Goal: Transaction & Acquisition: Book appointment/travel/reservation

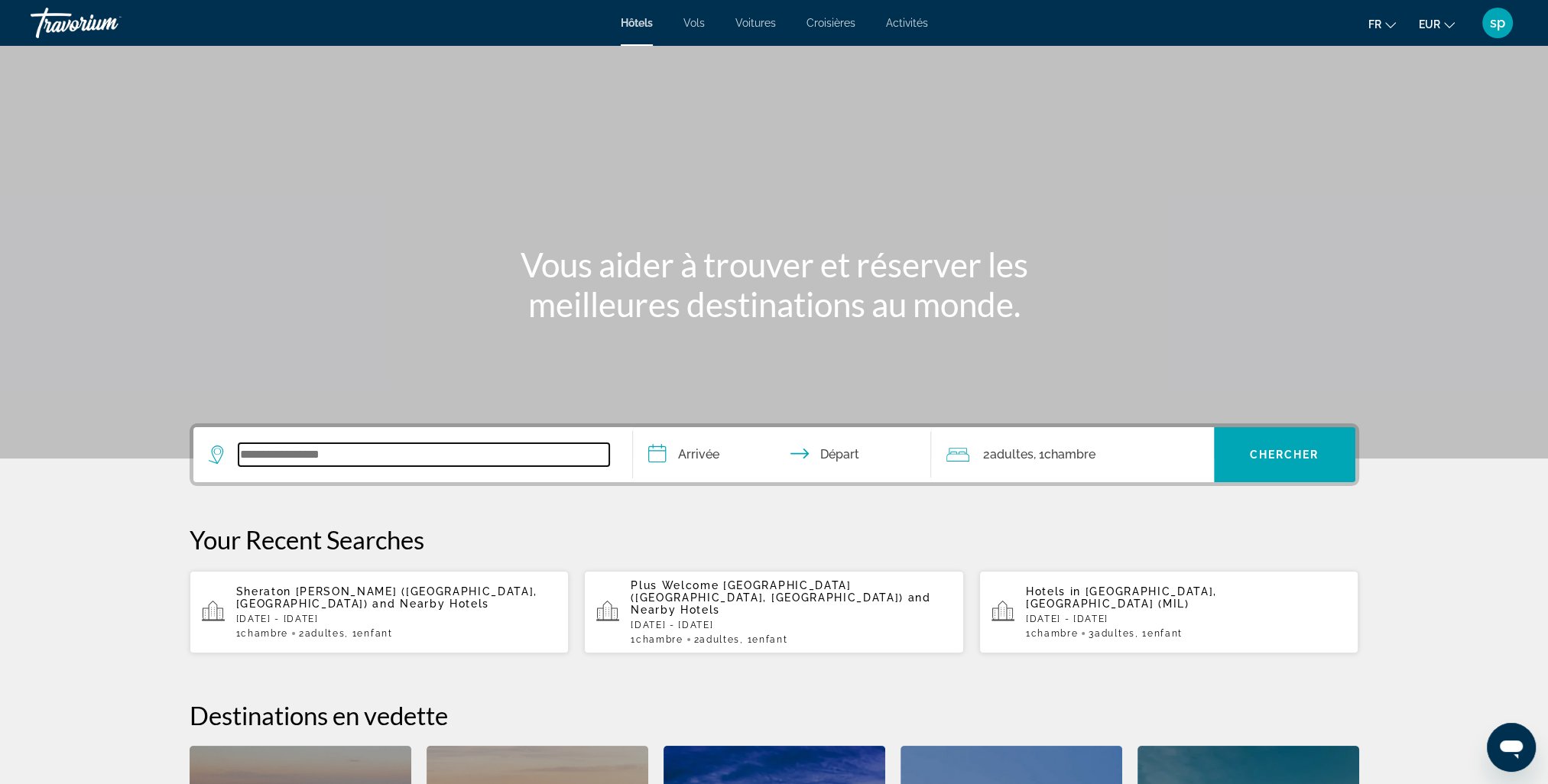
click at [416, 452] on input "Search widget" at bounding box center [424, 455] width 371 height 23
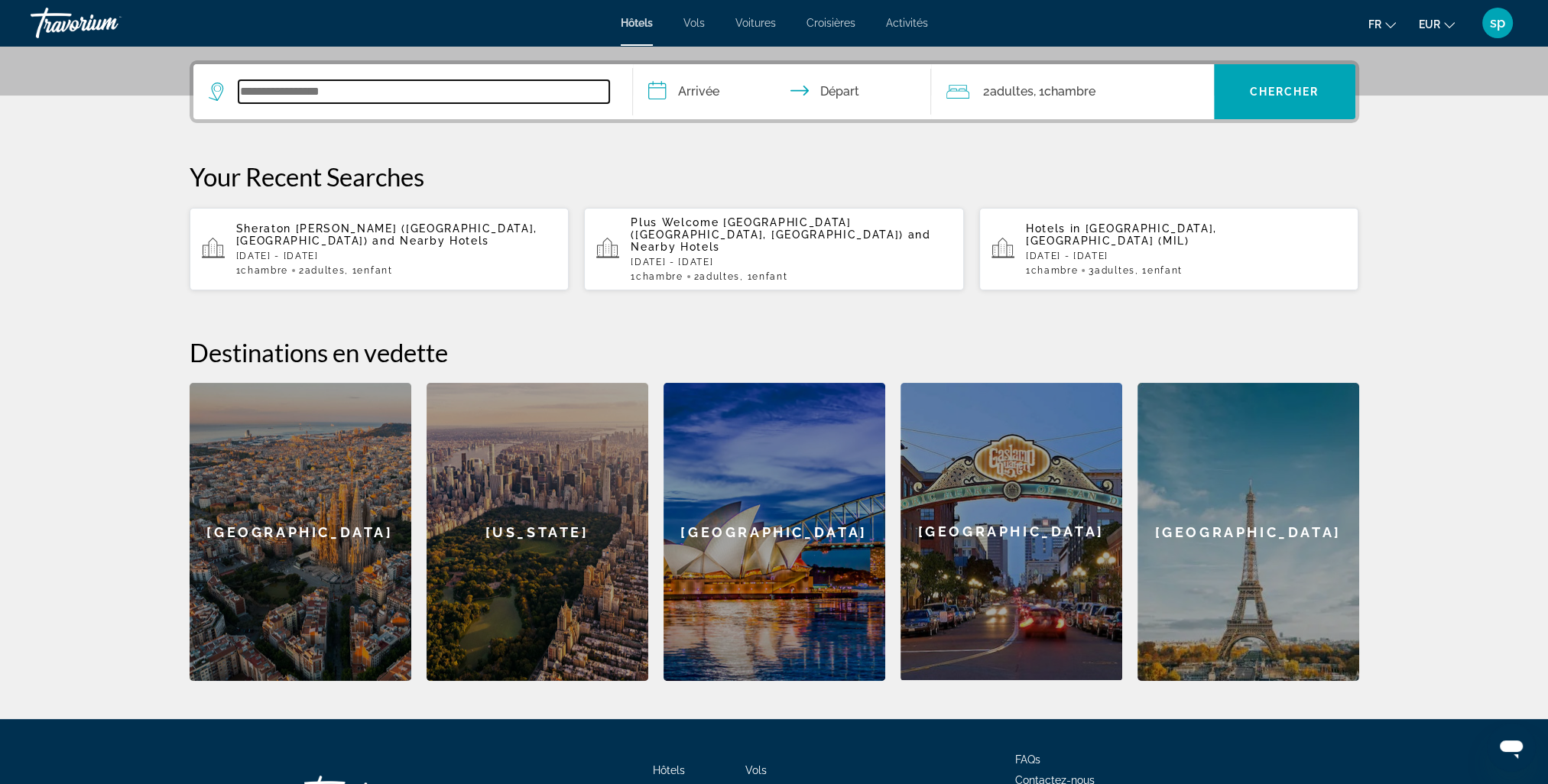
scroll to position [373, 0]
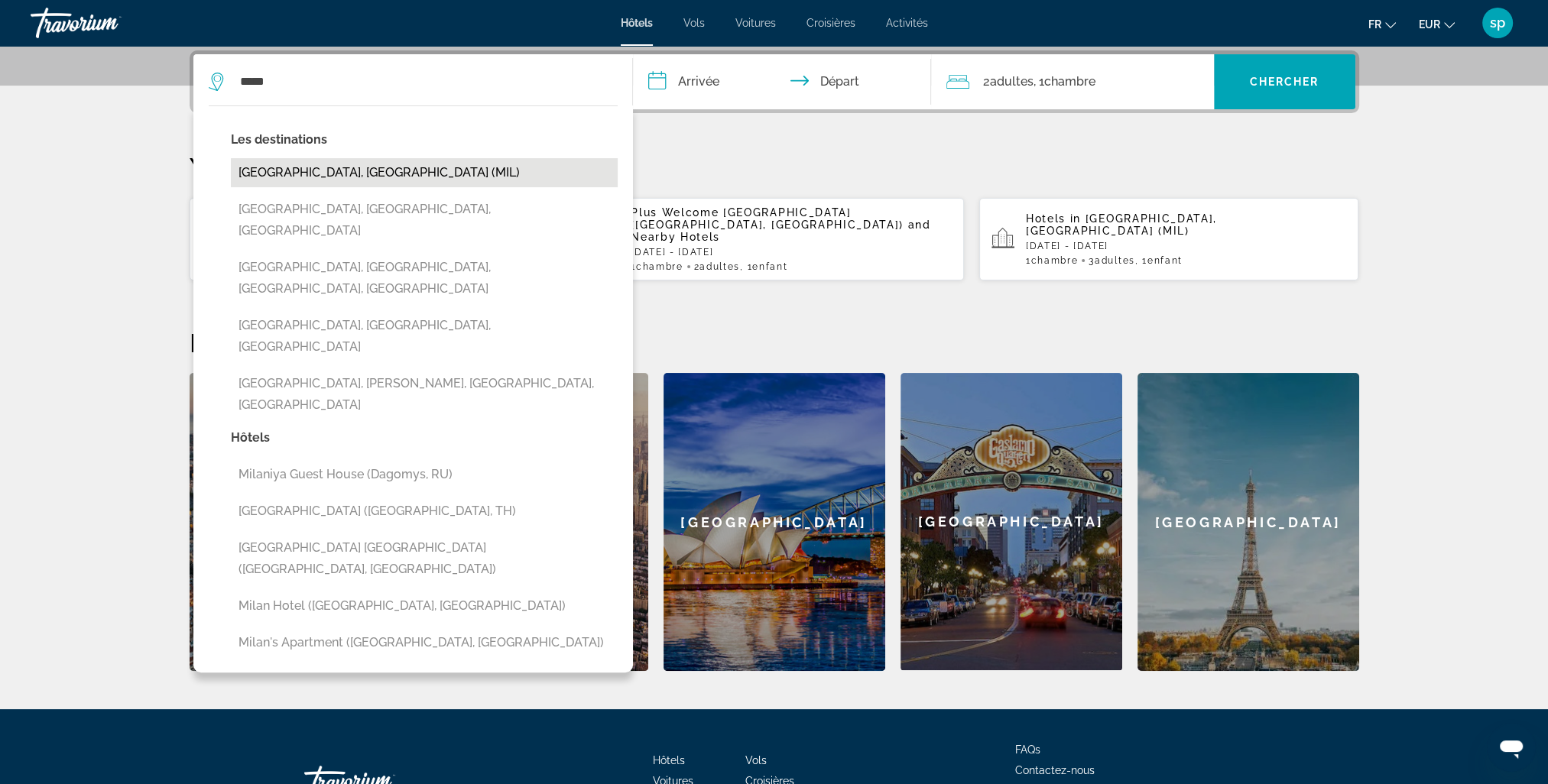
click at [299, 173] on button "[GEOGRAPHIC_DATA], [GEOGRAPHIC_DATA] (MIL)" at bounding box center [424, 172] width 387 height 29
type input "**********"
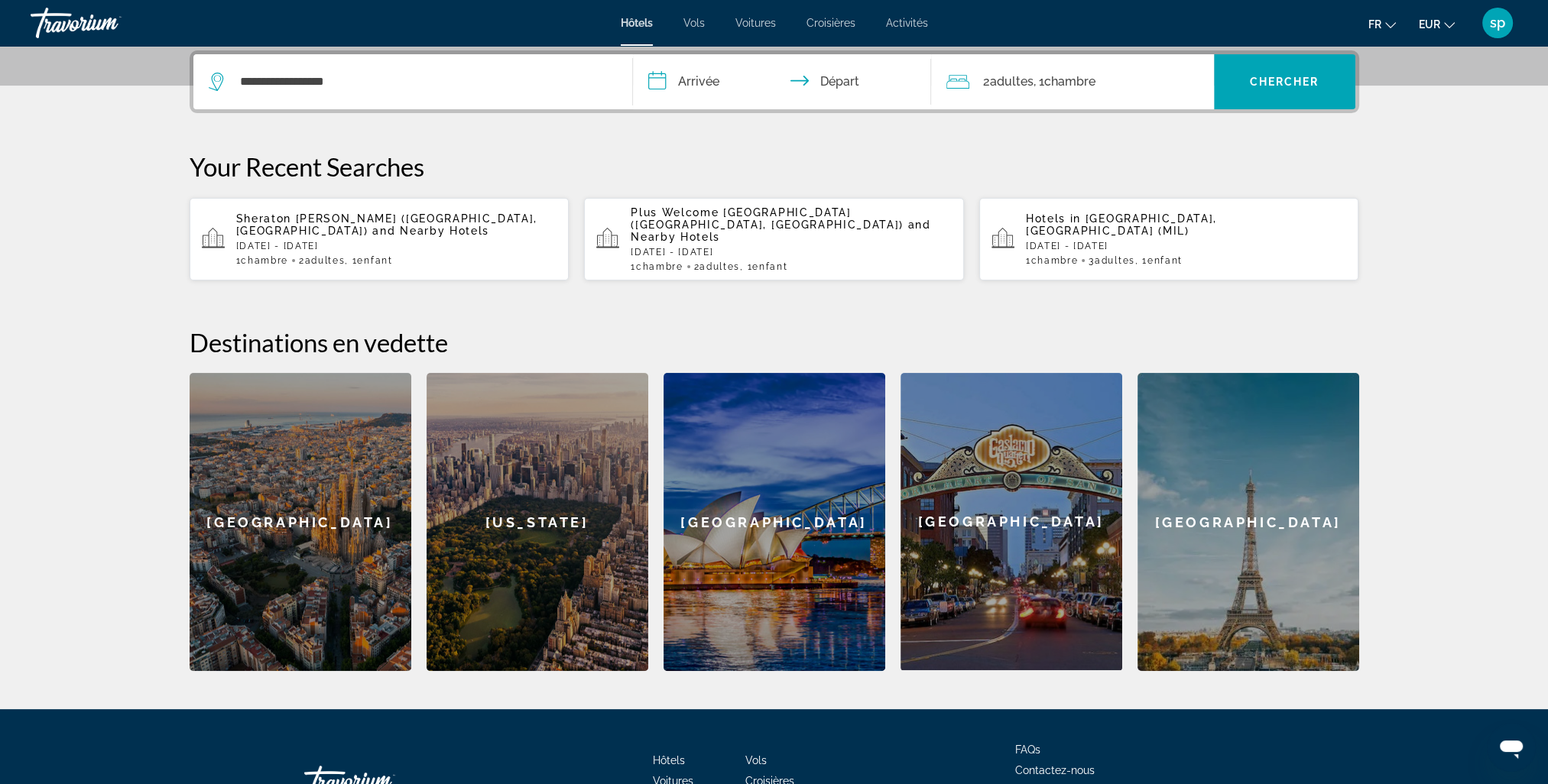
click at [708, 94] on input "**********" at bounding box center [785, 84] width 304 height 60
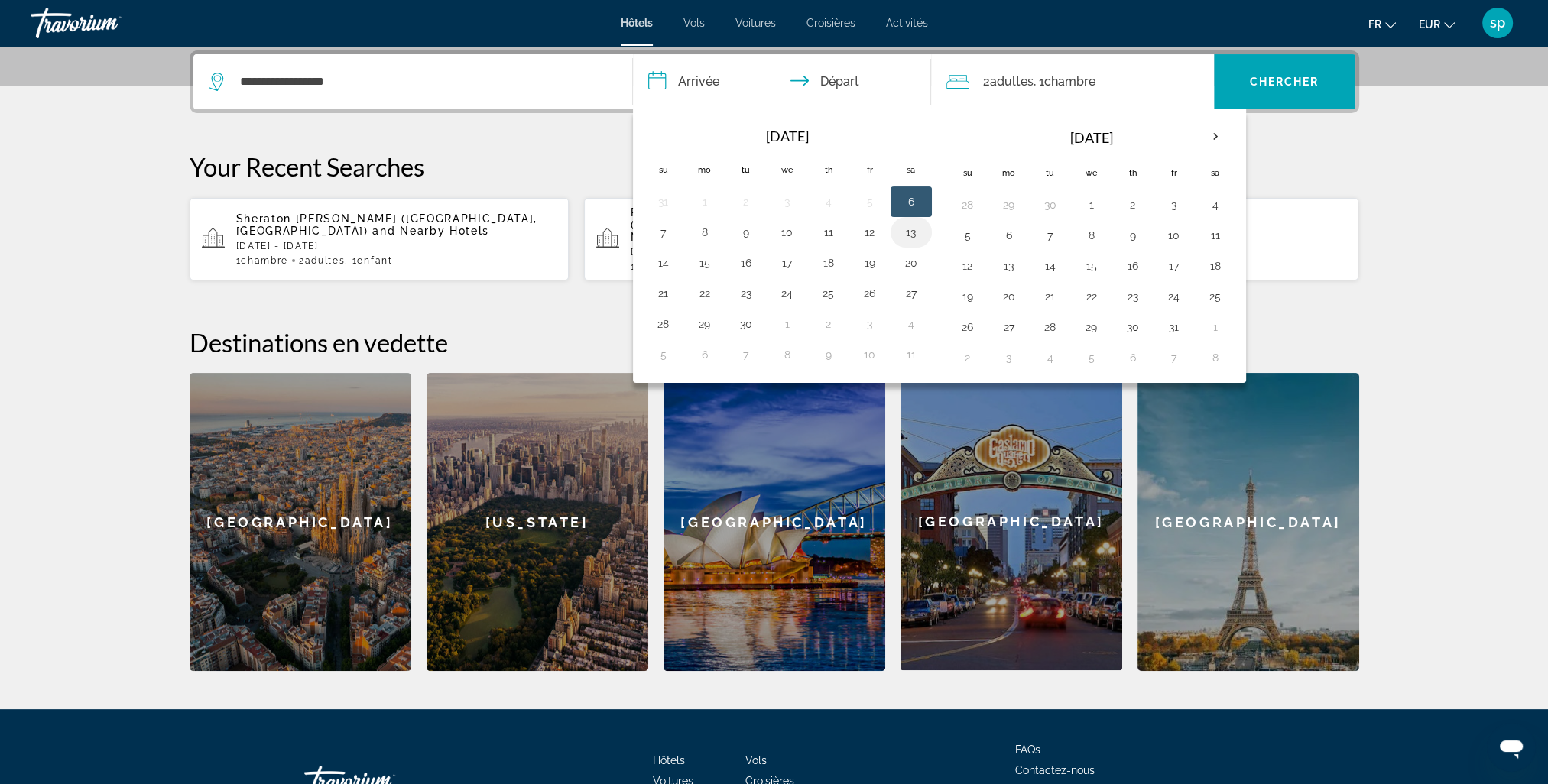
drag, startPoint x: 909, startPoint y: 229, endPoint x: 893, endPoint y: 230, distance: 16.0
click at [910, 229] on button "13" at bounding box center [912, 232] width 24 height 22
click at [710, 263] on button "15" at bounding box center [705, 263] width 24 height 22
type input "**********"
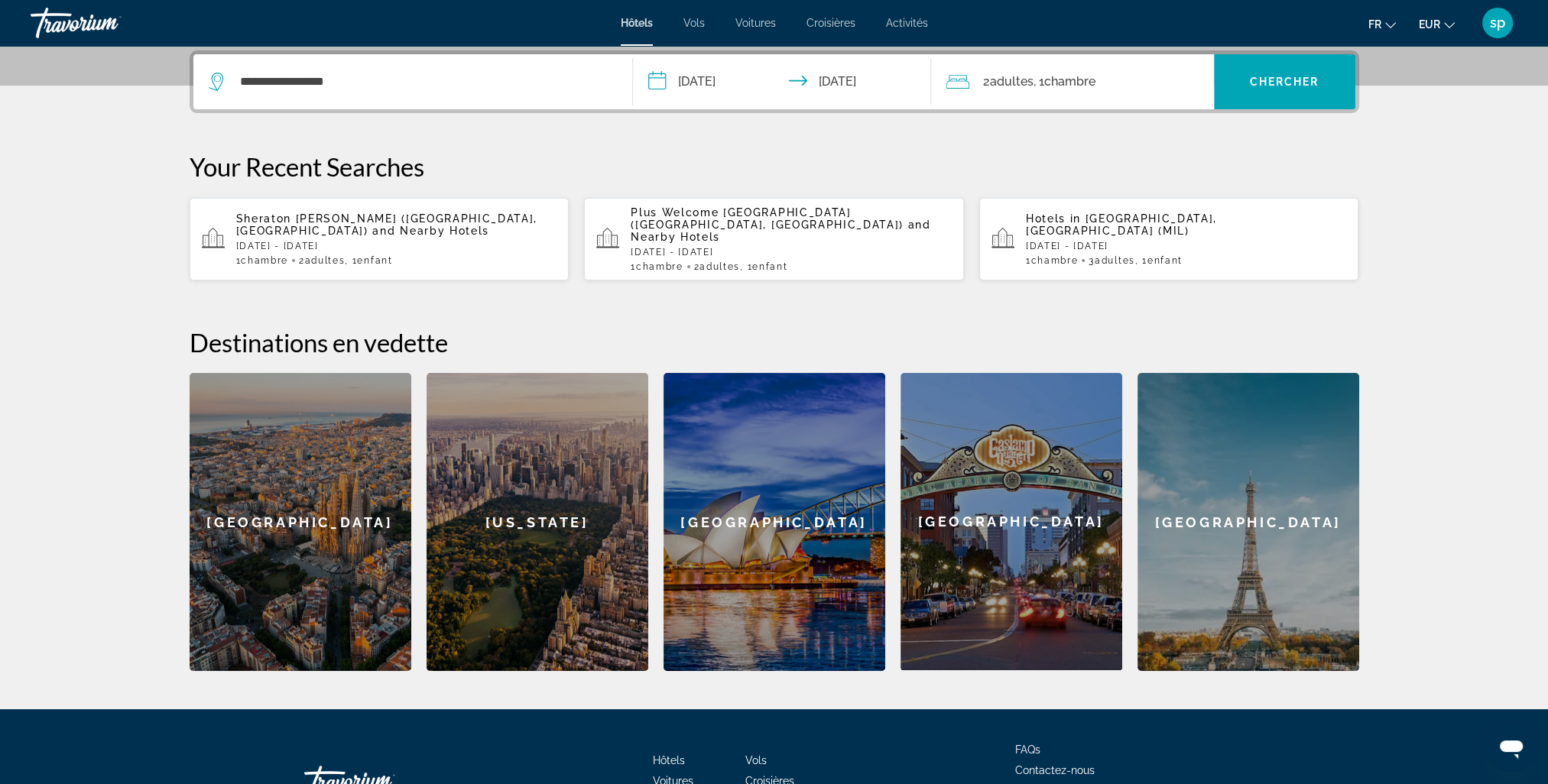
click at [1009, 94] on div "2 Adulte Adultes , 1 Chambre pièces" at bounding box center [1080, 81] width 268 height 55
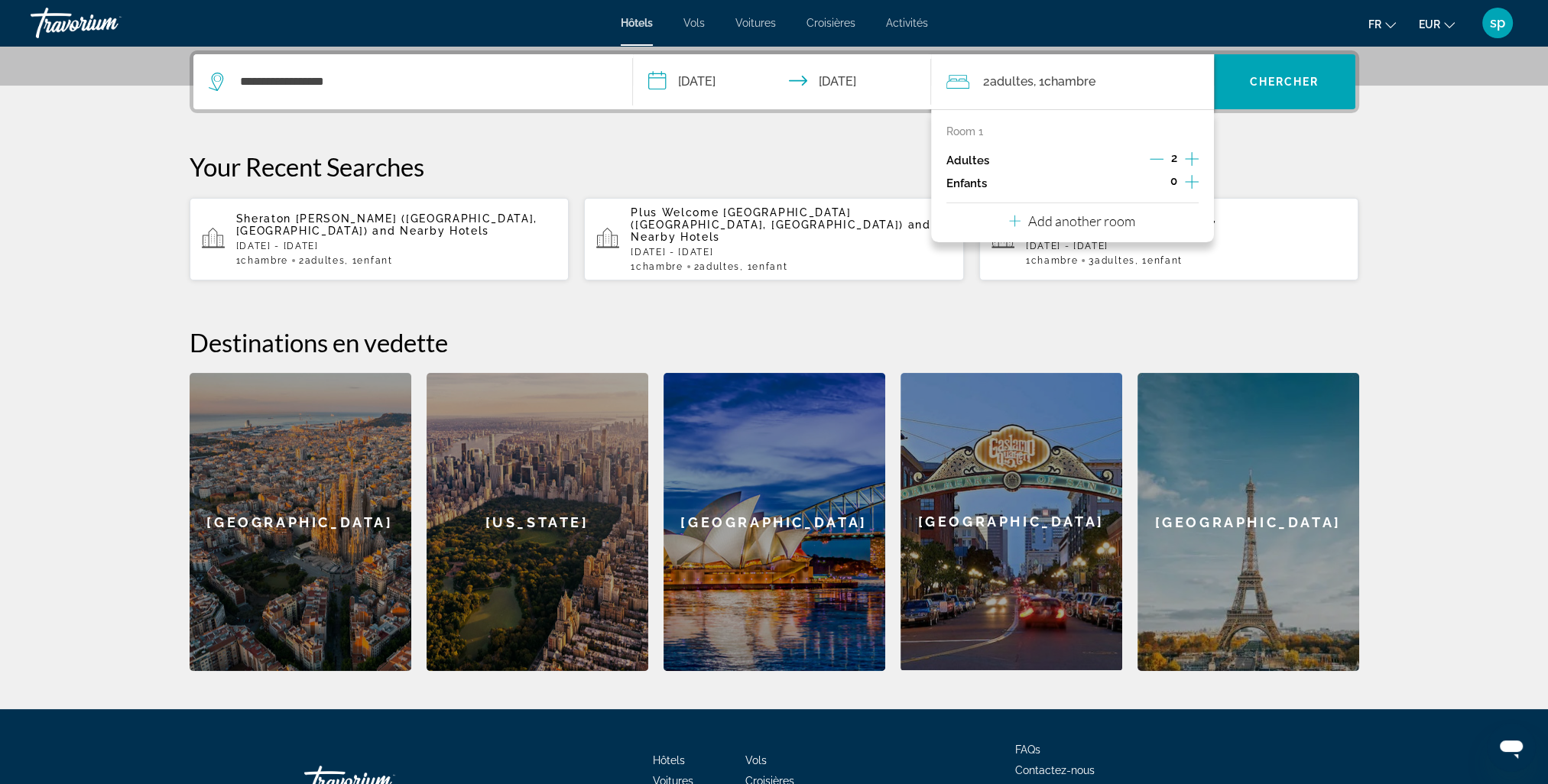
click at [1193, 179] on icon "Increment children" at bounding box center [1191, 182] width 14 height 19
click at [1018, 222] on span "Travelers: 2 adults, 1 child" at bounding box center [1003, 225] width 89 height 19
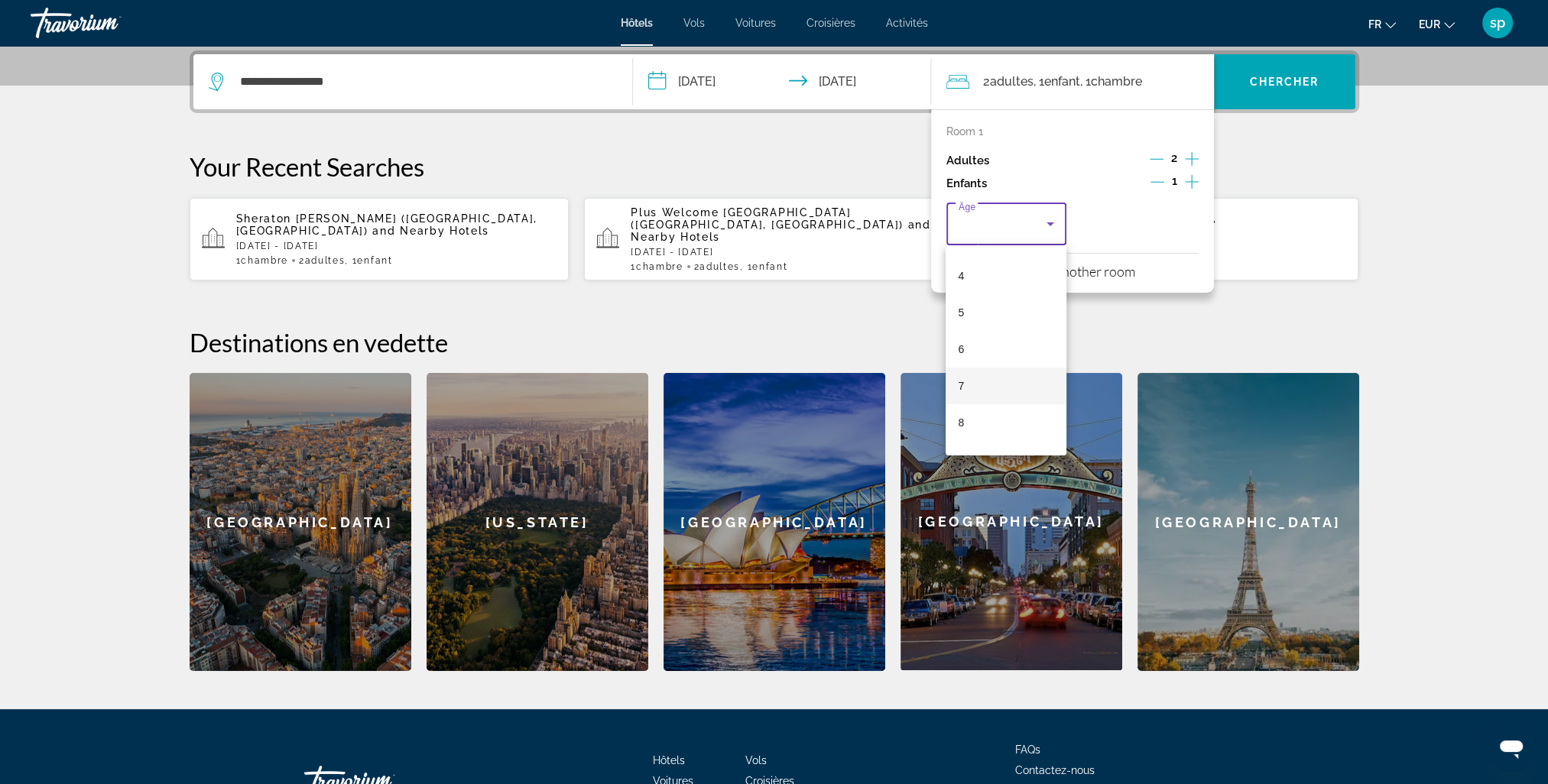
scroll to position [152, 0]
click at [986, 370] on mat-option "7" at bounding box center [1006, 373] width 121 height 36
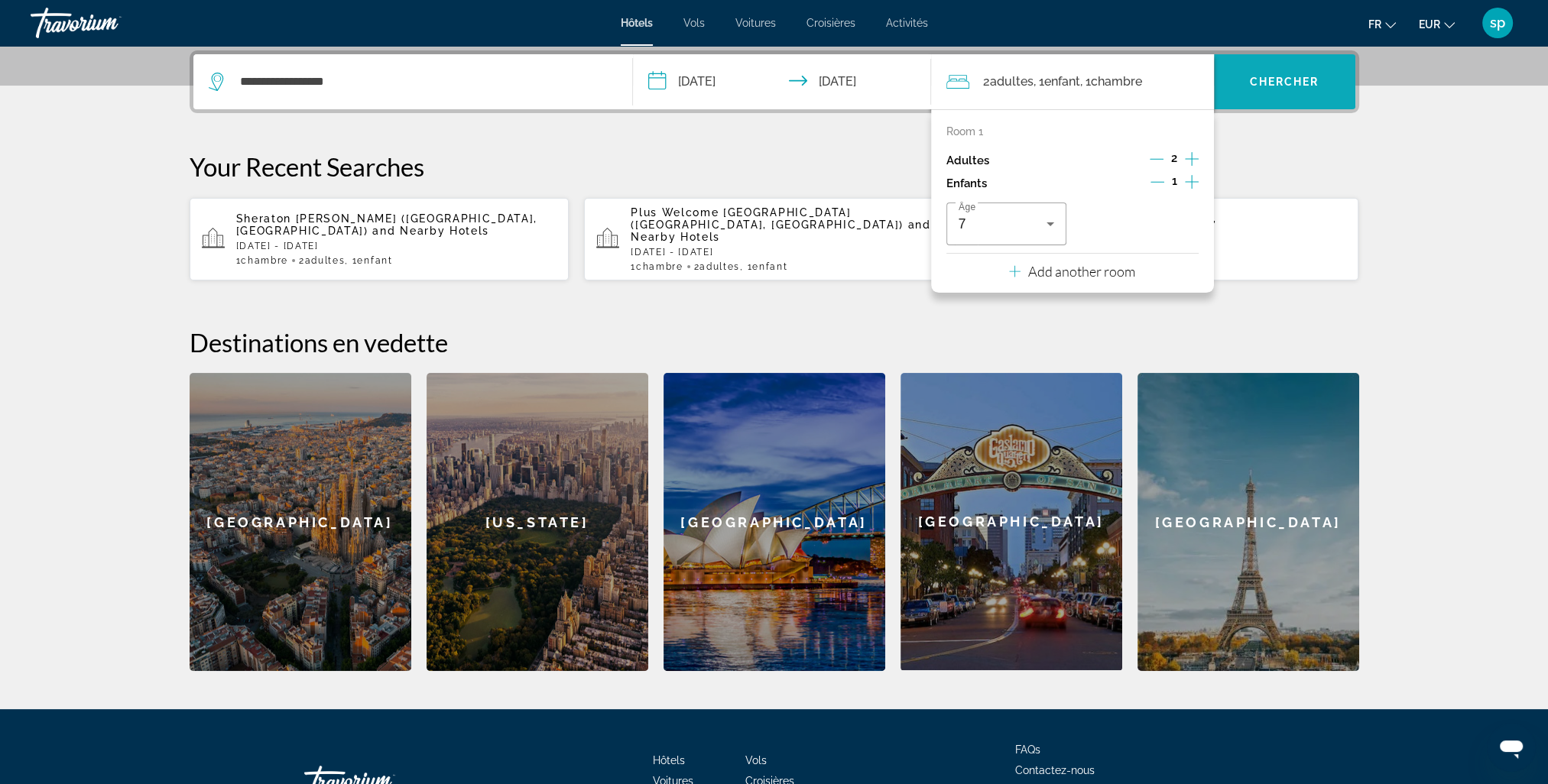
click at [1252, 76] on span "Chercher" at bounding box center [1285, 81] width 69 height 12
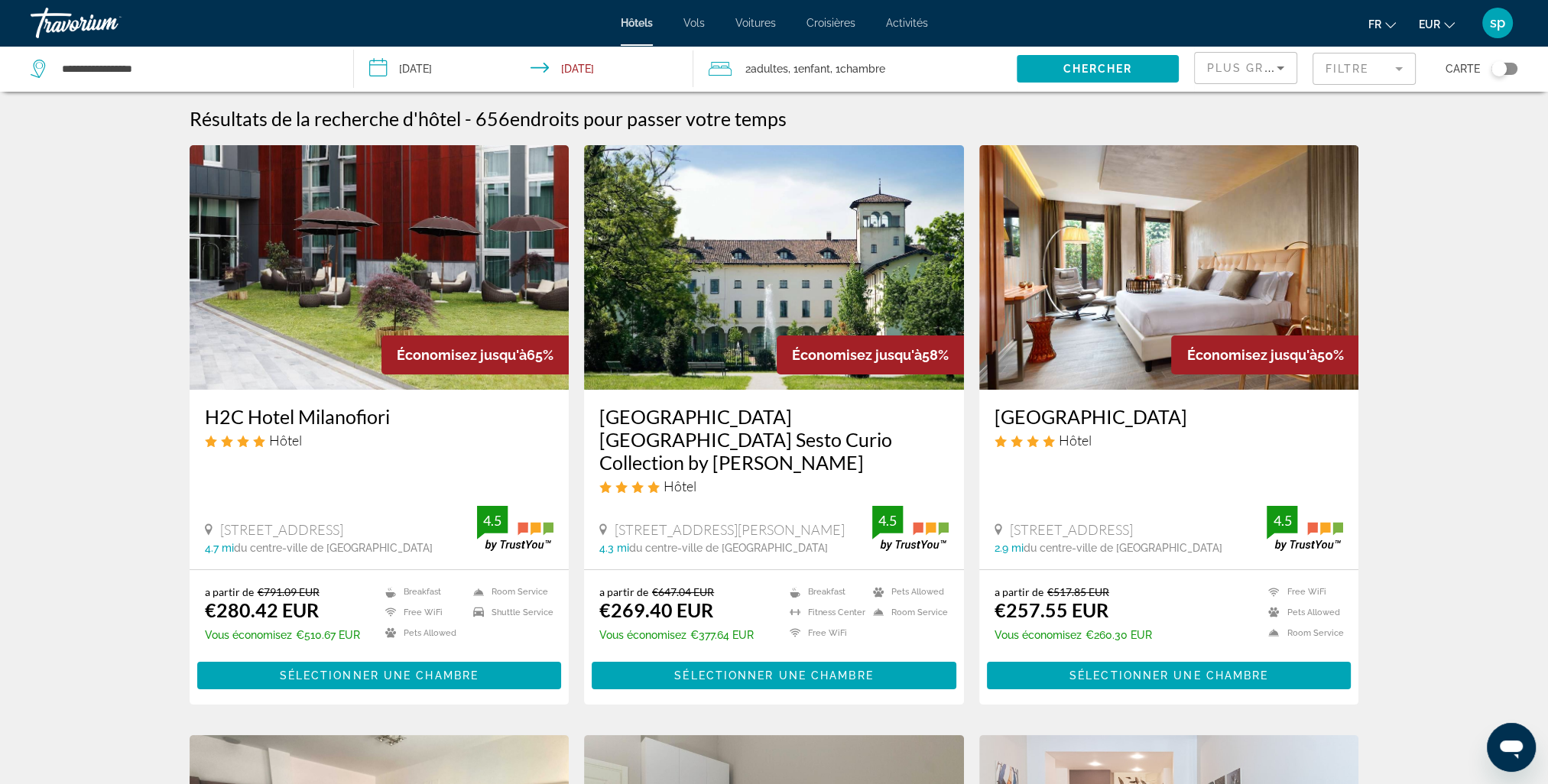
click at [487, 265] on img "Main content" at bounding box center [380, 267] width 380 height 244
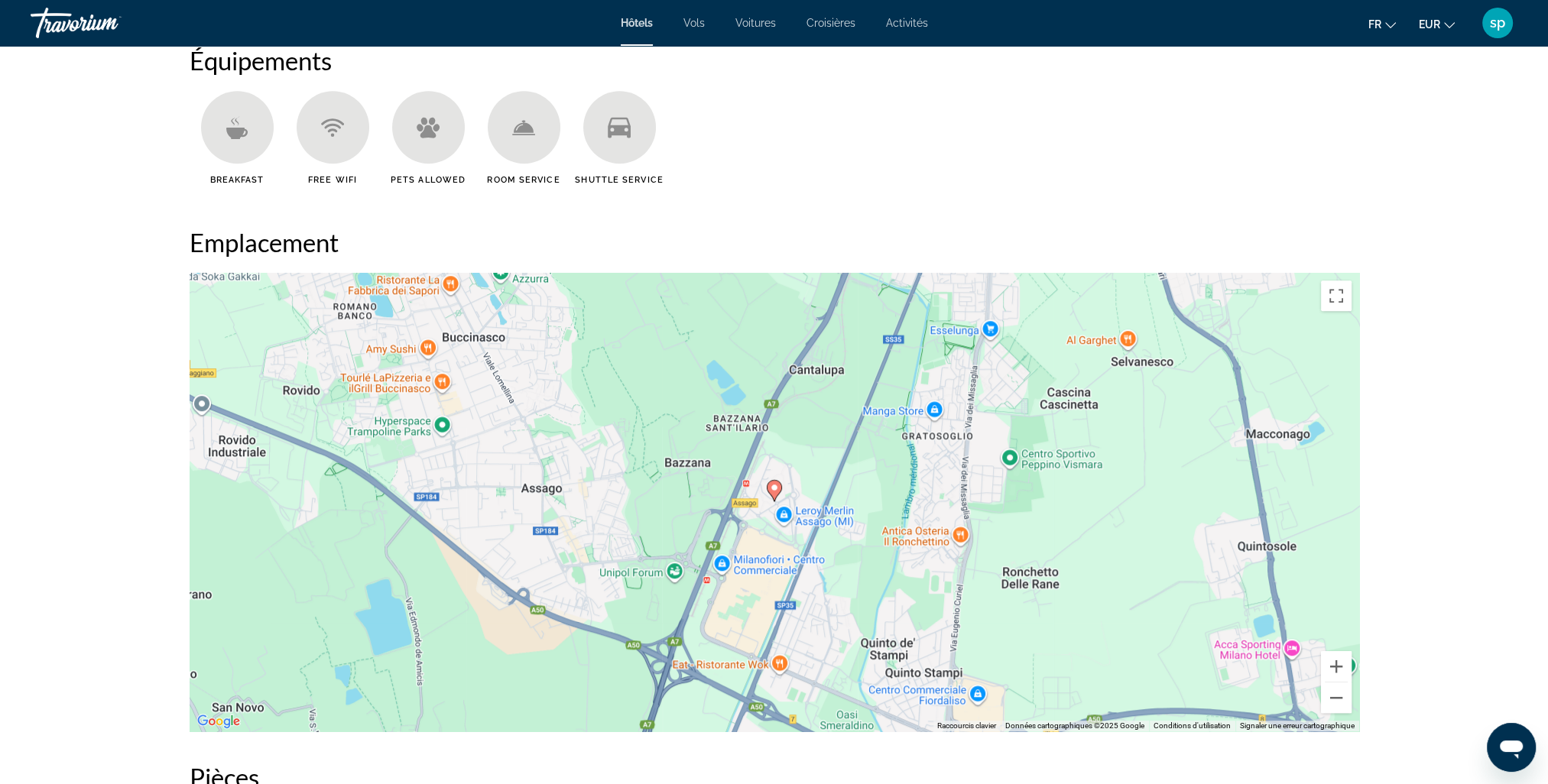
scroll to position [1299, 0]
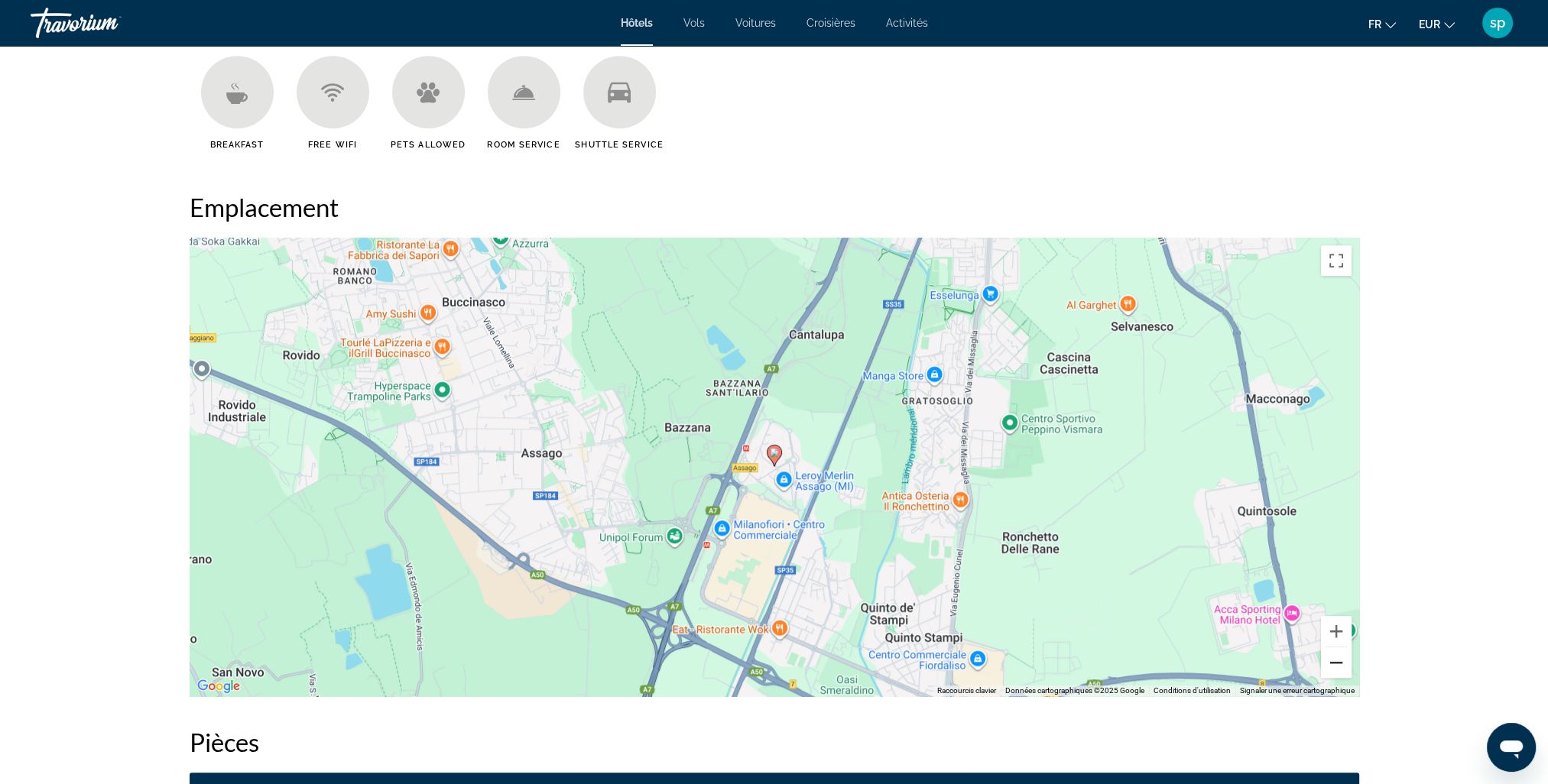
click at [1339, 669] on button "Zoom arrière" at bounding box center [1336, 662] width 31 height 31
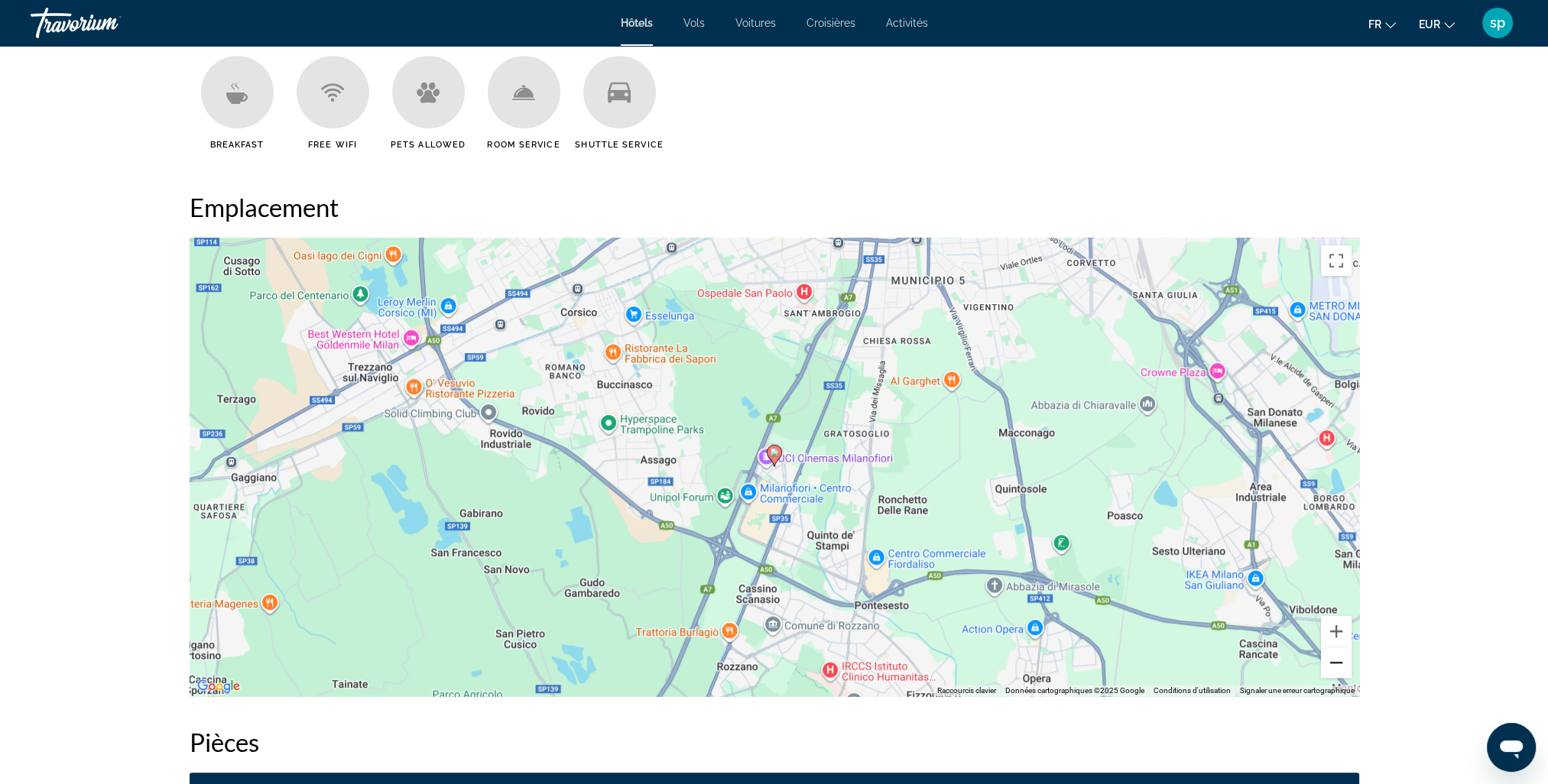
click at [1338, 668] on button "Zoom arrière" at bounding box center [1336, 662] width 31 height 31
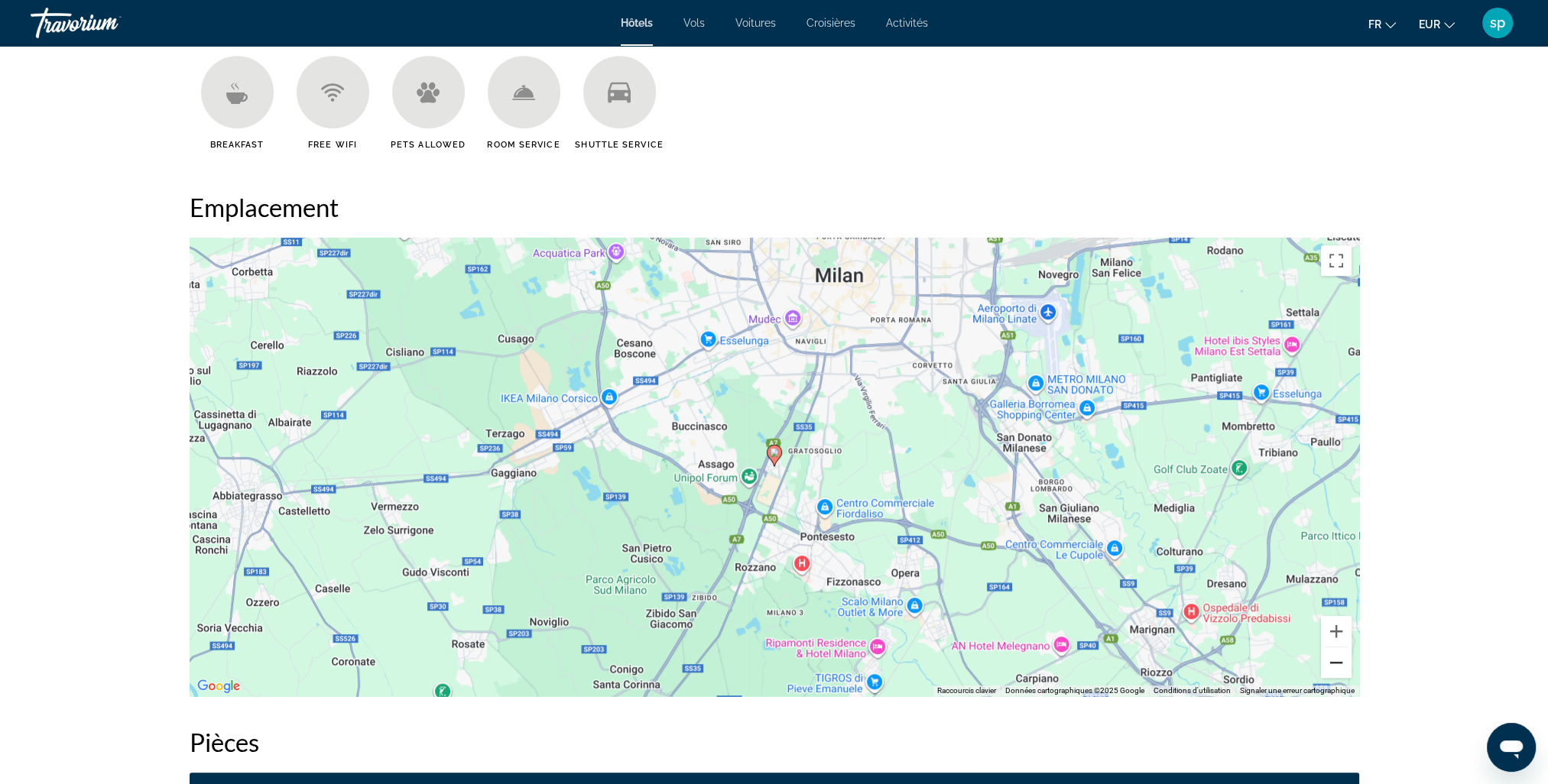
click at [1338, 668] on button "Zoom arrière" at bounding box center [1336, 662] width 31 height 31
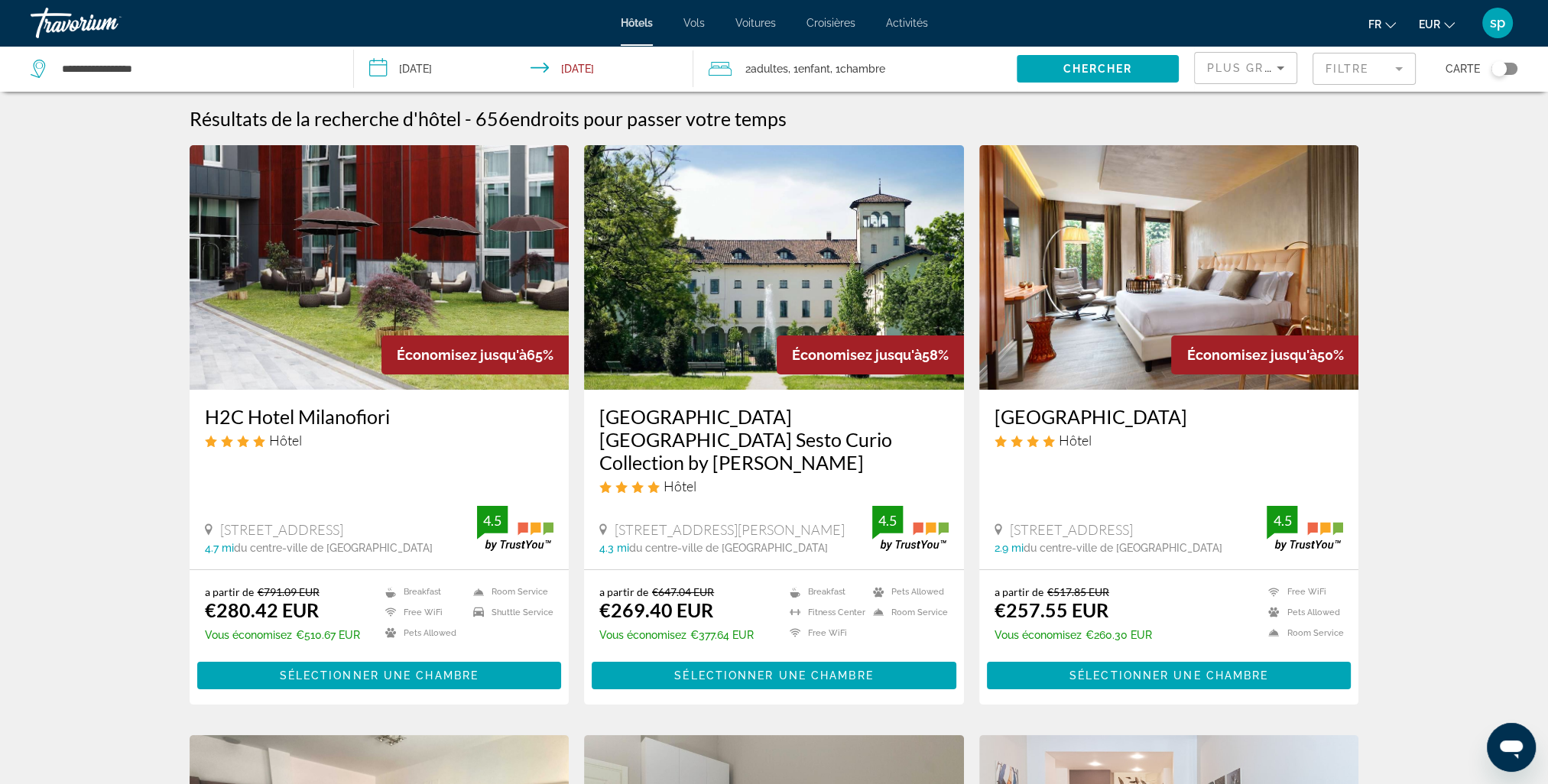
click at [756, 289] on img "Main content" at bounding box center [774, 267] width 380 height 244
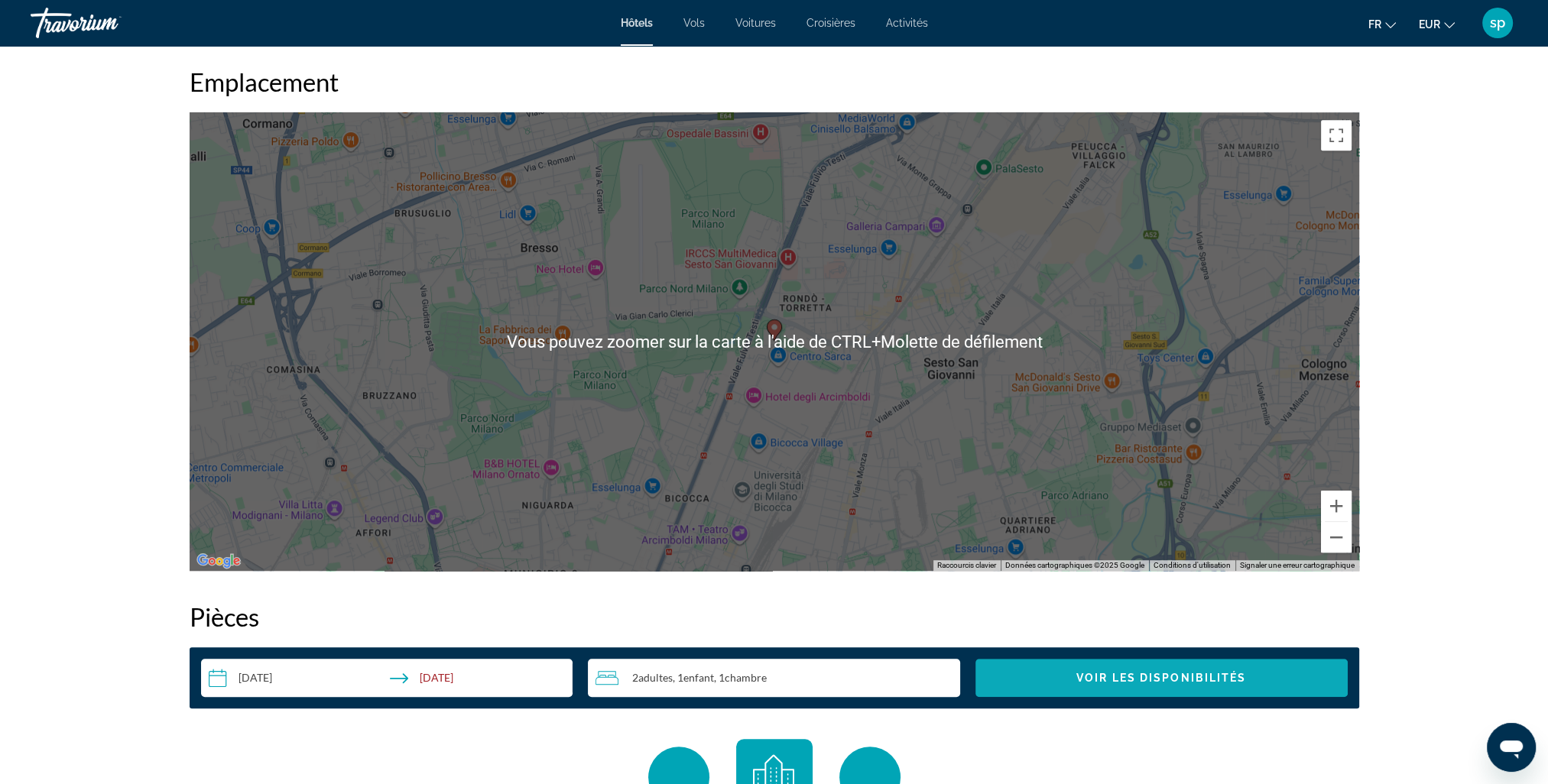
scroll to position [1376, 0]
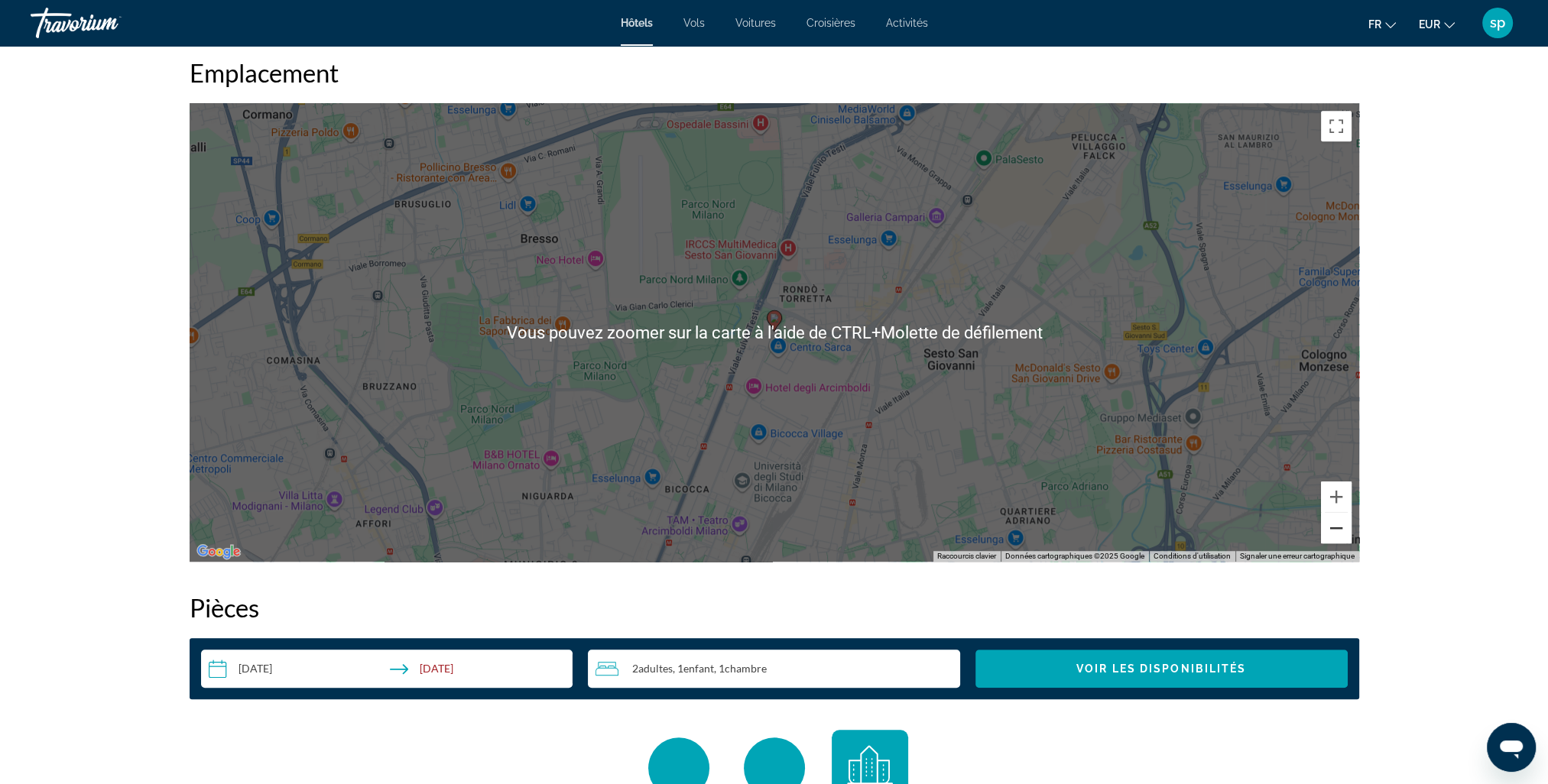
click at [1338, 520] on button "Zoom arrière" at bounding box center [1336, 528] width 31 height 31
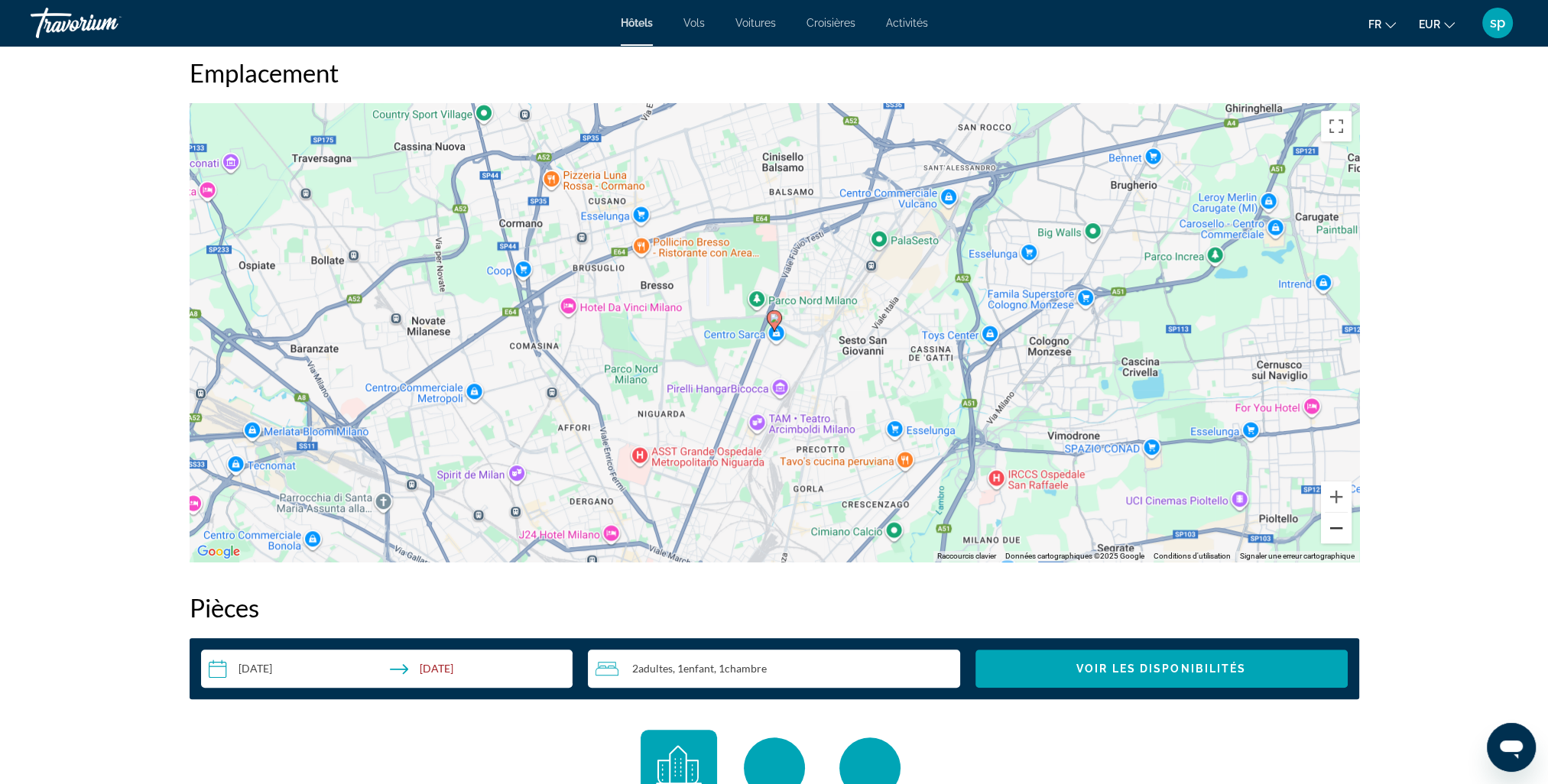
click at [1338, 520] on button "Zoom arrière" at bounding box center [1336, 528] width 31 height 31
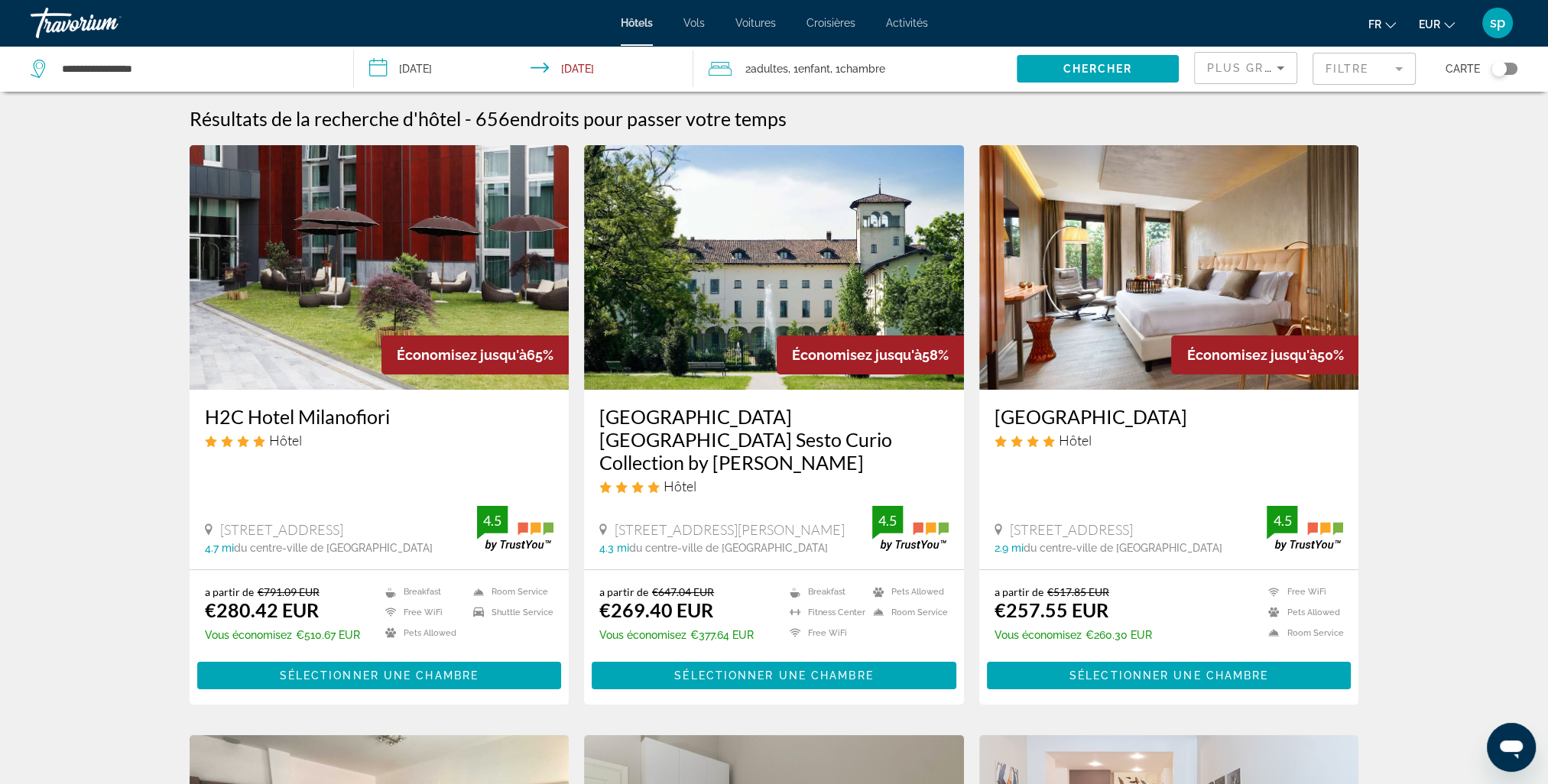
click at [1173, 266] on img "Main content" at bounding box center [1170, 267] width 380 height 244
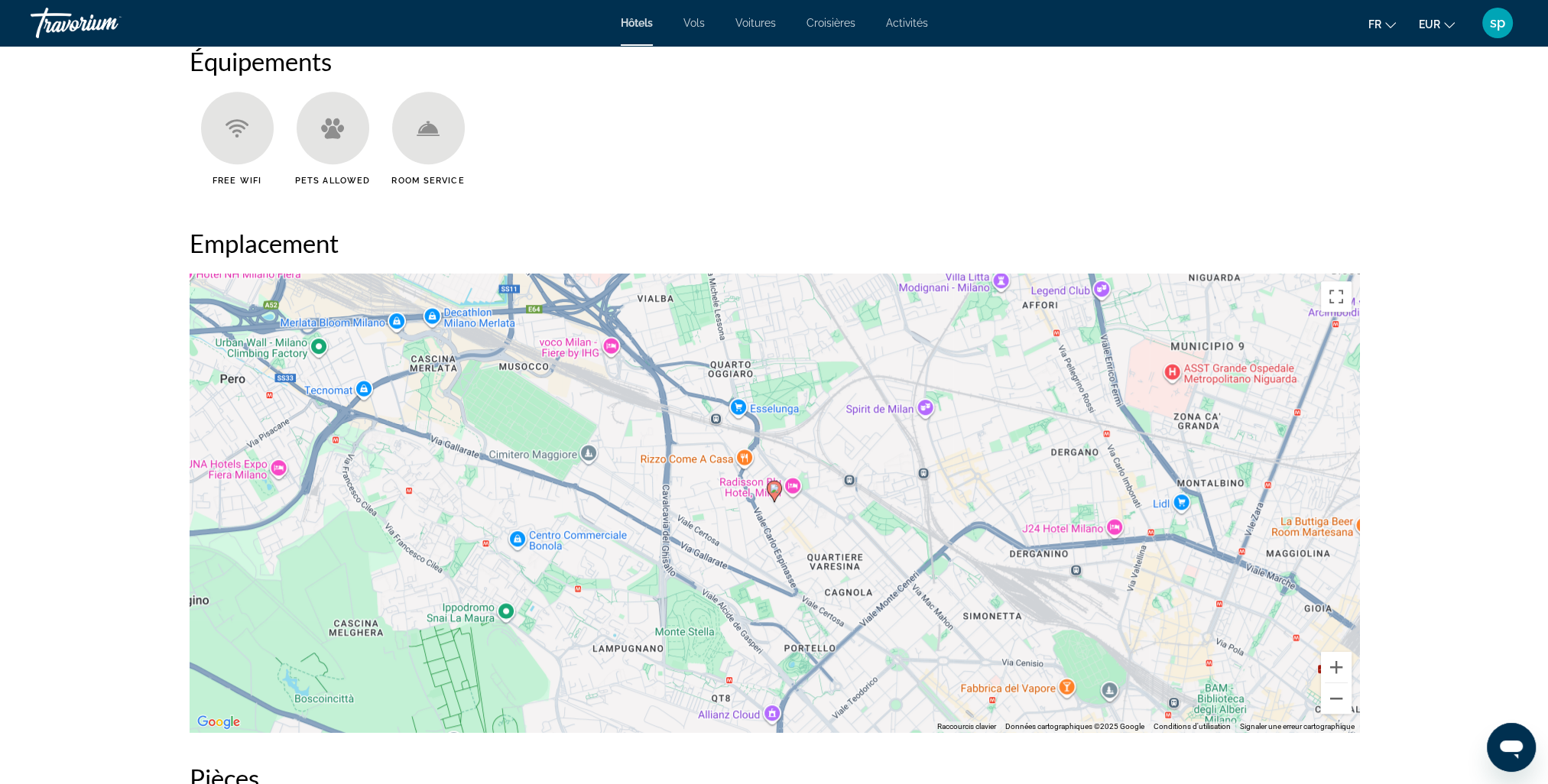
scroll to position [1376, 0]
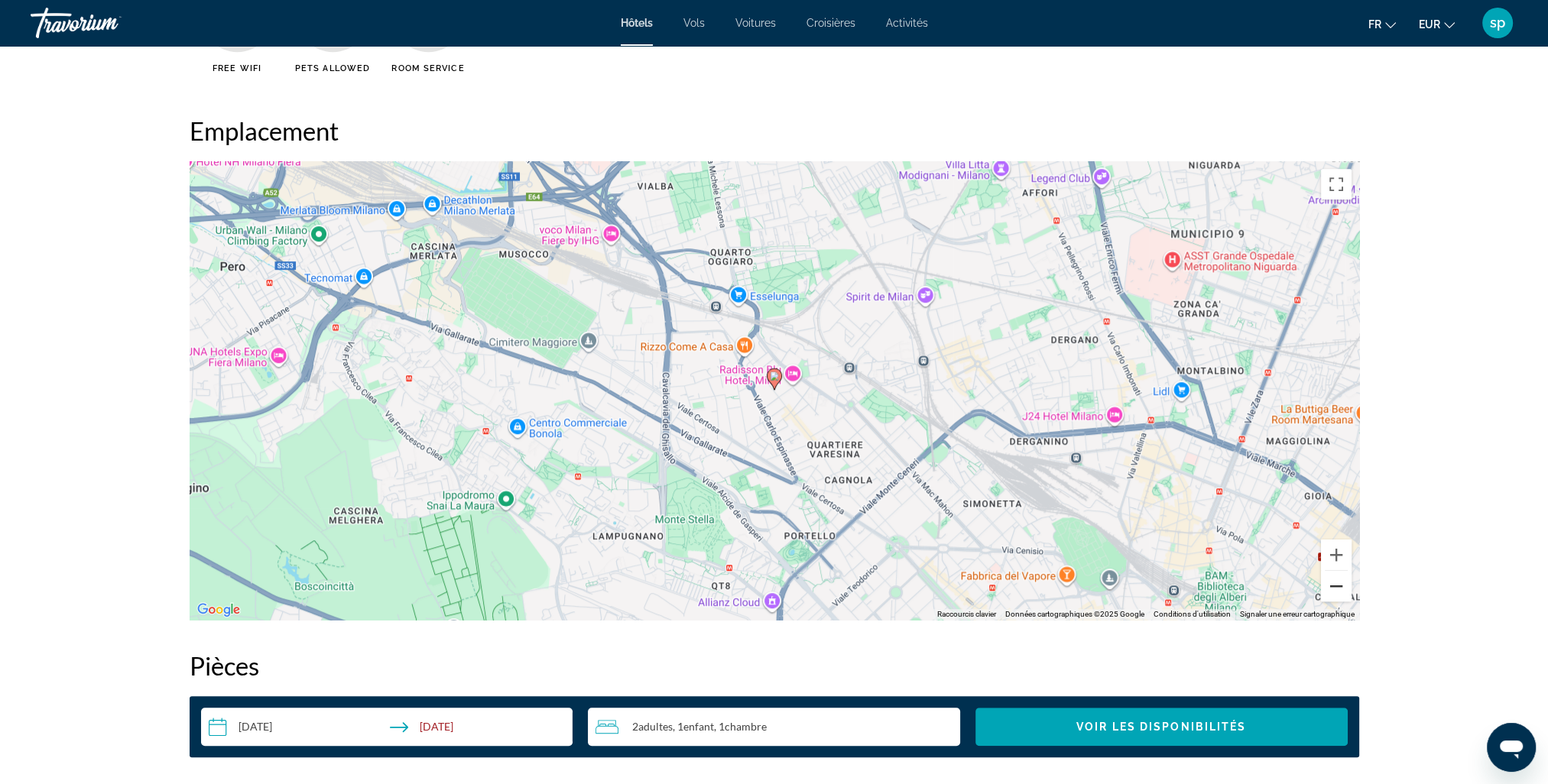
click at [1327, 587] on button "Zoom arrière" at bounding box center [1336, 586] width 31 height 31
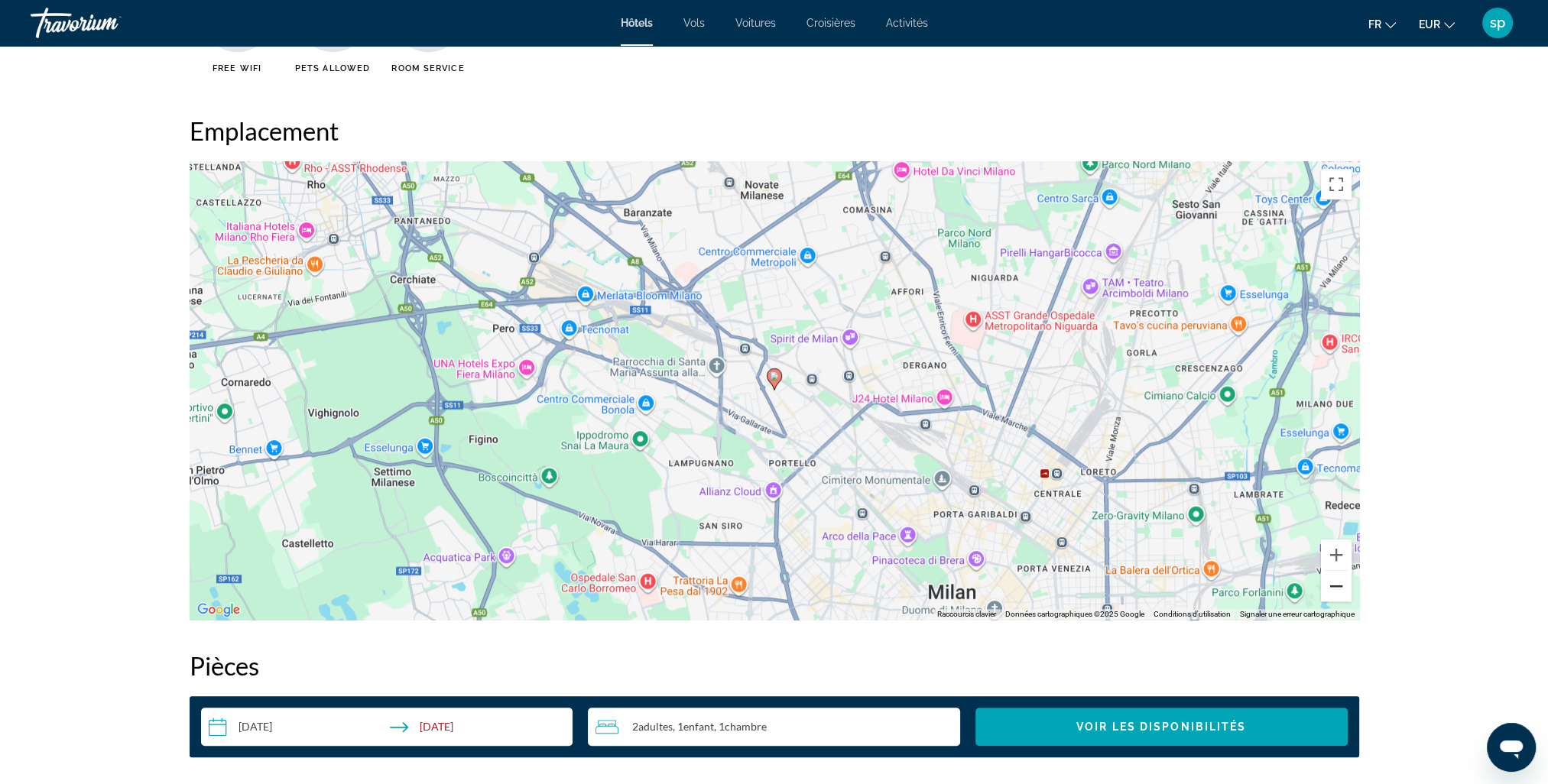
click at [1339, 588] on button "Zoom arrière" at bounding box center [1336, 586] width 31 height 31
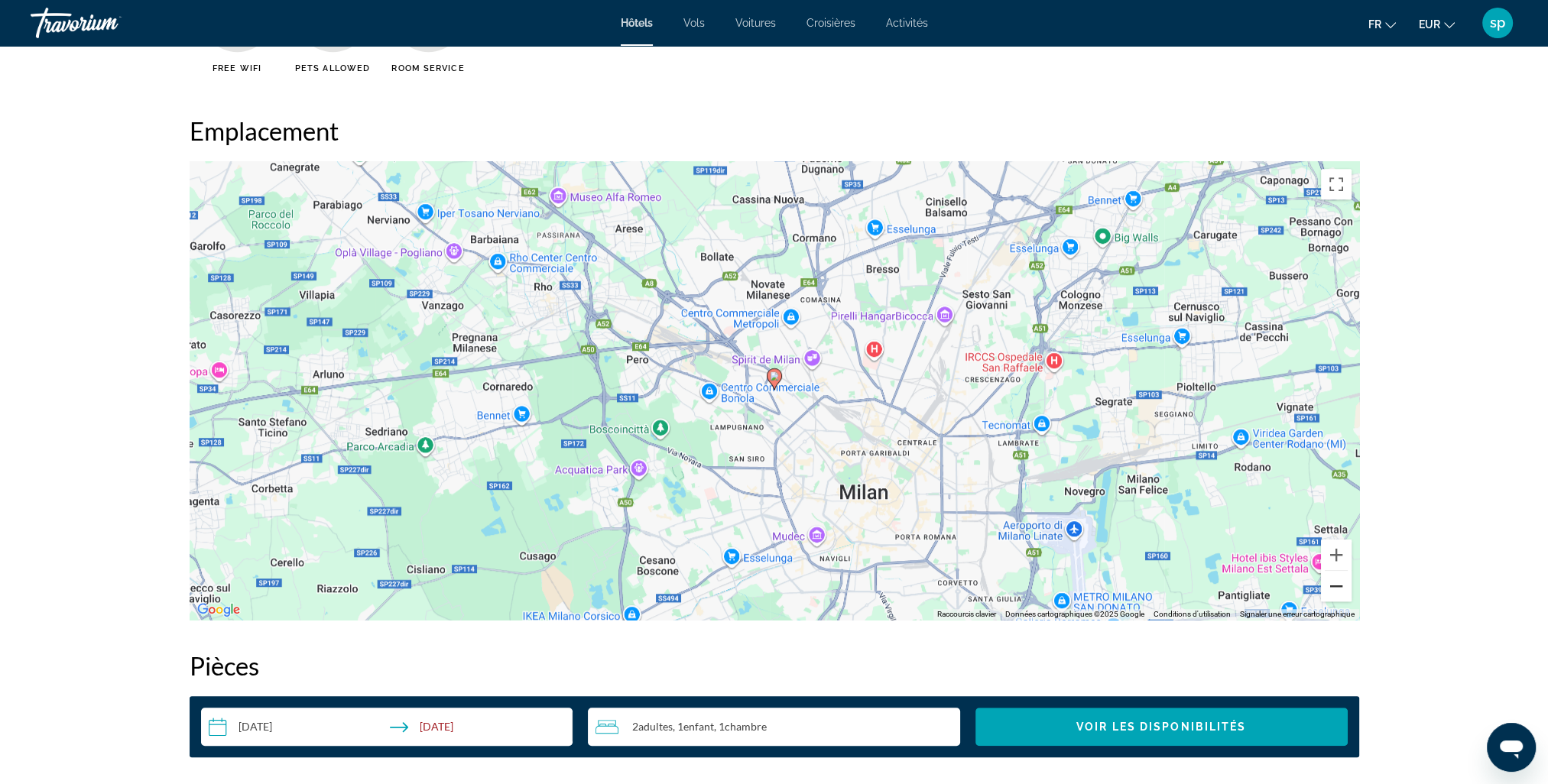
click at [1334, 588] on button "Zoom arrière" at bounding box center [1336, 586] width 31 height 31
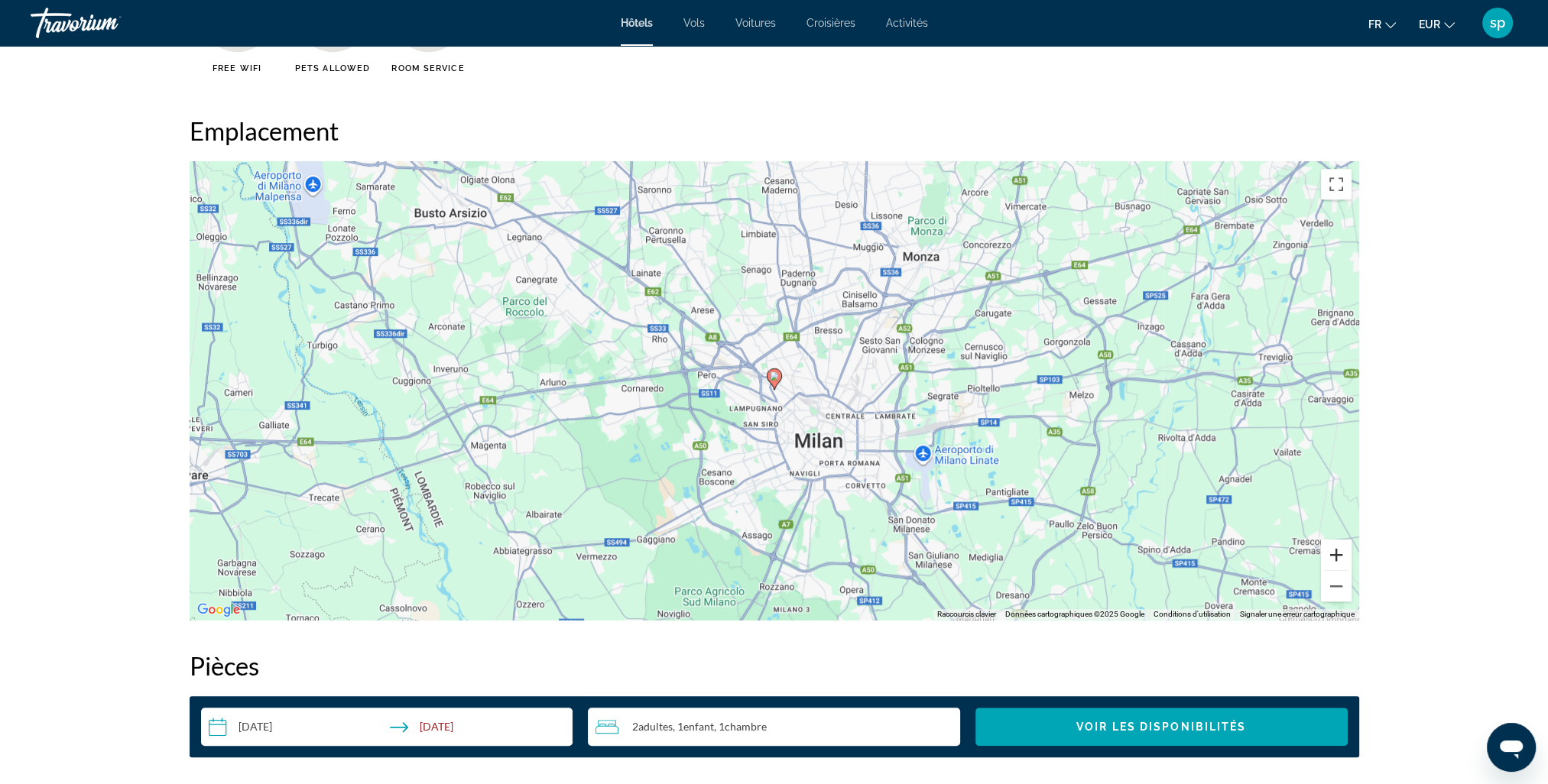
click at [1341, 558] on button "Zoom avant" at bounding box center [1336, 555] width 31 height 31
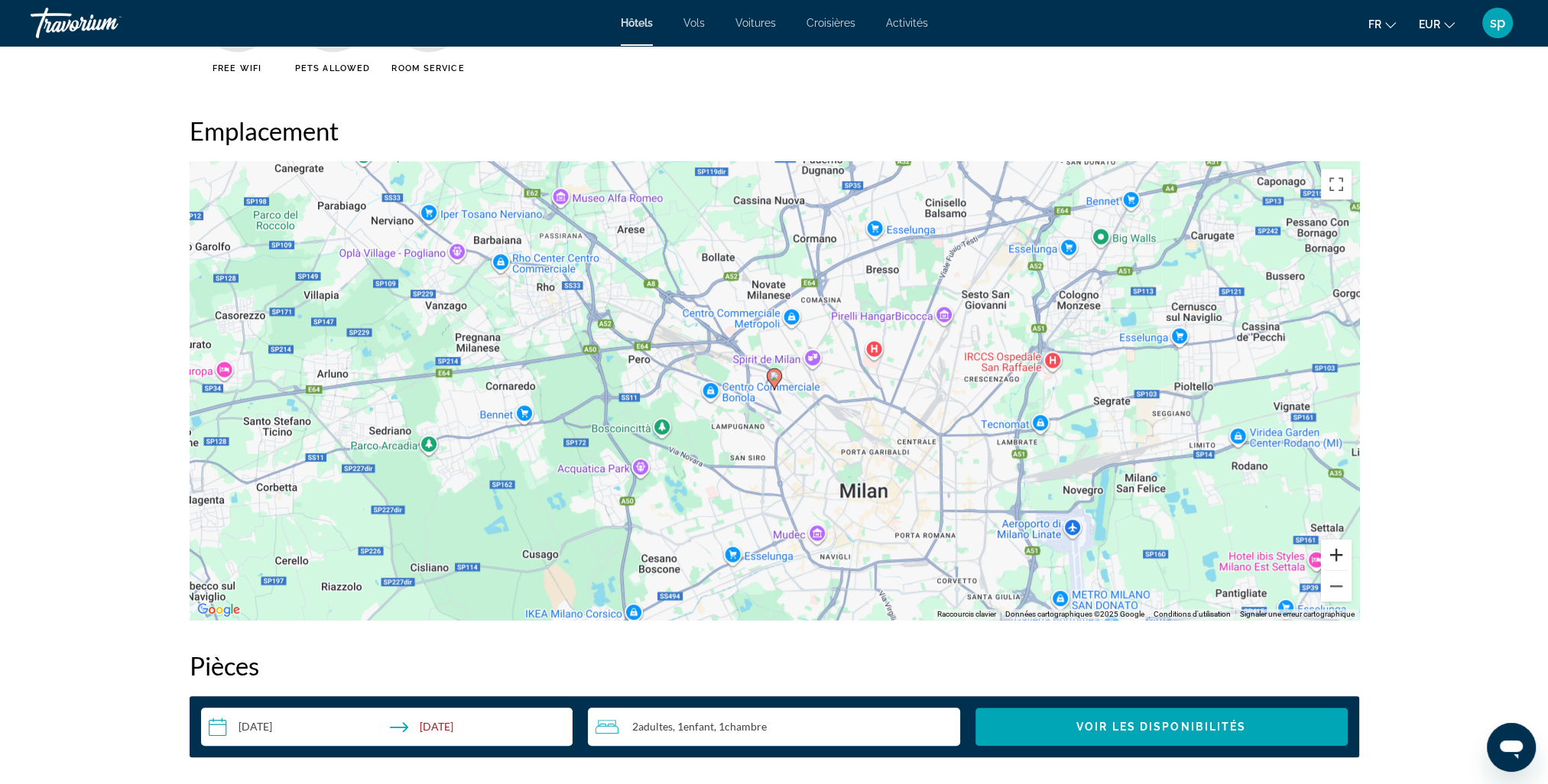
click at [1326, 555] on button "Zoom avant" at bounding box center [1336, 555] width 31 height 31
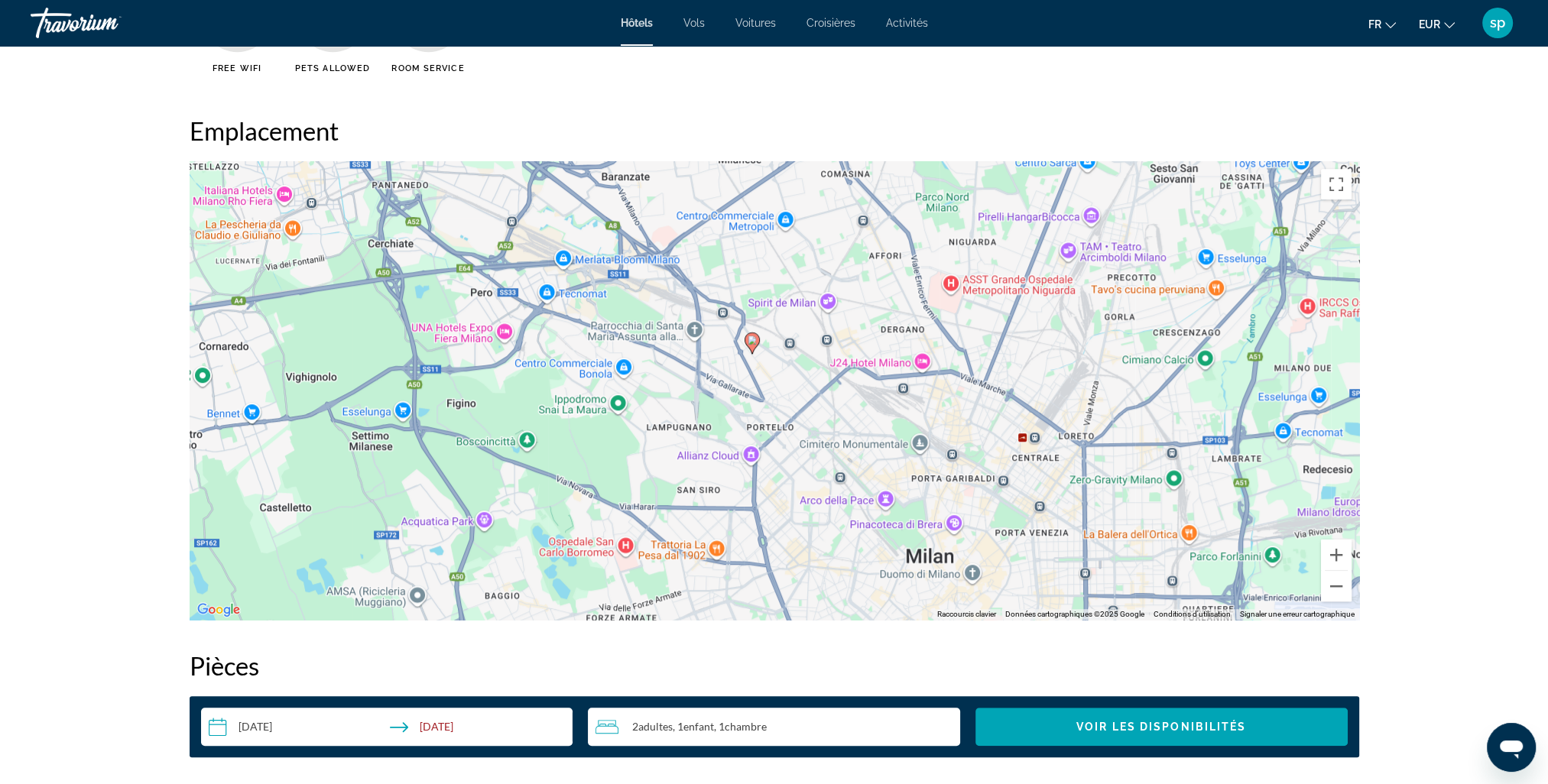
drag, startPoint x: 788, startPoint y: 544, endPoint x: 765, endPoint y: 506, distance: 44.4
click at [765, 506] on div "Pour activer le glissement avec le clavier, appuyez sur Alt+Entrée. Une fois ce…" at bounding box center [775, 390] width 1170 height 458
click at [752, 344] on image "Main content" at bounding box center [752, 341] width 9 height 9
click at [752, 341] on image "Main content" at bounding box center [752, 341] width 9 height 9
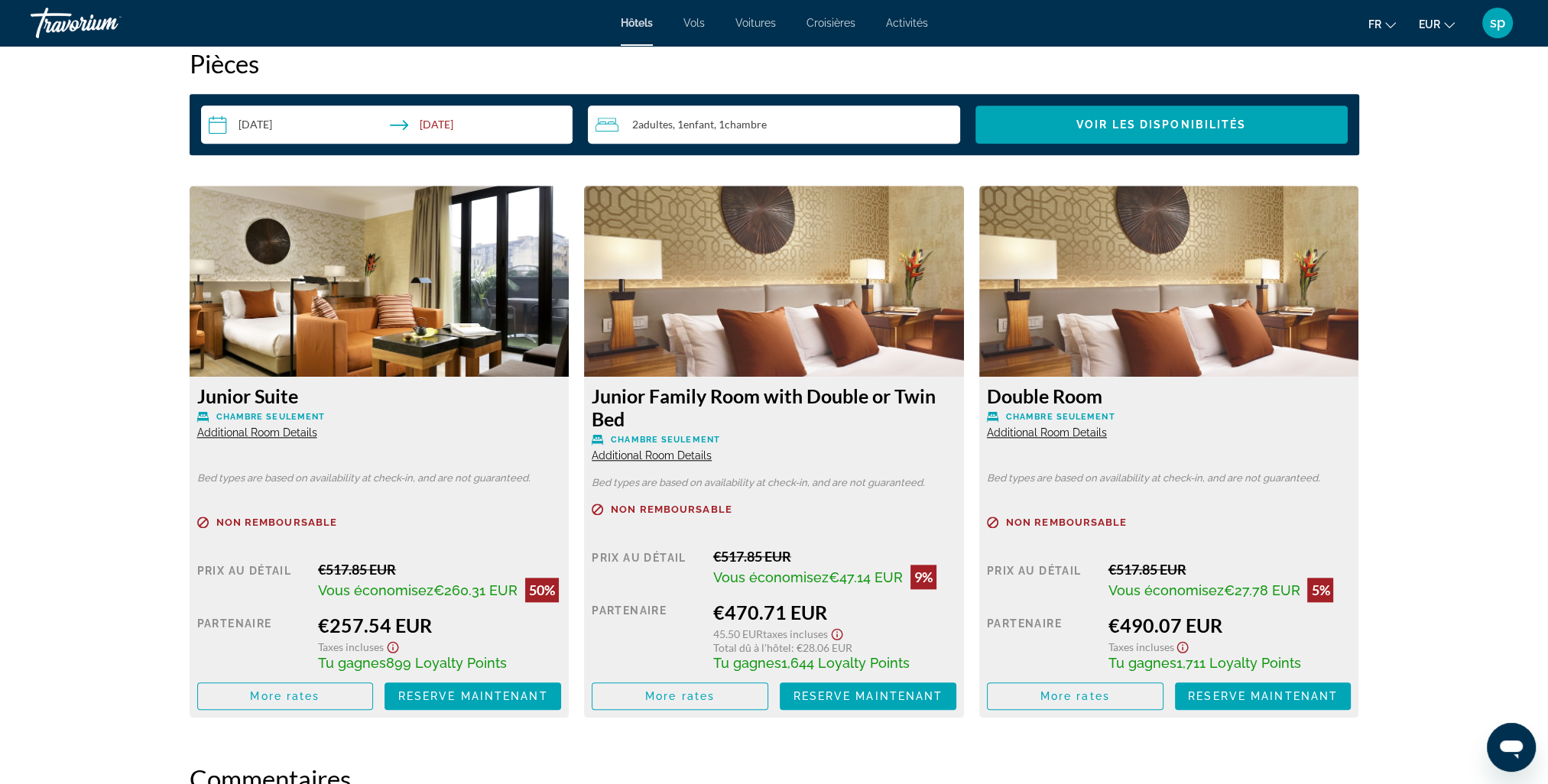
scroll to position [1987, 0]
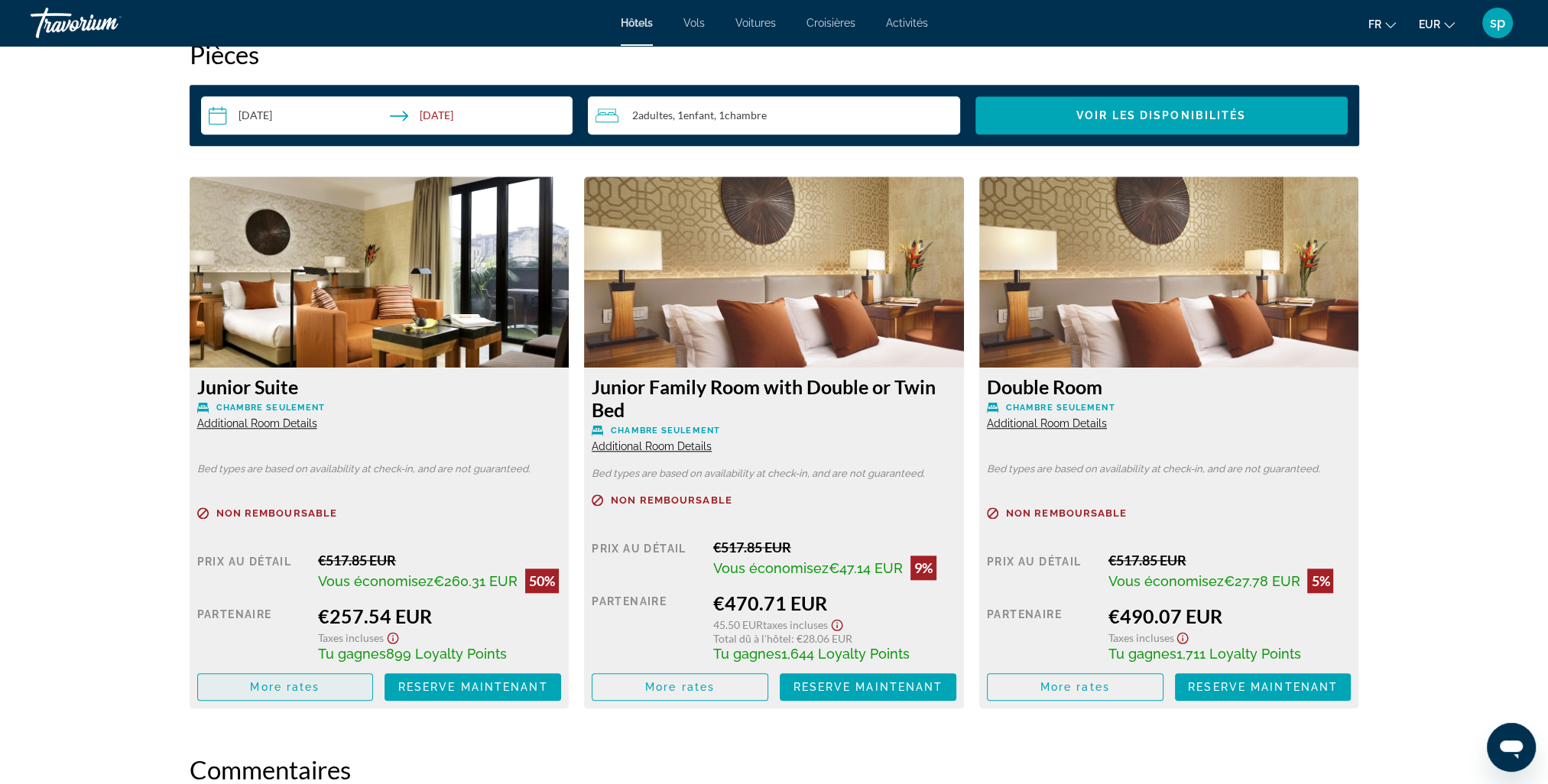
click at [319, 681] on span "More rates" at bounding box center [285, 687] width 69 height 12
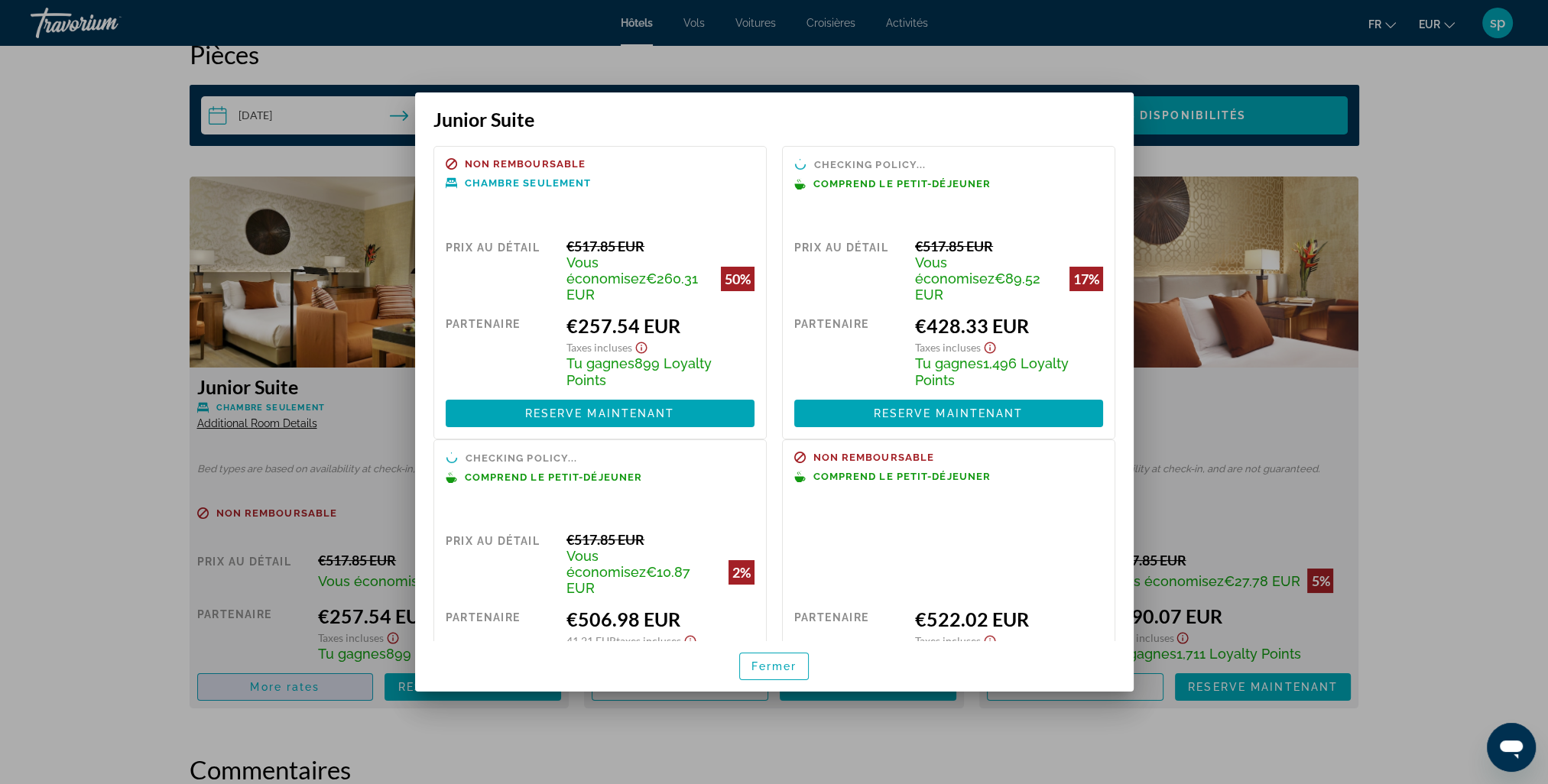
scroll to position [0, 0]
click at [789, 682] on span "button" at bounding box center [775, 666] width 69 height 36
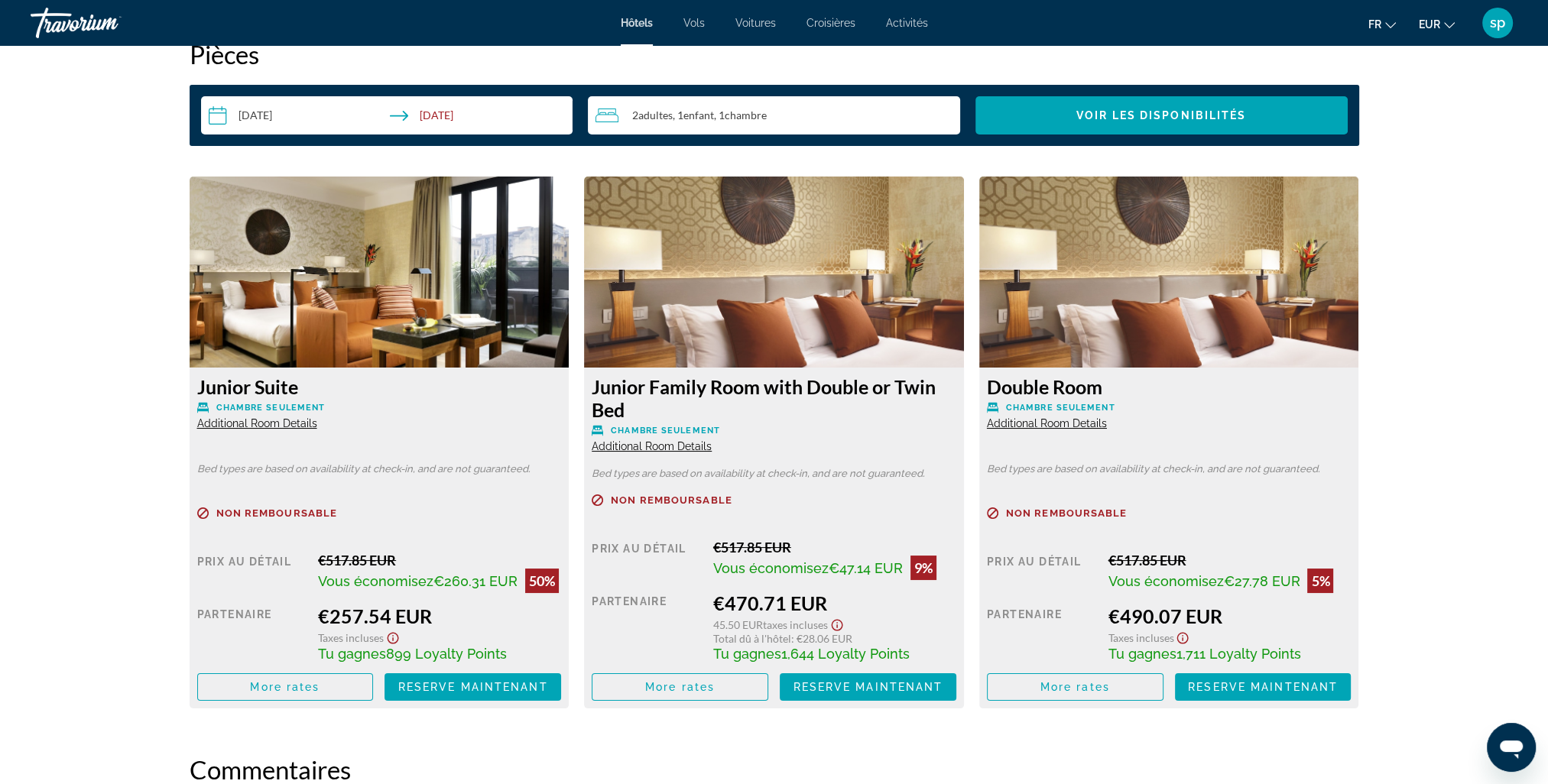
scroll to position [1987, 0]
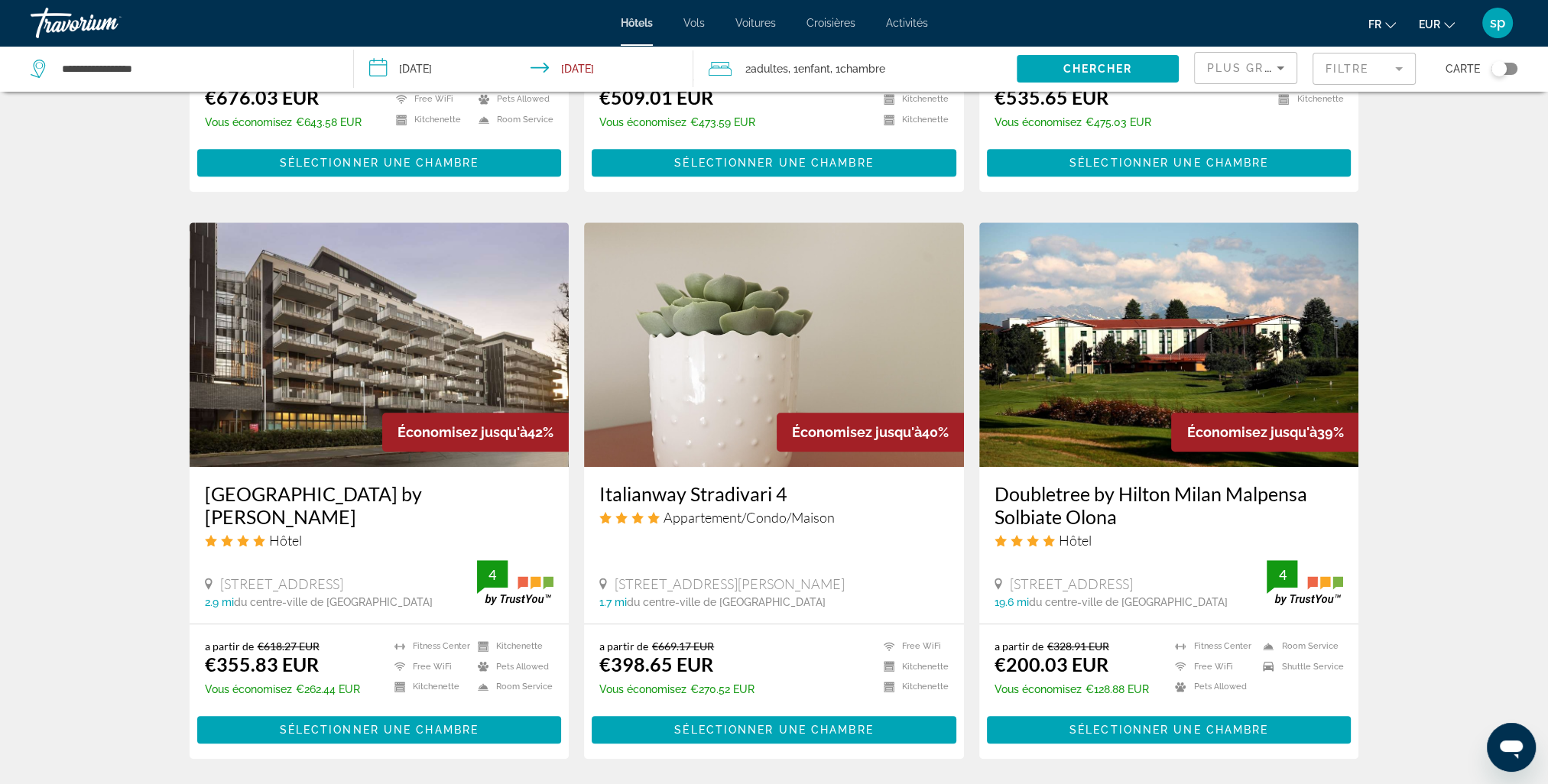
scroll to position [1070, 0]
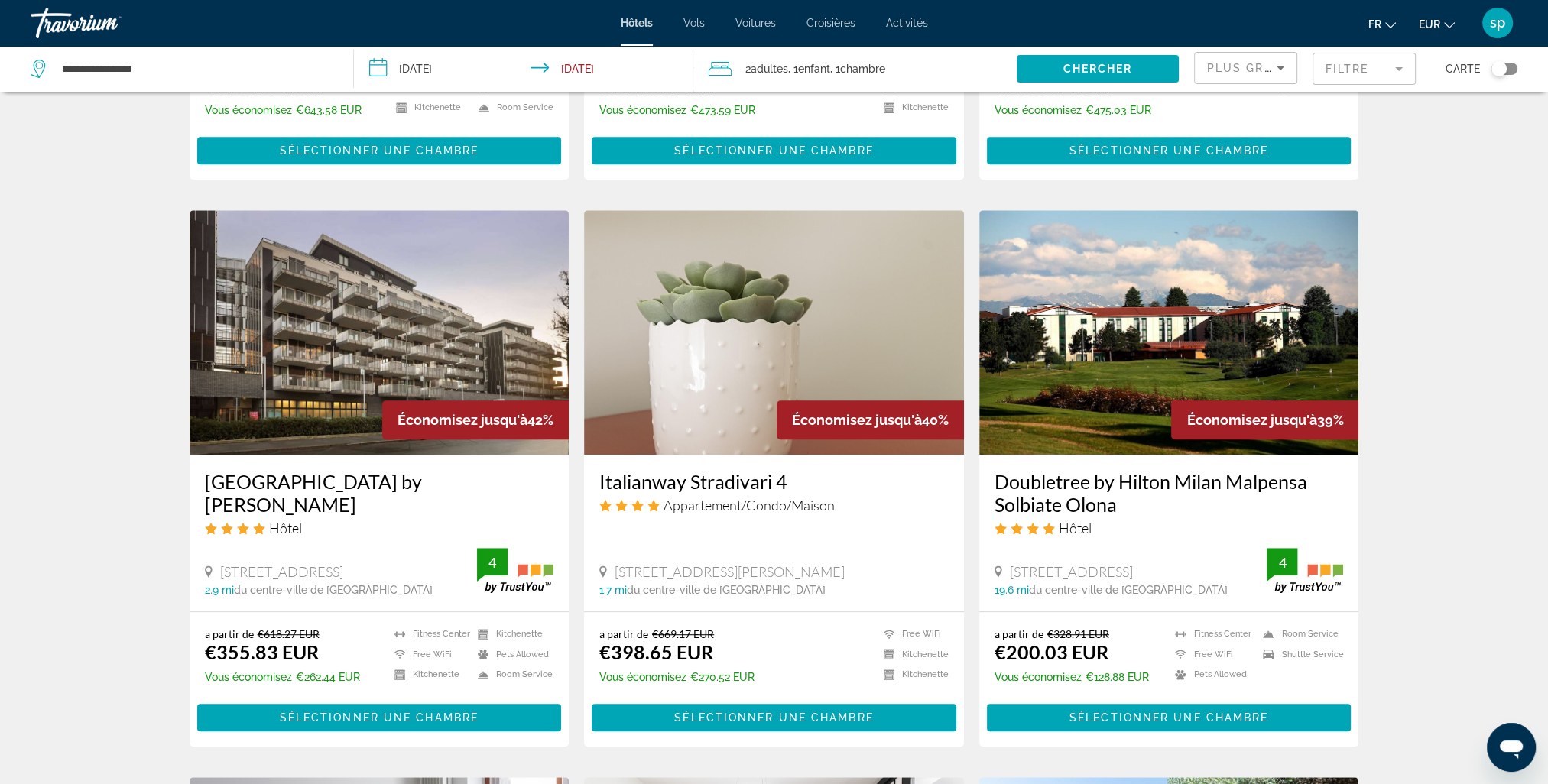
click at [423, 310] on img "Main content" at bounding box center [380, 332] width 380 height 244
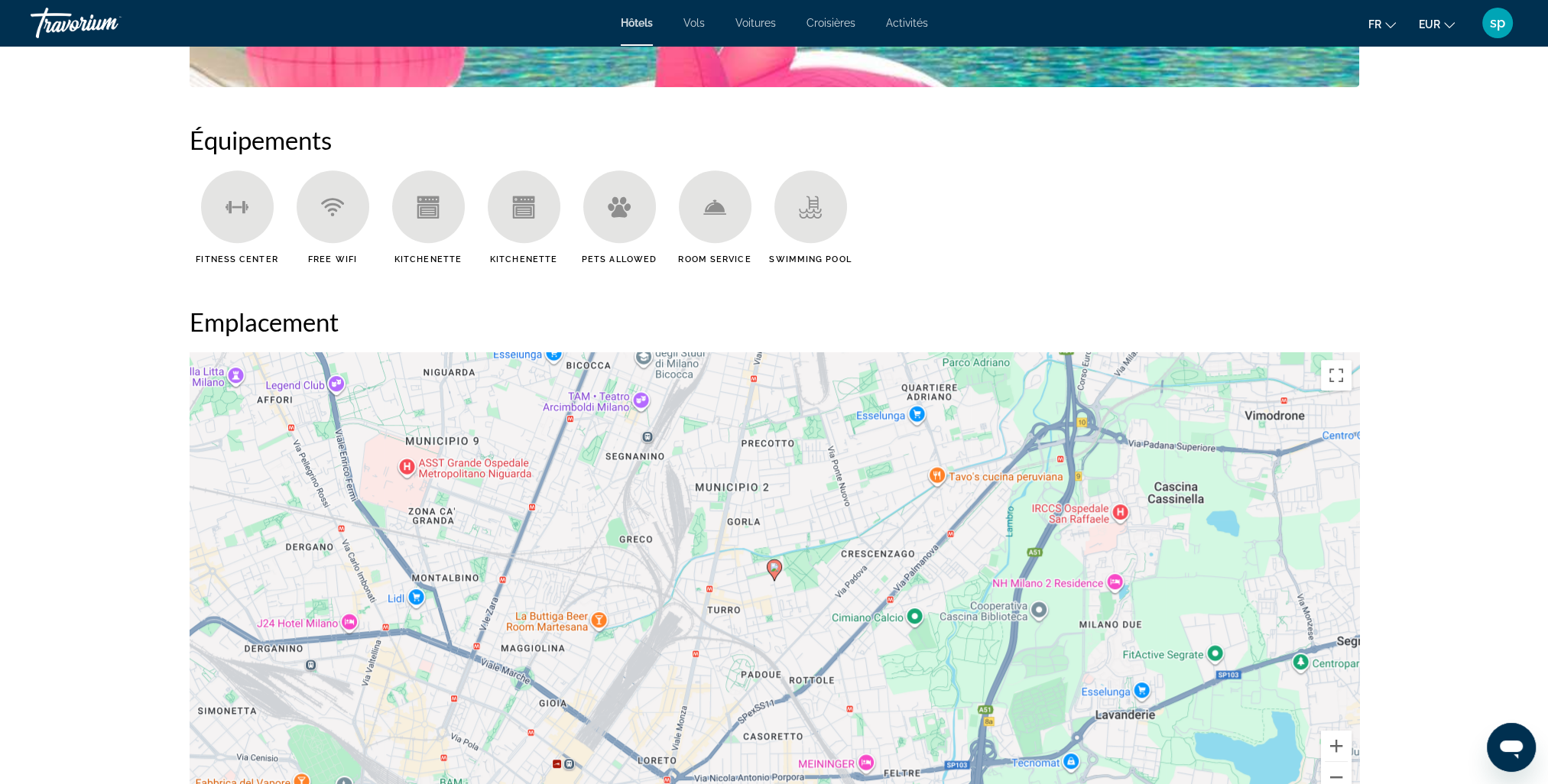
scroll to position [1223, 0]
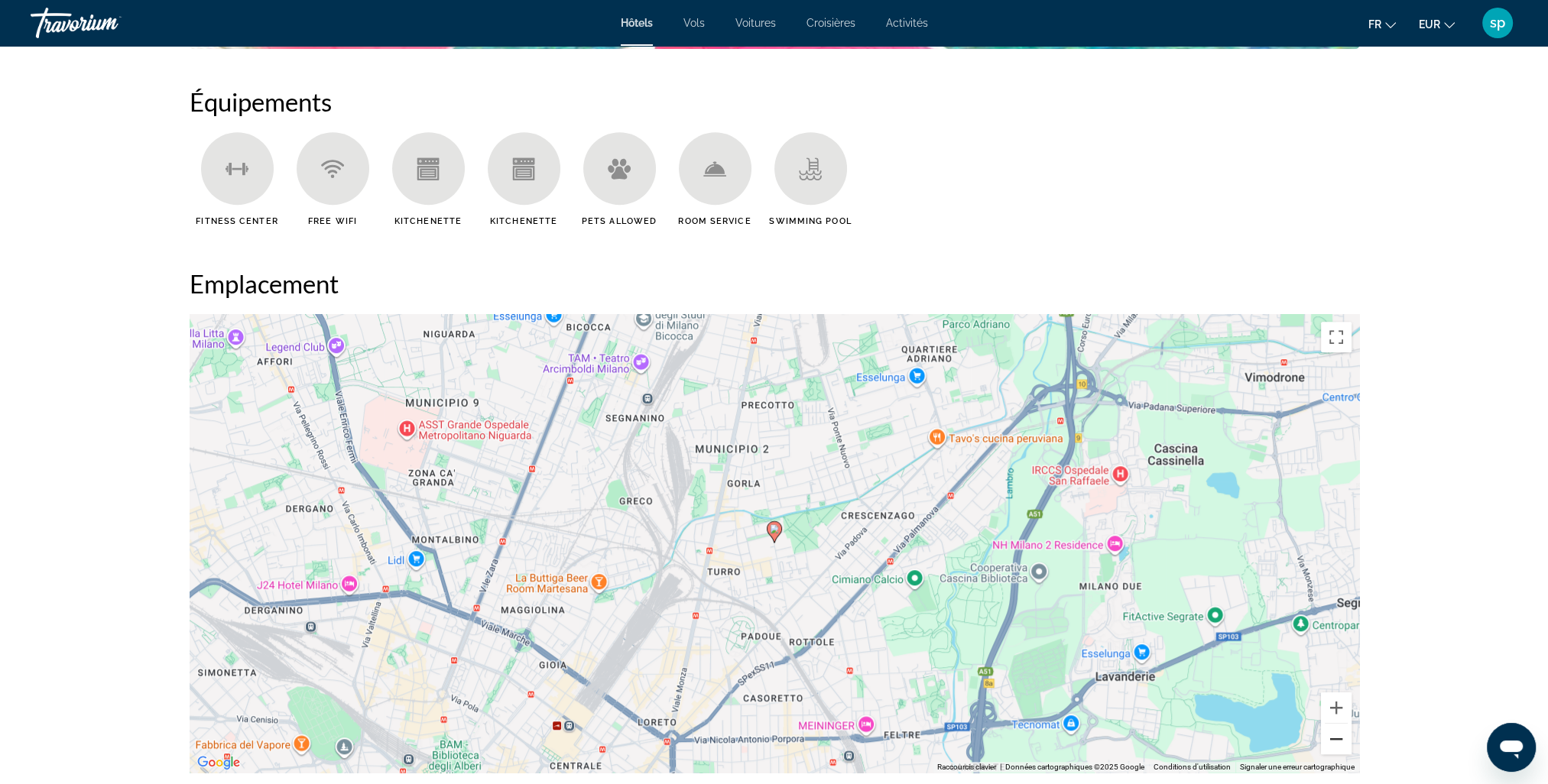
click at [1339, 745] on button "Zoom arrière" at bounding box center [1336, 739] width 31 height 31
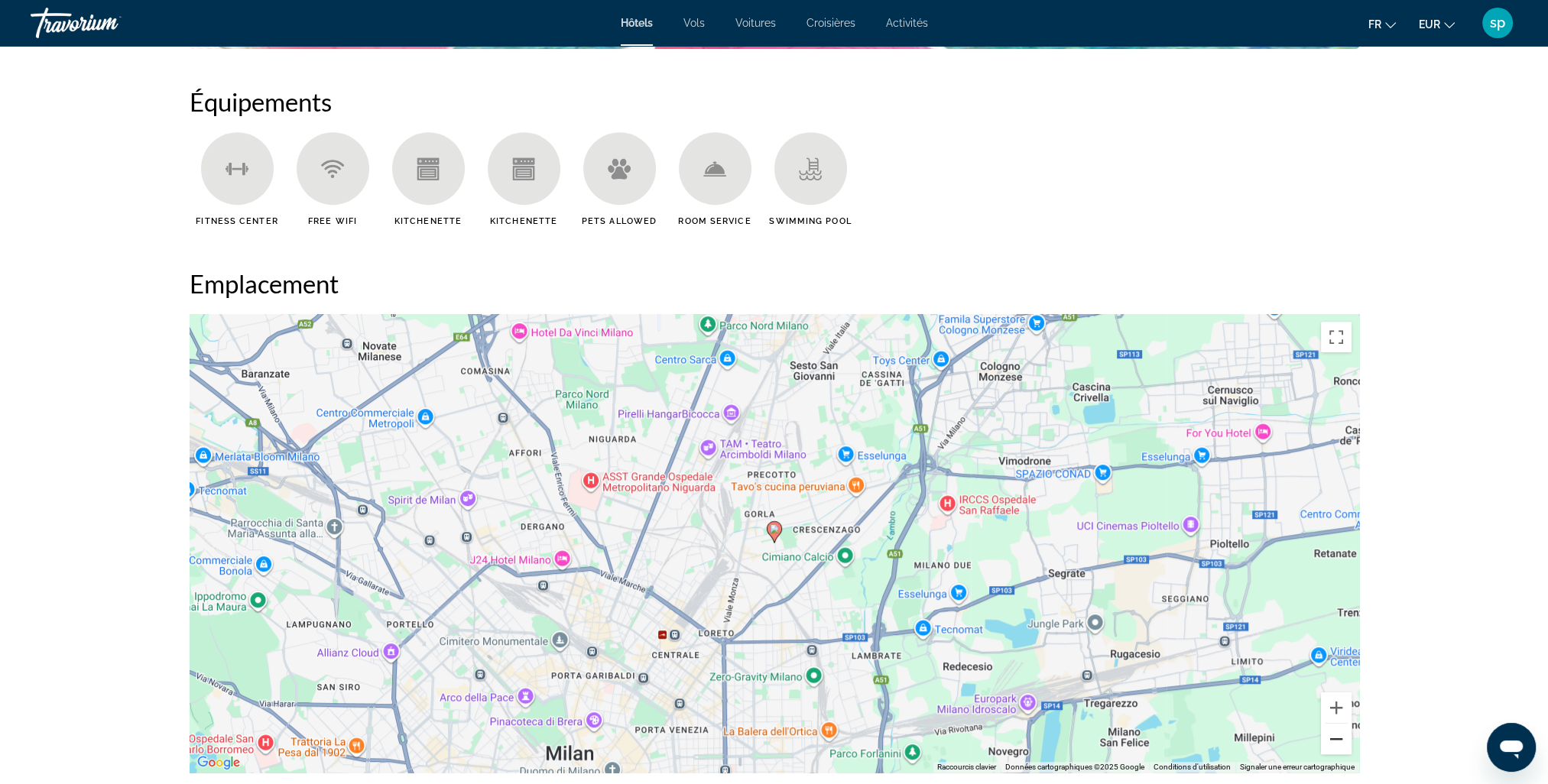
click at [1339, 745] on button "Zoom arrière" at bounding box center [1336, 739] width 31 height 31
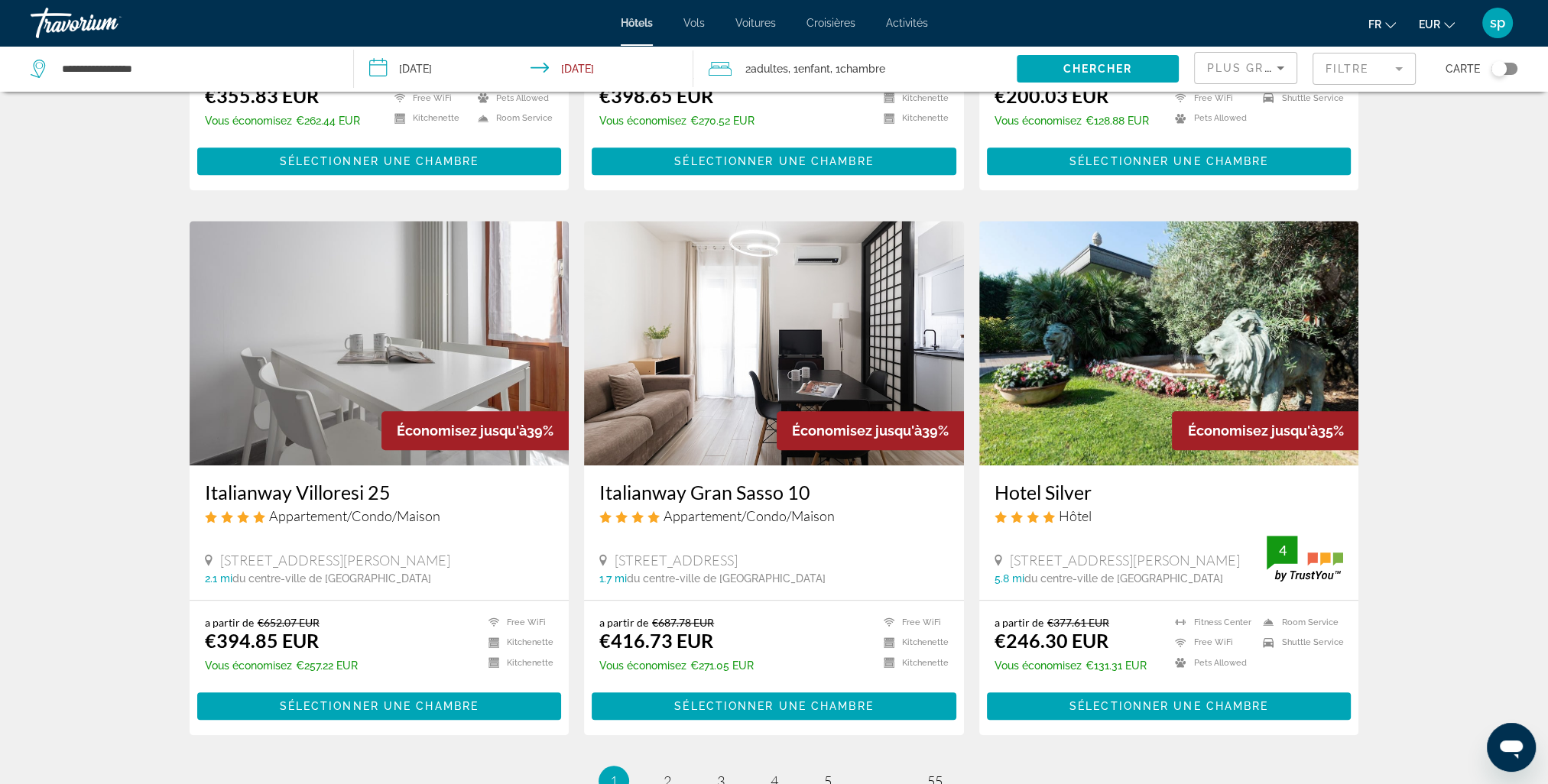
scroll to position [1681, 0]
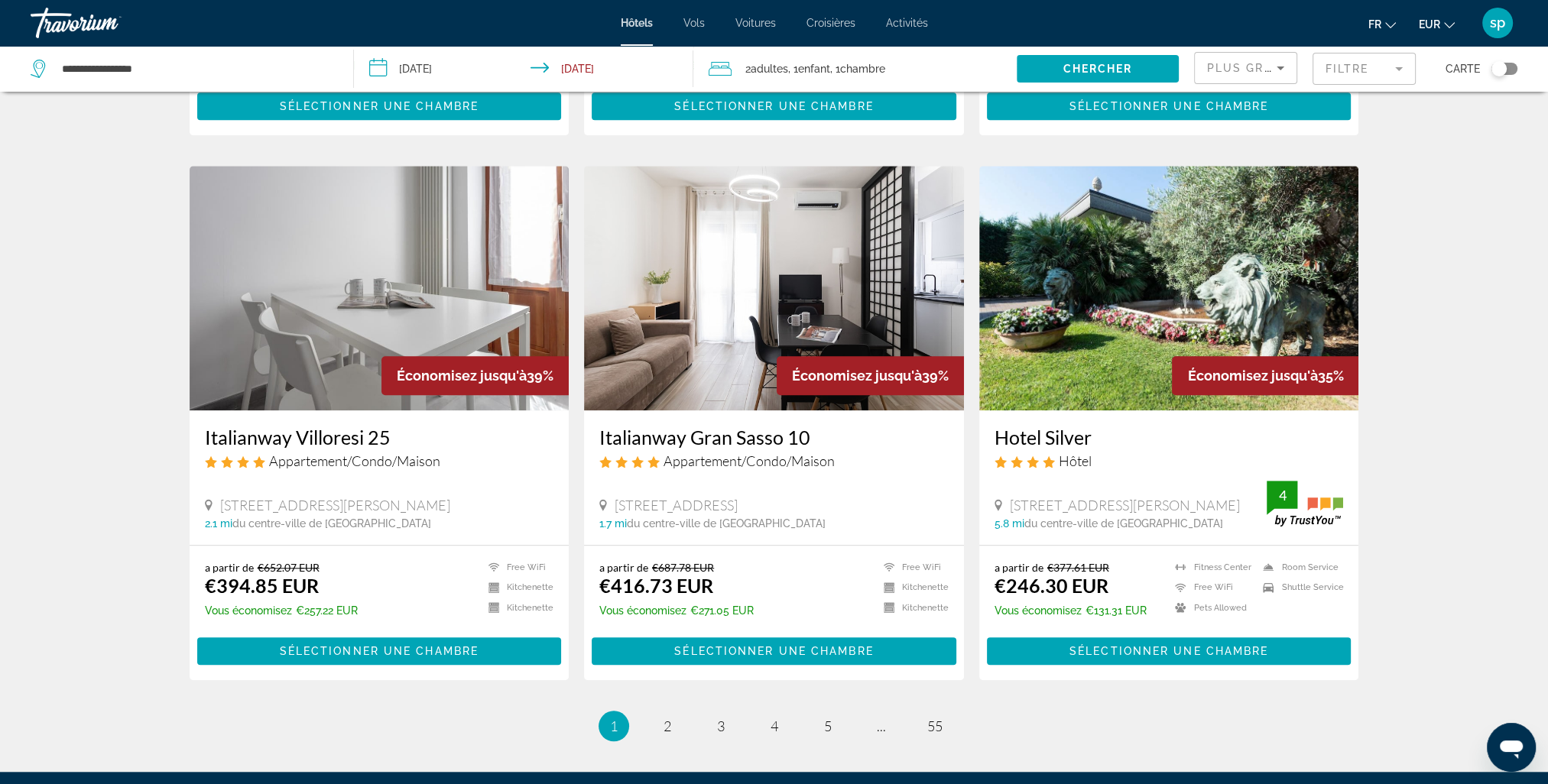
click at [1147, 266] on img "Main content" at bounding box center [1170, 287] width 380 height 244
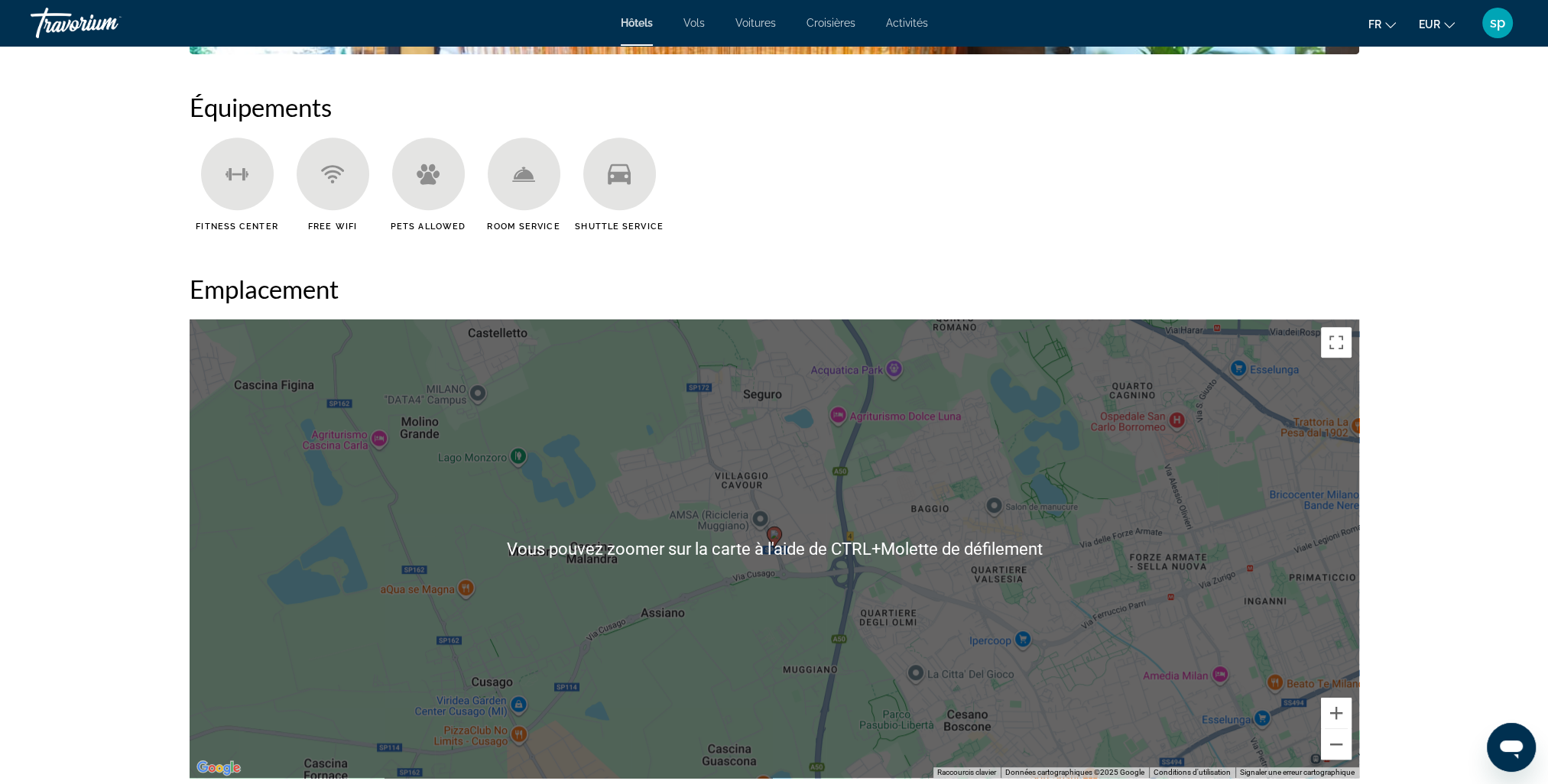
scroll to position [1452, 0]
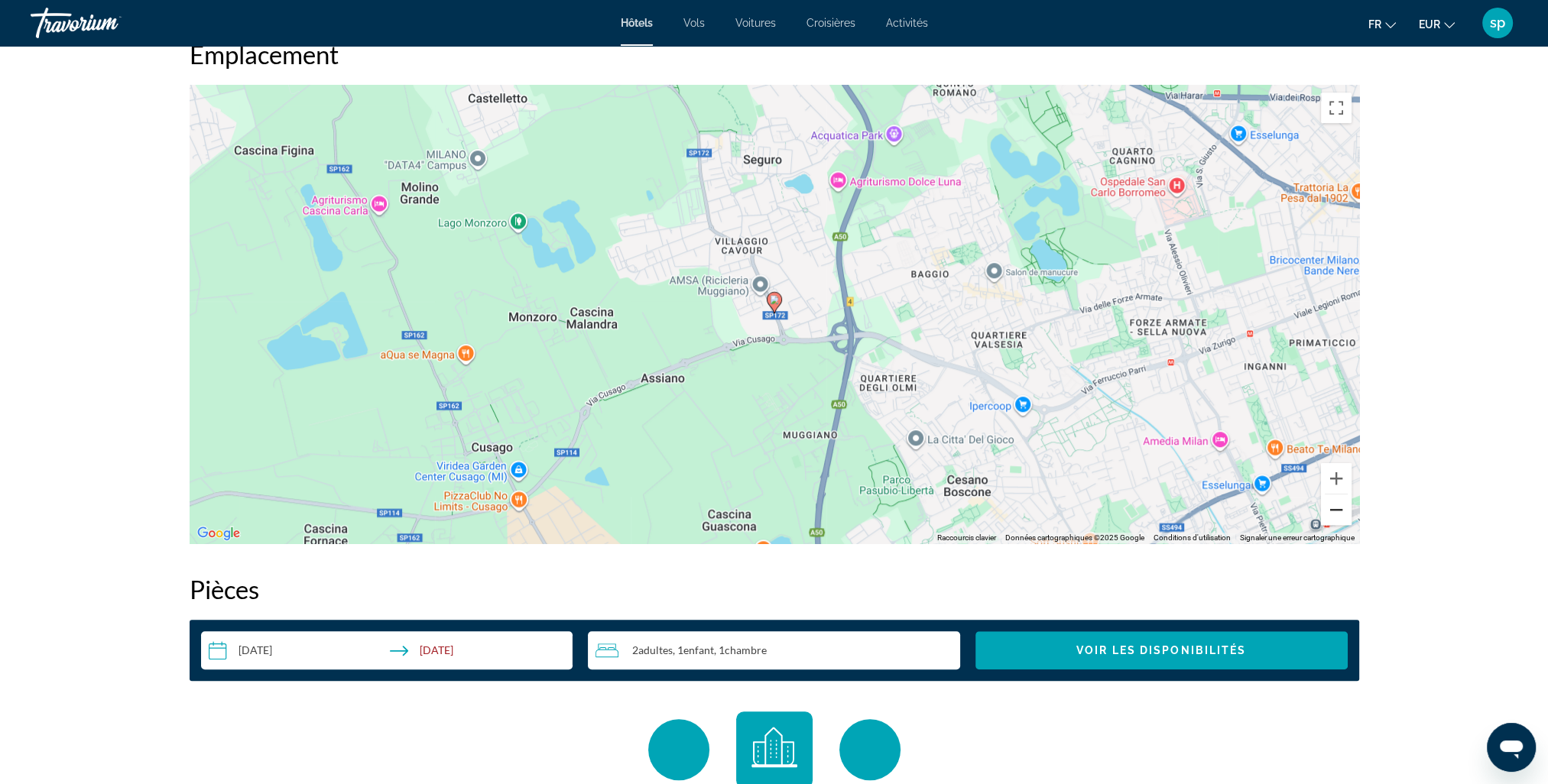
click at [1336, 516] on button "Zoom arrière" at bounding box center [1336, 510] width 31 height 31
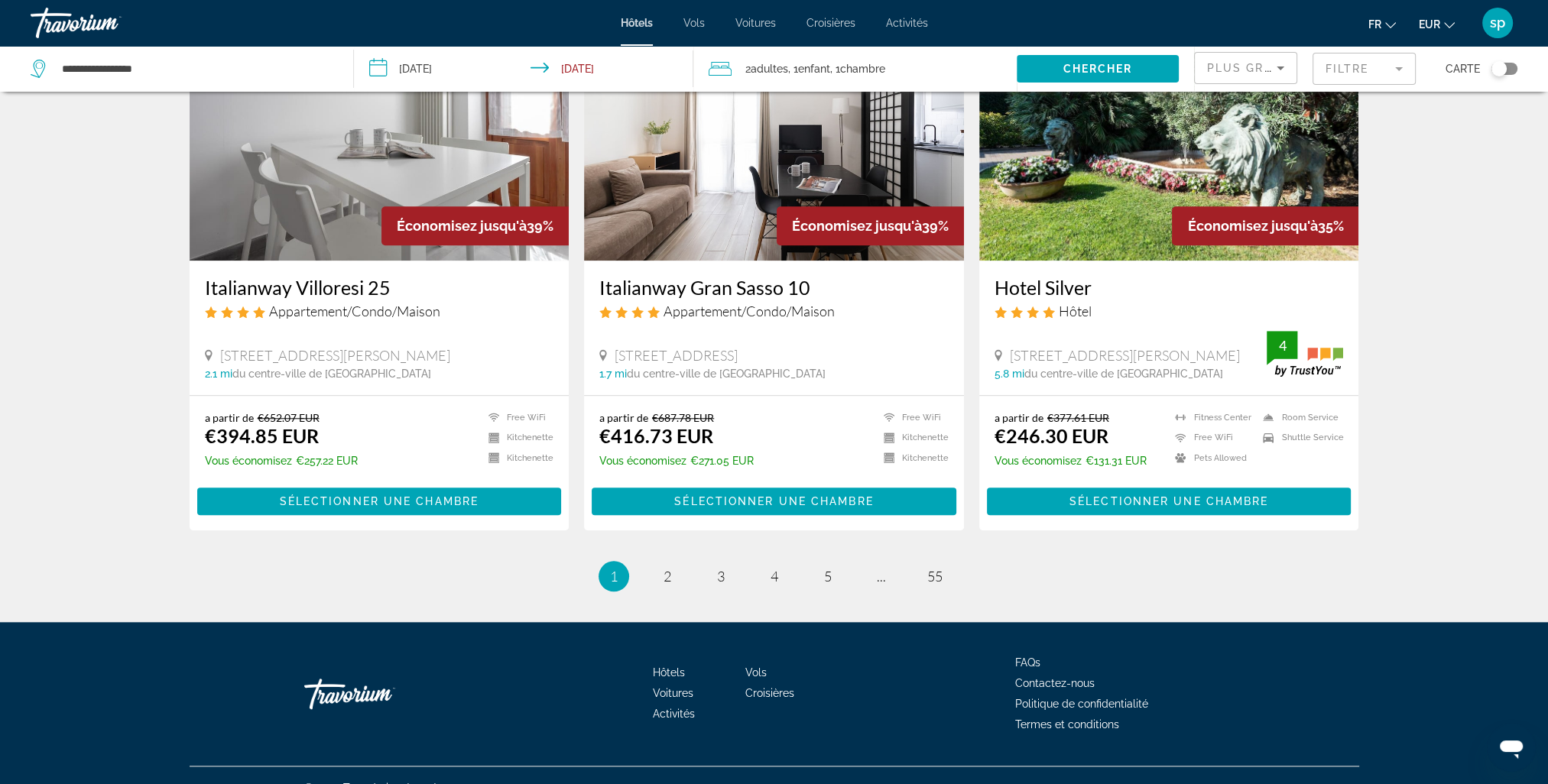
scroll to position [1834, 0]
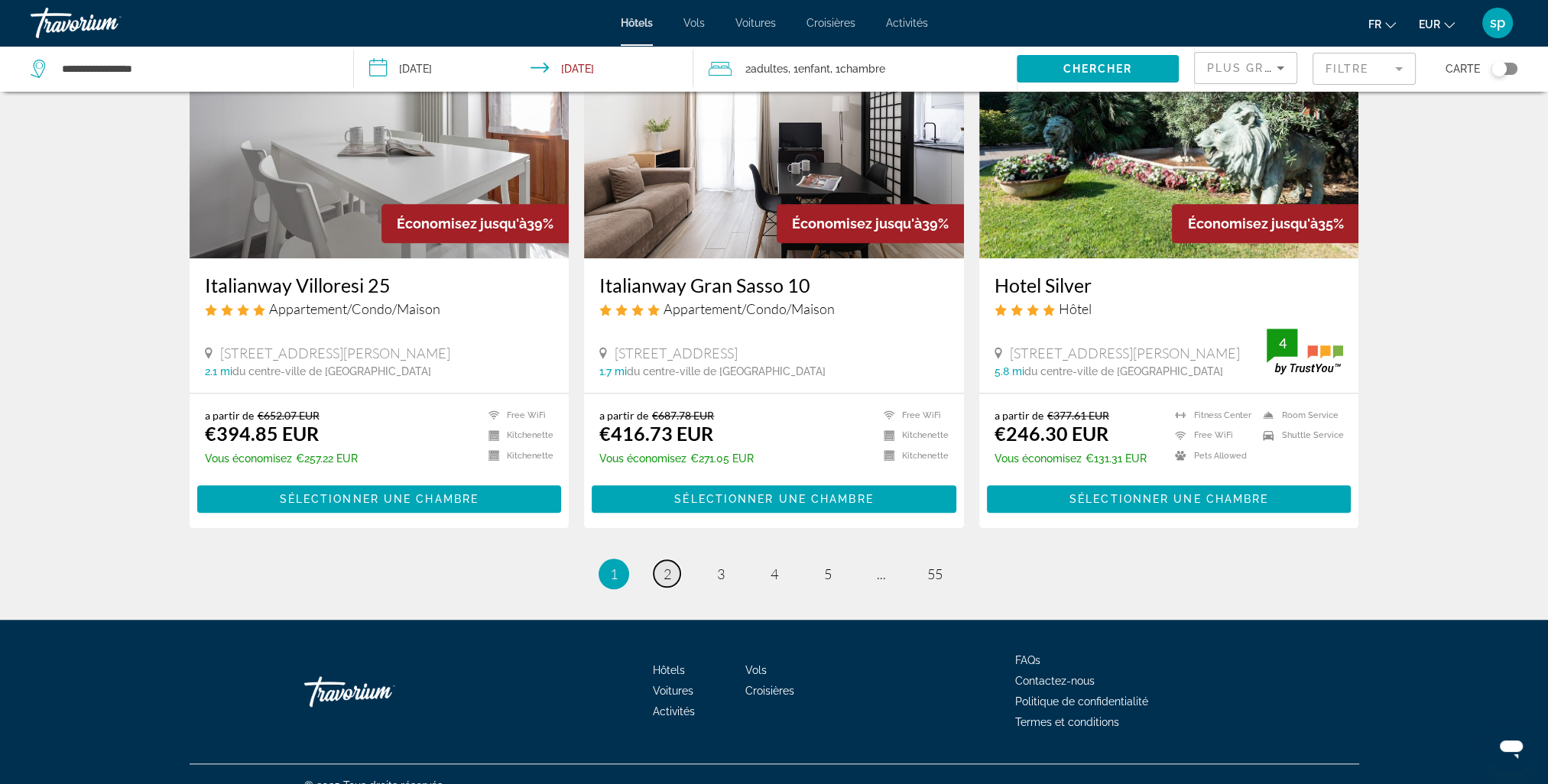
click at [674, 560] on link "page 2" at bounding box center [667, 573] width 27 height 27
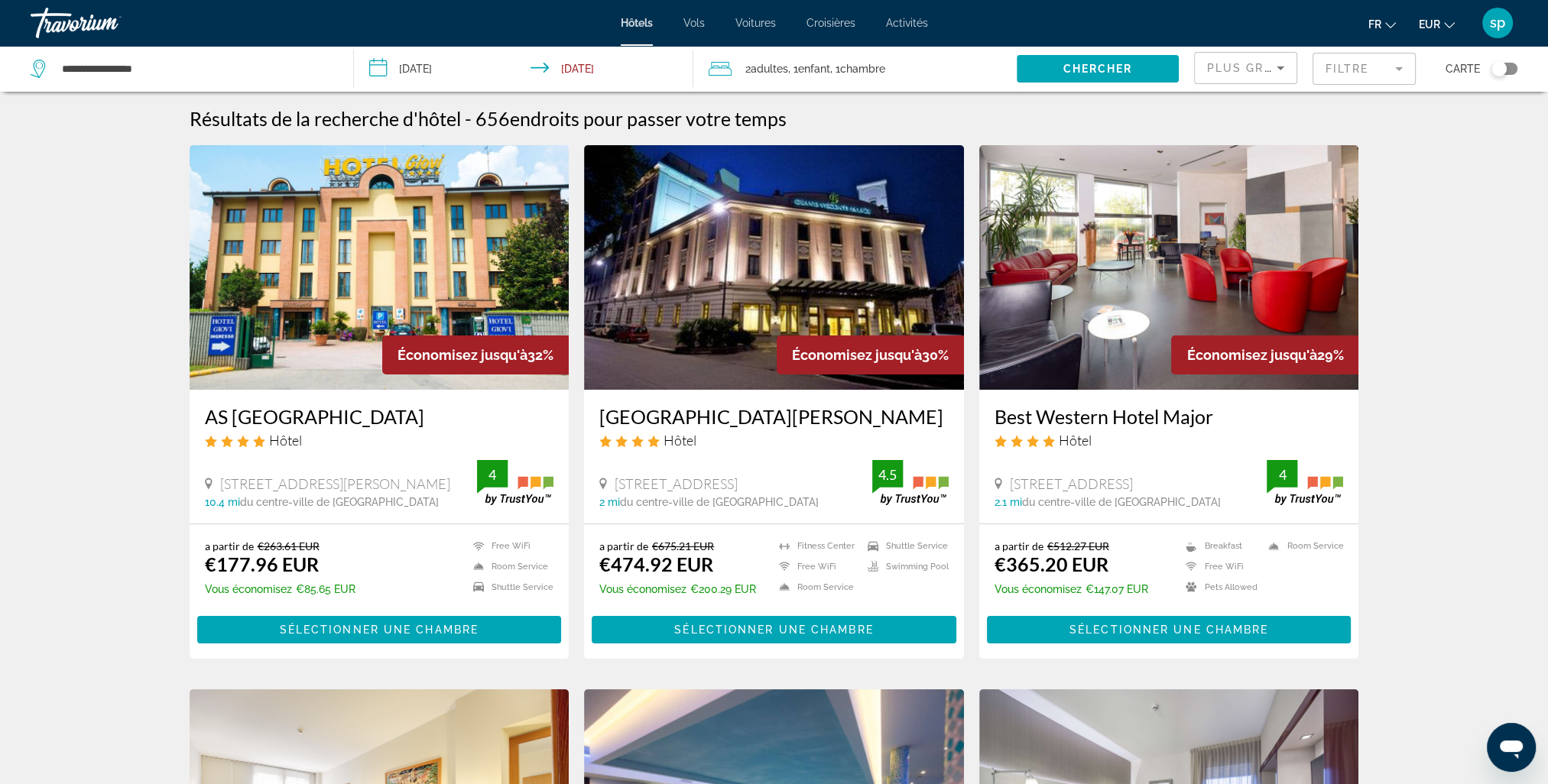
click at [442, 237] on img "Main content" at bounding box center [380, 267] width 380 height 244
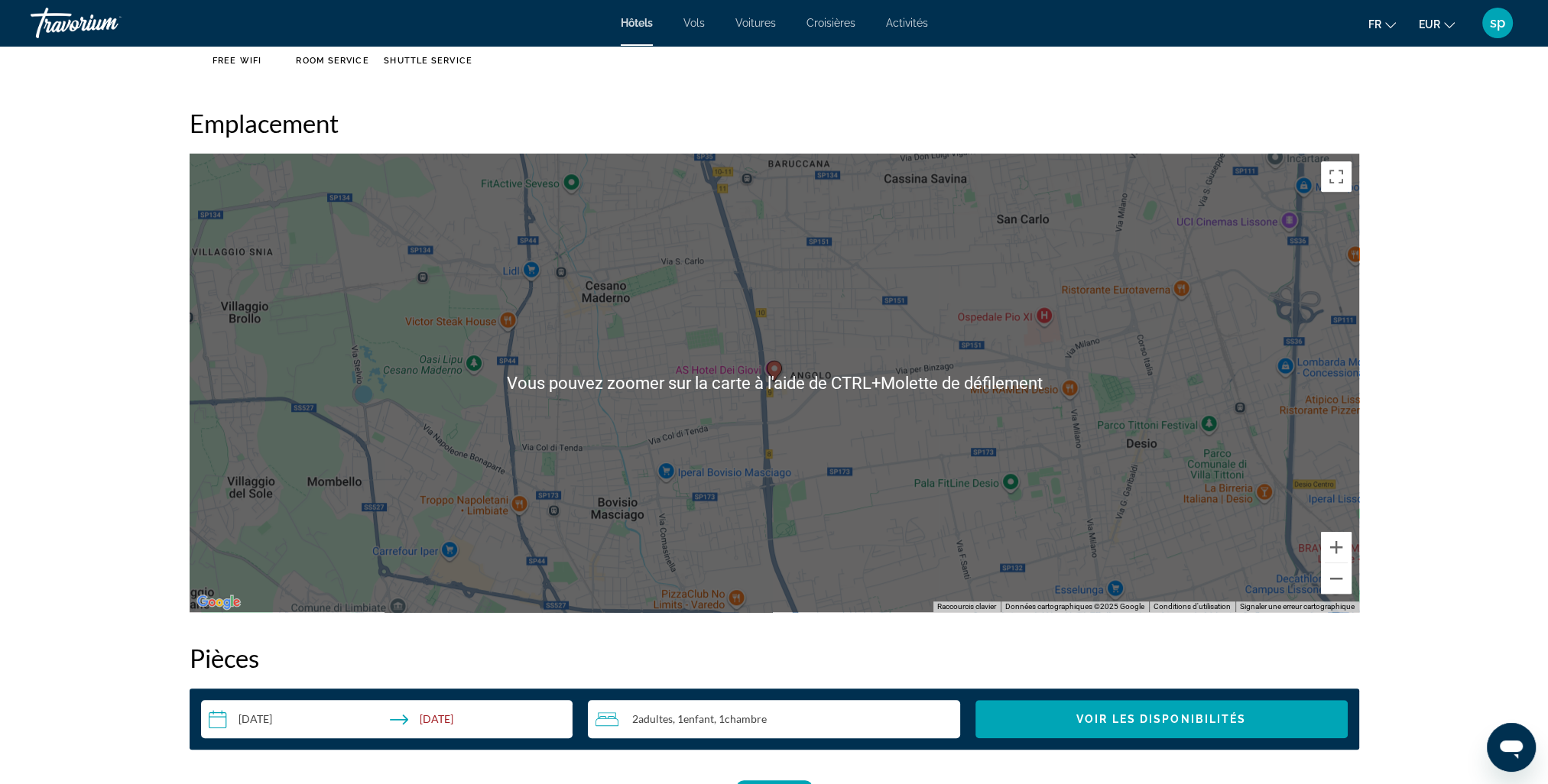
scroll to position [1452, 0]
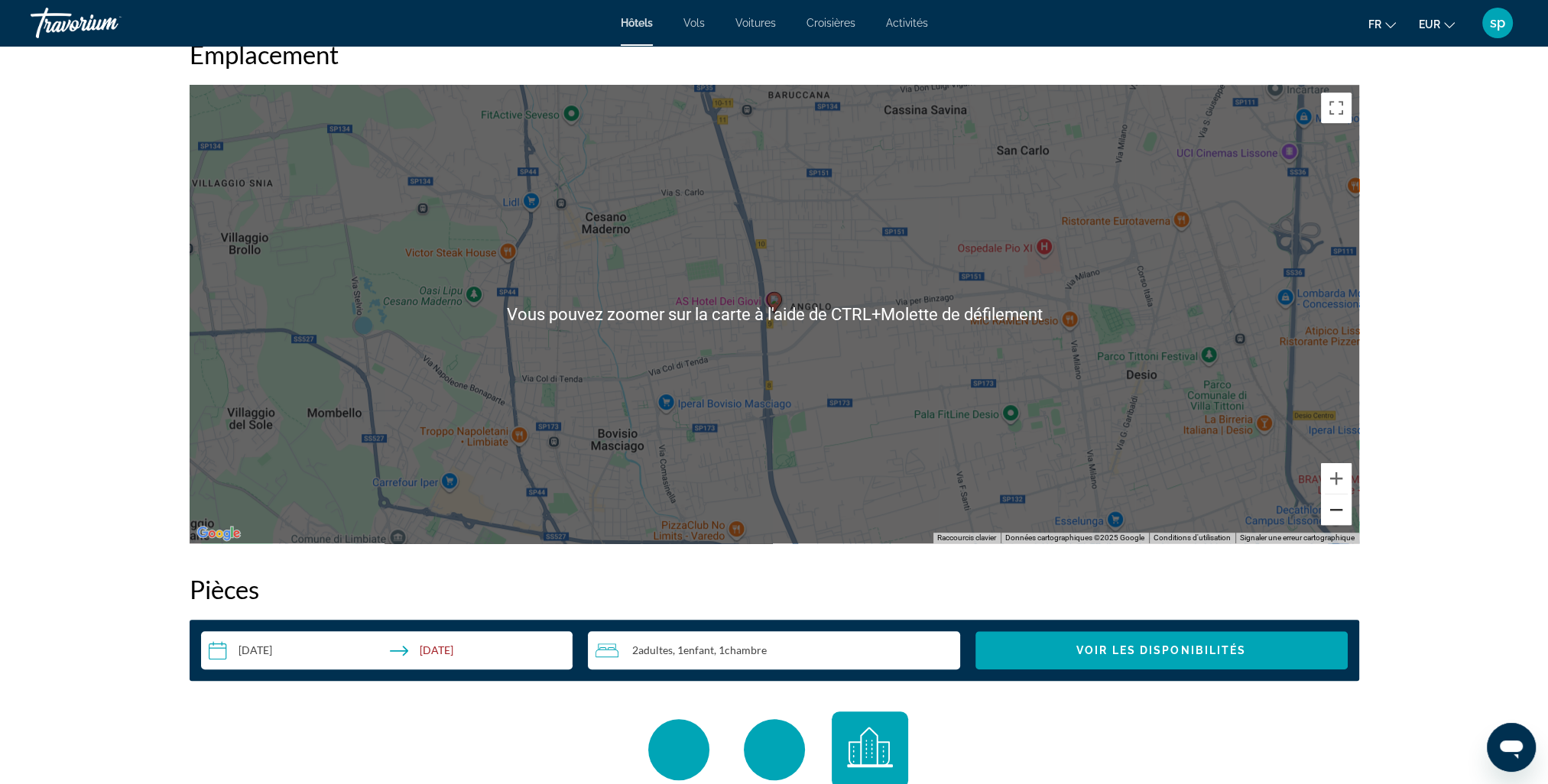
click at [1347, 520] on button "Zoom arrière" at bounding box center [1336, 510] width 31 height 31
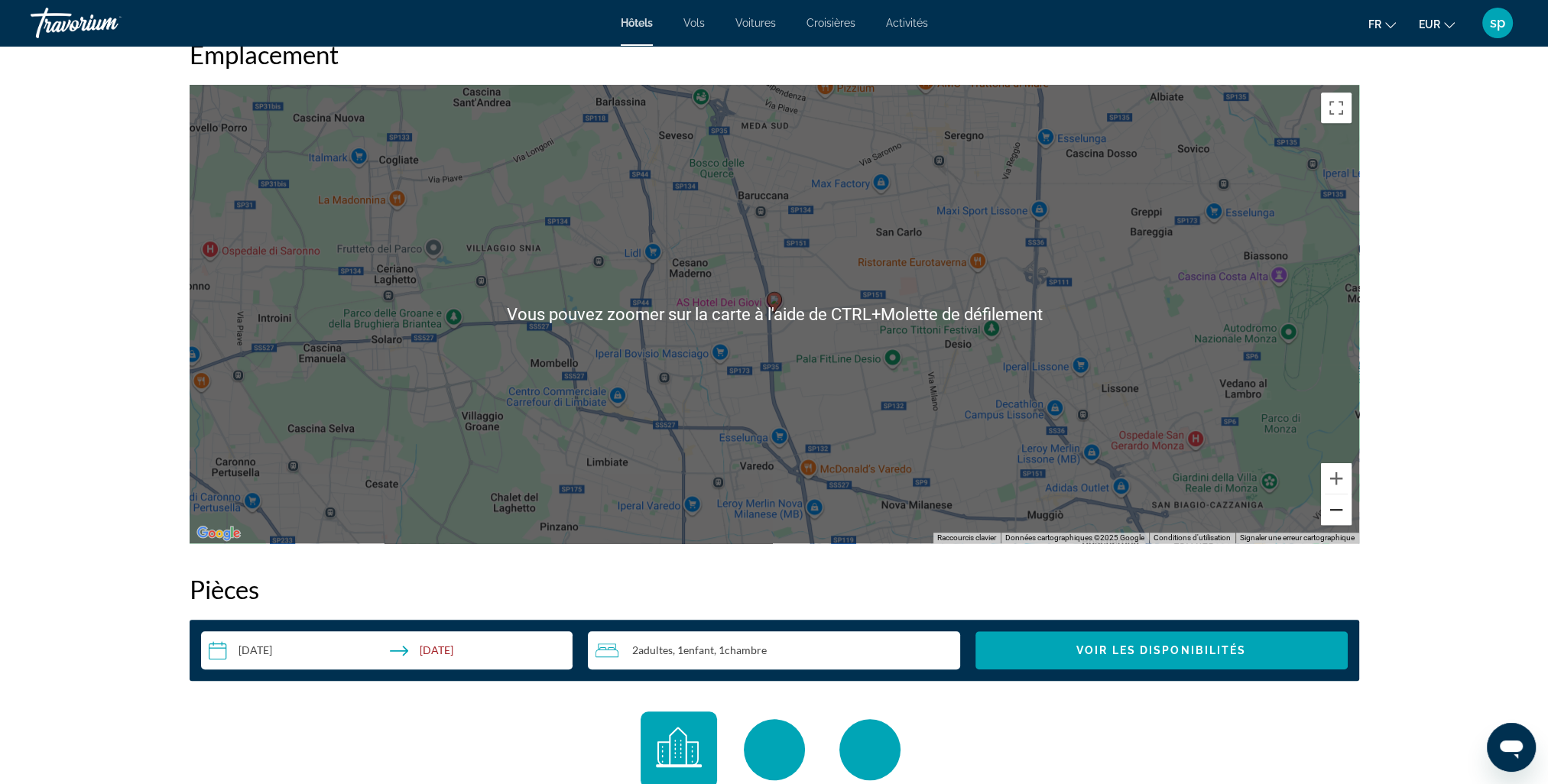
click at [1346, 520] on button "Zoom arrière" at bounding box center [1336, 510] width 31 height 31
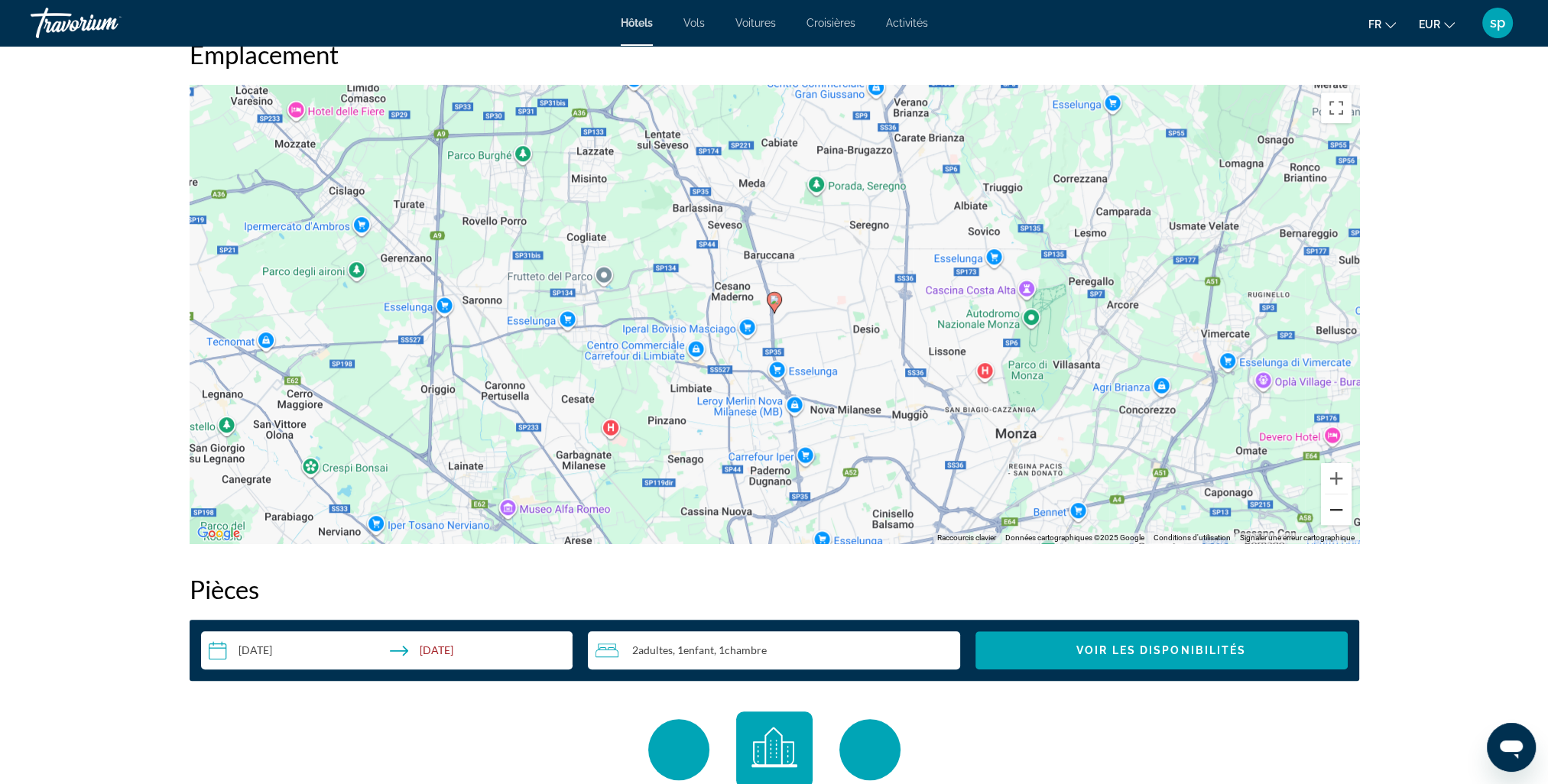
click at [1346, 520] on button "Zoom arrière" at bounding box center [1336, 510] width 31 height 31
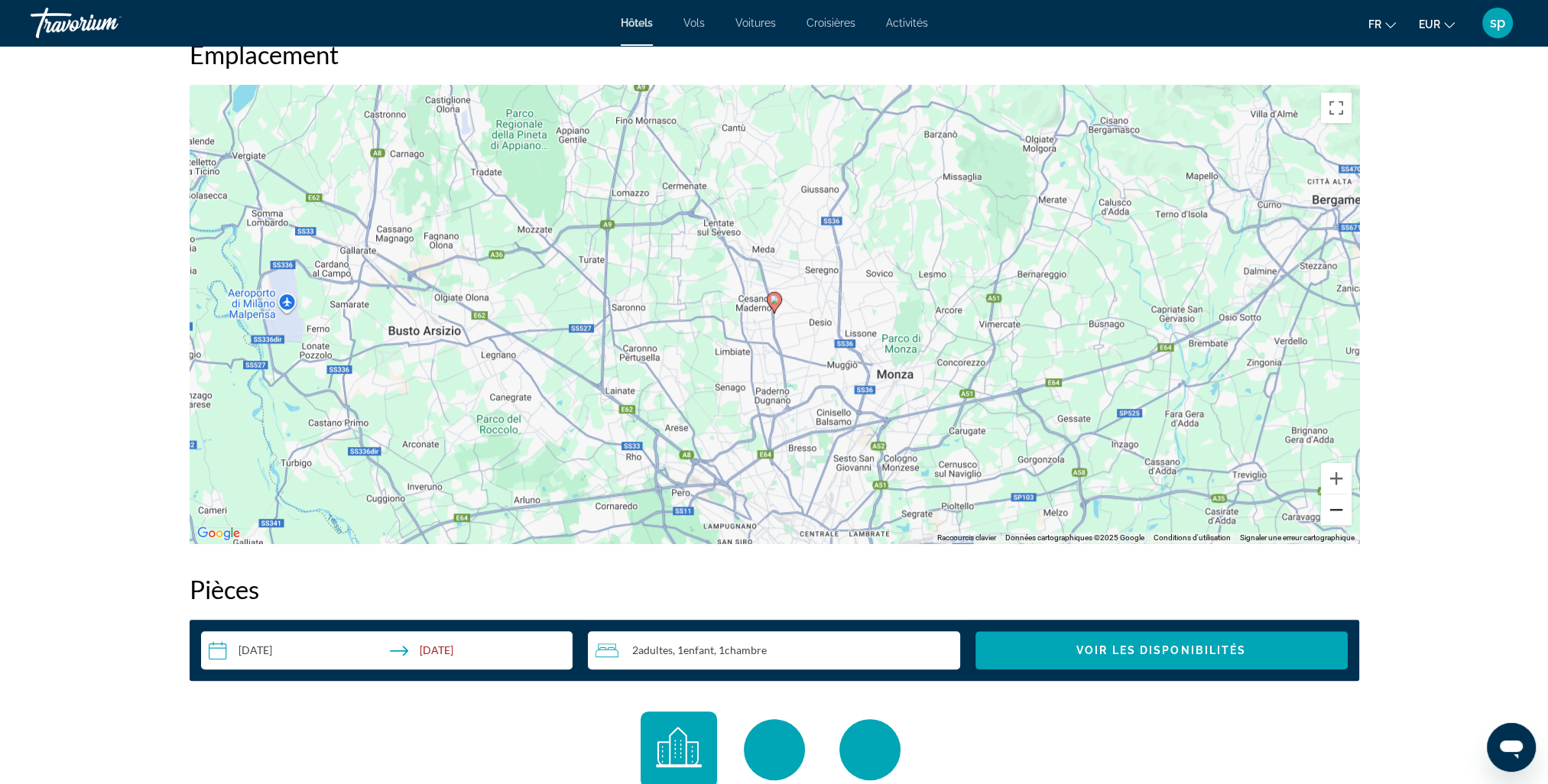
click at [1346, 520] on button "Zoom arrière" at bounding box center [1336, 510] width 31 height 31
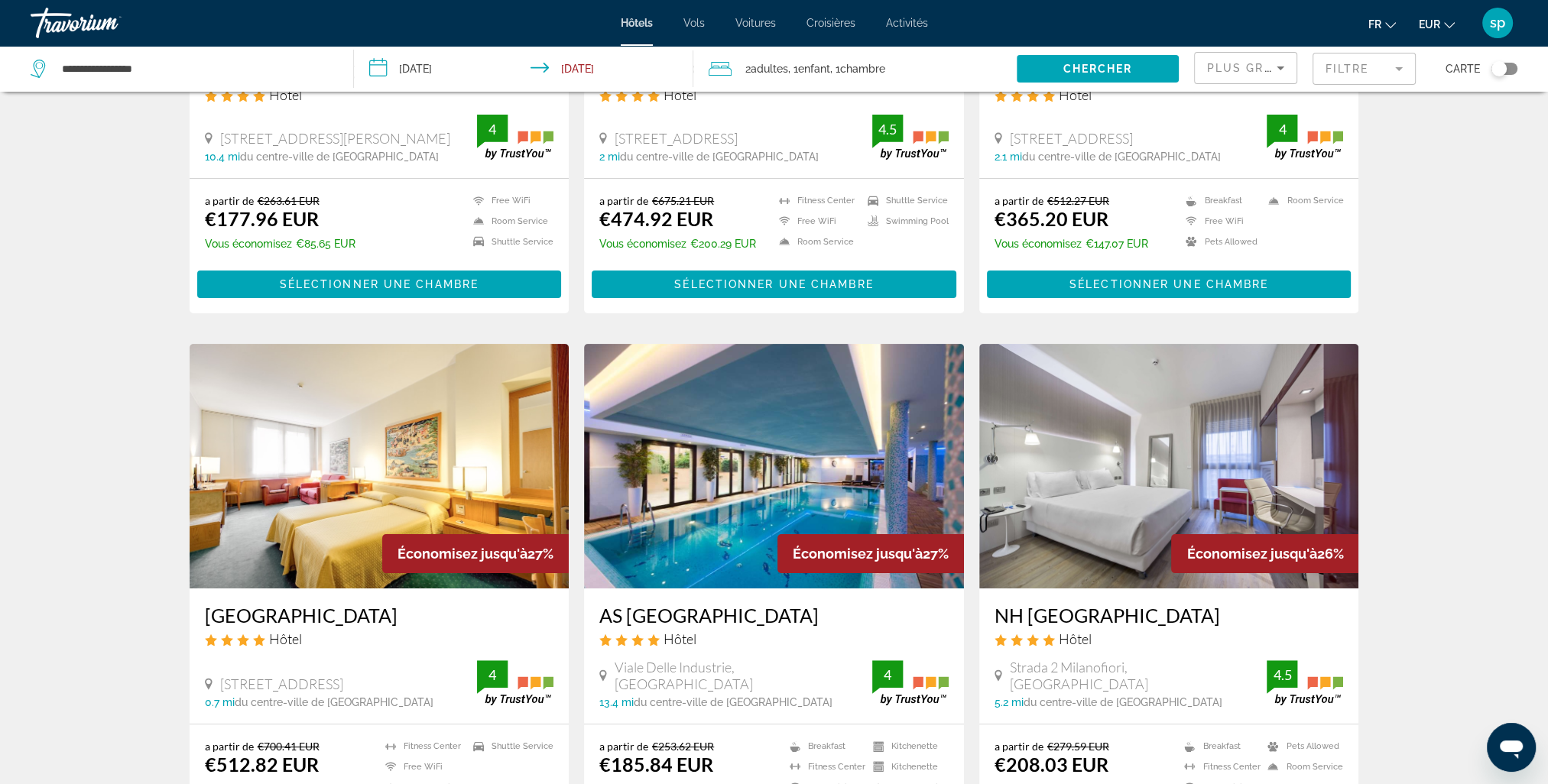
scroll to position [383, 0]
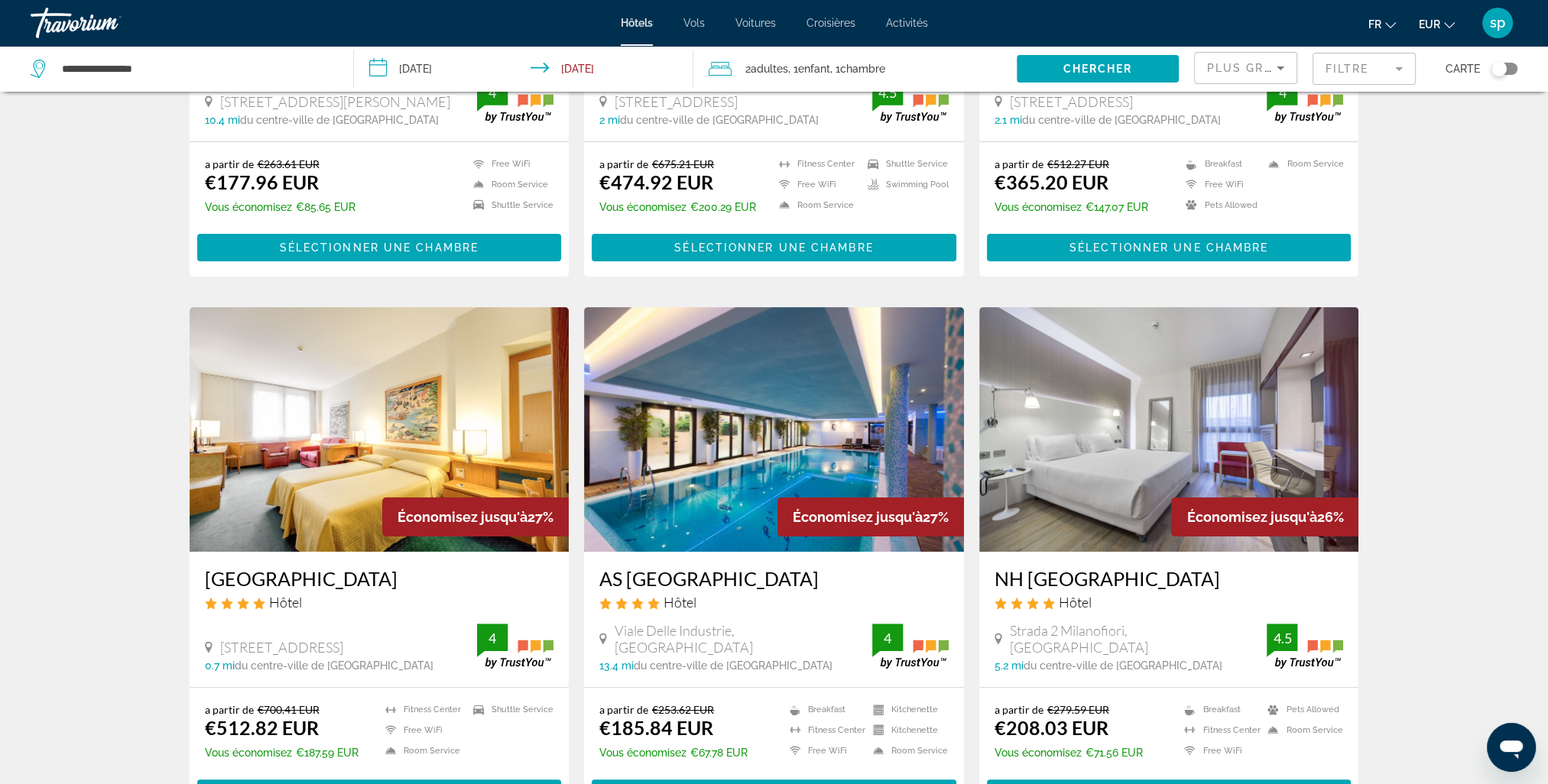
click at [694, 463] on img "Main content" at bounding box center [774, 428] width 380 height 244
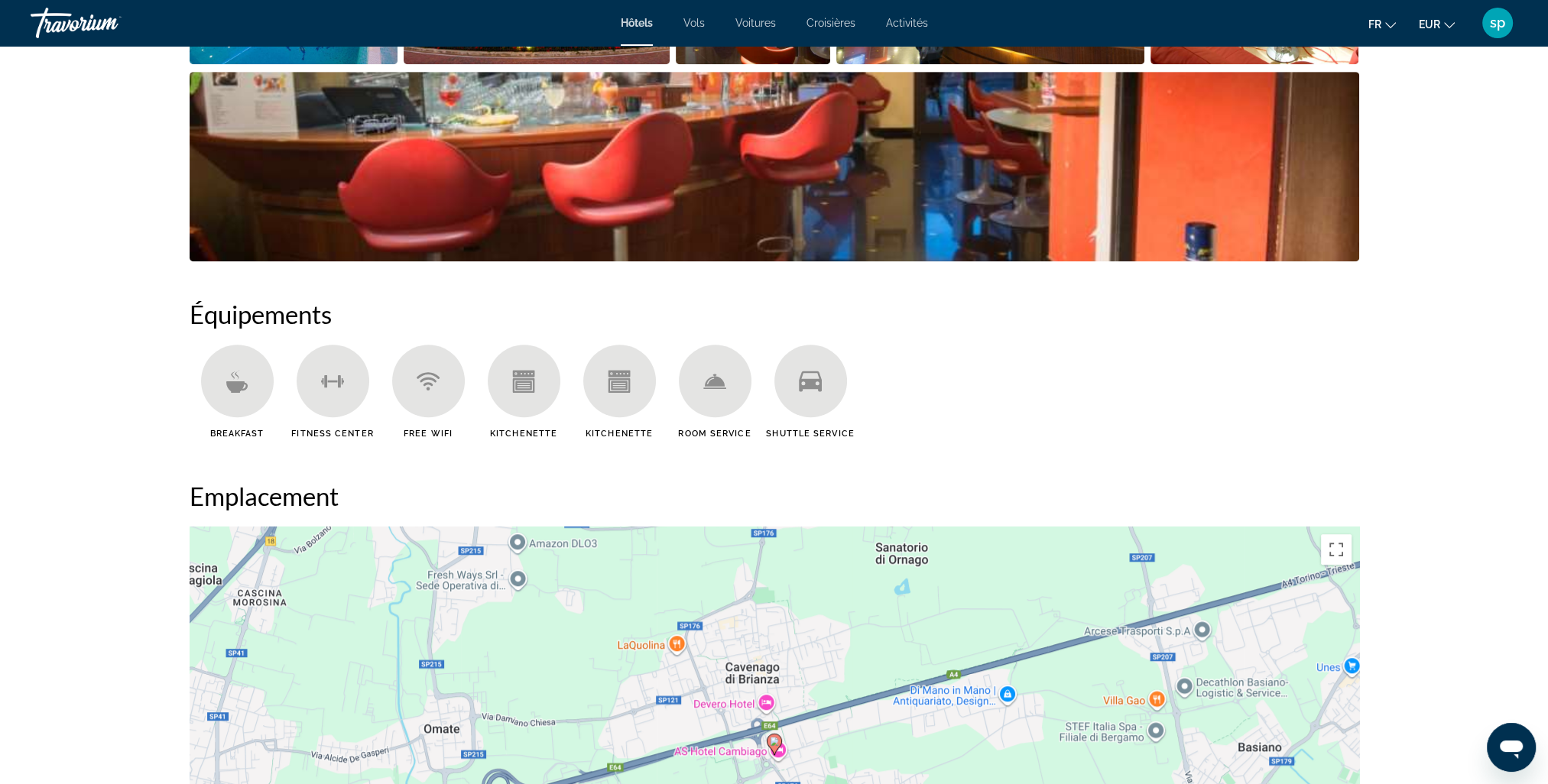
scroll to position [1223, 0]
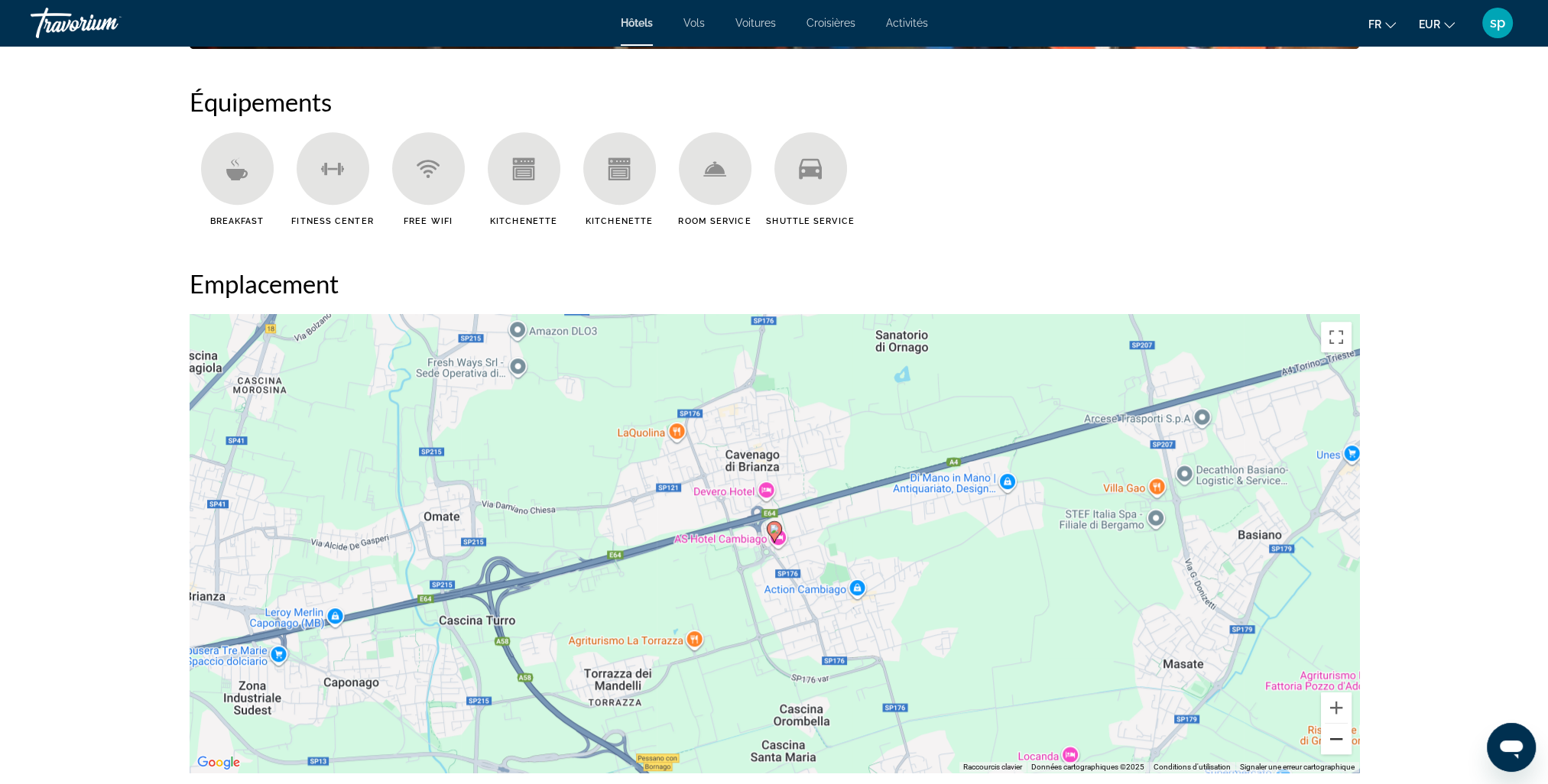
click at [1338, 742] on button "Zoom arrière" at bounding box center [1336, 739] width 31 height 31
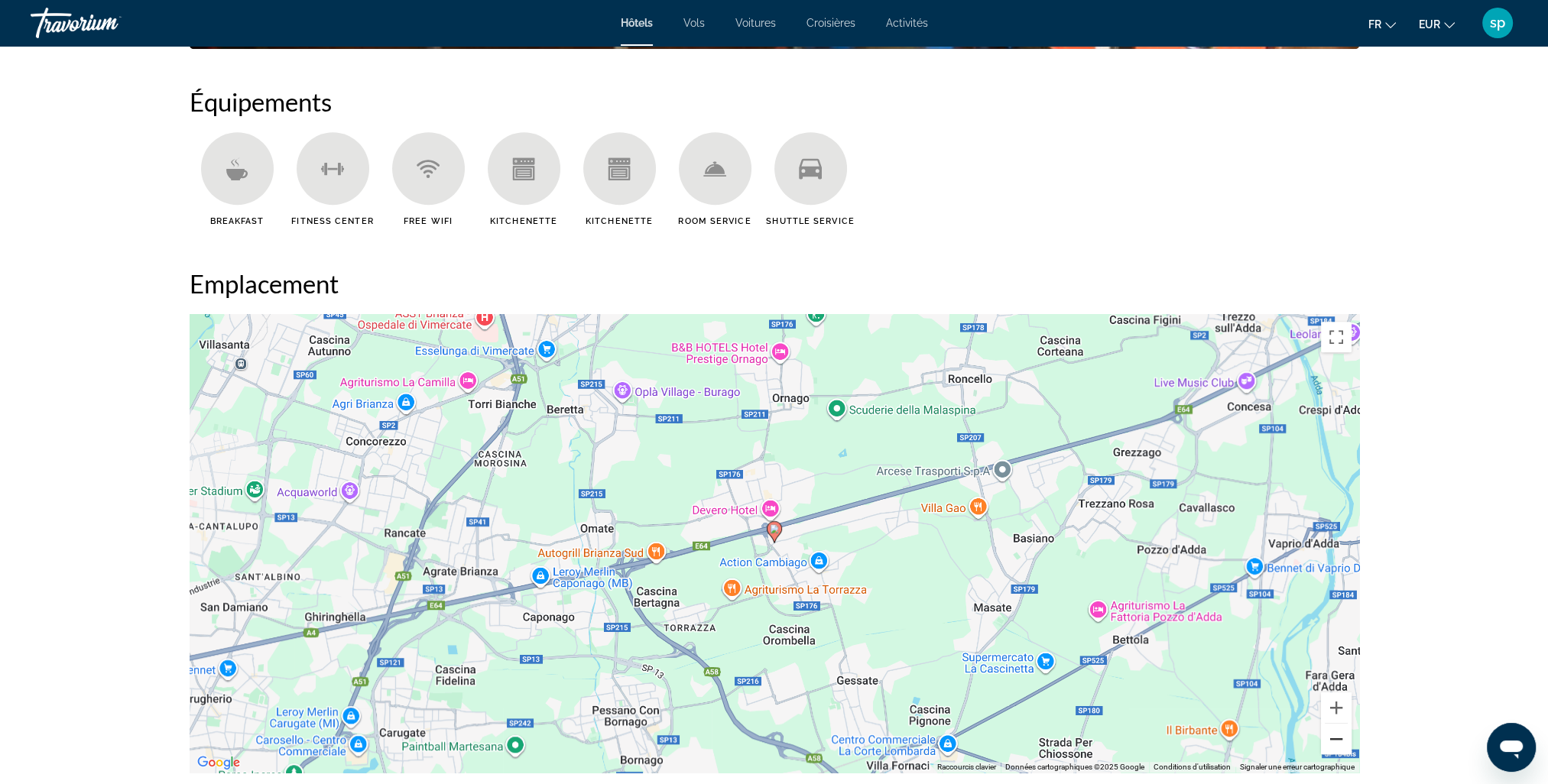
click at [1341, 740] on button "Zoom arrière" at bounding box center [1336, 739] width 31 height 31
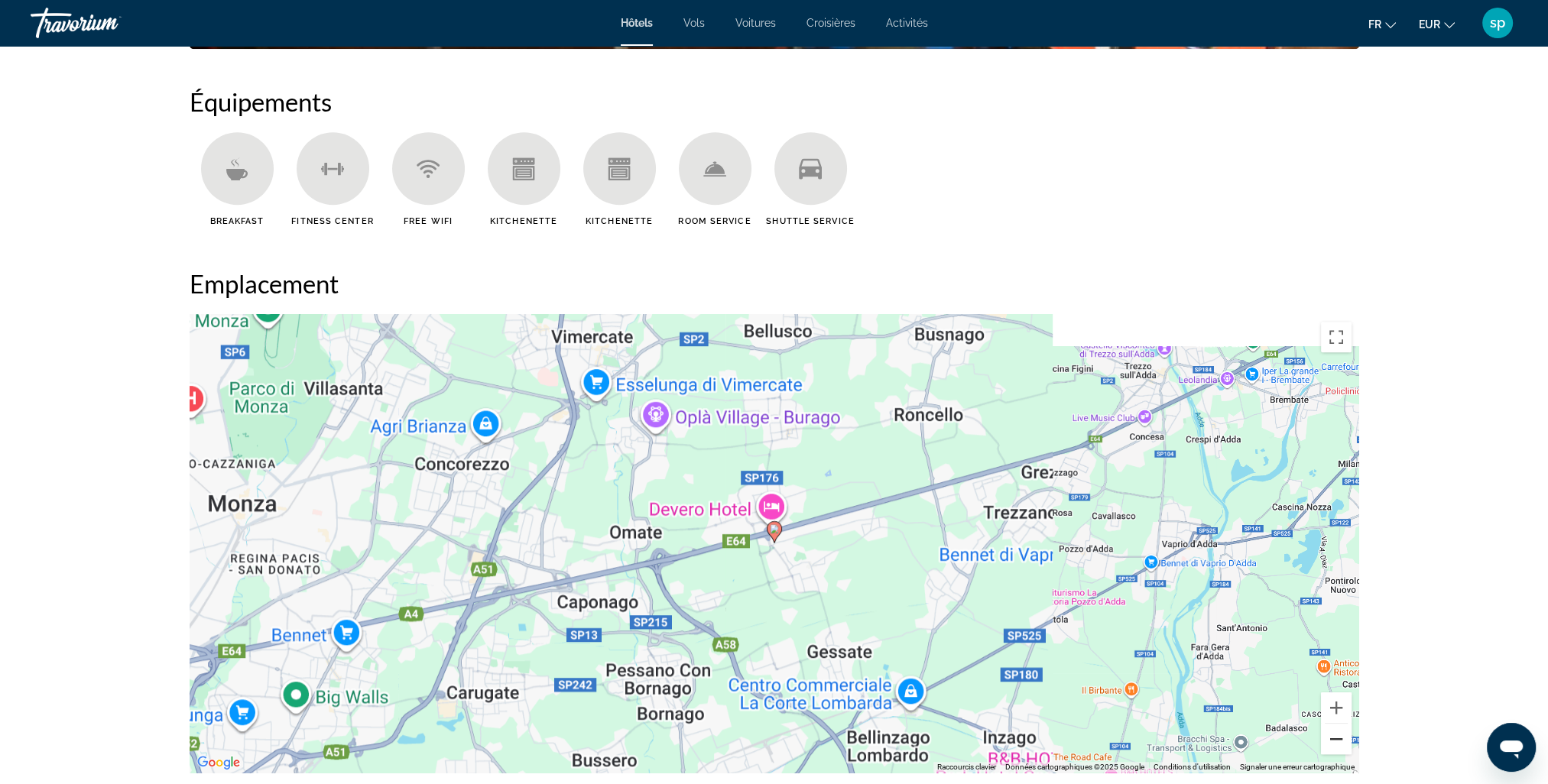
click at [1341, 740] on button "Zoom arrière" at bounding box center [1336, 739] width 31 height 31
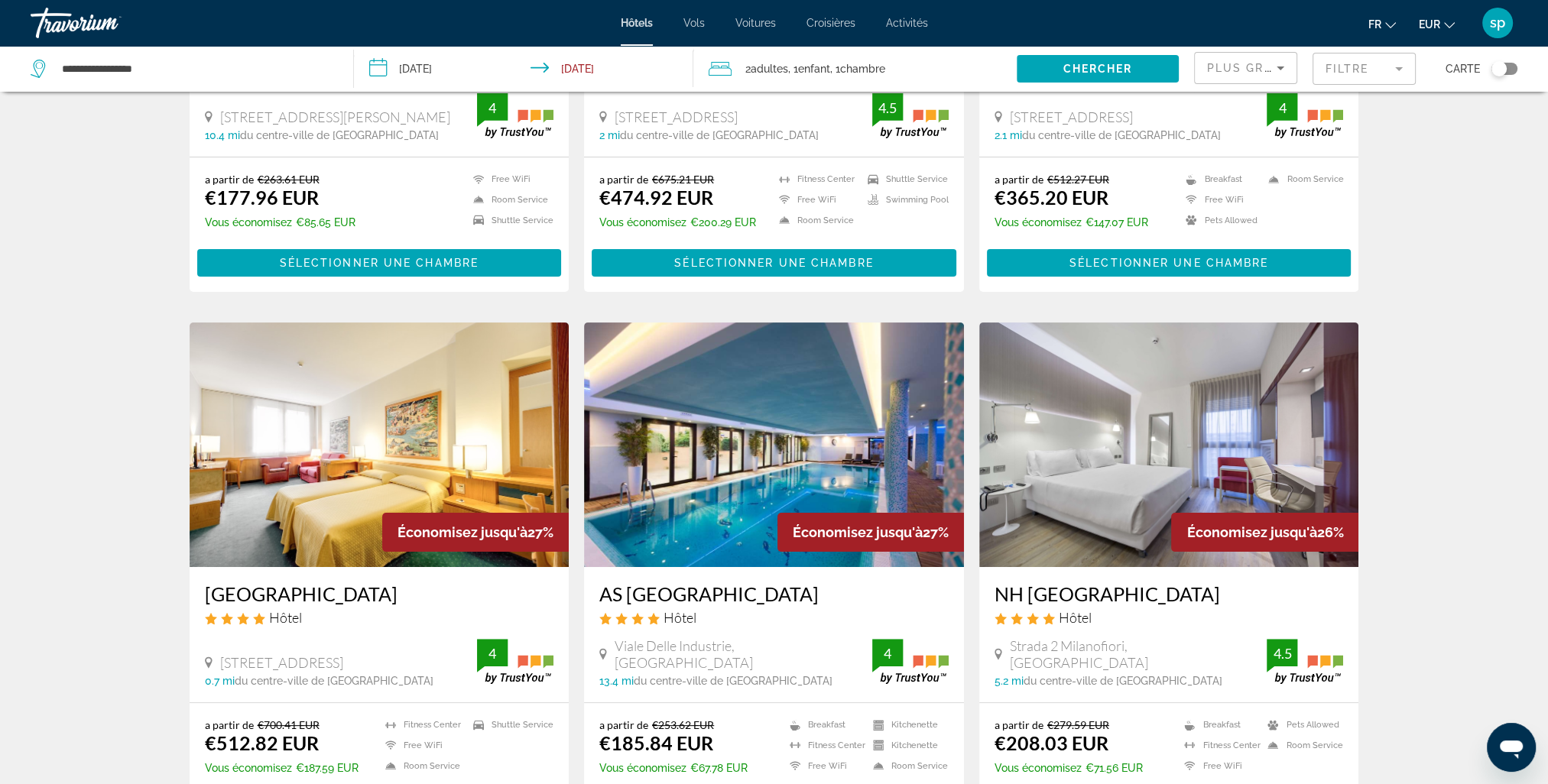
scroll to position [383, 0]
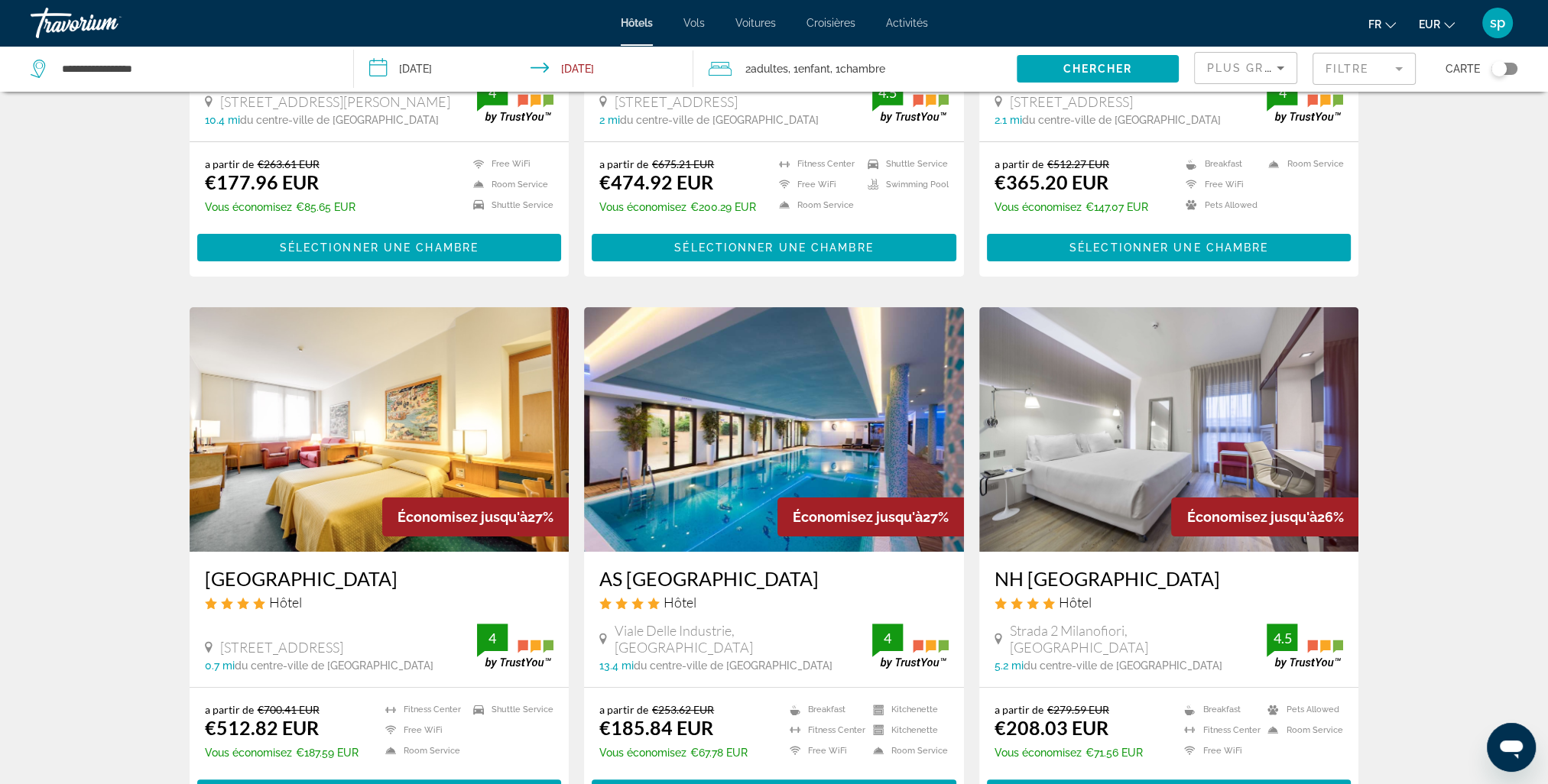
click at [321, 424] on img "Main content" at bounding box center [380, 428] width 380 height 244
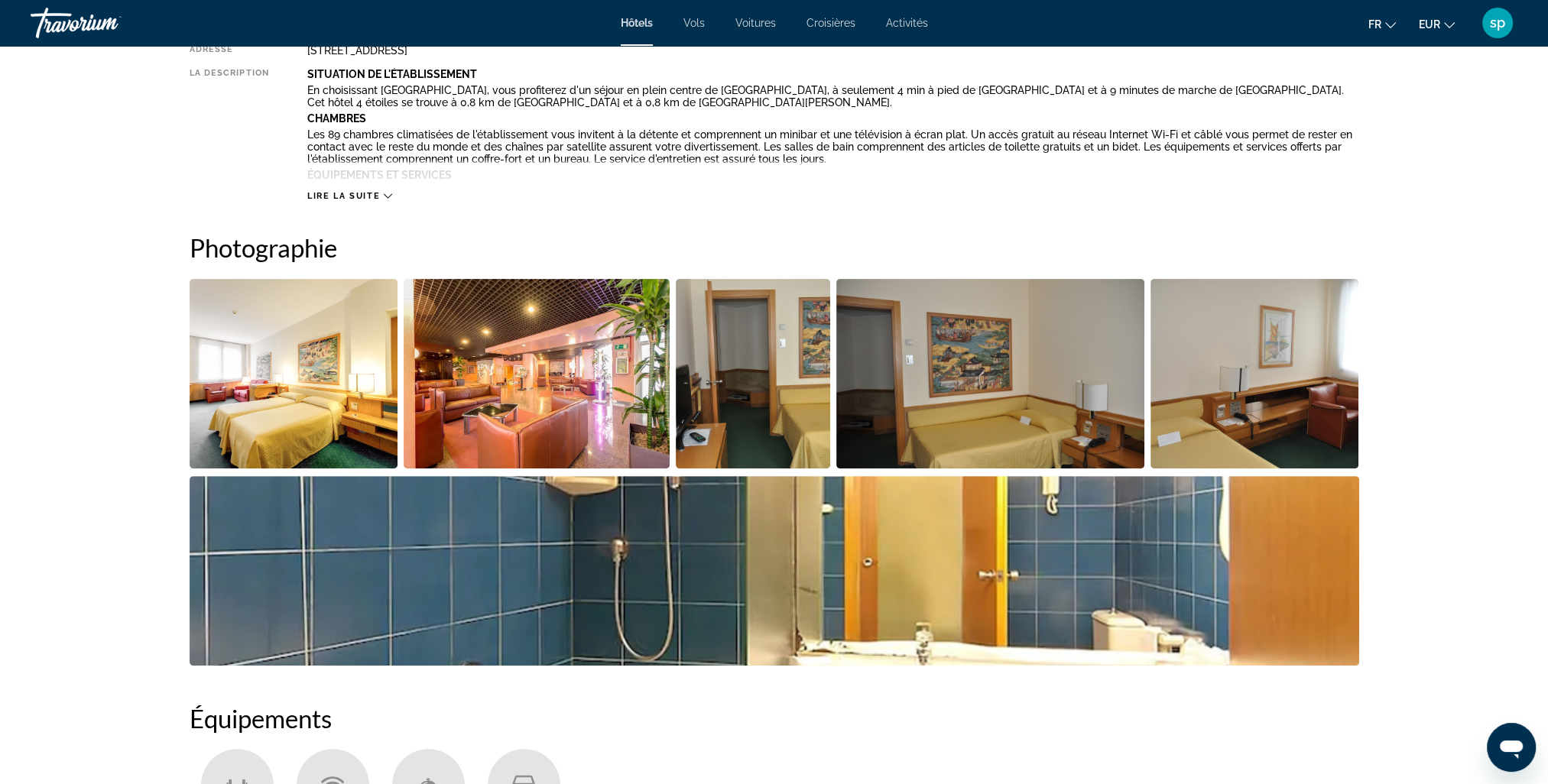
scroll to position [612, 0]
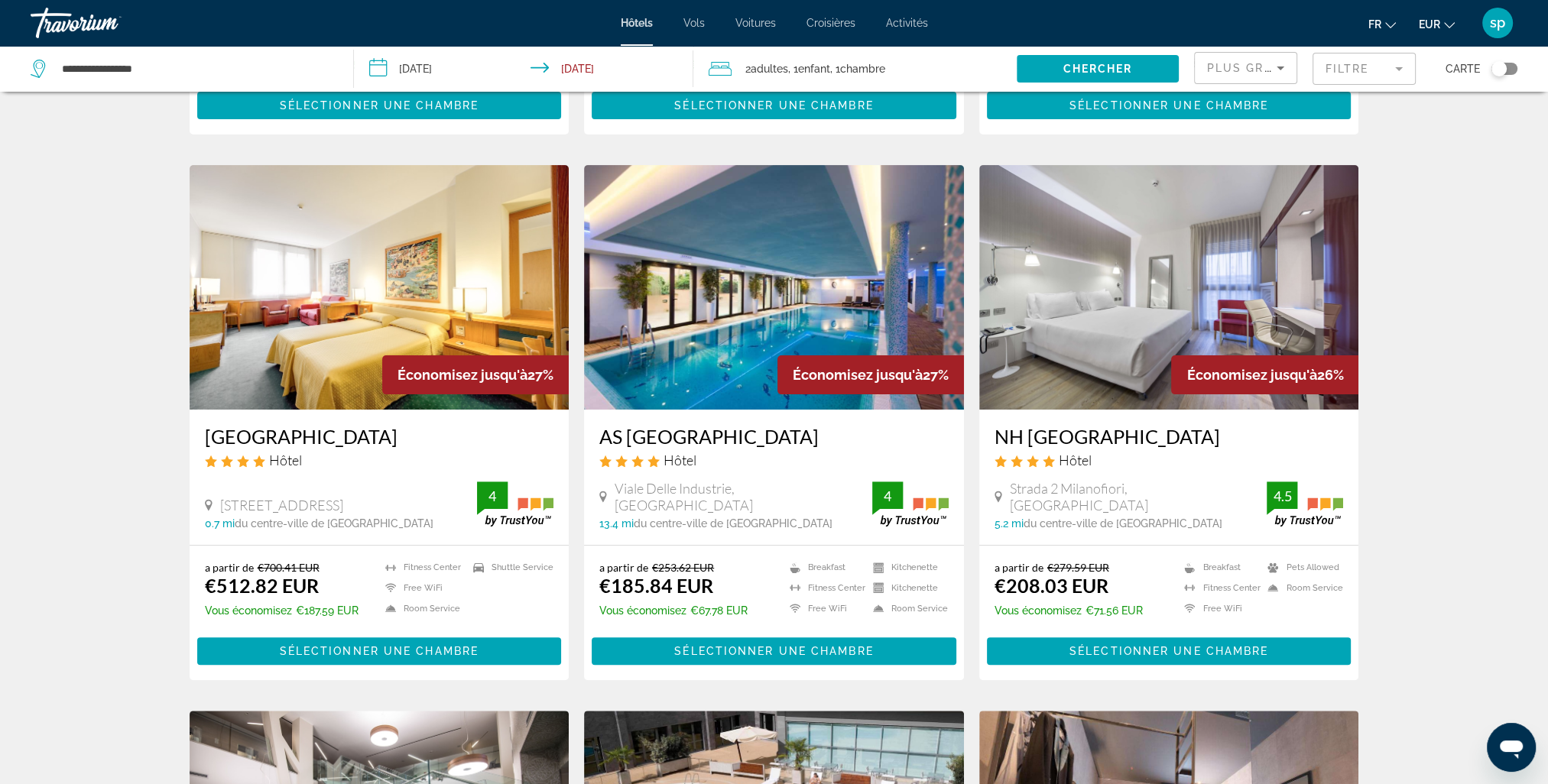
scroll to position [535, 0]
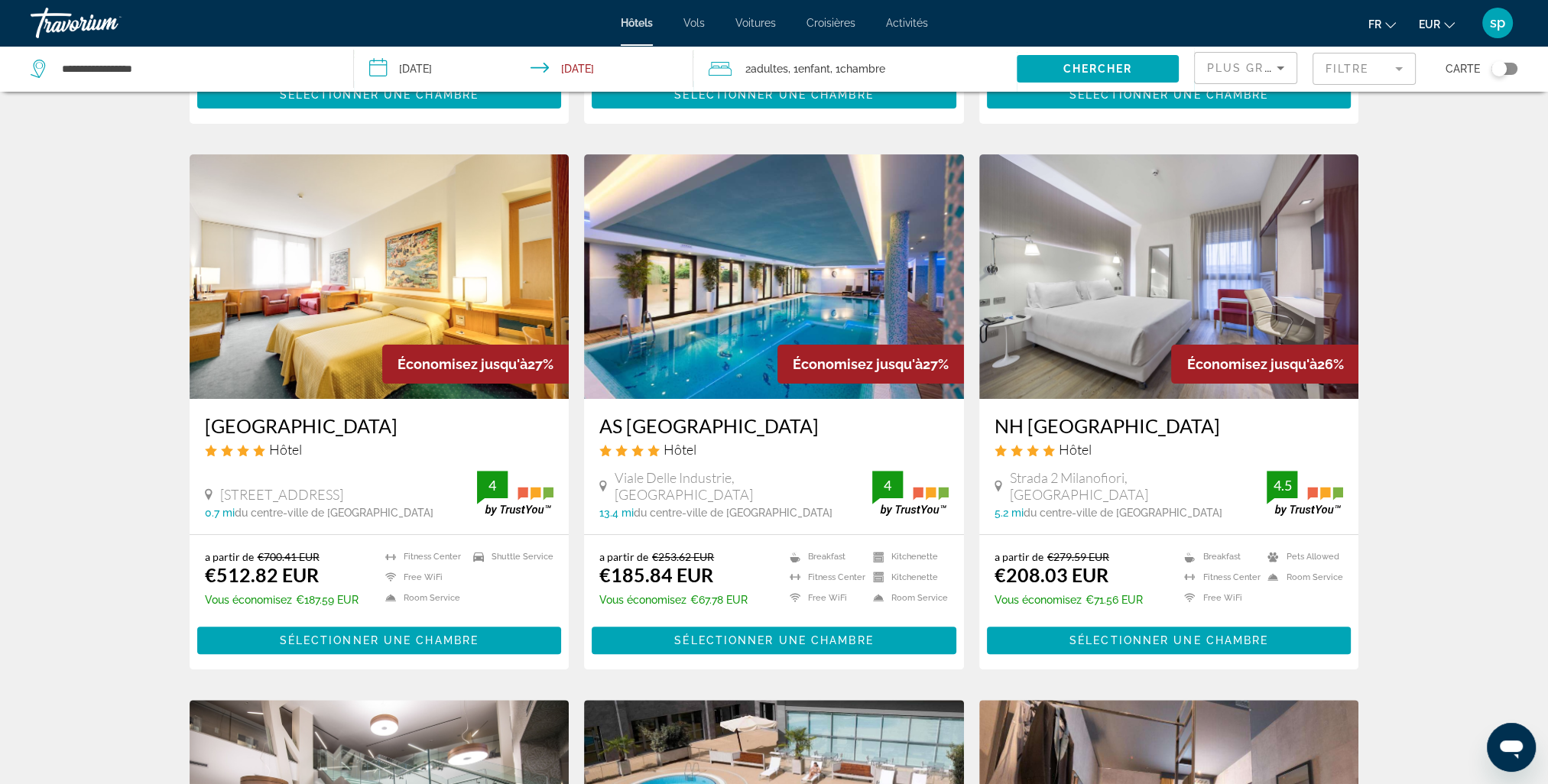
click at [1202, 259] on img "Main content" at bounding box center [1170, 276] width 380 height 244
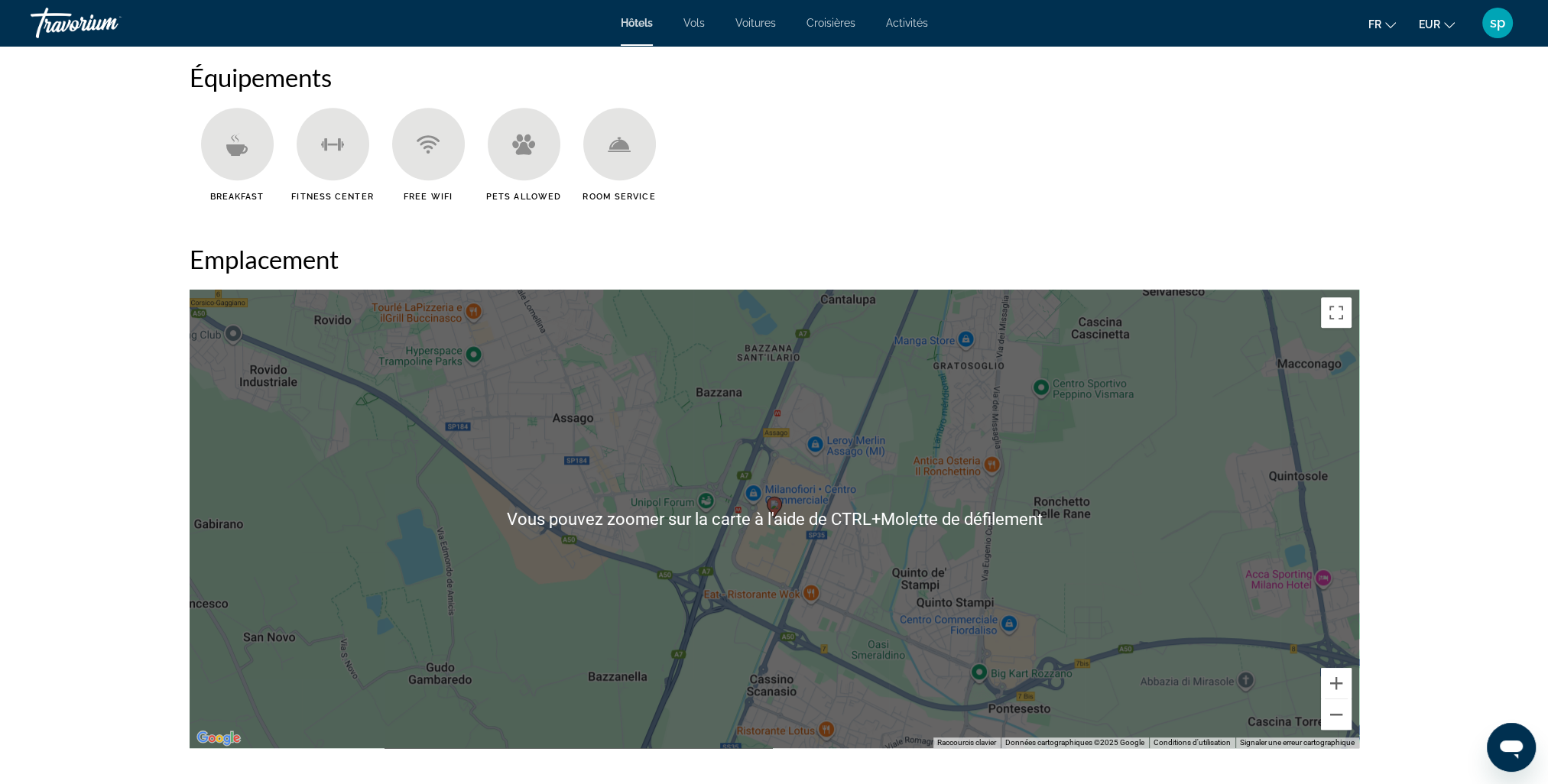
scroll to position [1452, 0]
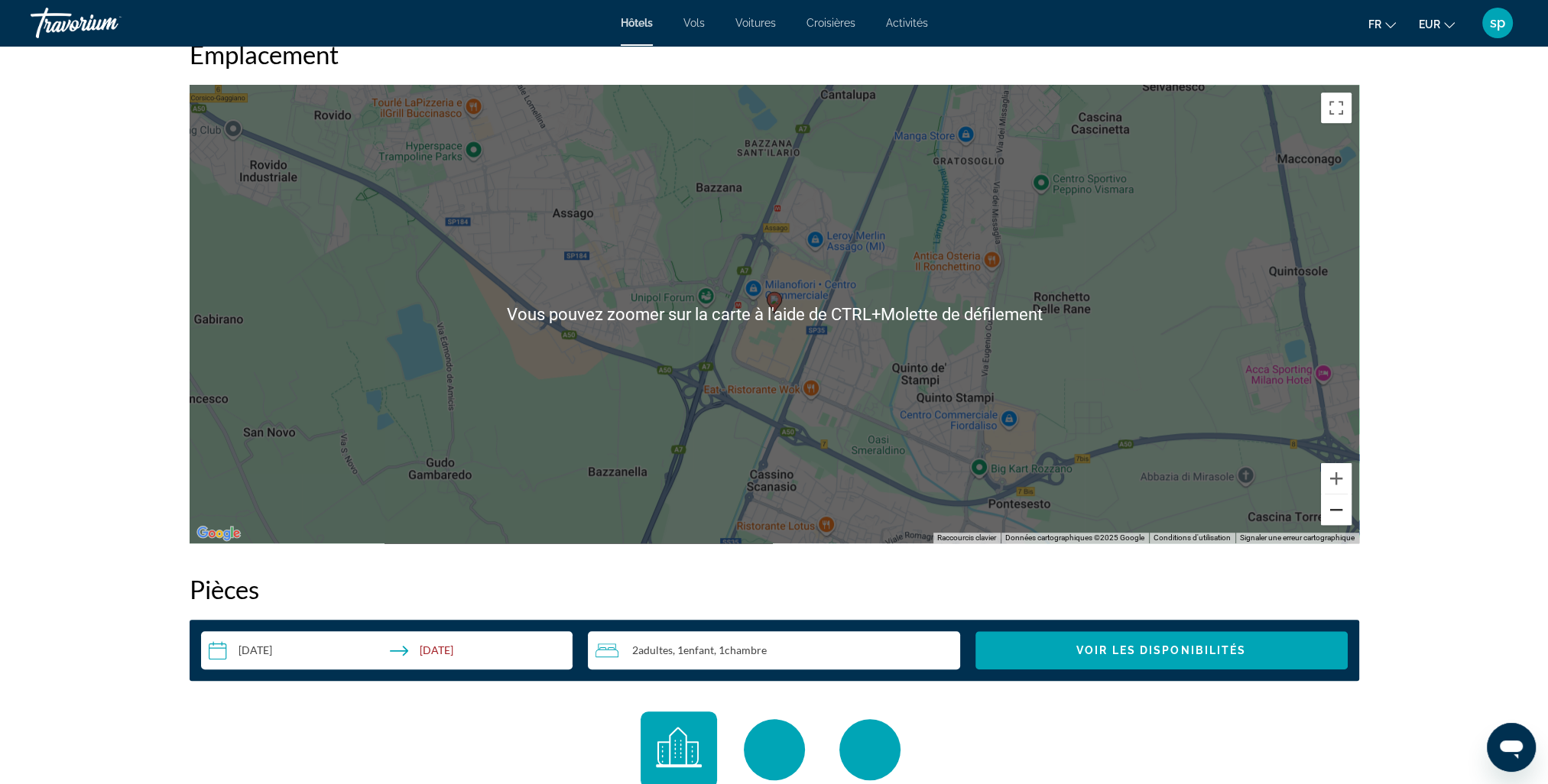
click at [1333, 517] on button "Zoom arrière" at bounding box center [1336, 510] width 31 height 31
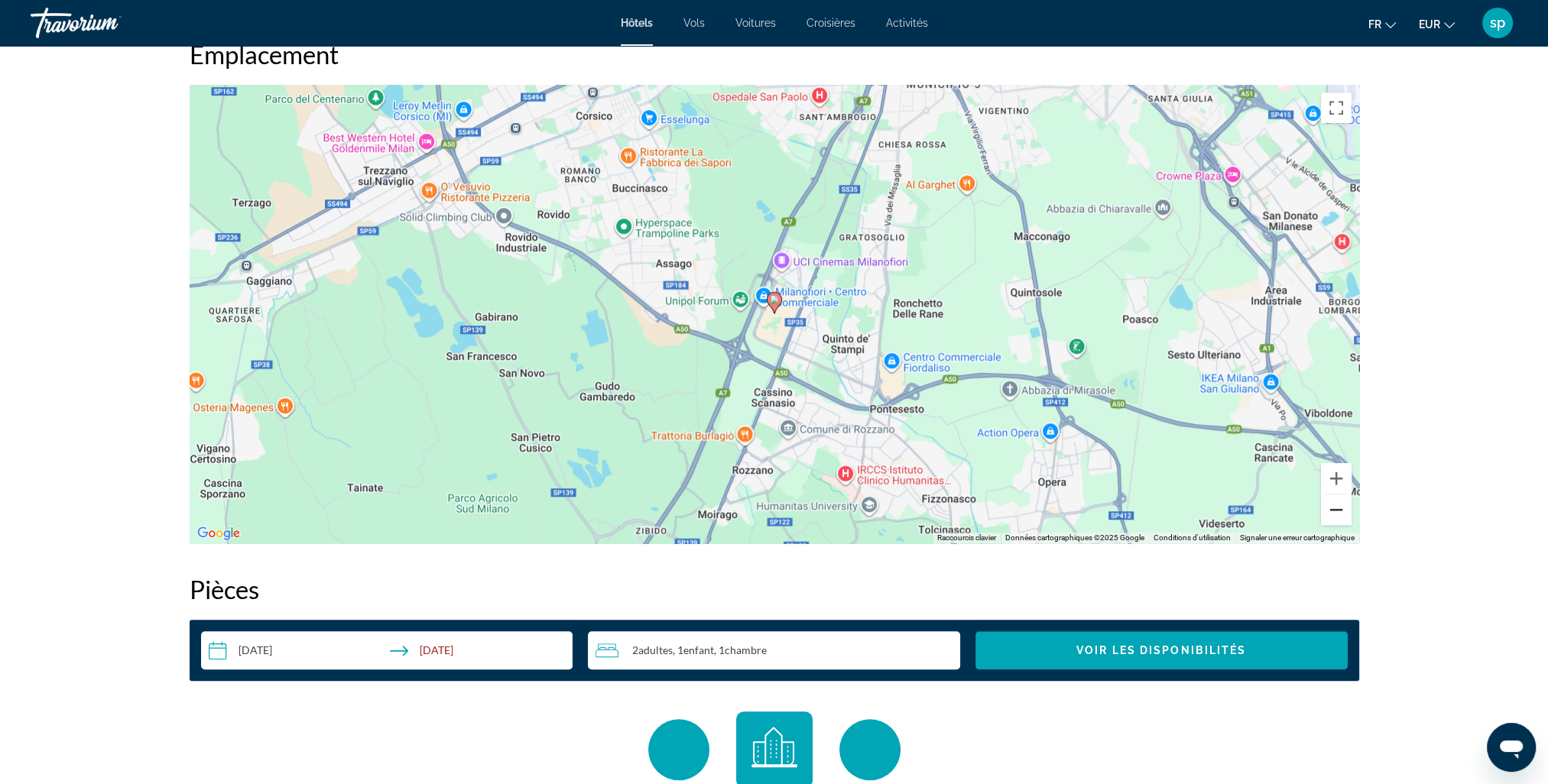
click at [1334, 518] on button "Zoom arrière" at bounding box center [1336, 510] width 31 height 31
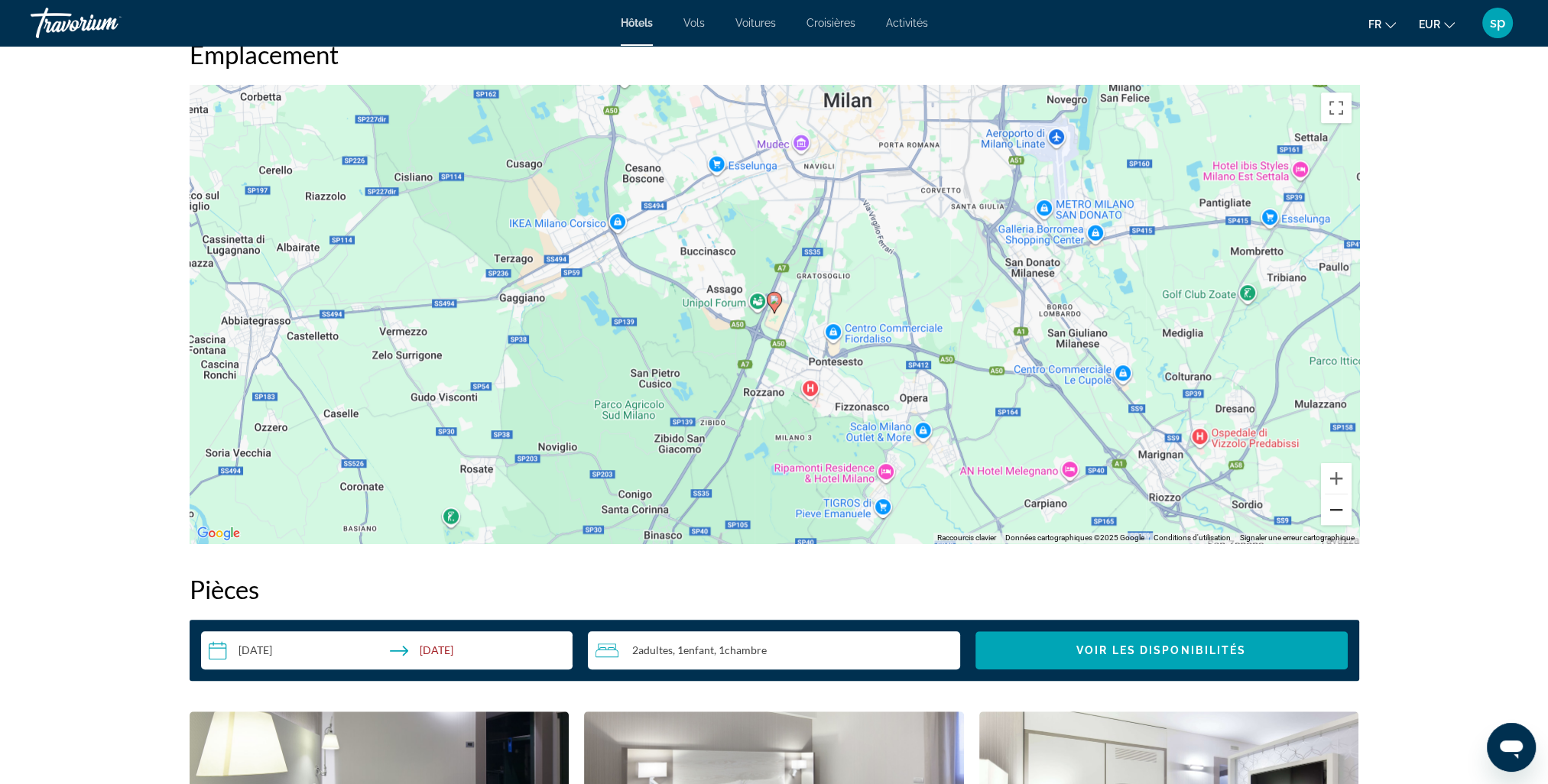
click at [1334, 518] on button "Zoom arrière" at bounding box center [1336, 510] width 31 height 31
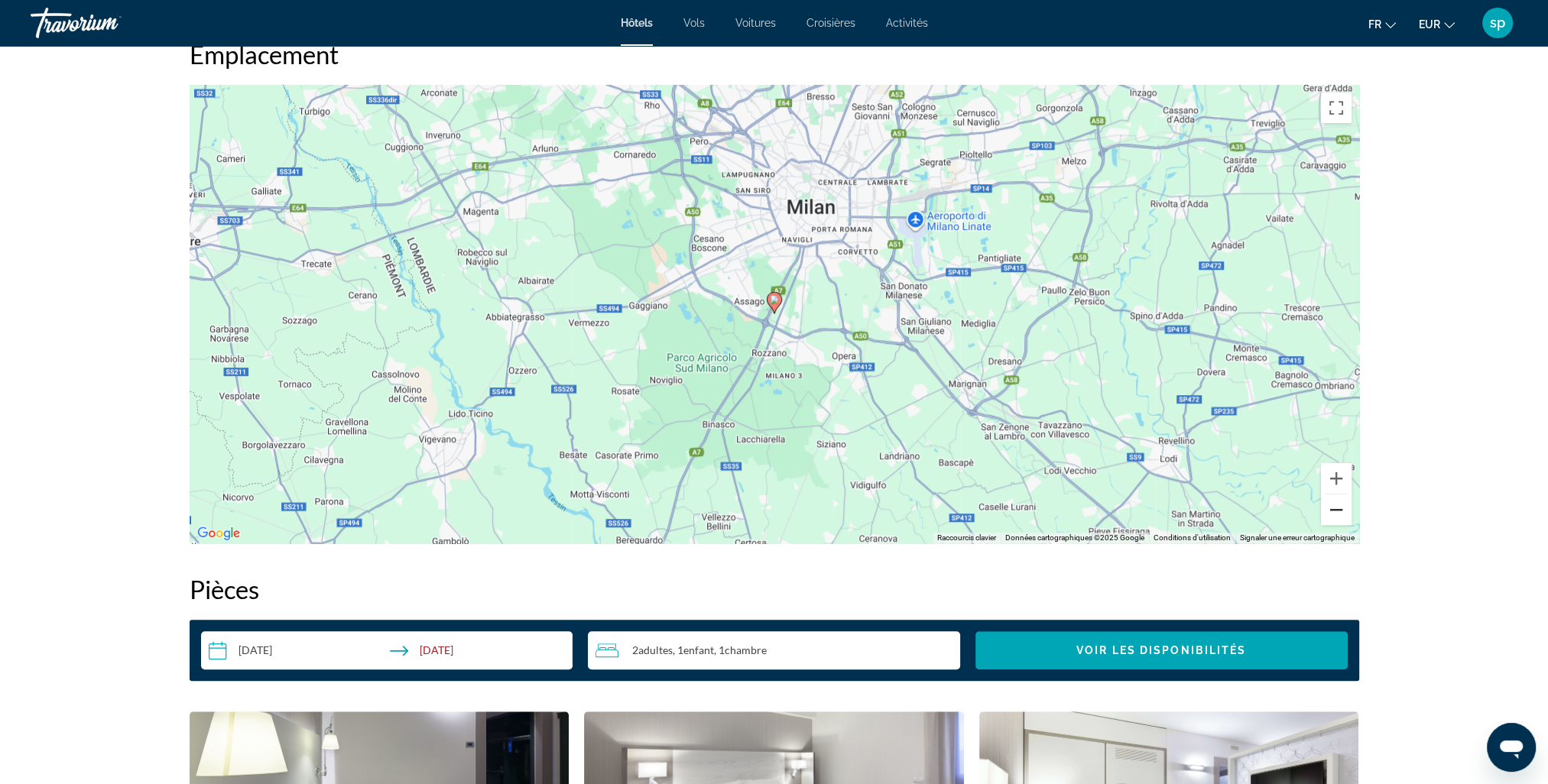
click at [1334, 518] on button "Zoom arrière" at bounding box center [1336, 510] width 31 height 31
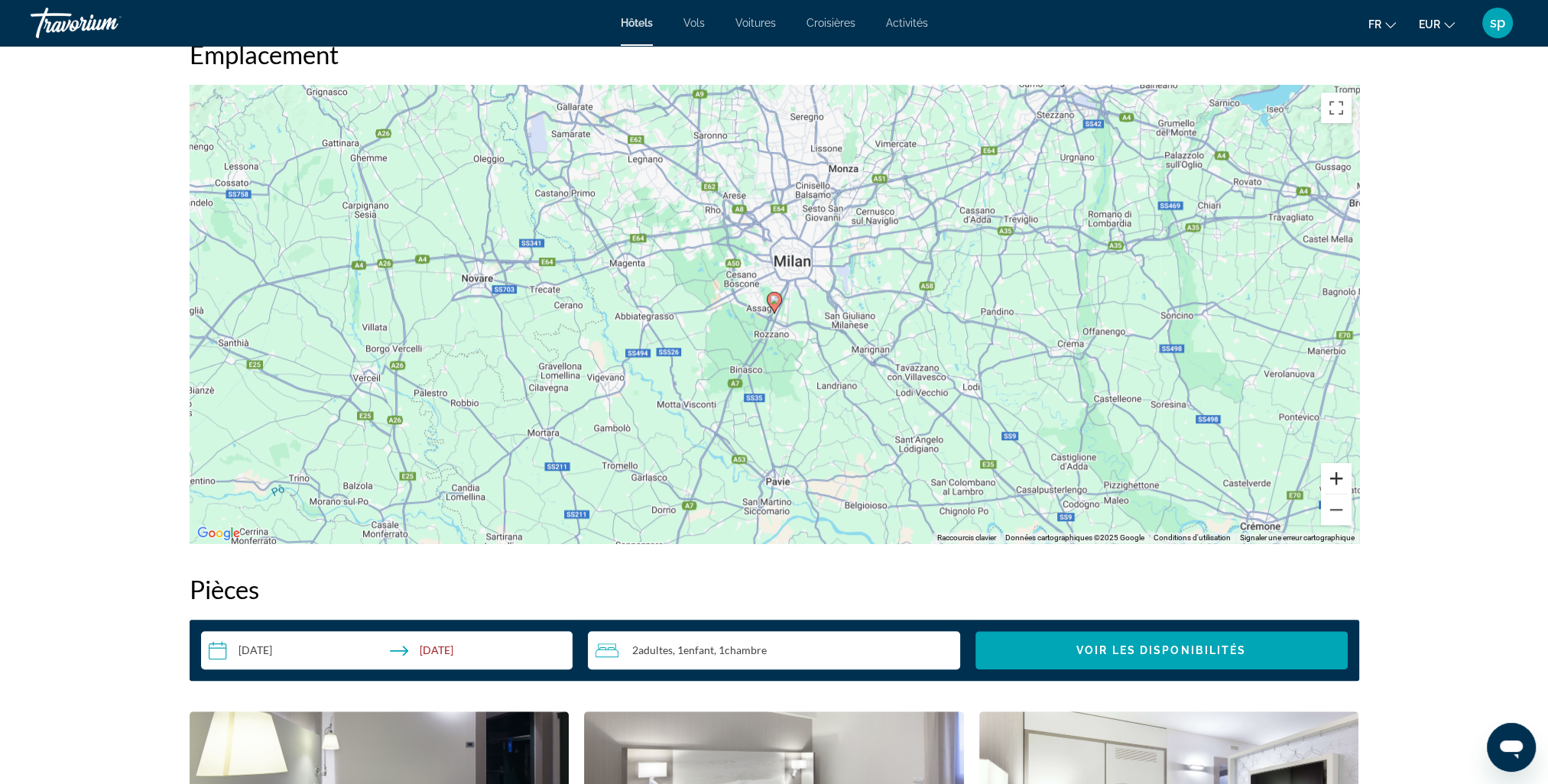
click at [1328, 475] on button "Zoom avant" at bounding box center [1336, 478] width 31 height 31
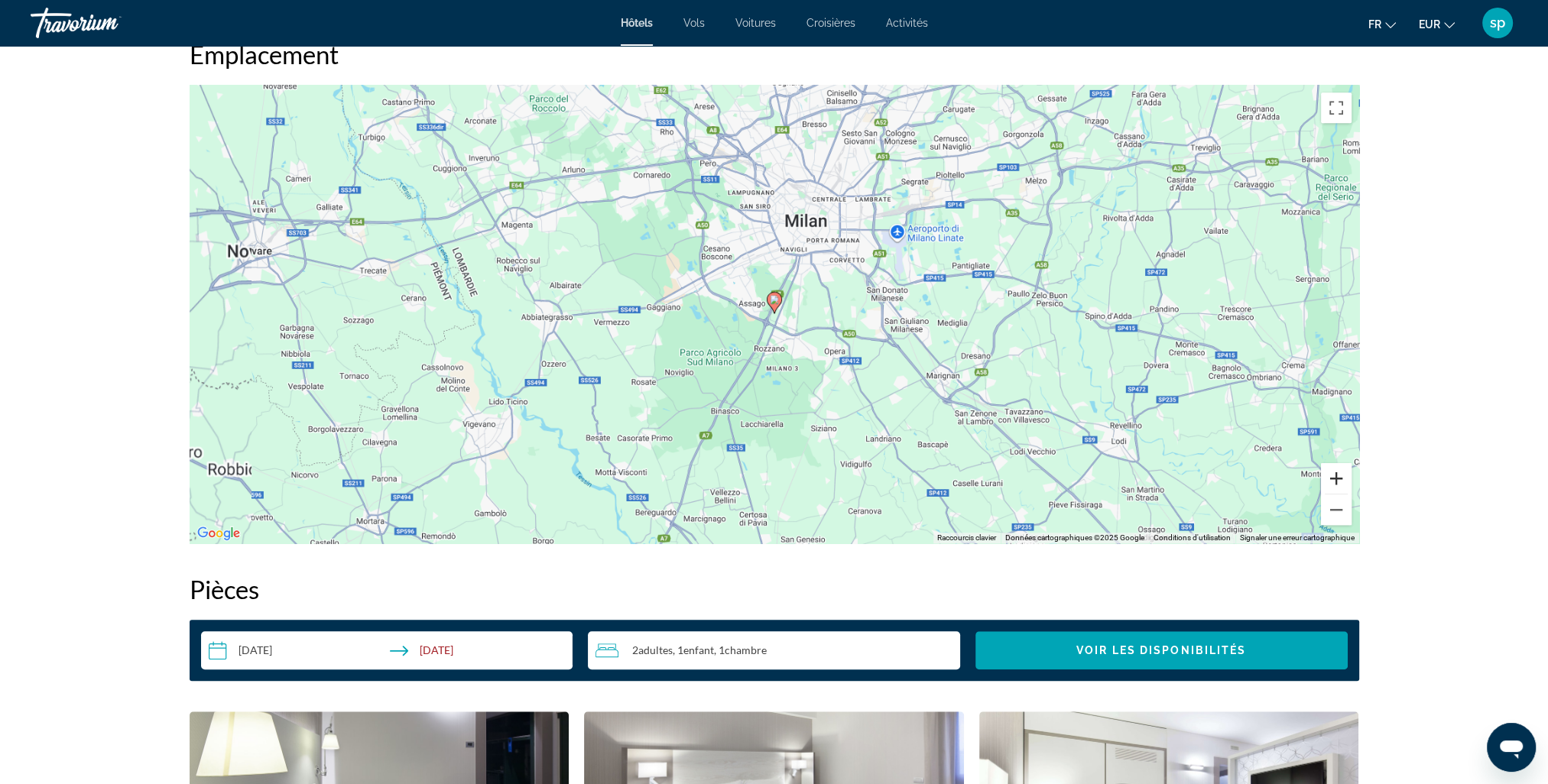
click at [1336, 482] on button "Zoom avant" at bounding box center [1336, 478] width 31 height 31
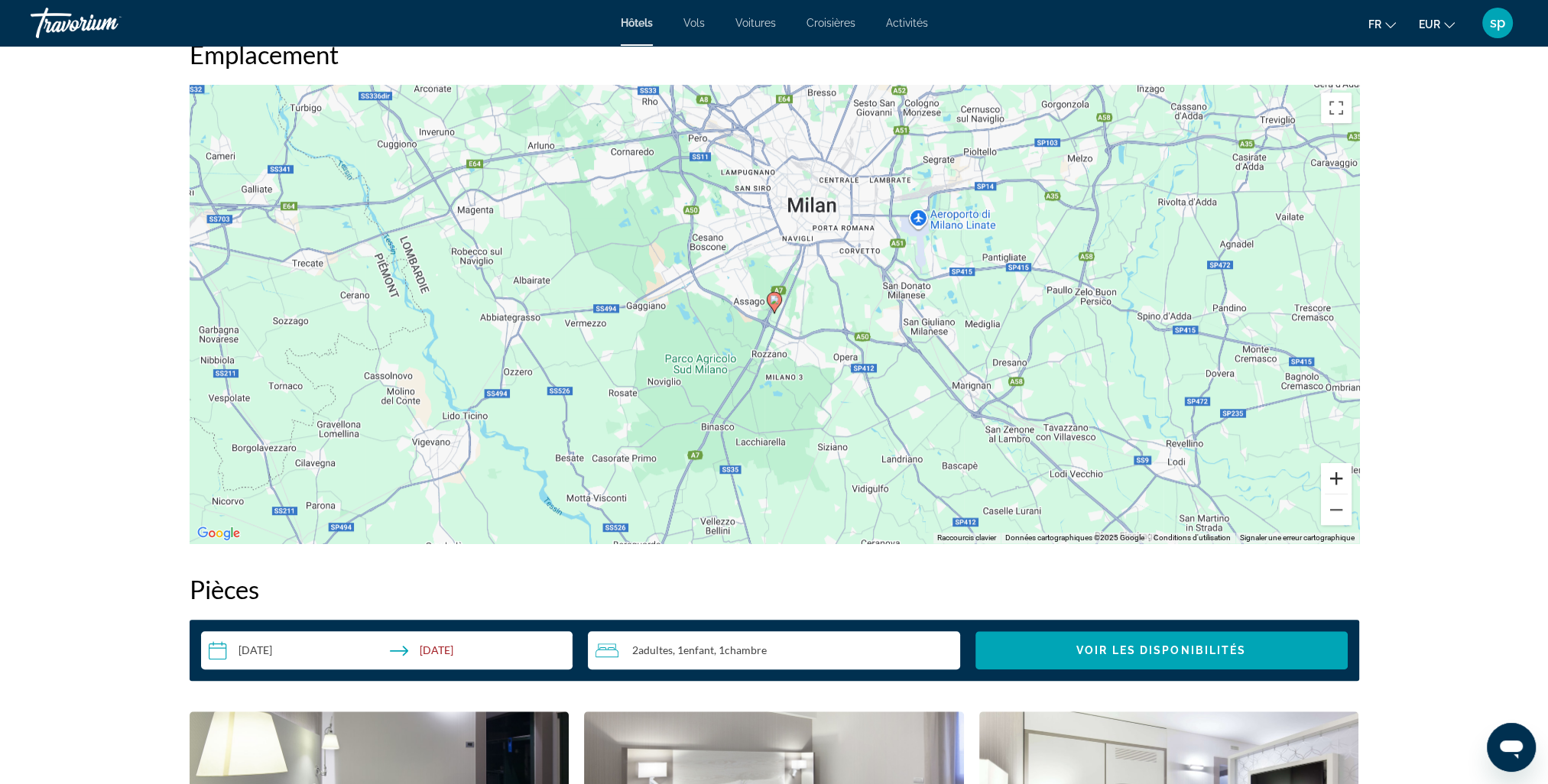
click at [1336, 482] on button "Zoom avant" at bounding box center [1336, 478] width 31 height 31
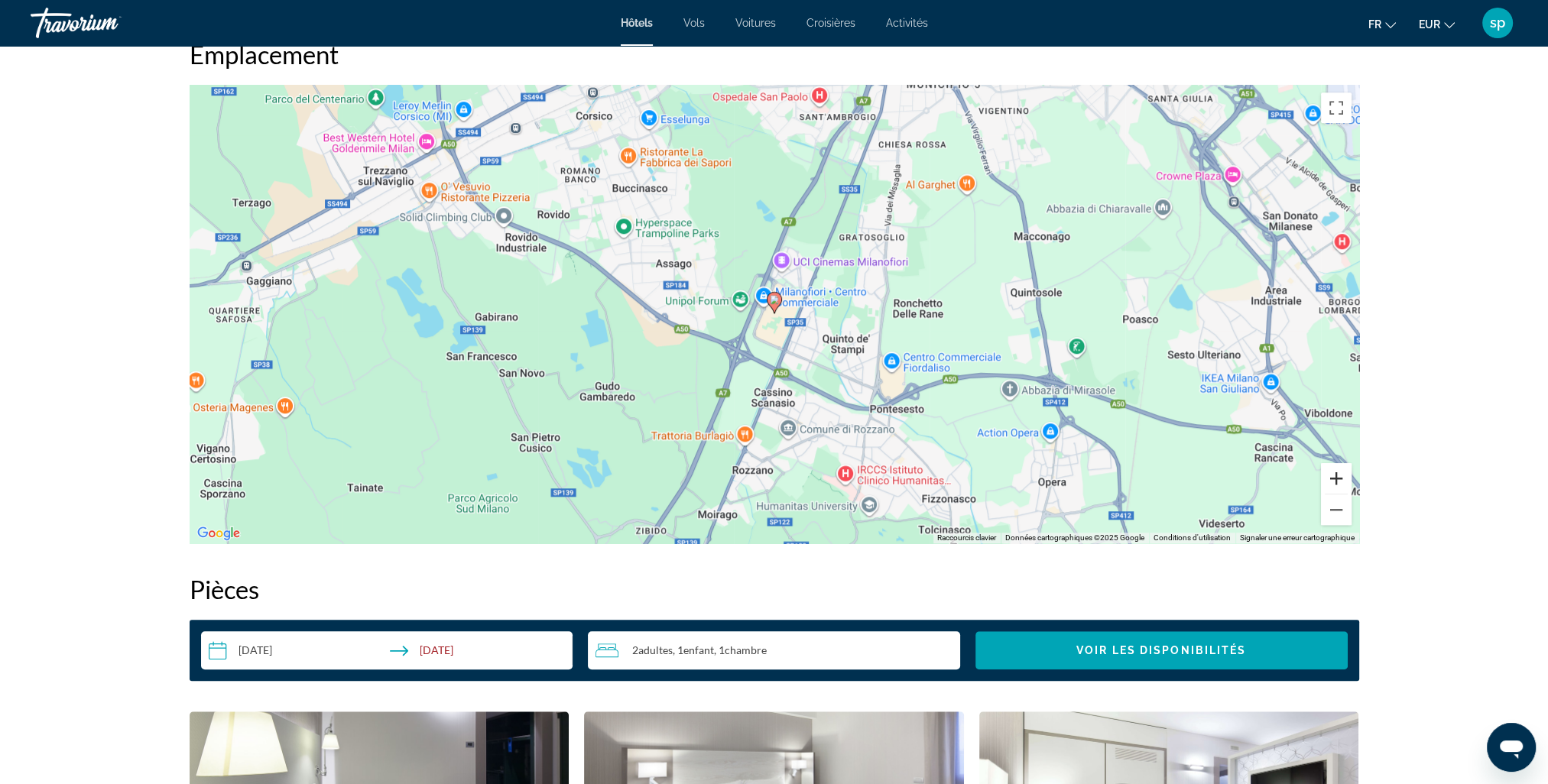
click at [1338, 482] on button "Zoom avant" at bounding box center [1336, 478] width 31 height 31
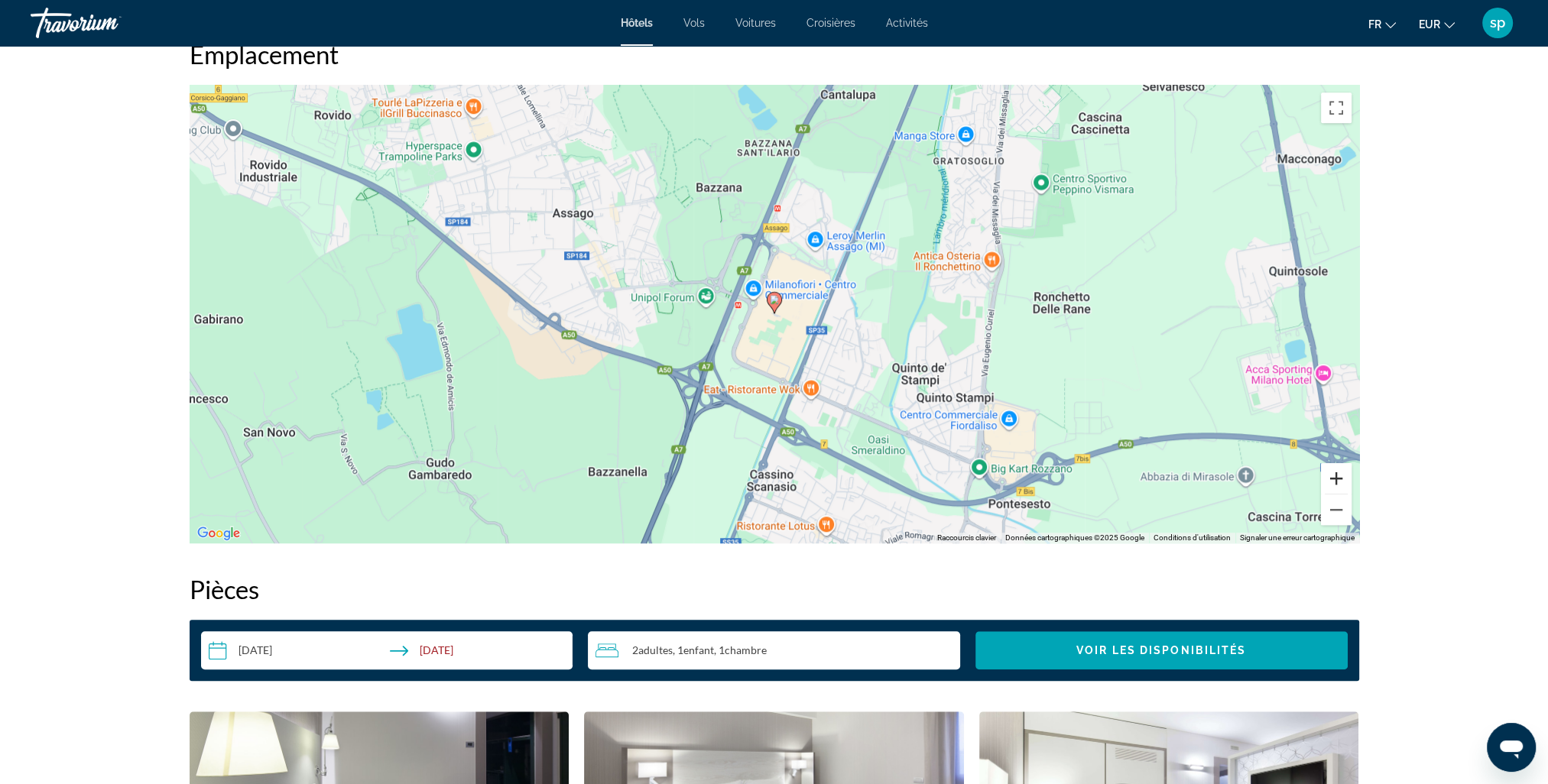
click at [1340, 482] on button "Zoom avant" at bounding box center [1336, 478] width 31 height 31
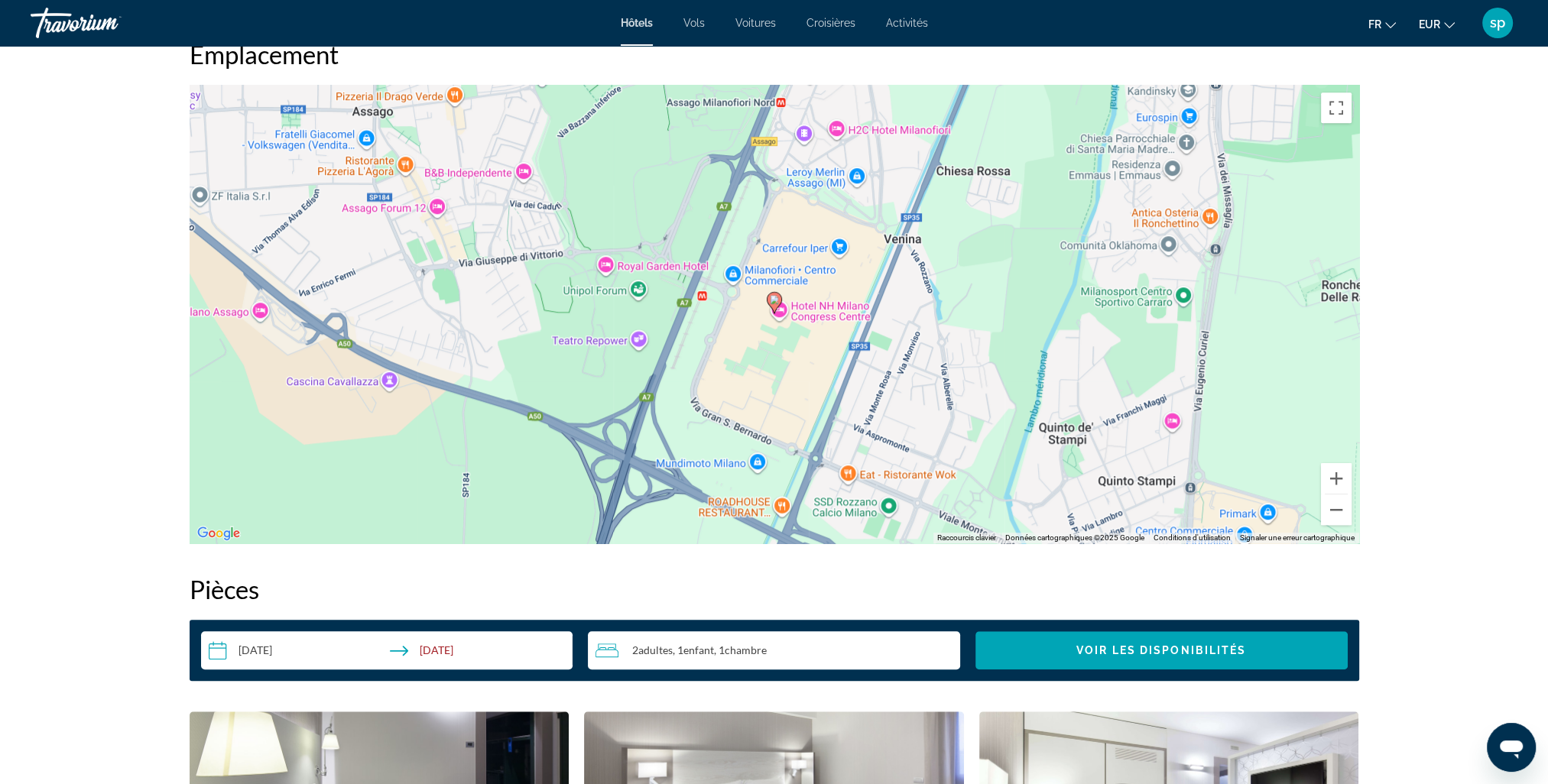
click at [699, 299] on div "Pour activer le glissement avec le clavier, appuyez sur Alt+Entrée. Une fois ce…" at bounding box center [775, 314] width 1170 height 458
click at [770, 224] on button "Fermer" at bounding box center [764, 224] width 37 height 36
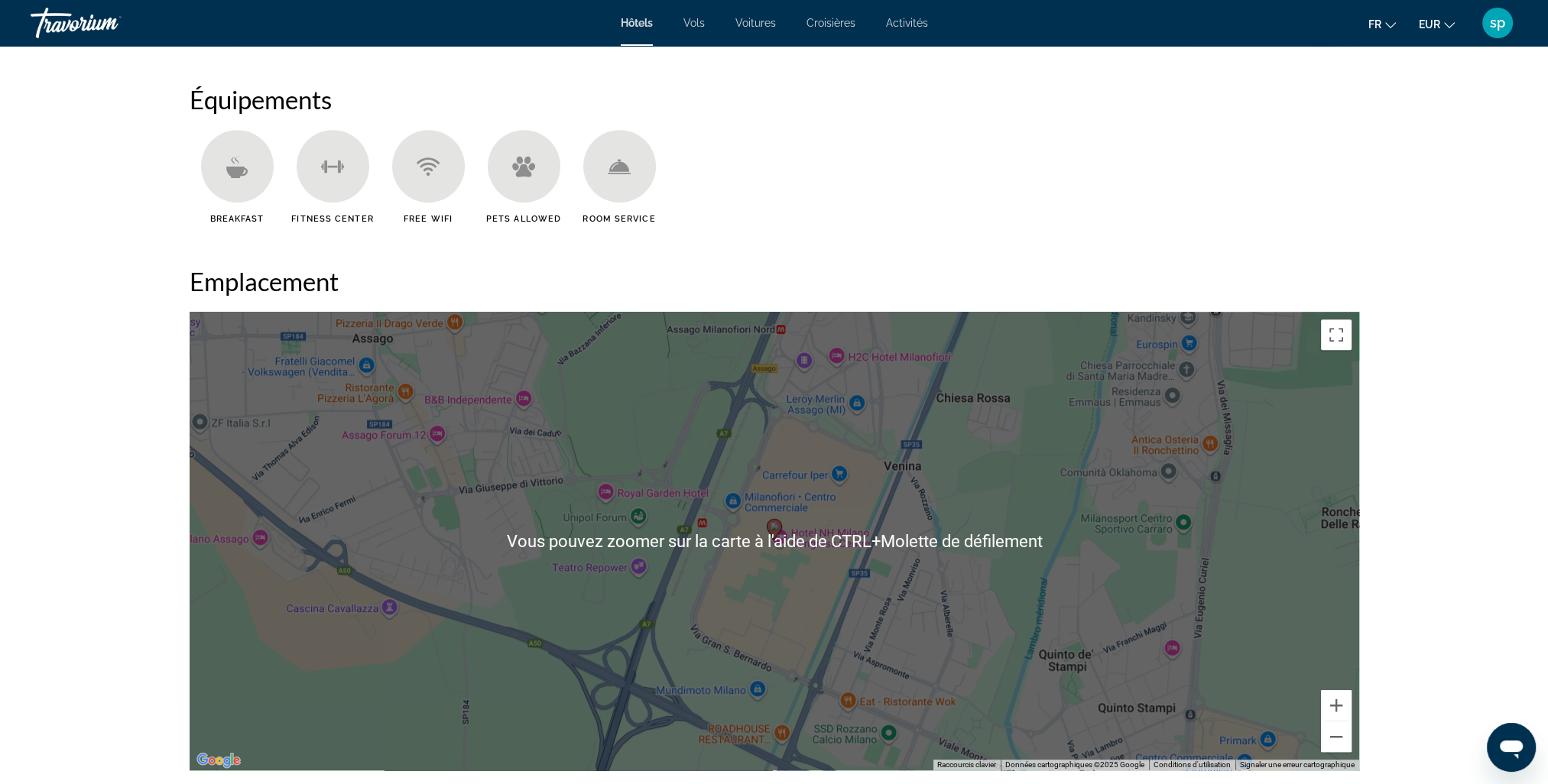
scroll to position [1223, 0]
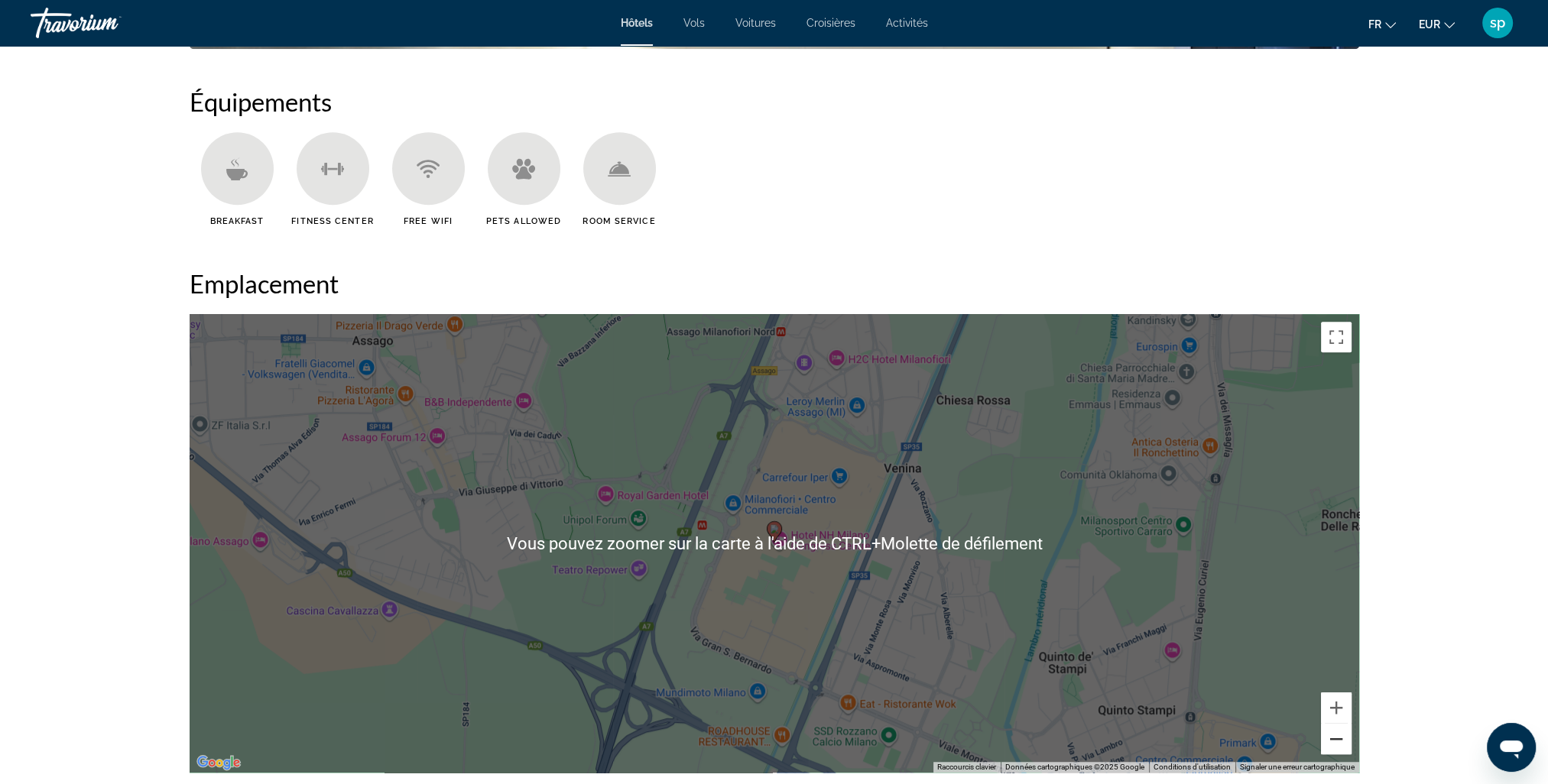
click at [1339, 750] on button "Zoom arrière" at bounding box center [1336, 739] width 31 height 31
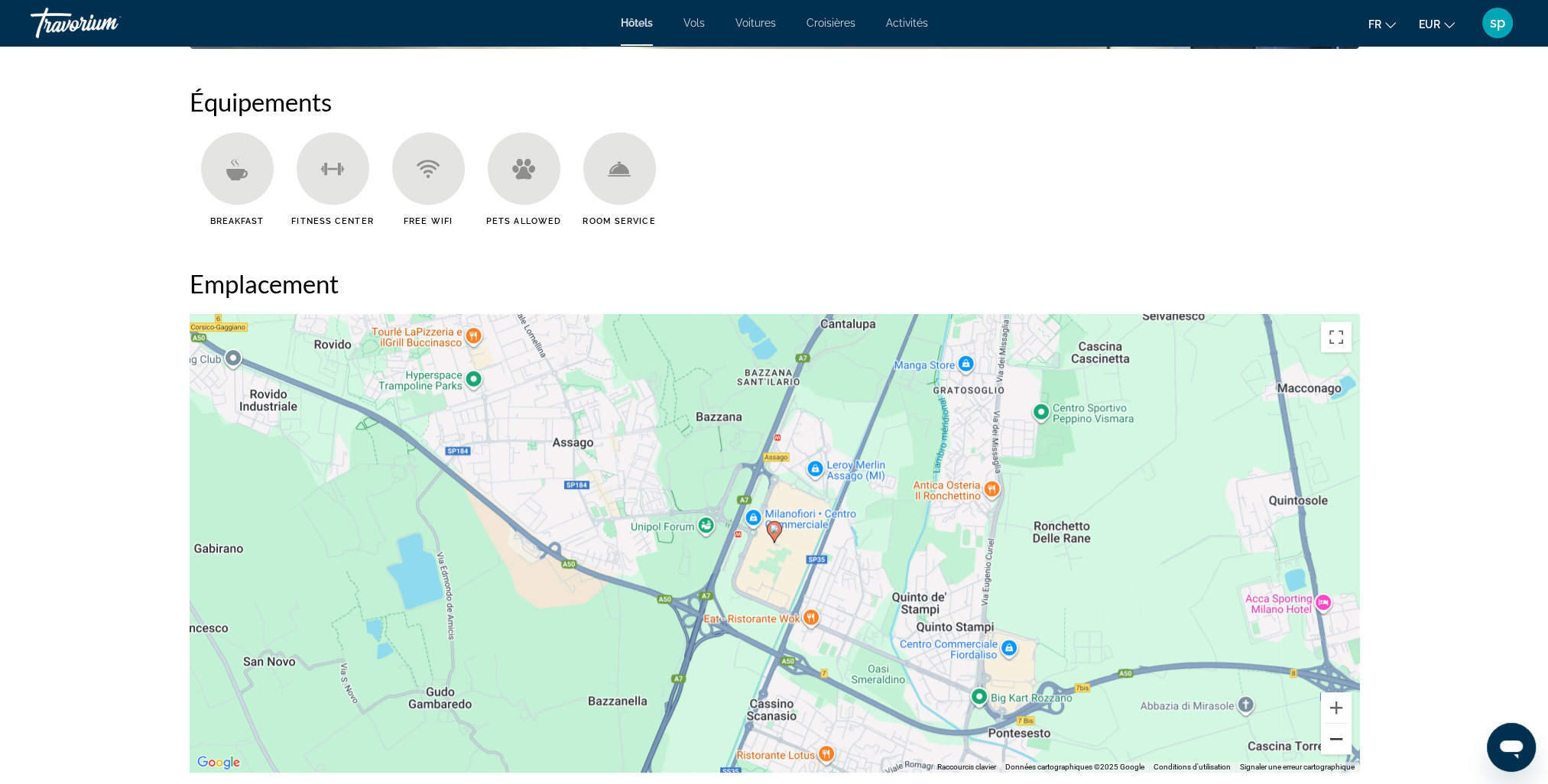
click at [1336, 747] on button "Zoom arrière" at bounding box center [1336, 739] width 31 height 31
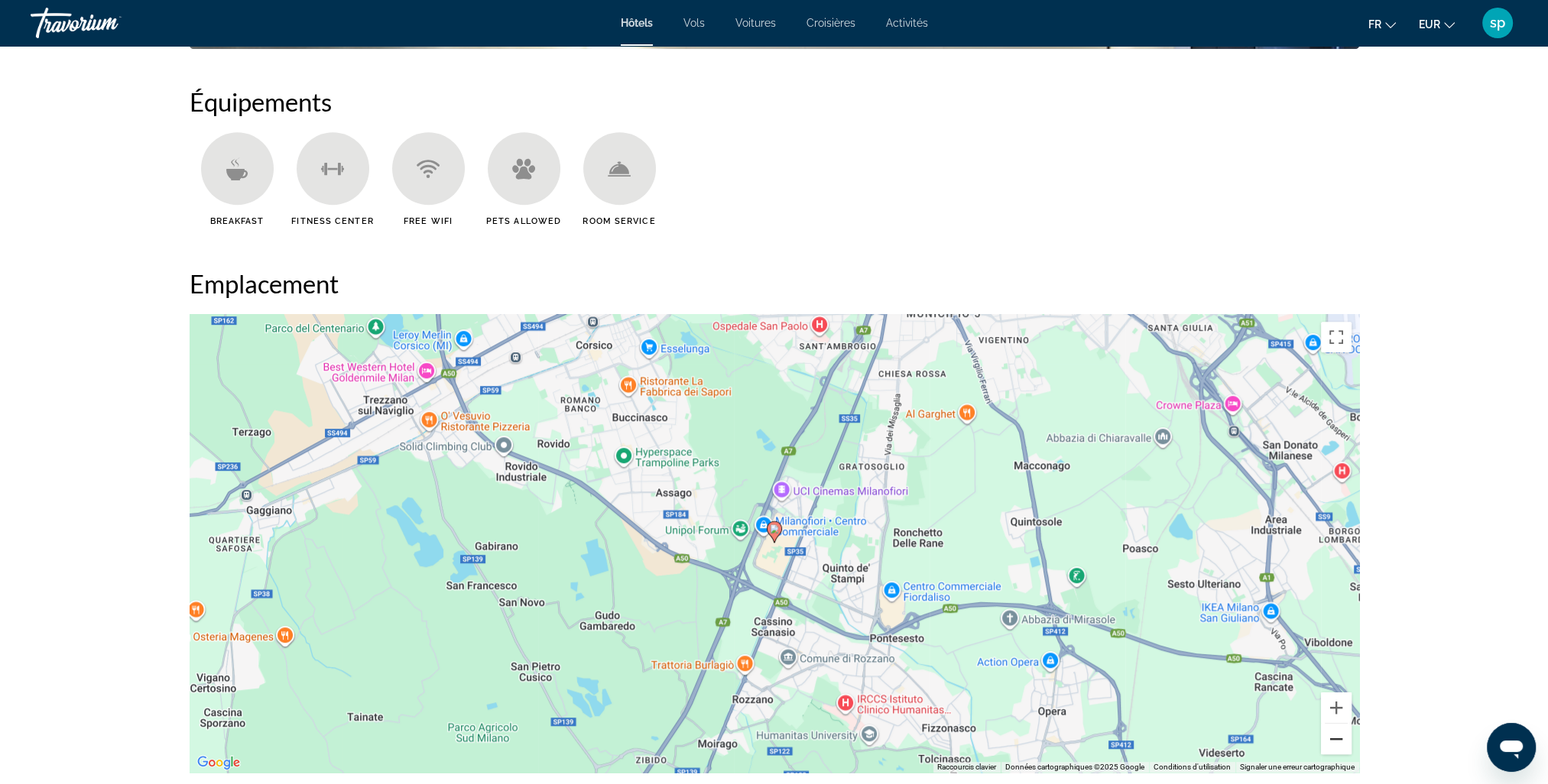
click at [1336, 747] on button "Zoom arrière" at bounding box center [1336, 739] width 31 height 31
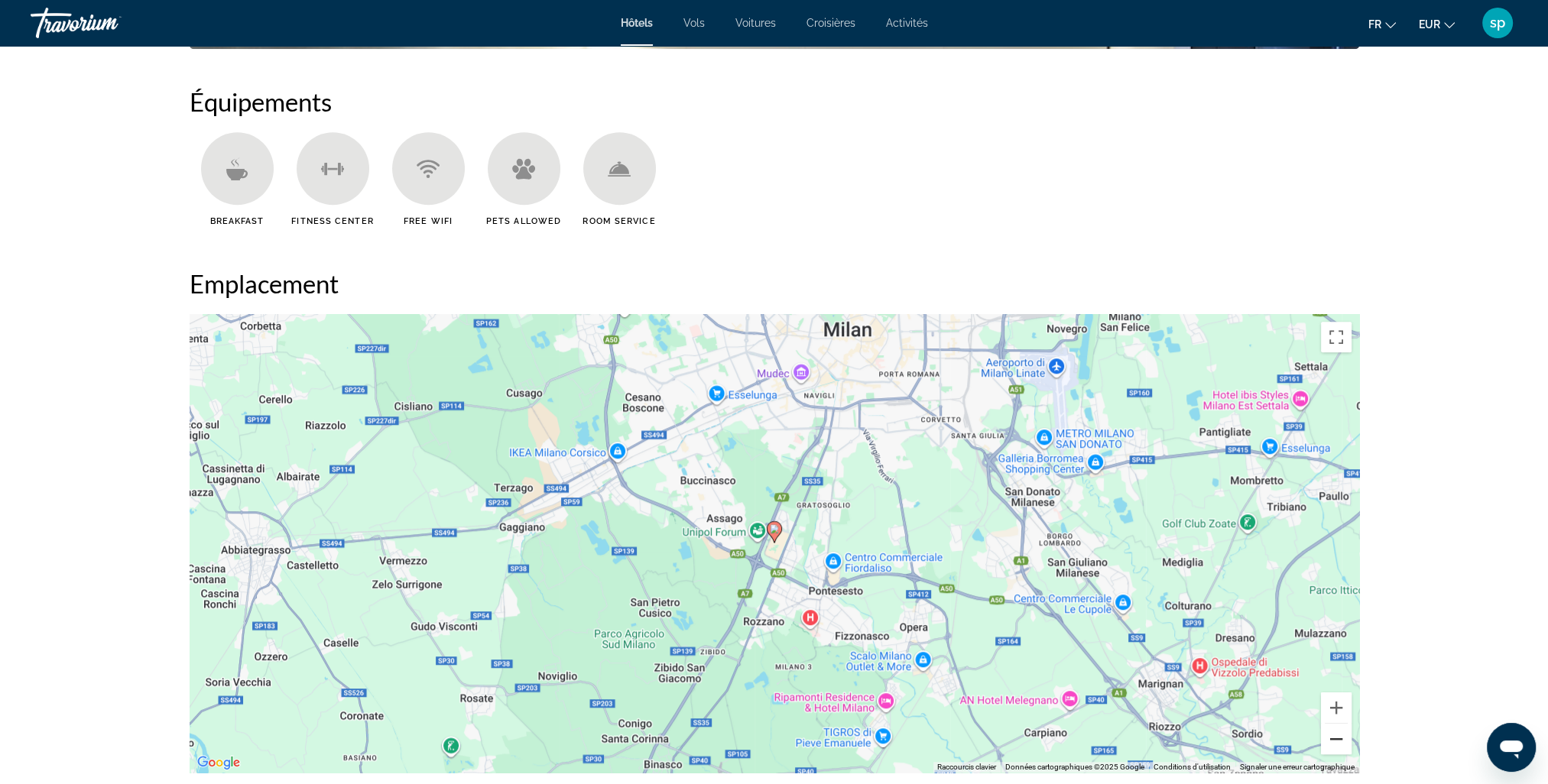
click at [1327, 746] on button "Zoom arrière" at bounding box center [1336, 739] width 31 height 31
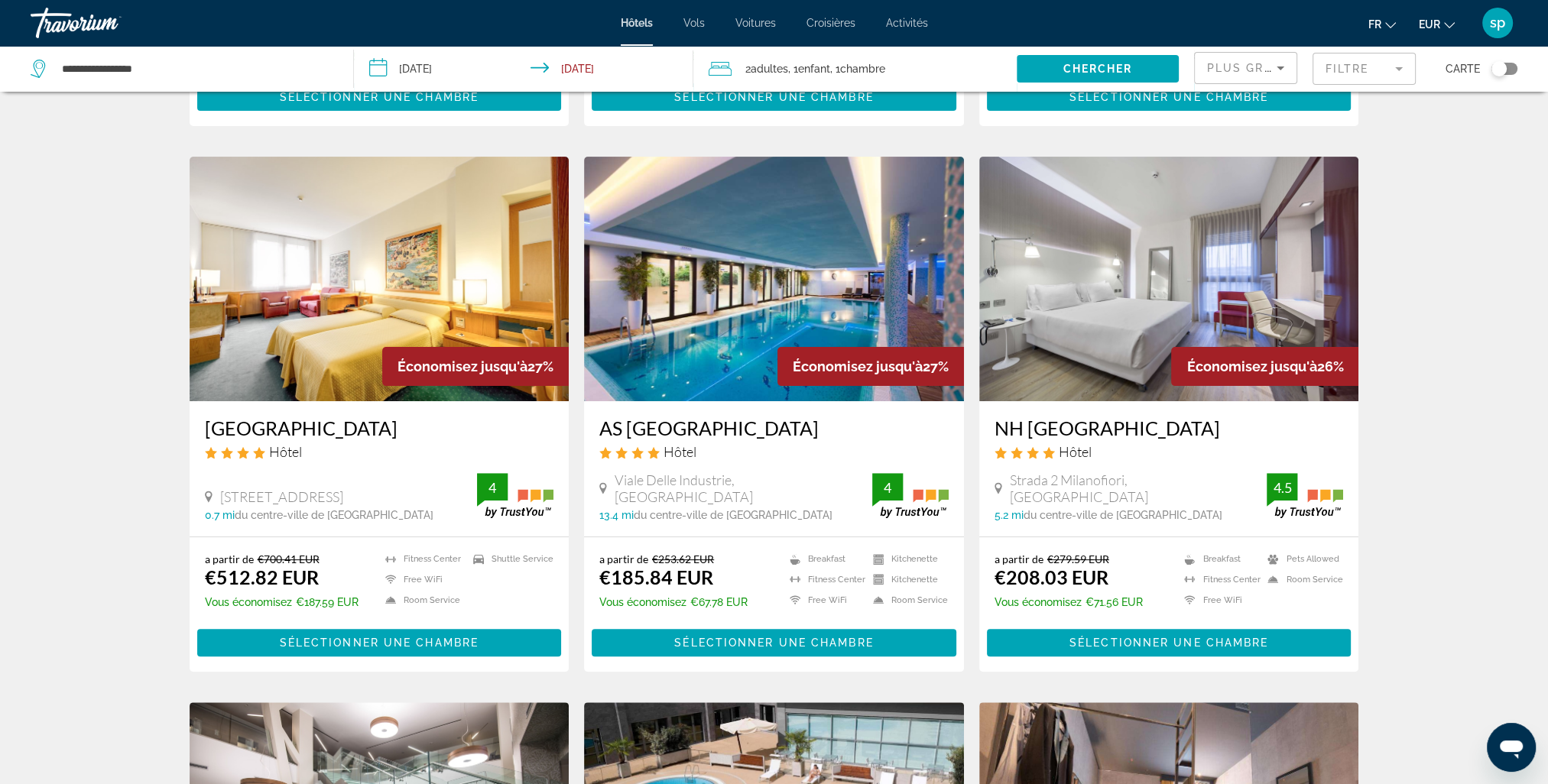
scroll to position [535, 0]
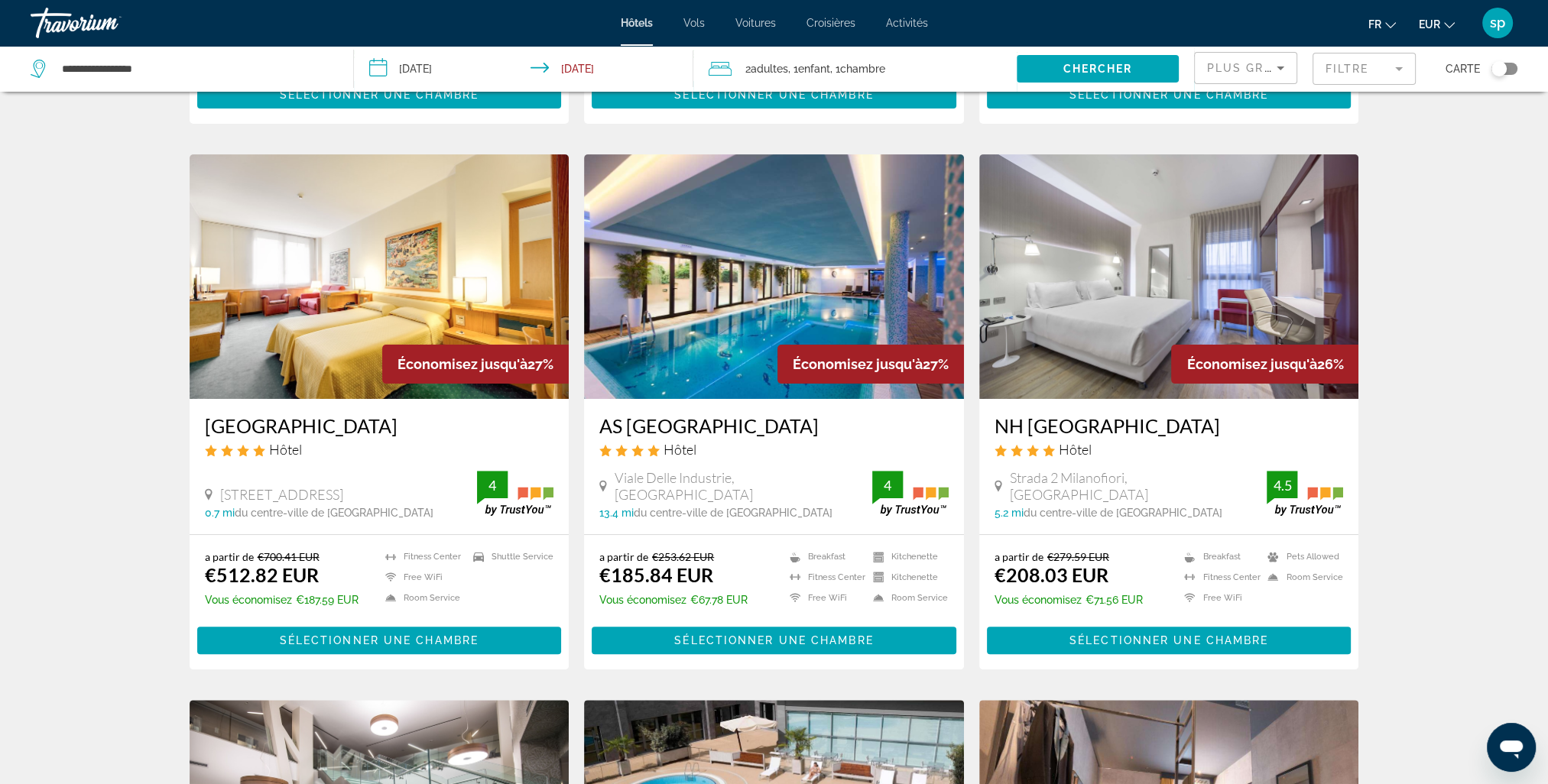
click at [1181, 249] on img "Main content" at bounding box center [1170, 276] width 380 height 244
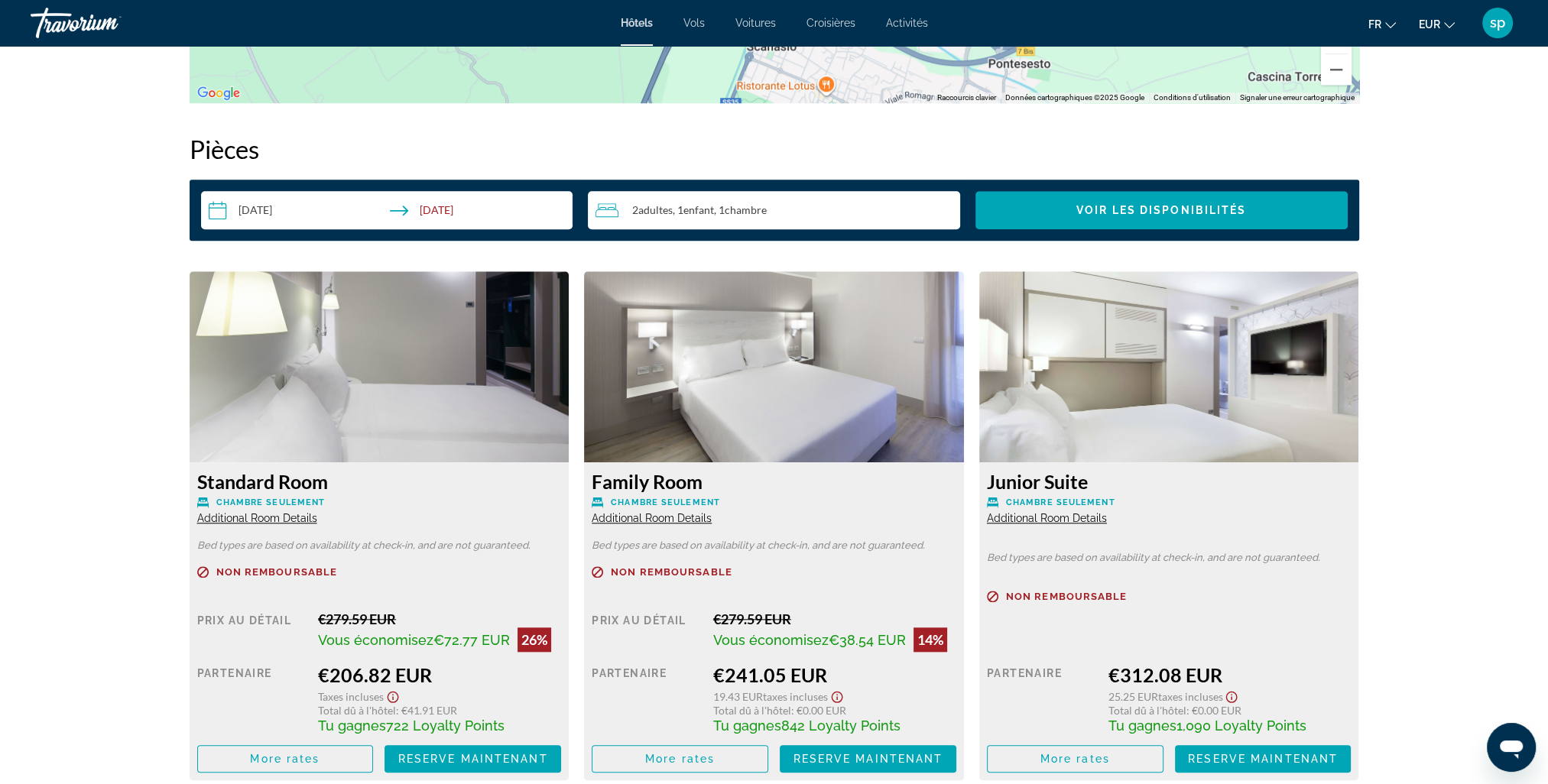
scroll to position [1987, 0]
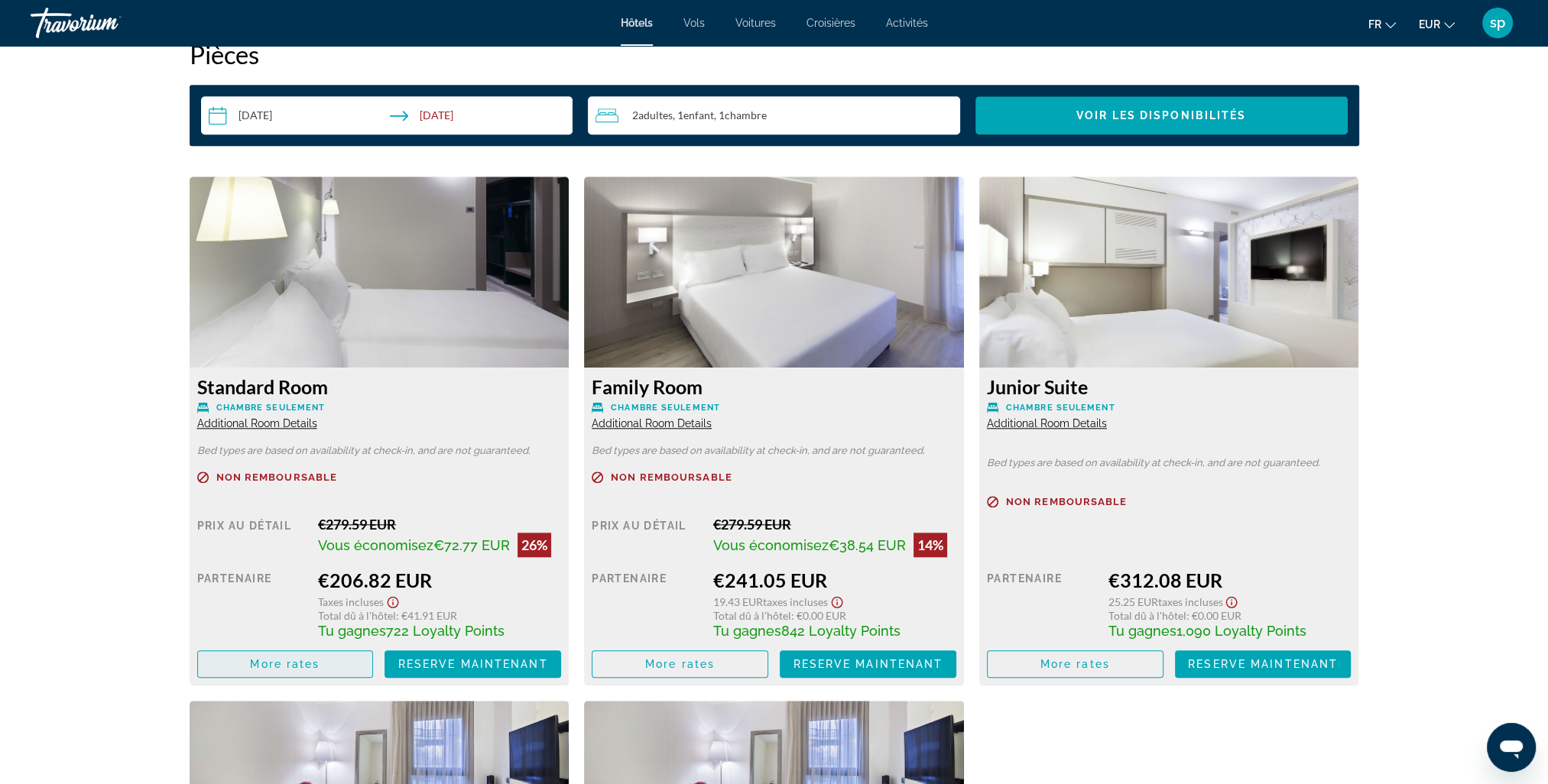
click at [291, 659] on span "More rates" at bounding box center [285, 663] width 69 height 12
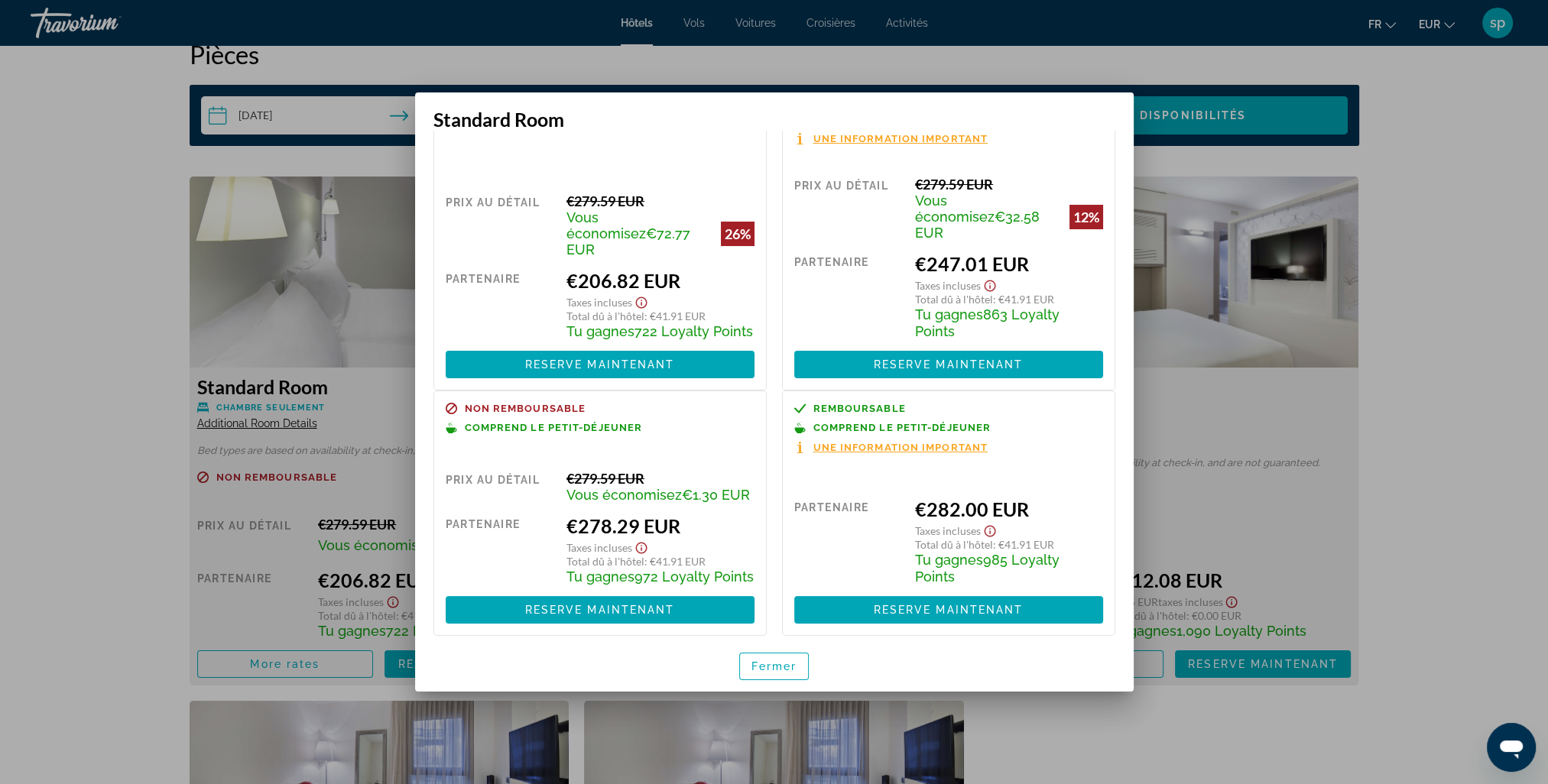
scroll to position [88, 0]
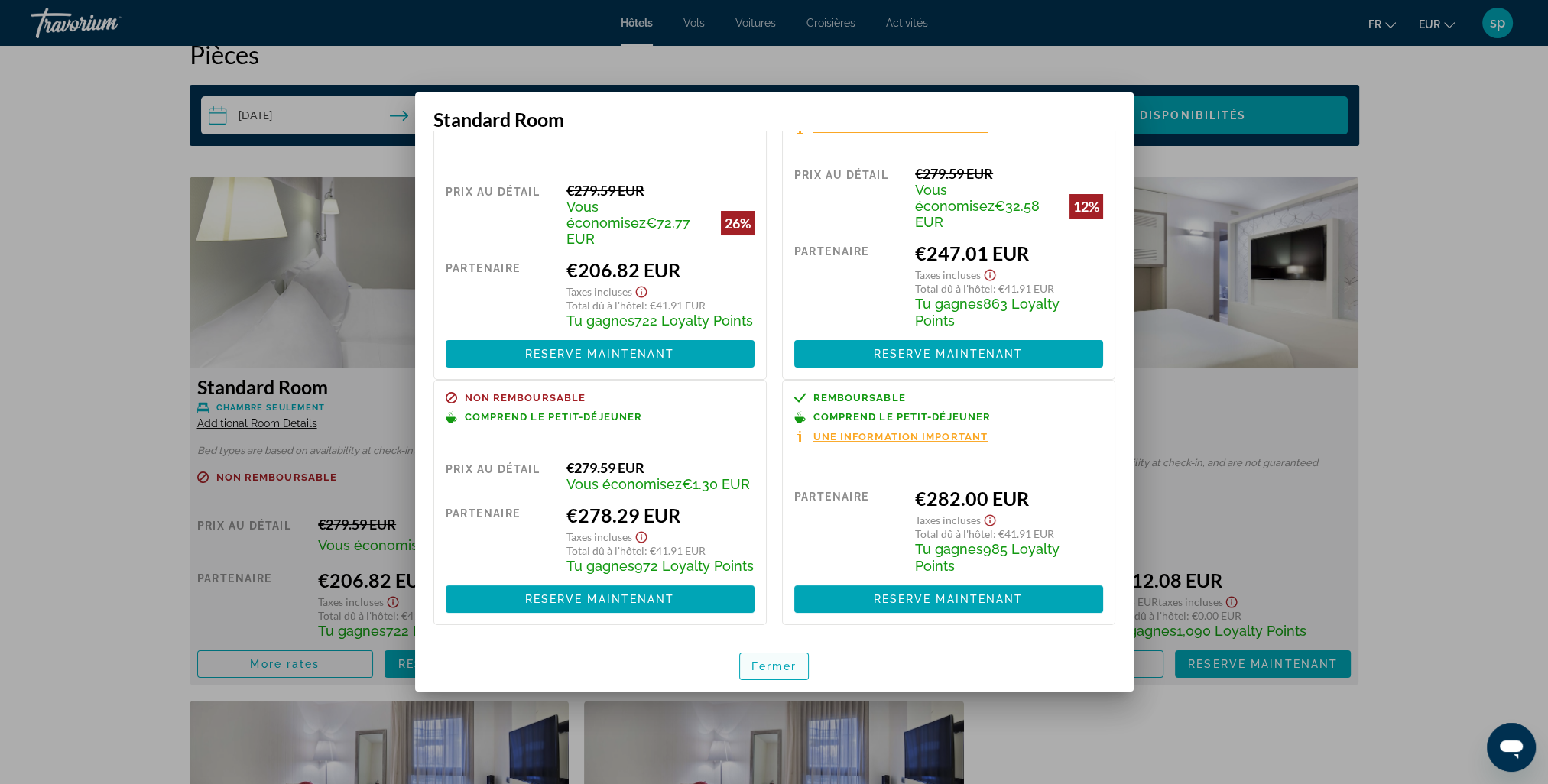
click at [771, 667] on span "Fermer" at bounding box center [774, 666] width 46 height 12
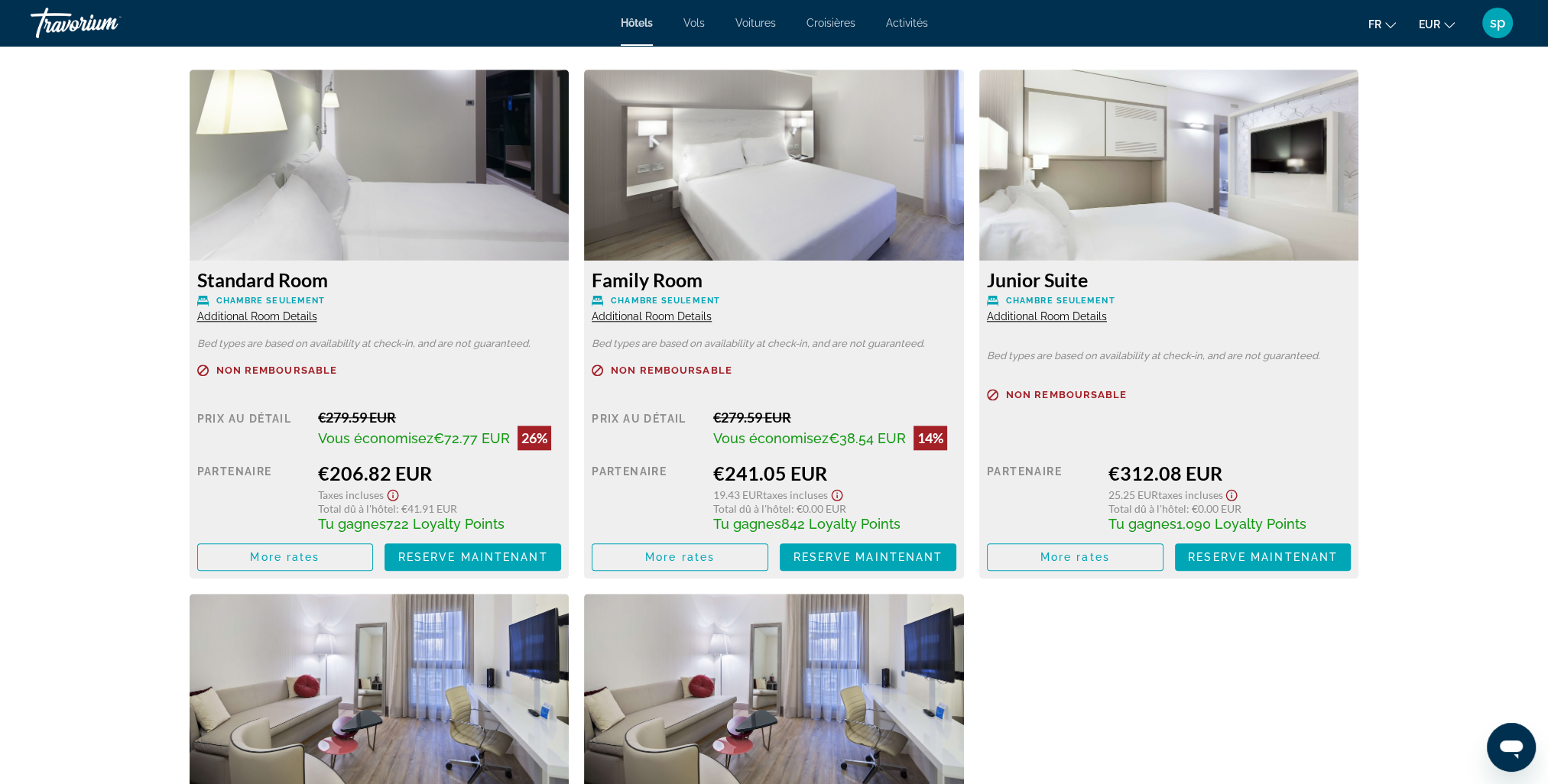
scroll to position [2064, 0]
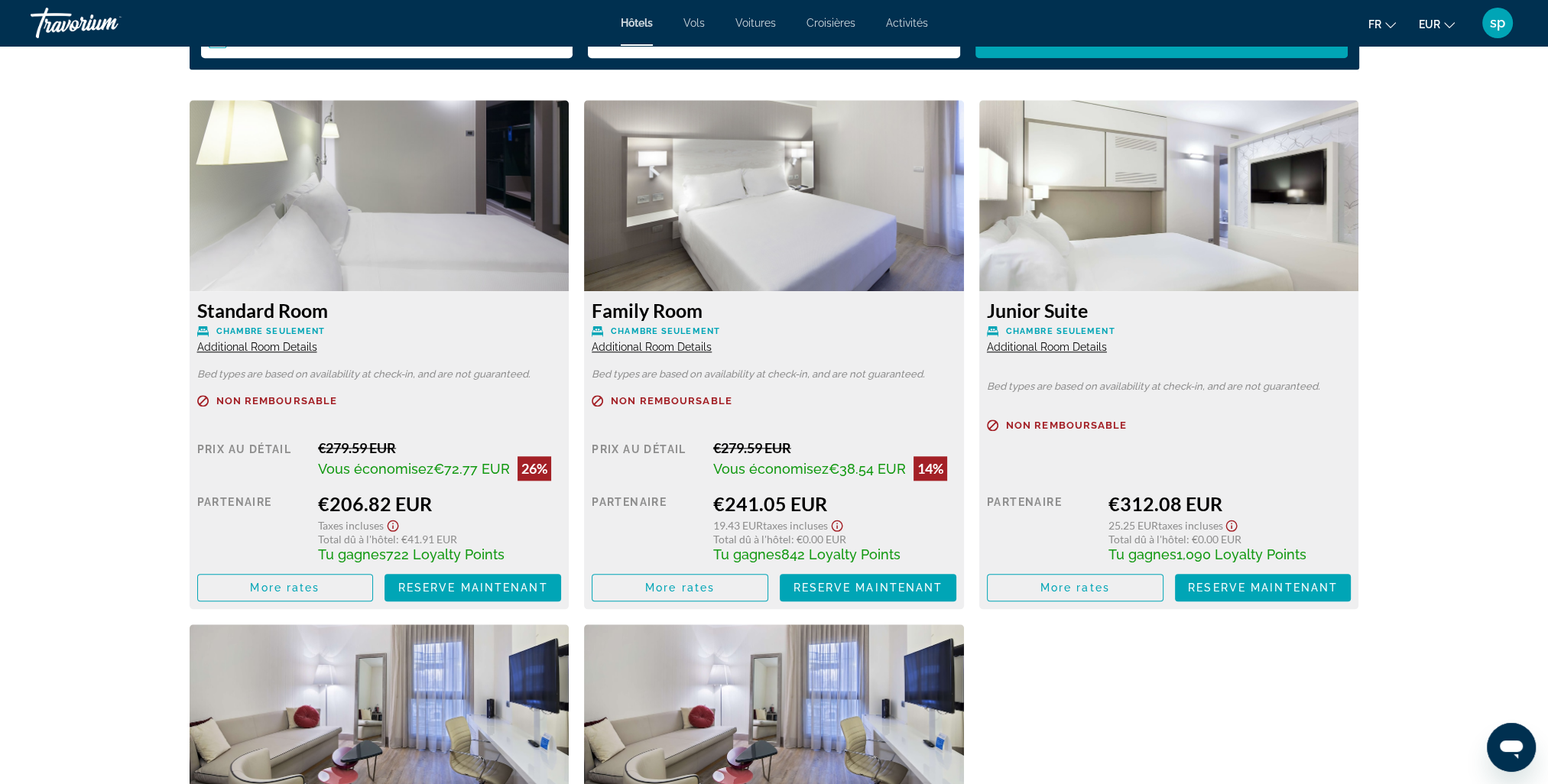
click at [276, 344] on span "Additional Room Details" at bounding box center [257, 346] width 120 height 12
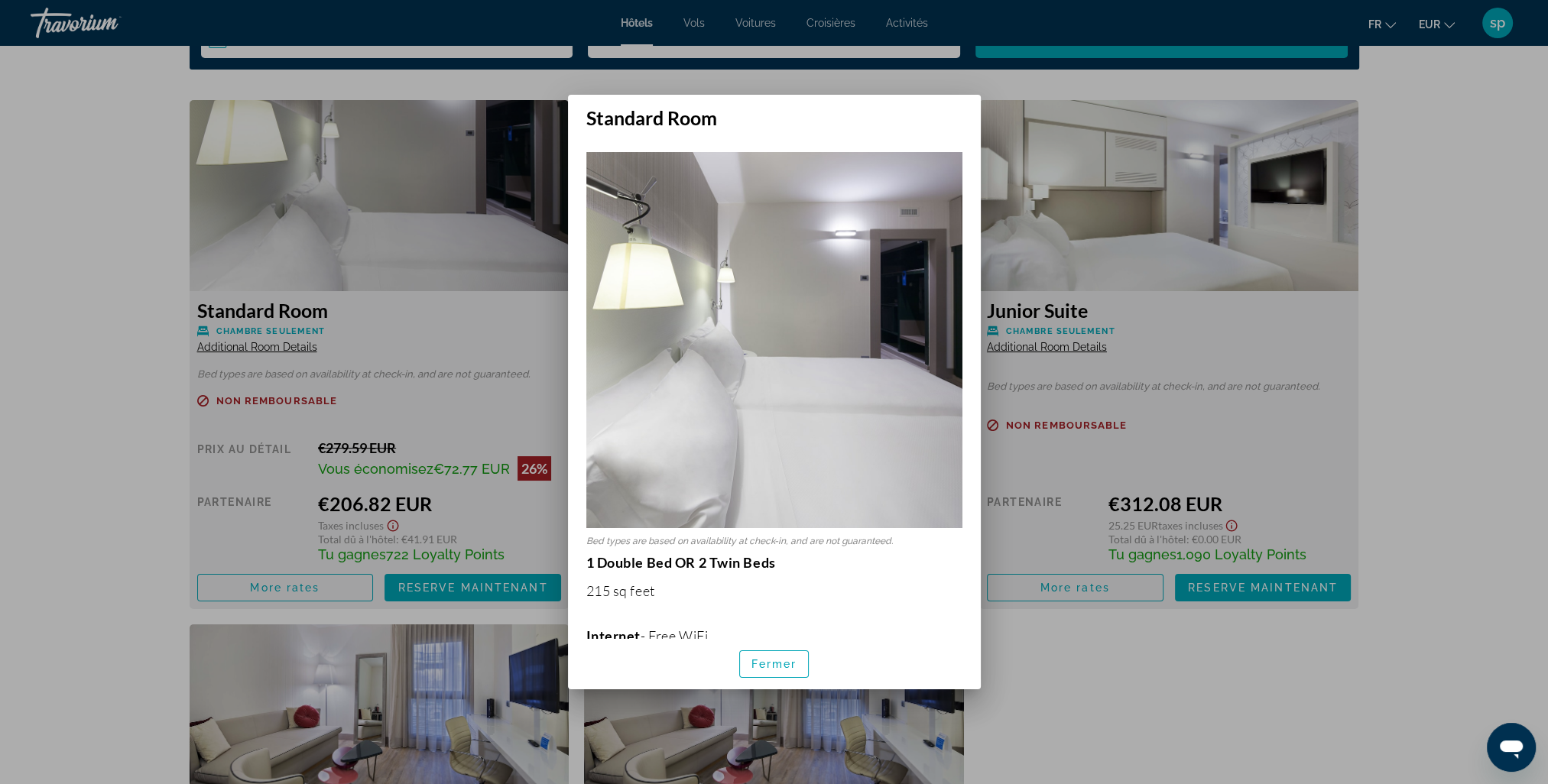
scroll to position [0, 0]
click at [771, 666] on span "Fermer" at bounding box center [774, 663] width 46 height 12
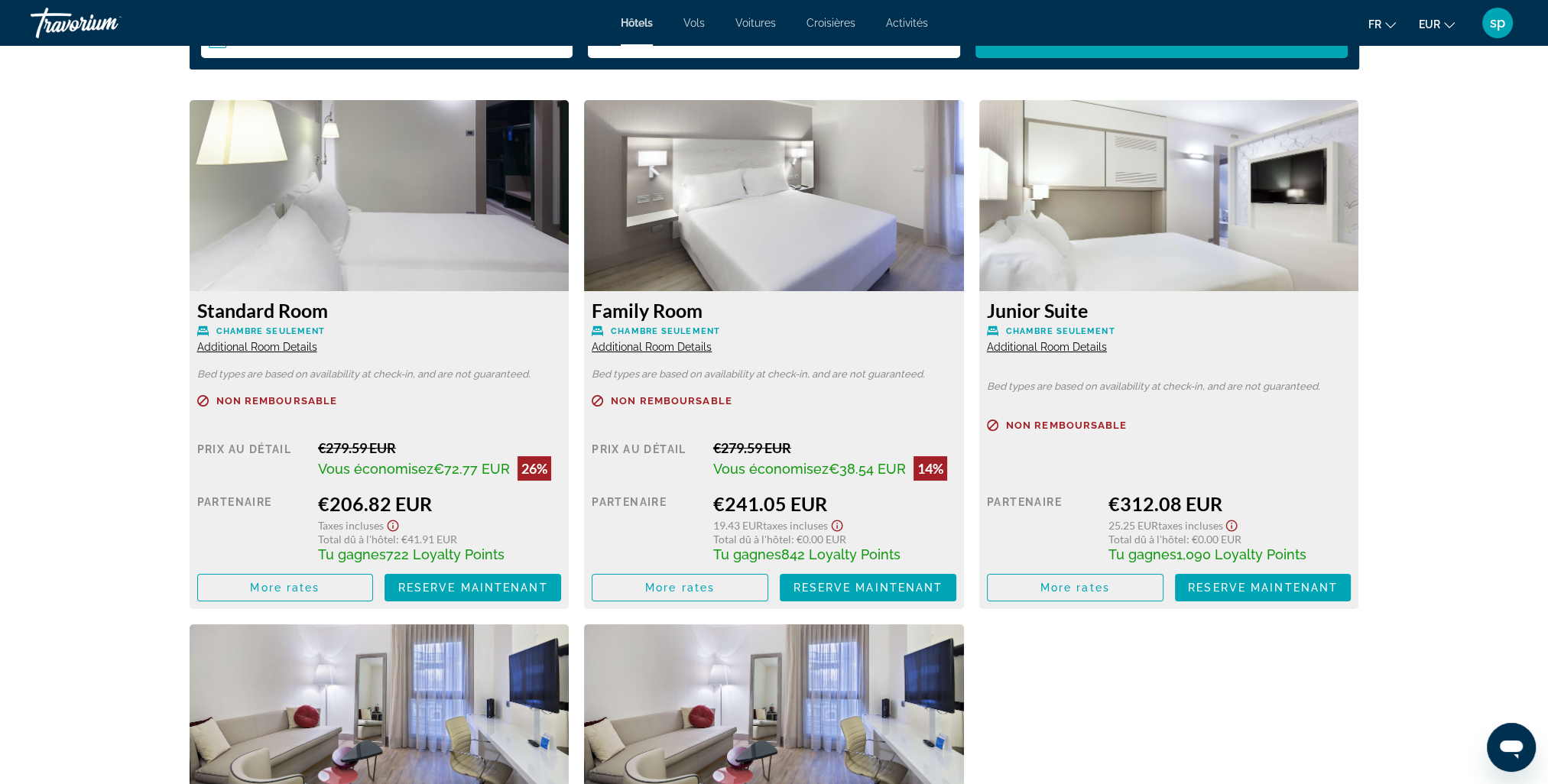
scroll to position [2064, 0]
click at [1045, 349] on span "Additional Room Details" at bounding box center [1047, 346] width 120 height 12
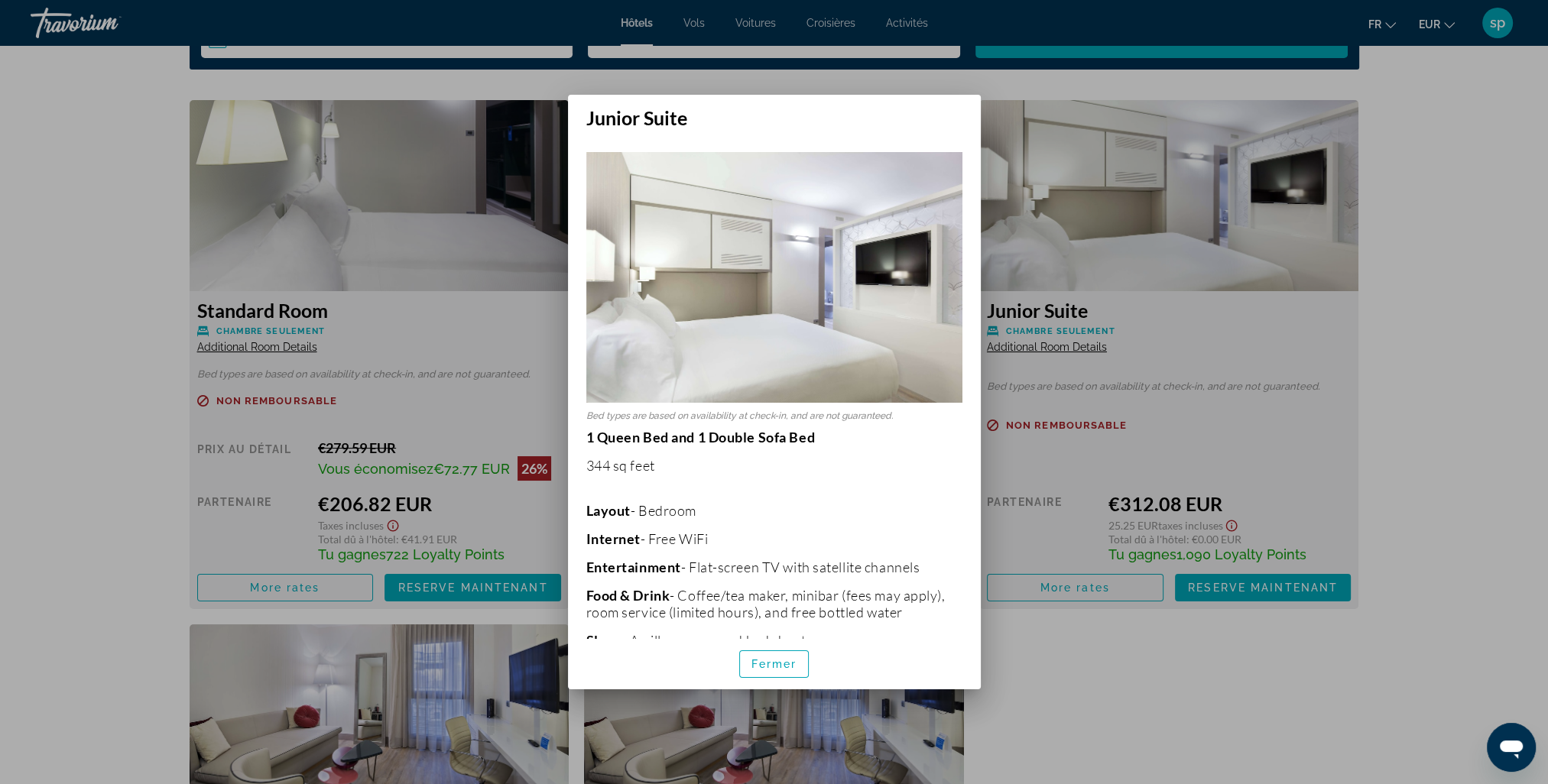
click at [1185, 380] on div at bounding box center [774, 392] width 1548 height 784
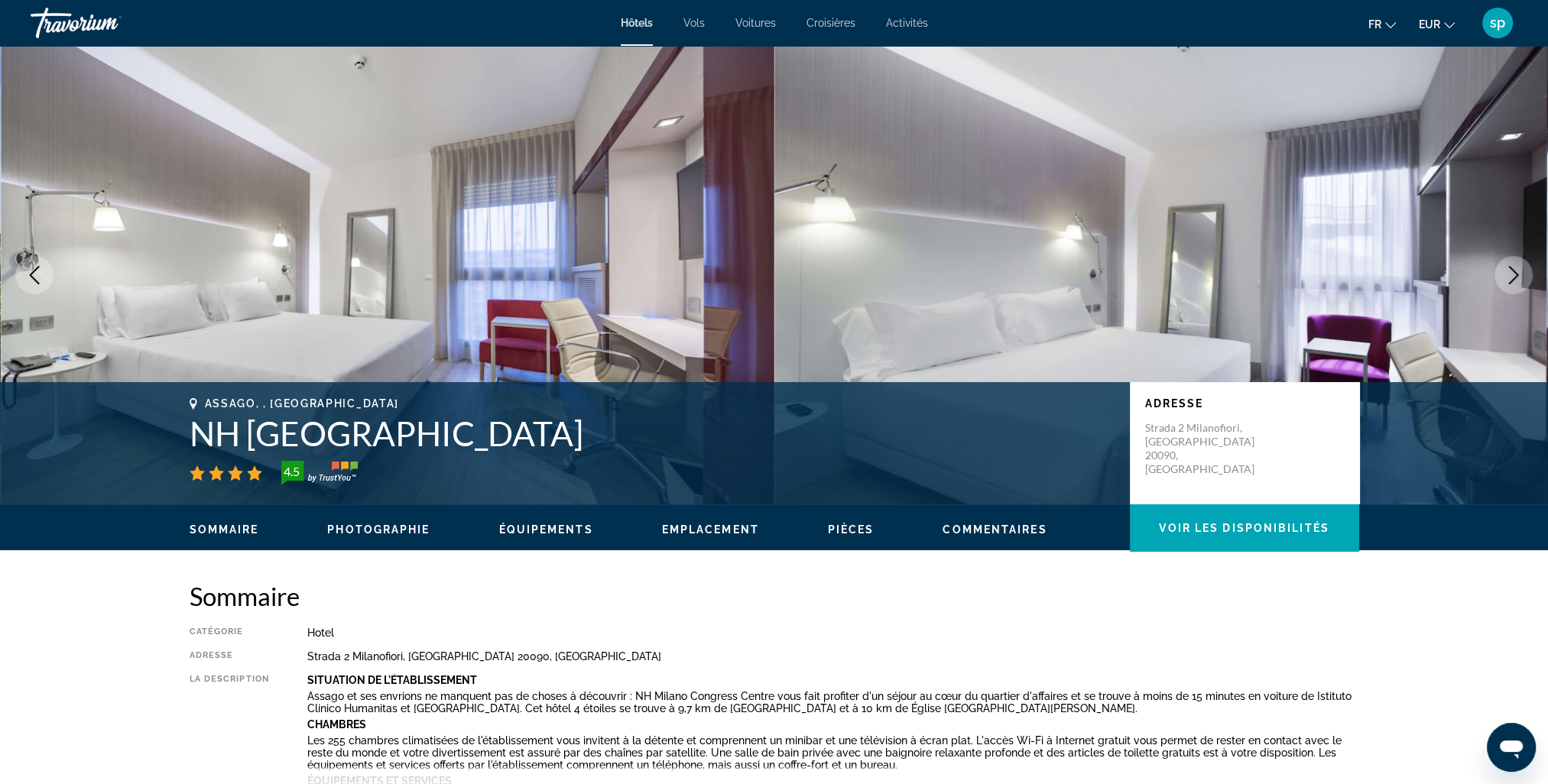
scroll to position [2064, 0]
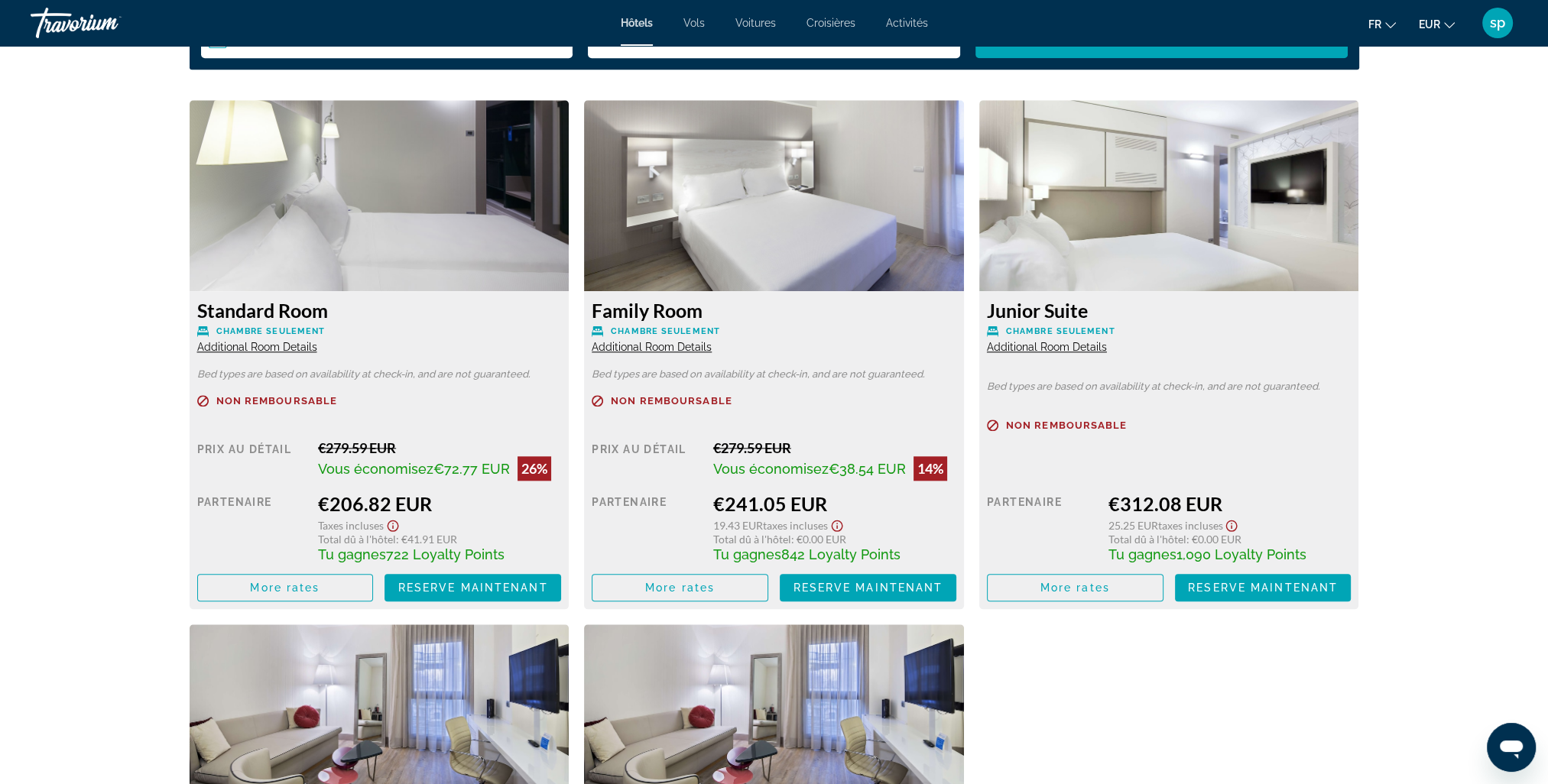
click at [685, 347] on span "Additional Room Details" at bounding box center [651, 346] width 120 height 12
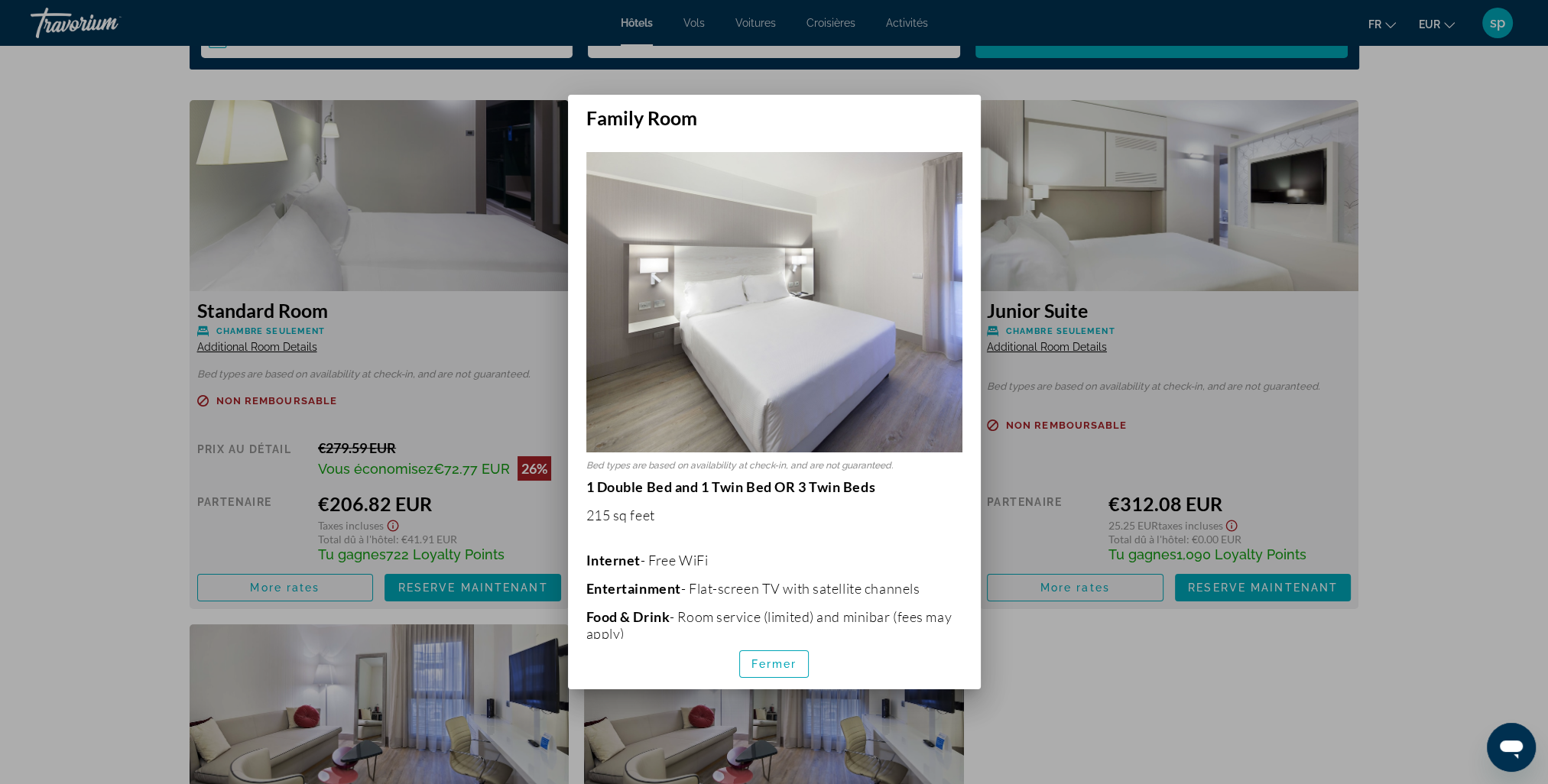
scroll to position [0, 0]
click at [790, 671] on span "button" at bounding box center [775, 663] width 69 height 36
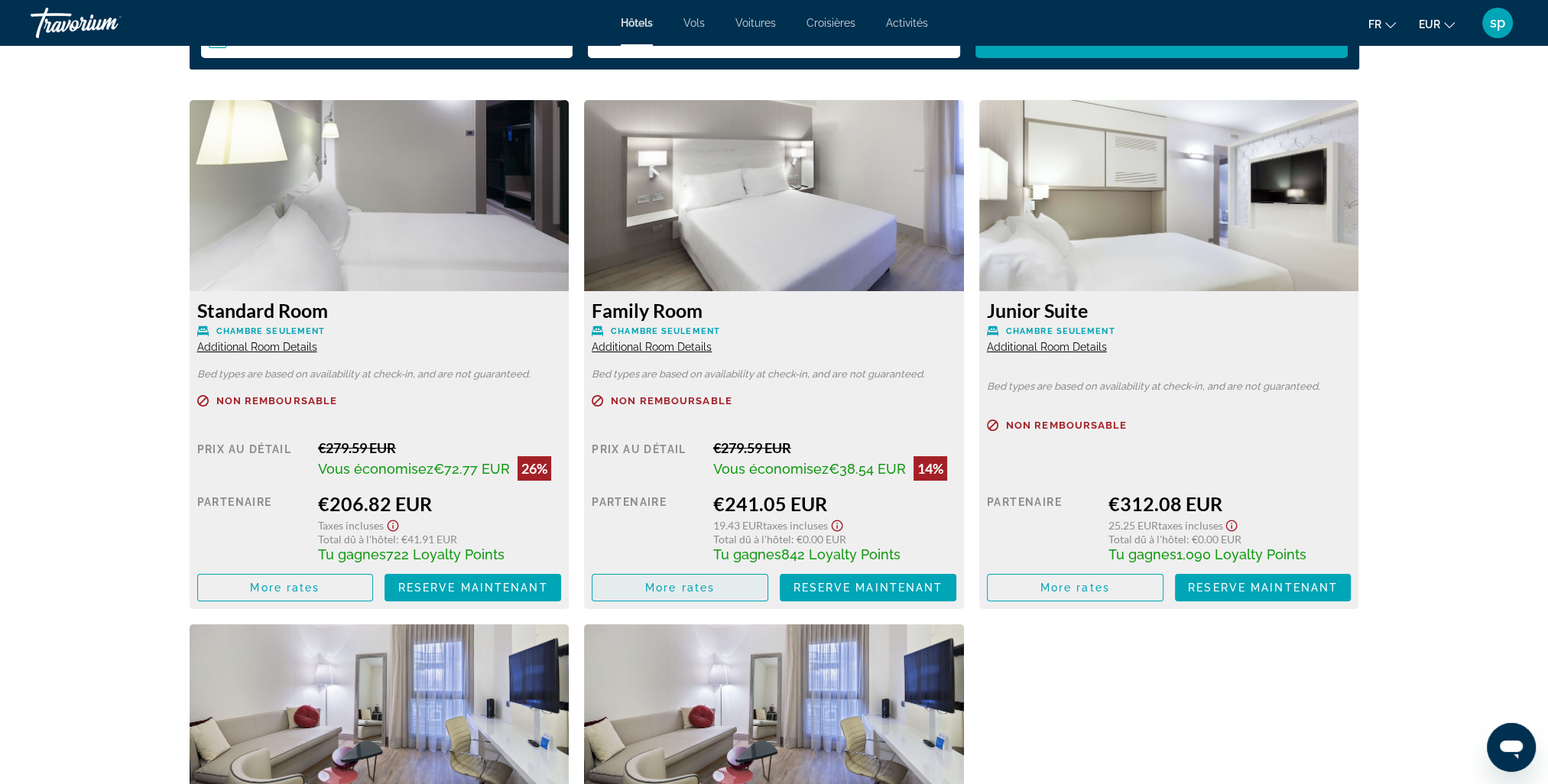
scroll to position [2064, 0]
click at [696, 586] on span "More rates" at bounding box center [680, 588] width 69 height 12
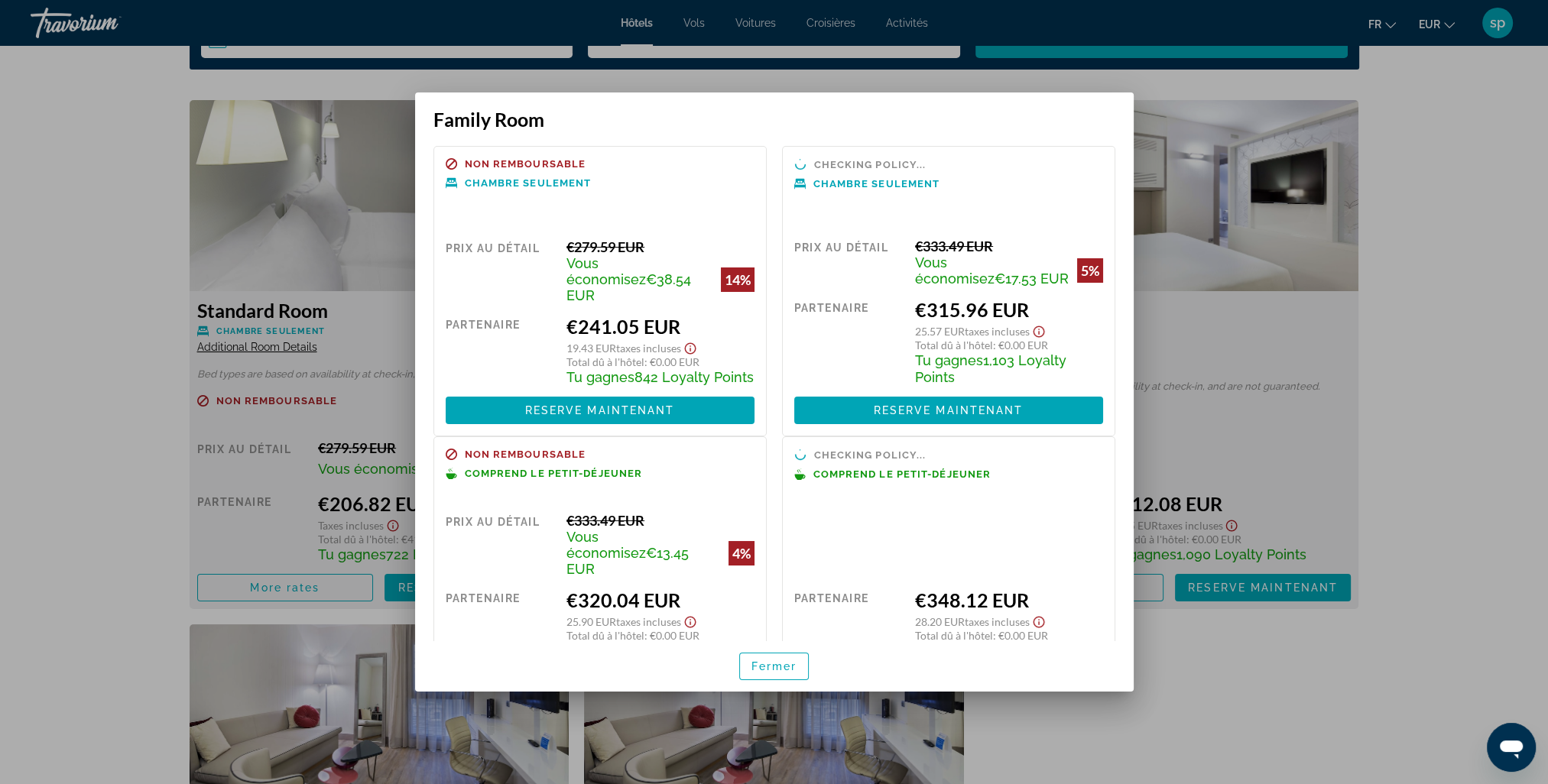
scroll to position [0, 0]
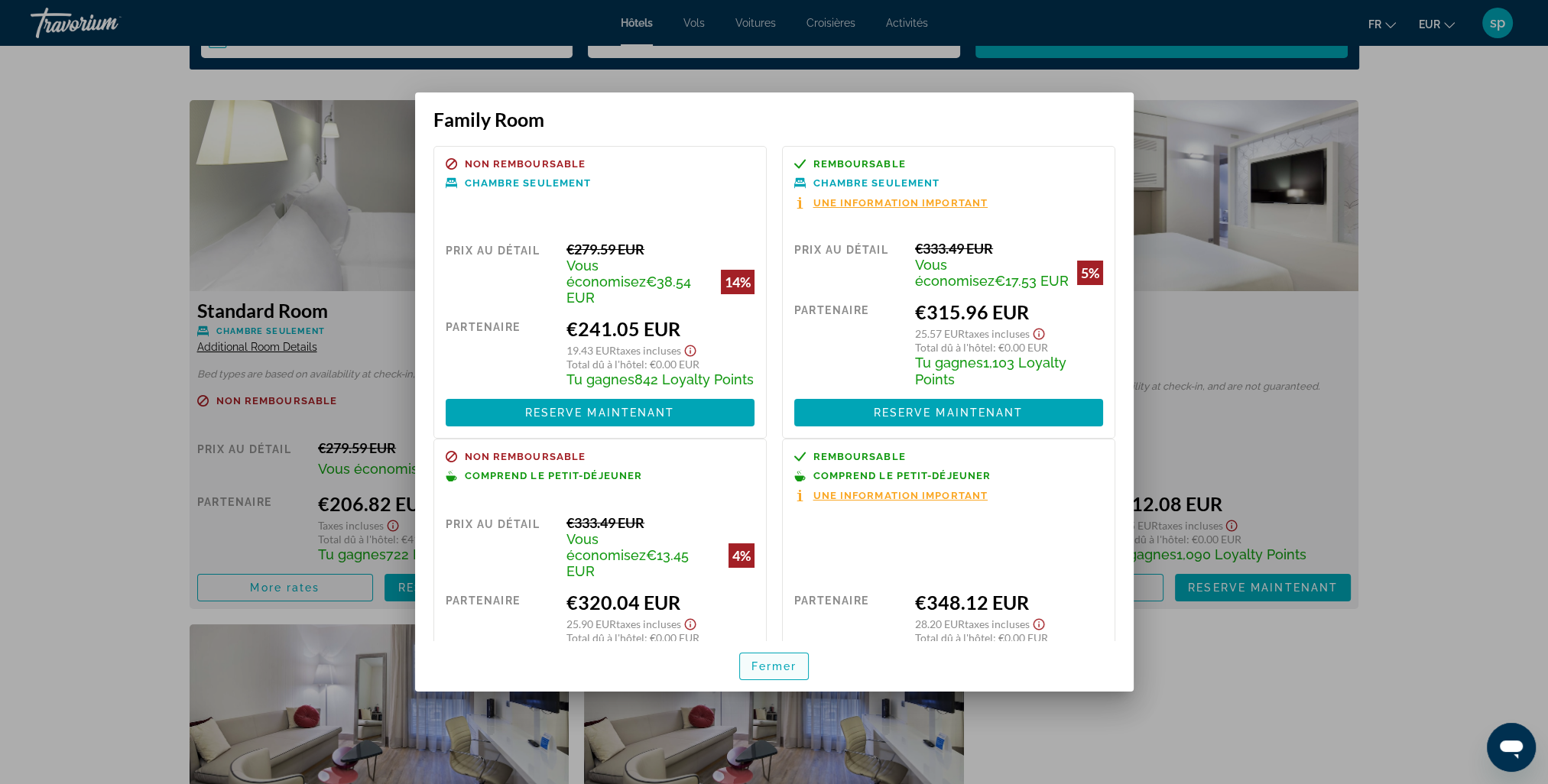
click at [783, 671] on span "Fermer" at bounding box center [774, 666] width 46 height 12
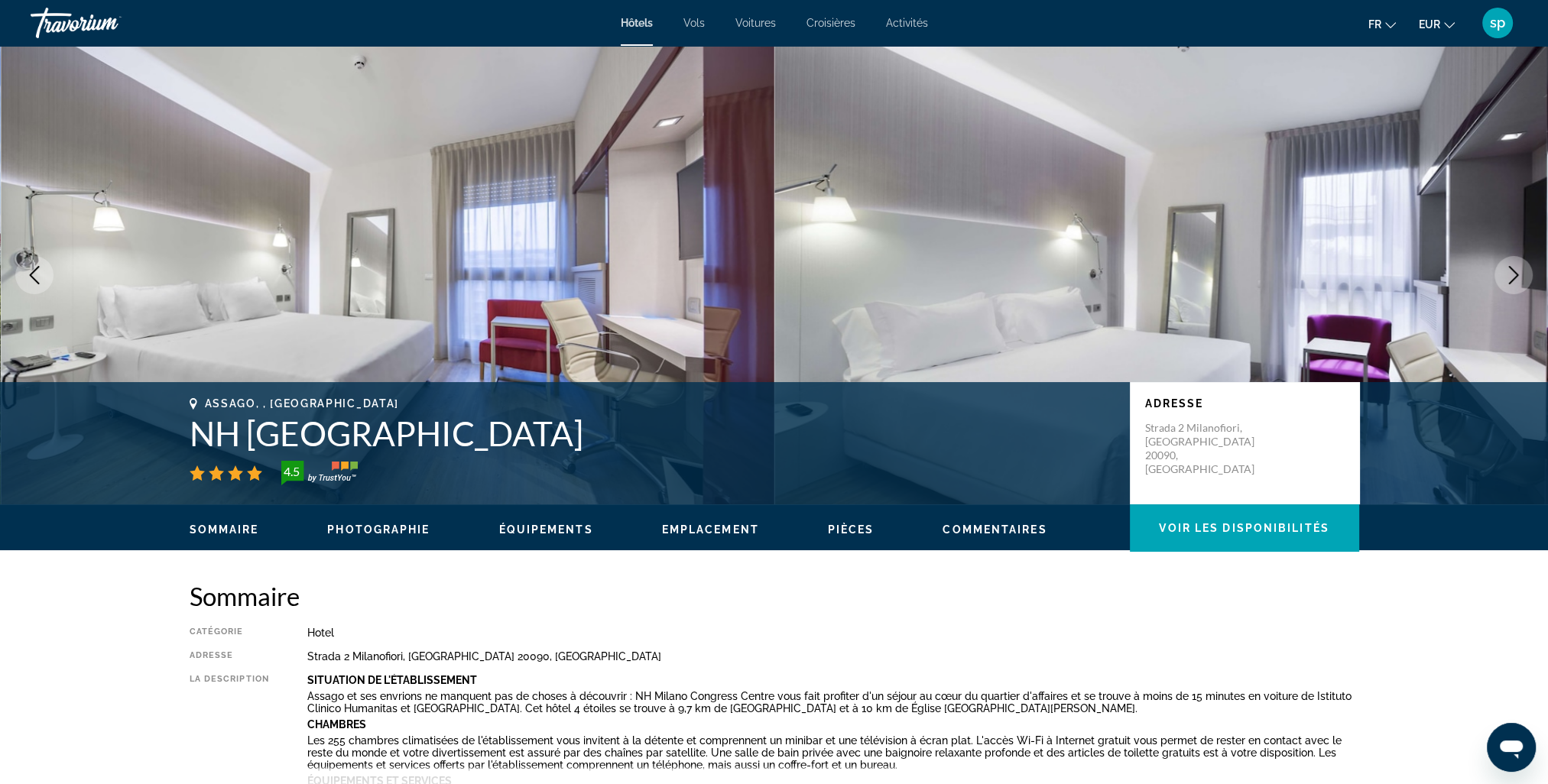
scroll to position [2064, 0]
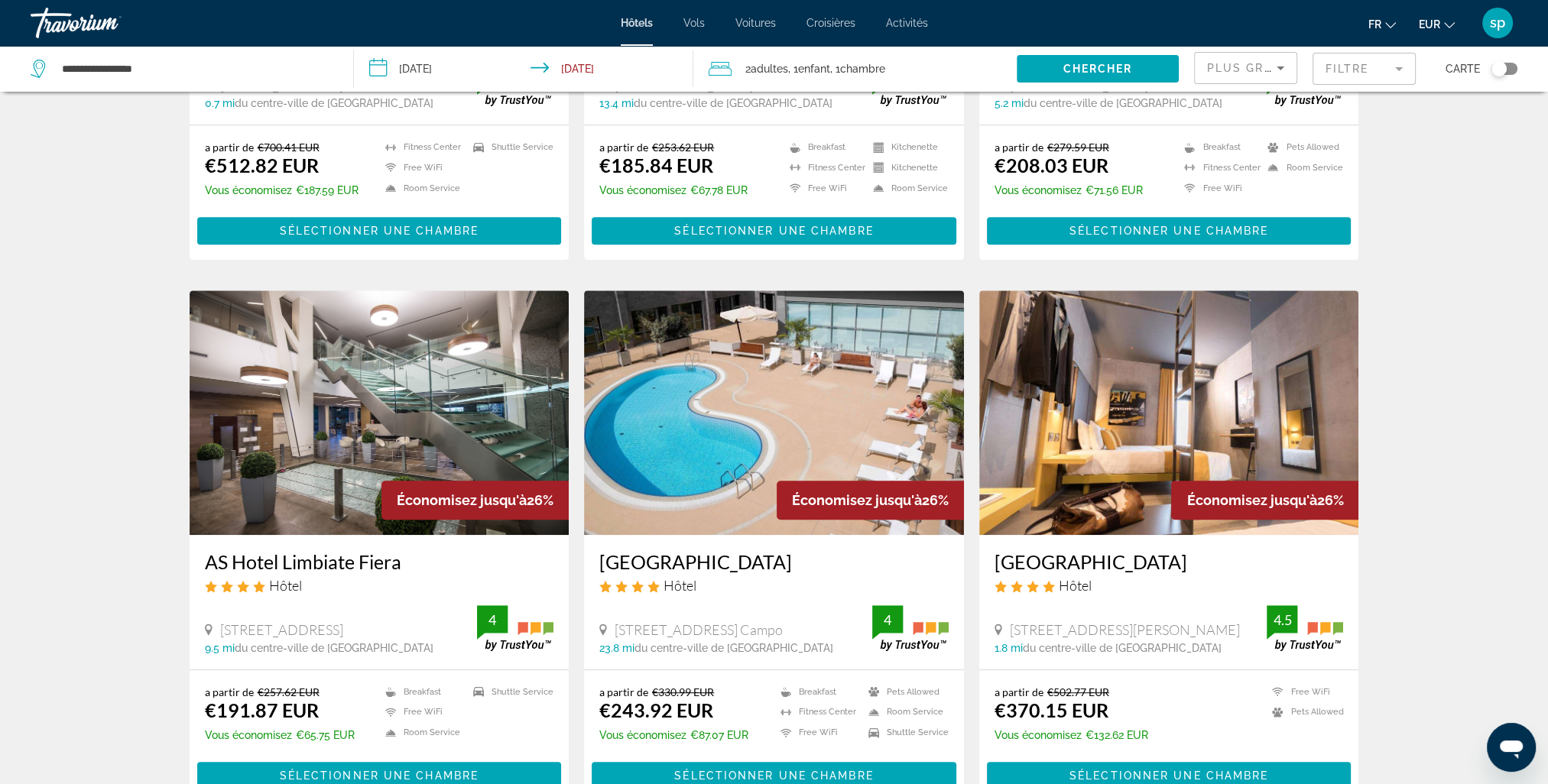
scroll to position [1070, 0]
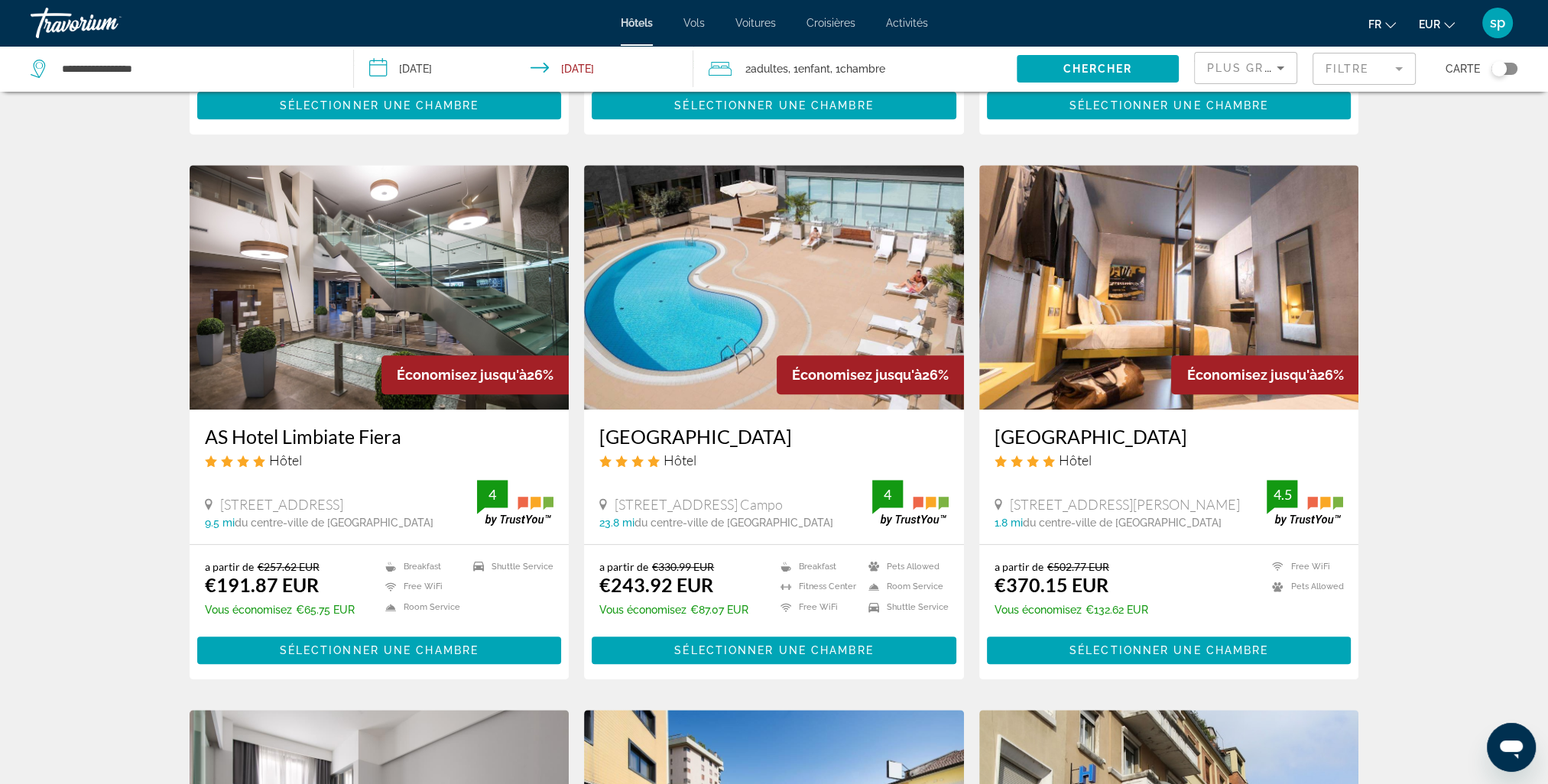
click at [407, 265] on img "Main content" at bounding box center [380, 286] width 380 height 244
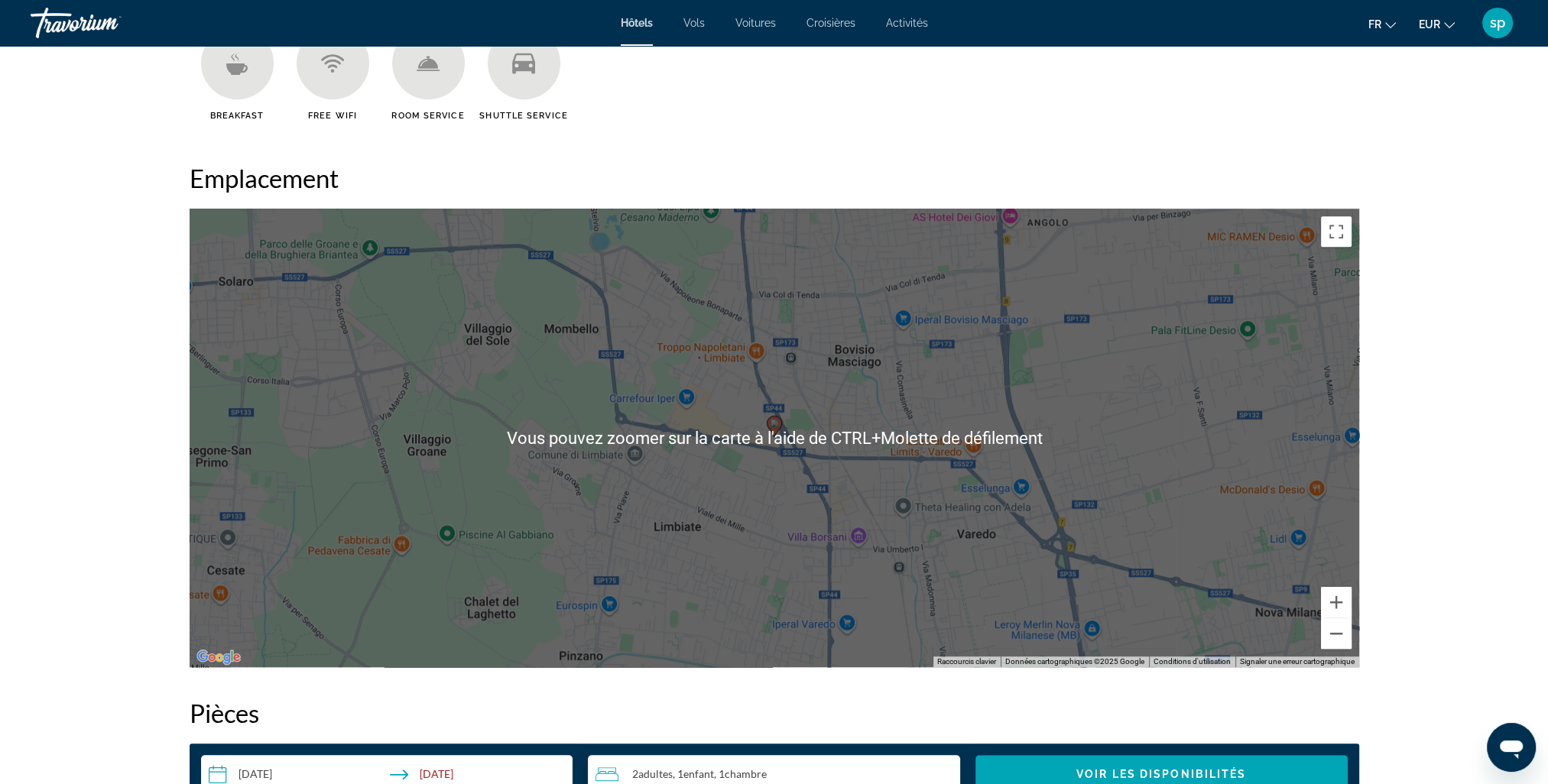
scroll to position [1452, 0]
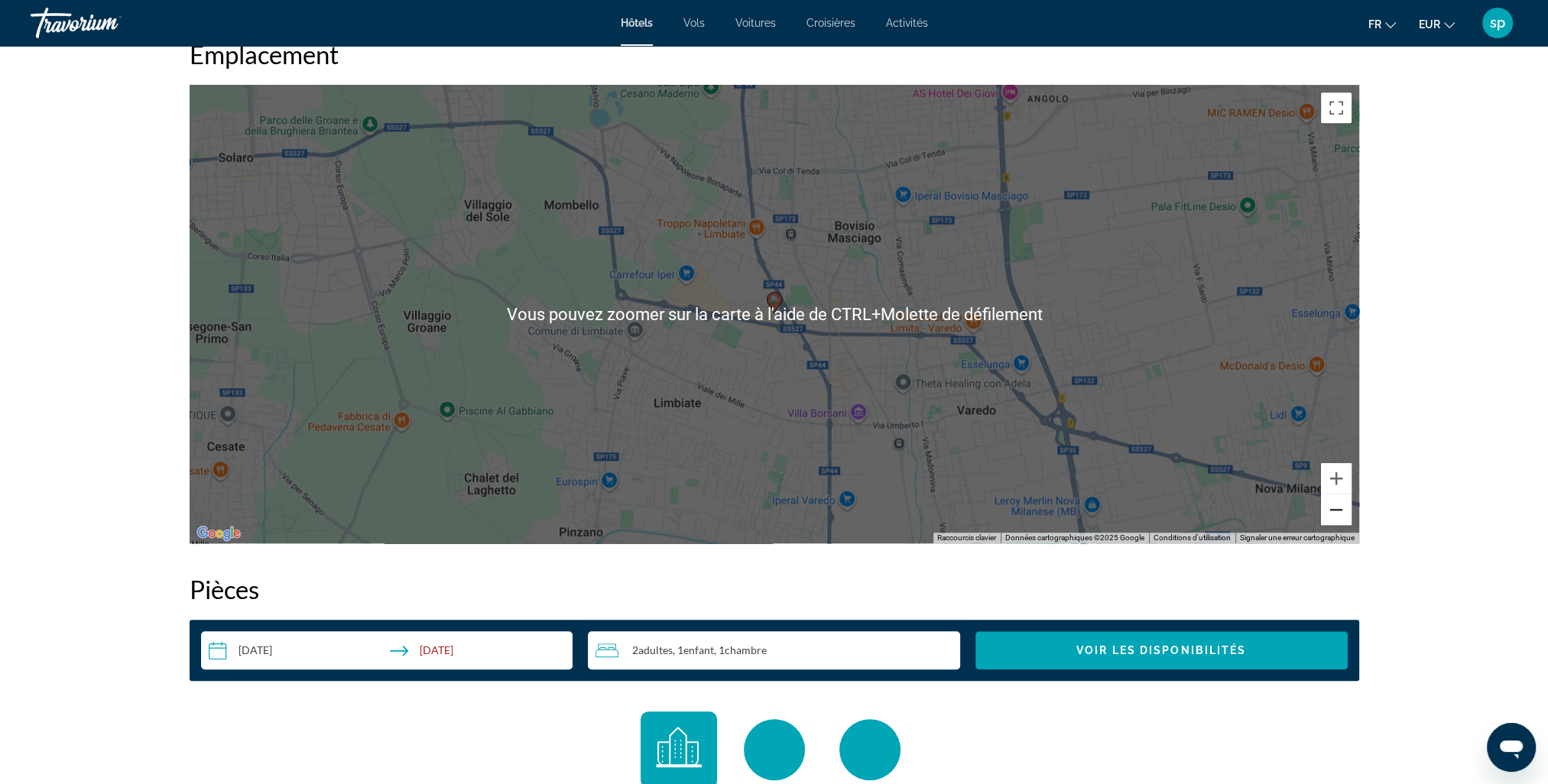
click at [1334, 524] on button "Zoom arrière" at bounding box center [1336, 510] width 31 height 31
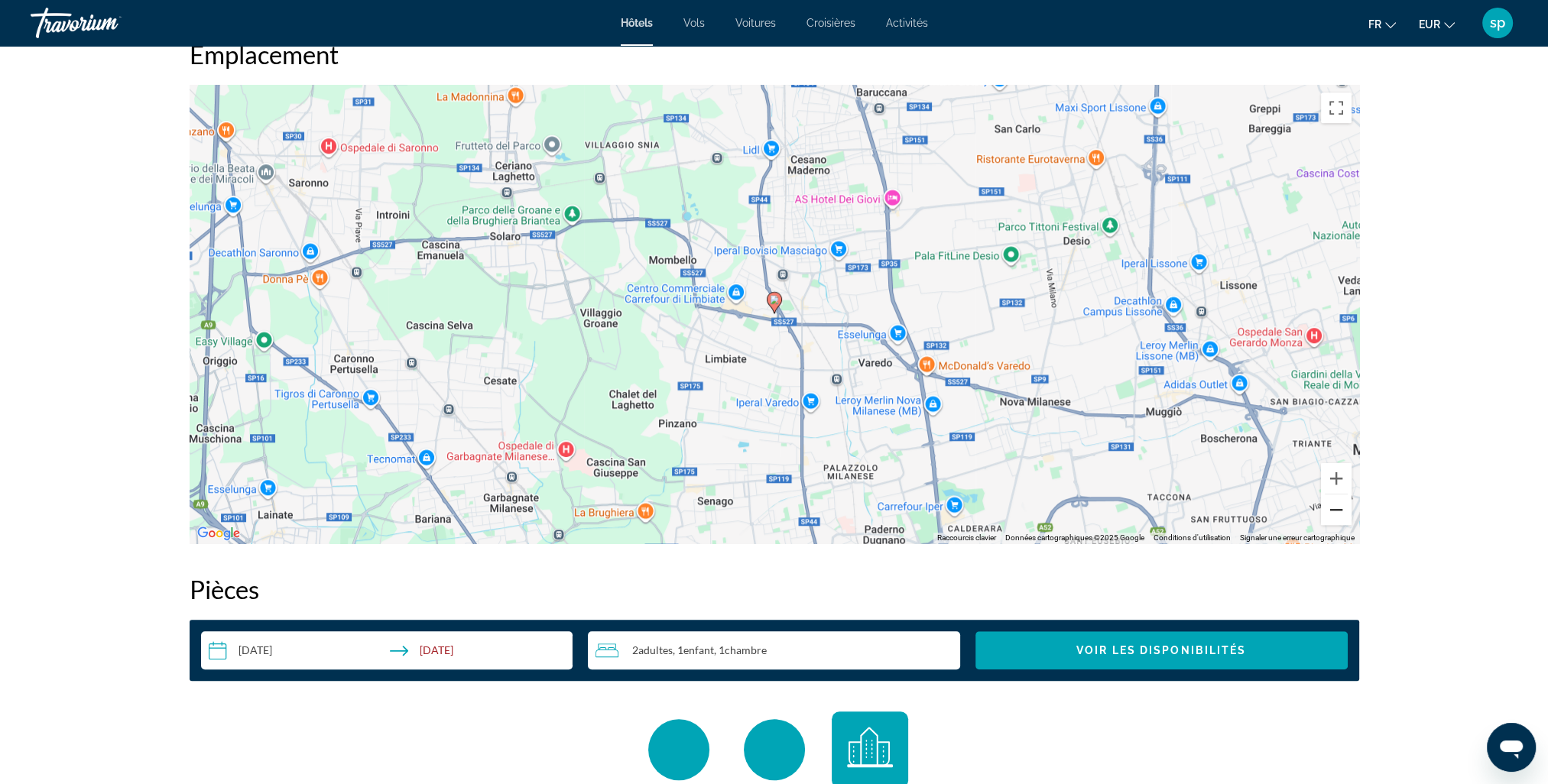
click at [1334, 524] on button "Zoom arrière" at bounding box center [1336, 510] width 31 height 31
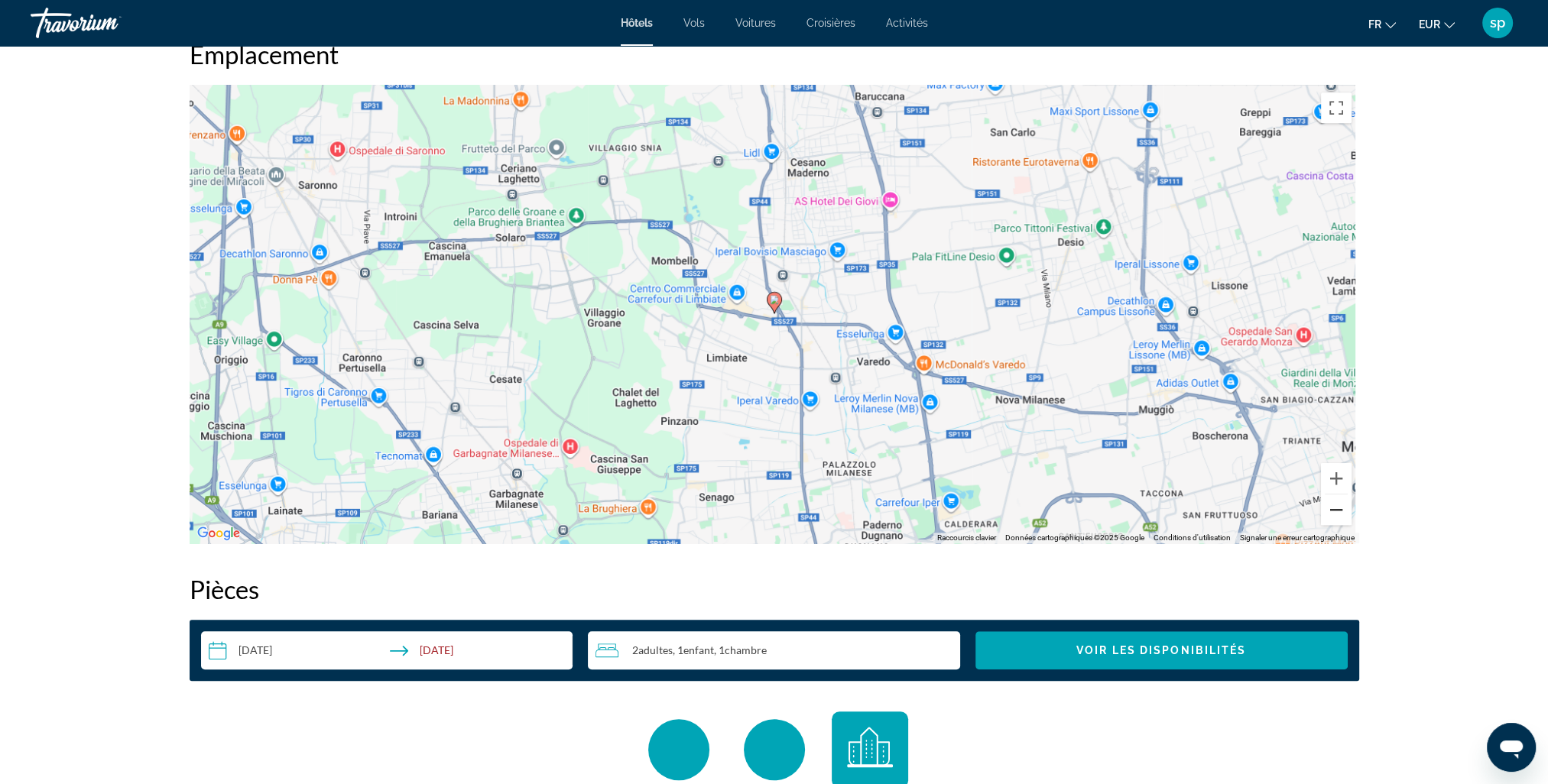
click at [1334, 524] on button "Zoom arrière" at bounding box center [1336, 510] width 31 height 31
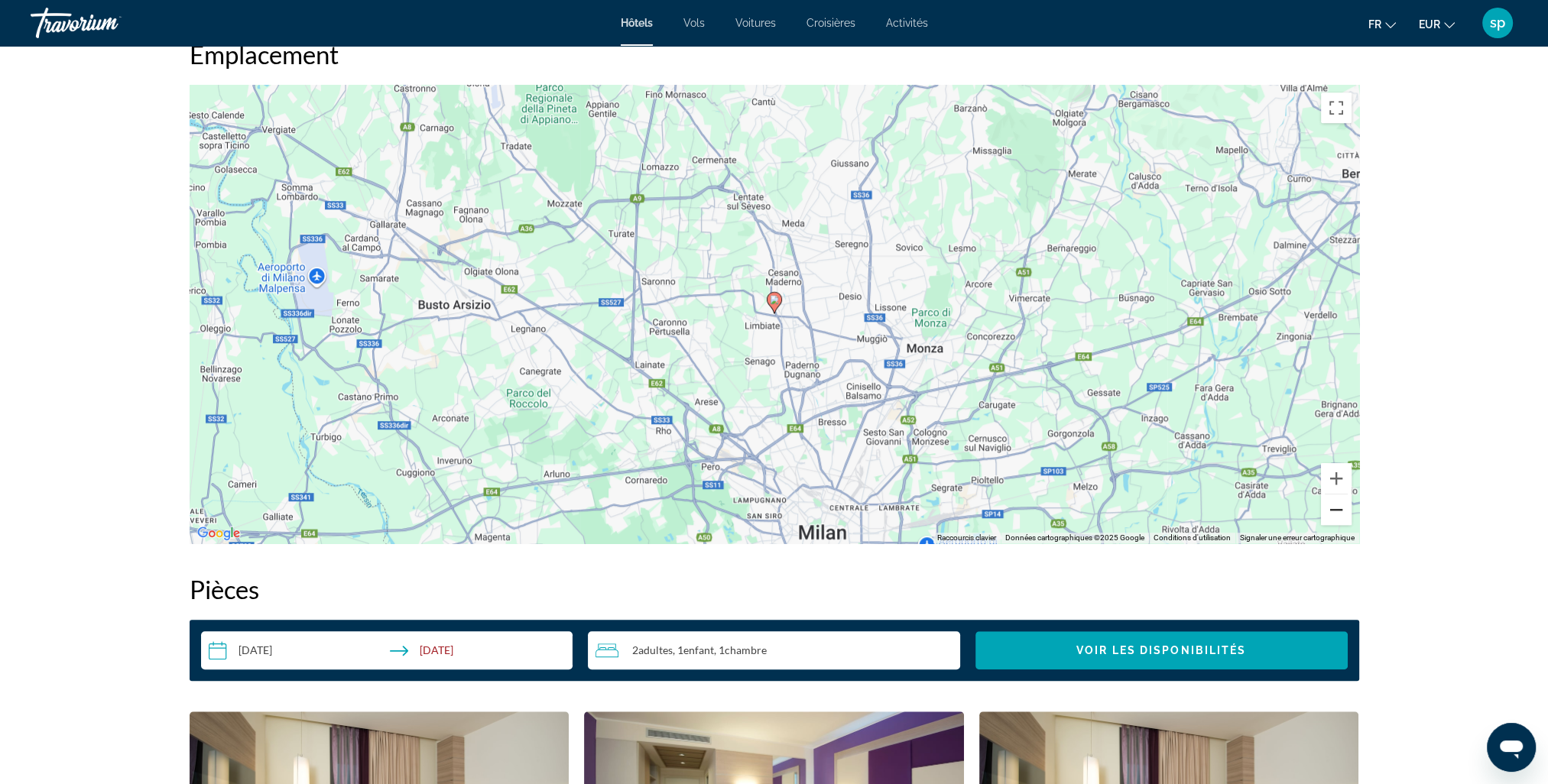
click at [1334, 524] on button "Zoom arrière" at bounding box center [1336, 510] width 31 height 31
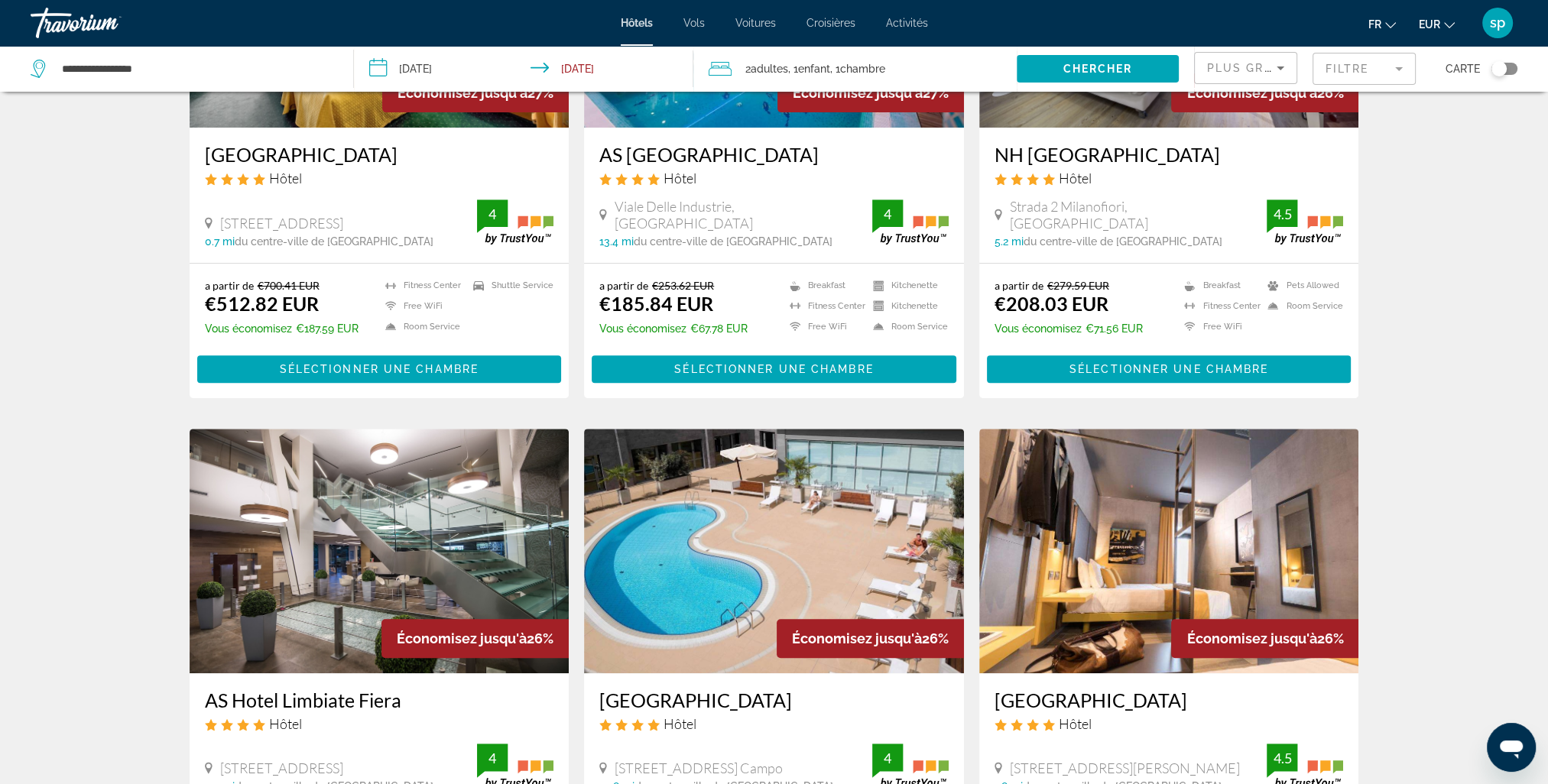
scroll to position [1070, 0]
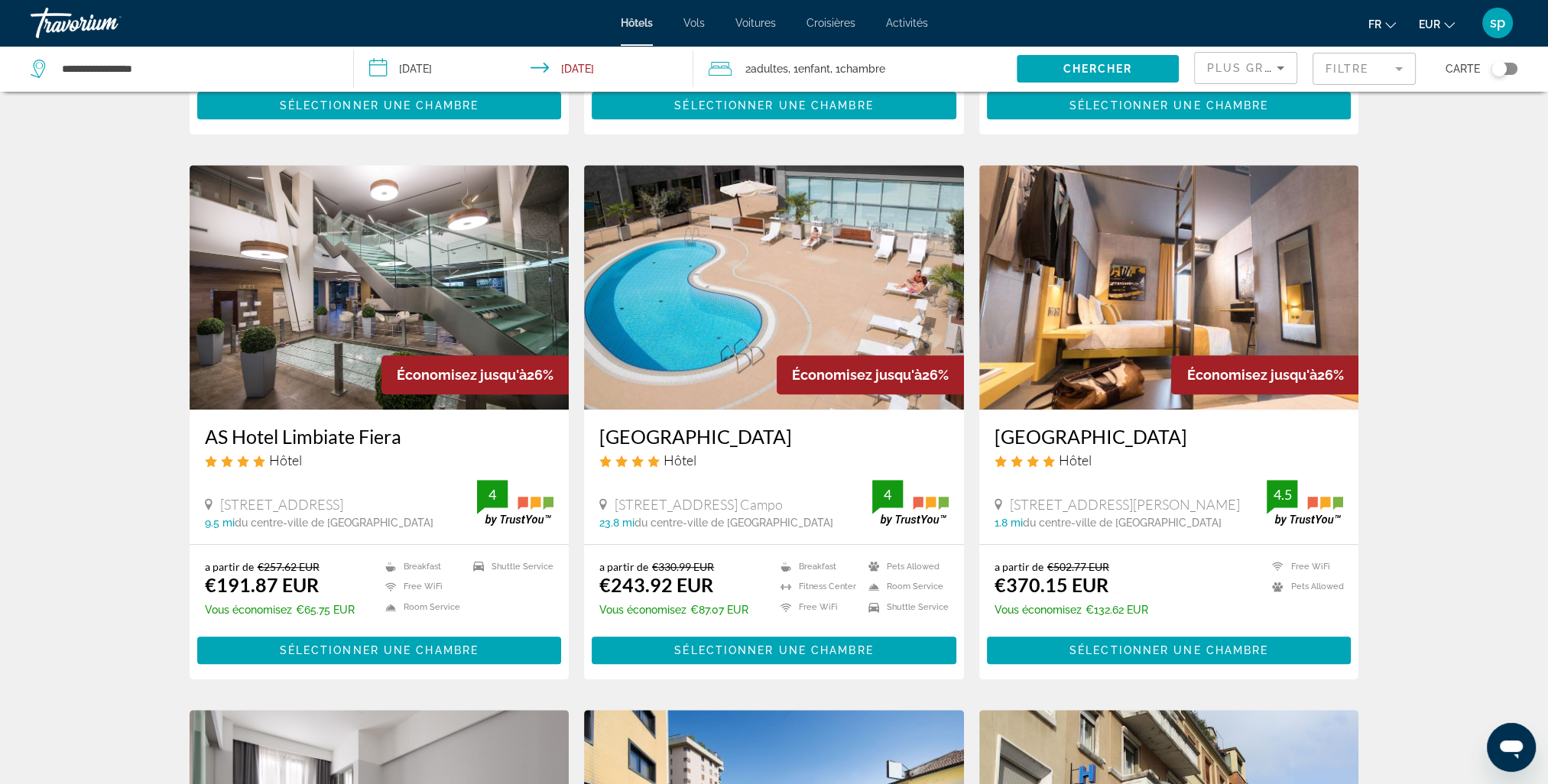
click at [1351, 67] on mat-form-field "Filtre" at bounding box center [1365, 68] width 103 height 32
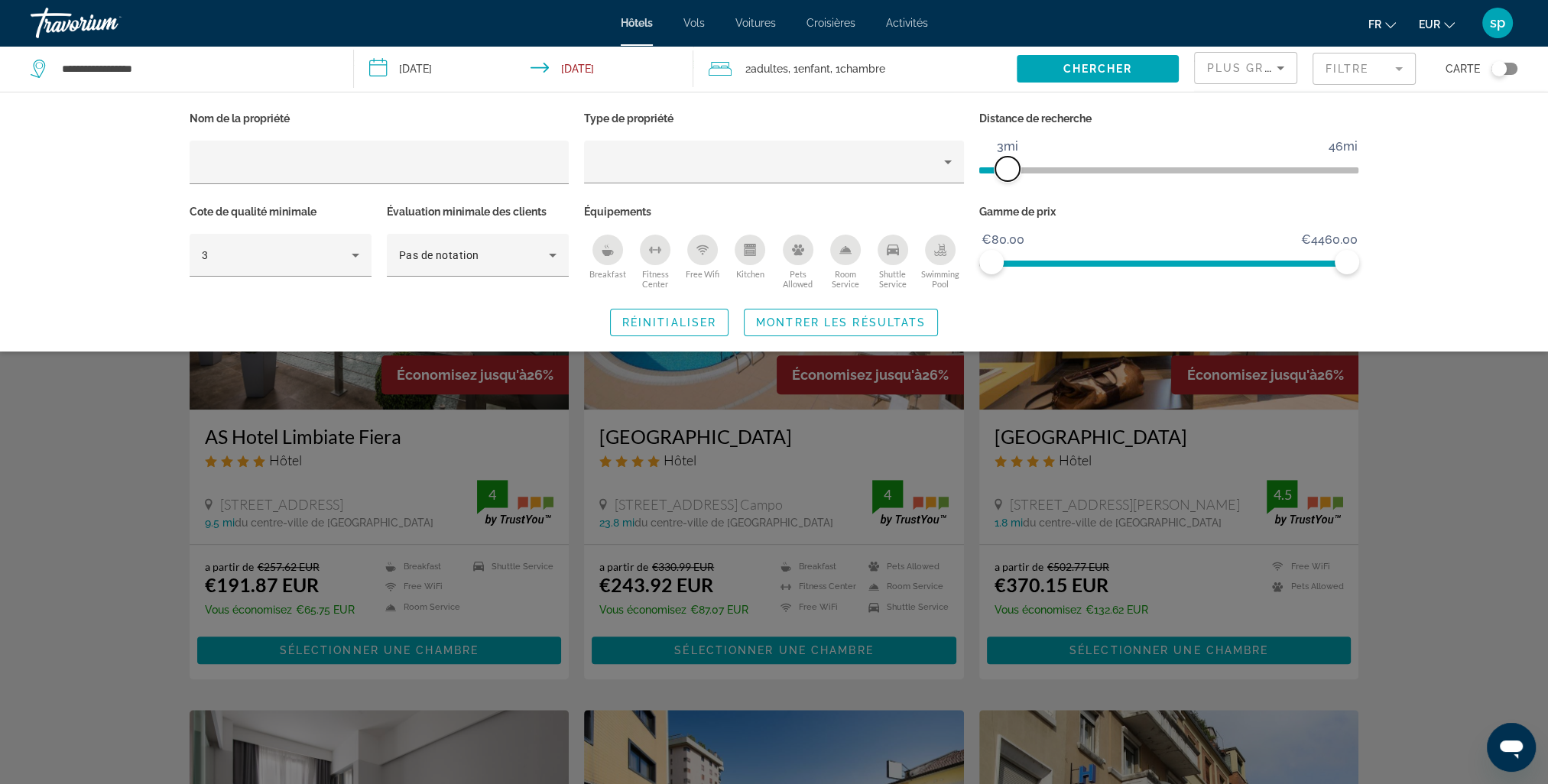
drag, startPoint x: 1218, startPoint y: 169, endPoint x: 1008, endPoint y: 195, distance: 211.6
click at [1008, 195] on div "Distance de recherche 1mi 46mi 3mi" at bounding box center [1169, 154] width 395 height 94
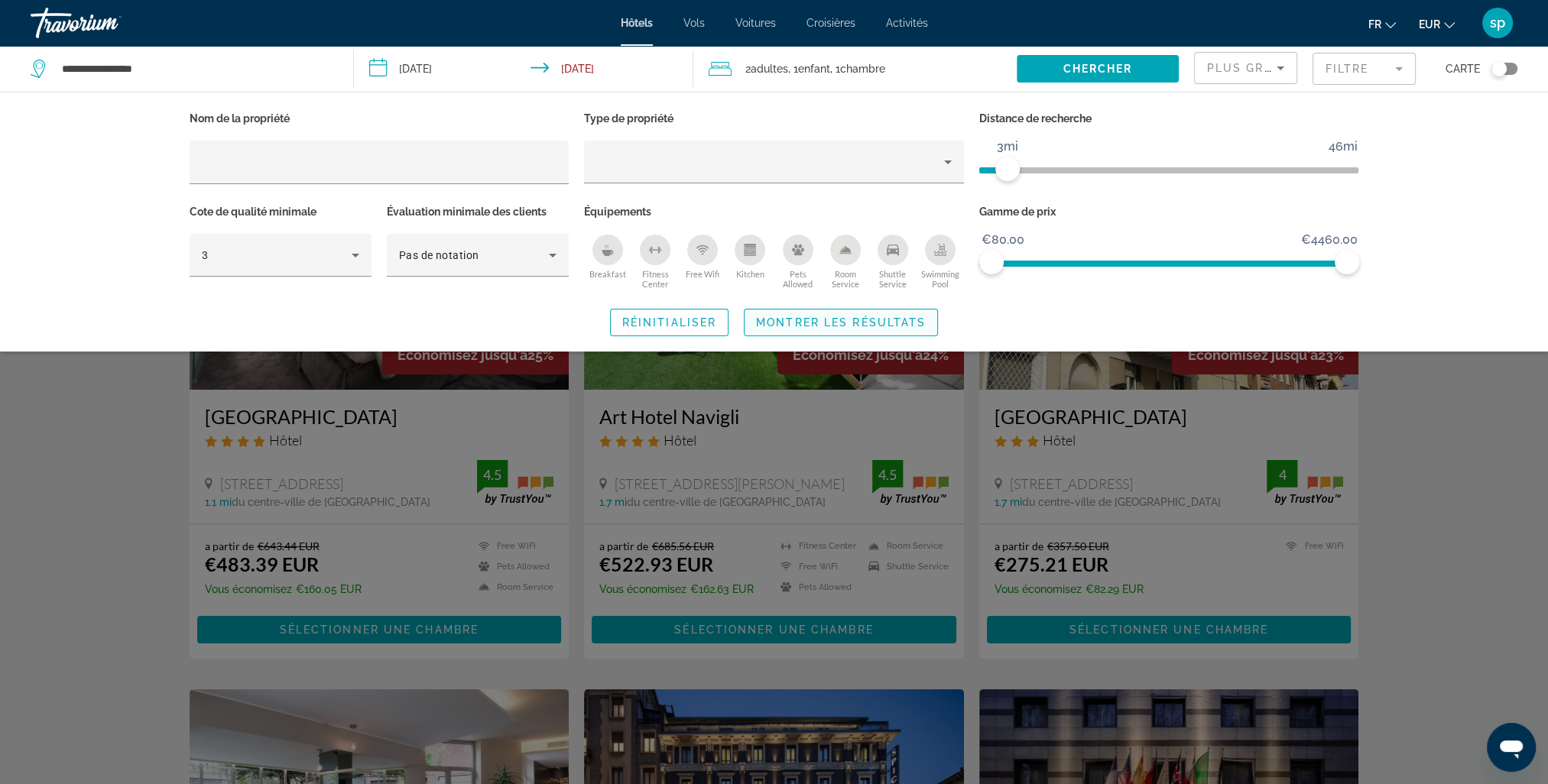
click at [854, 316] on span "Montrer les résultats" at bounding box center [840, 322] width 169 height 12
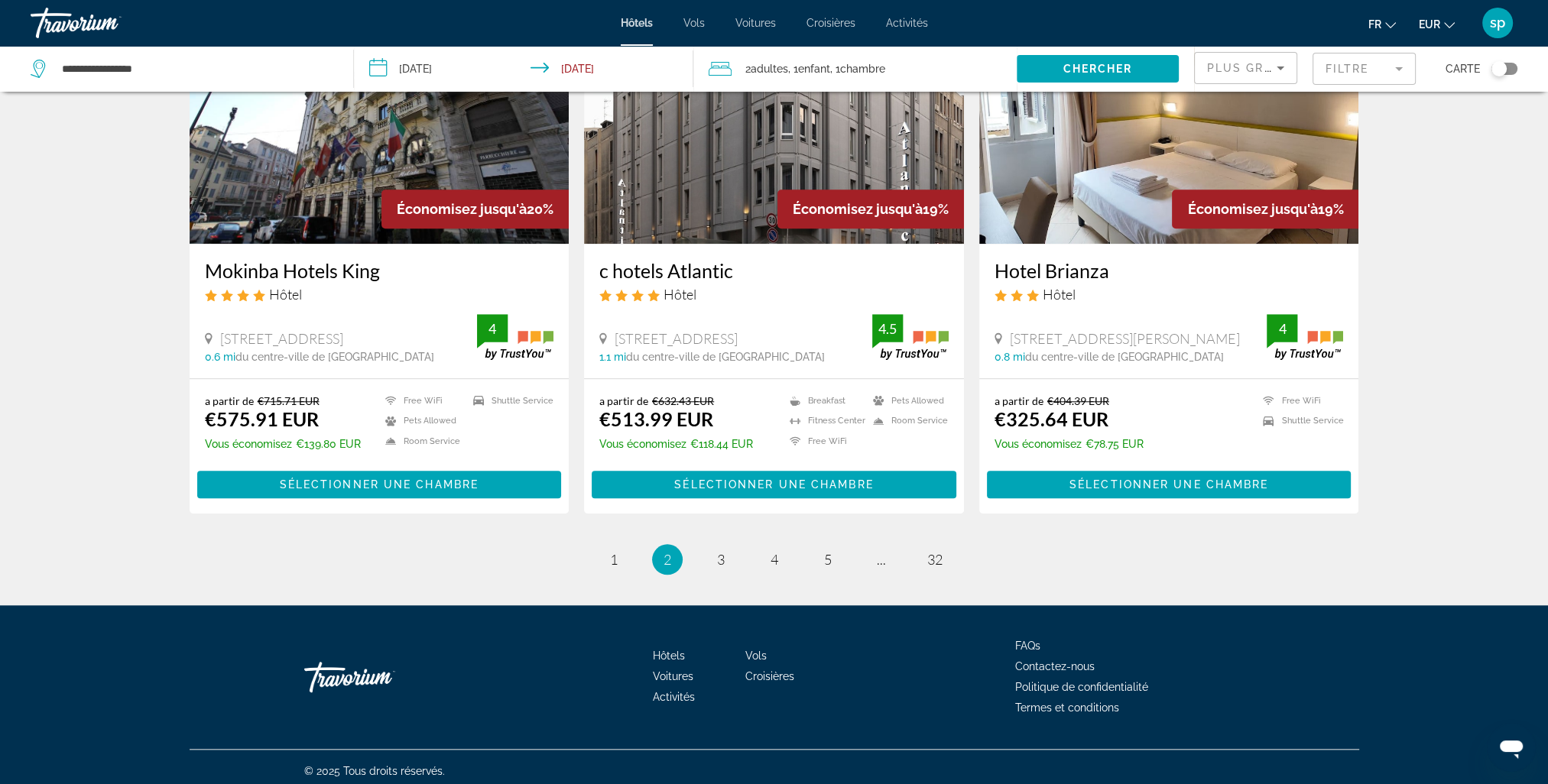
scroll to position [1810, 0]
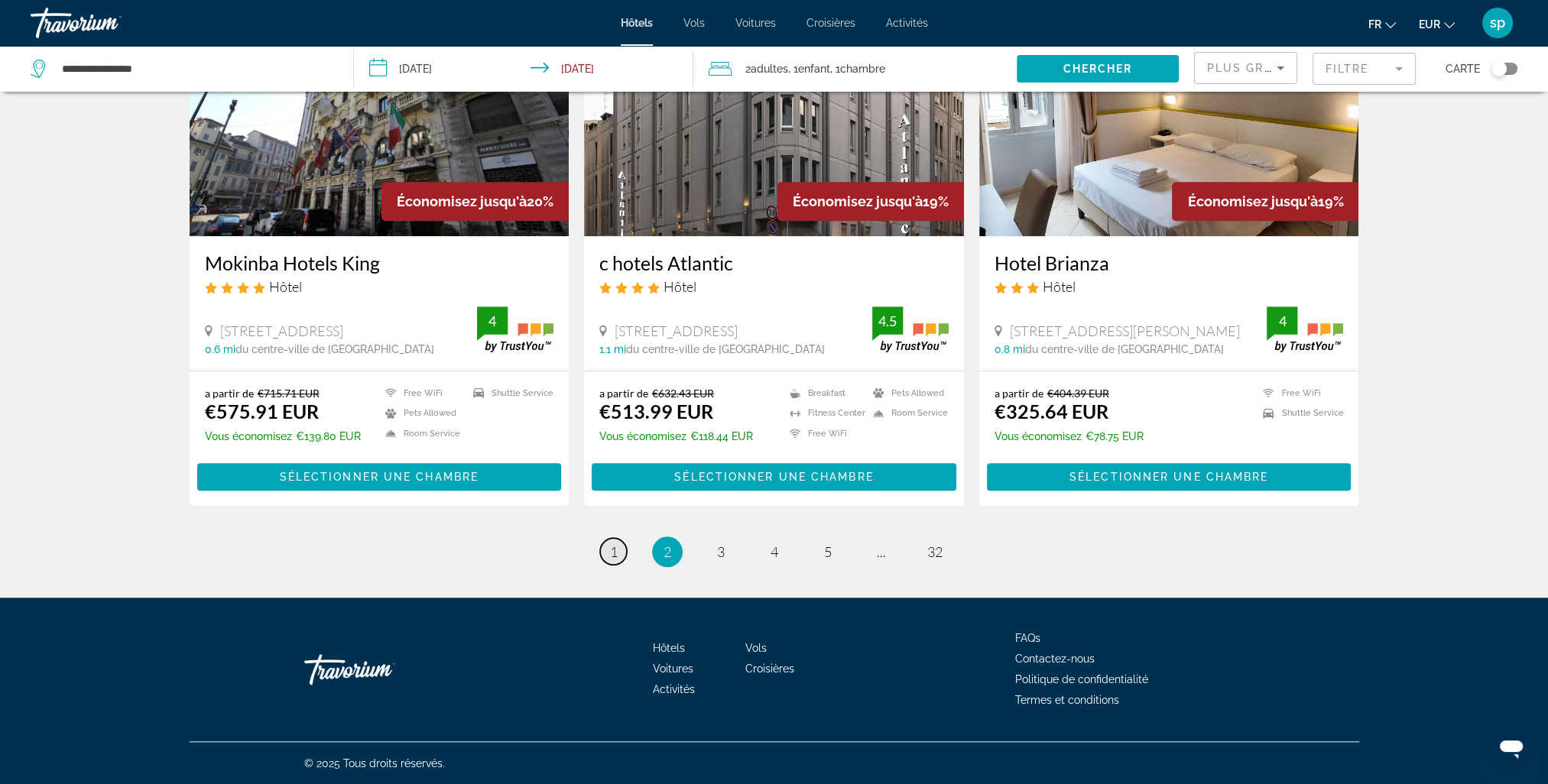
click at [614, 557] on span "1" at bounding box center [614, 552] width 7 height 17
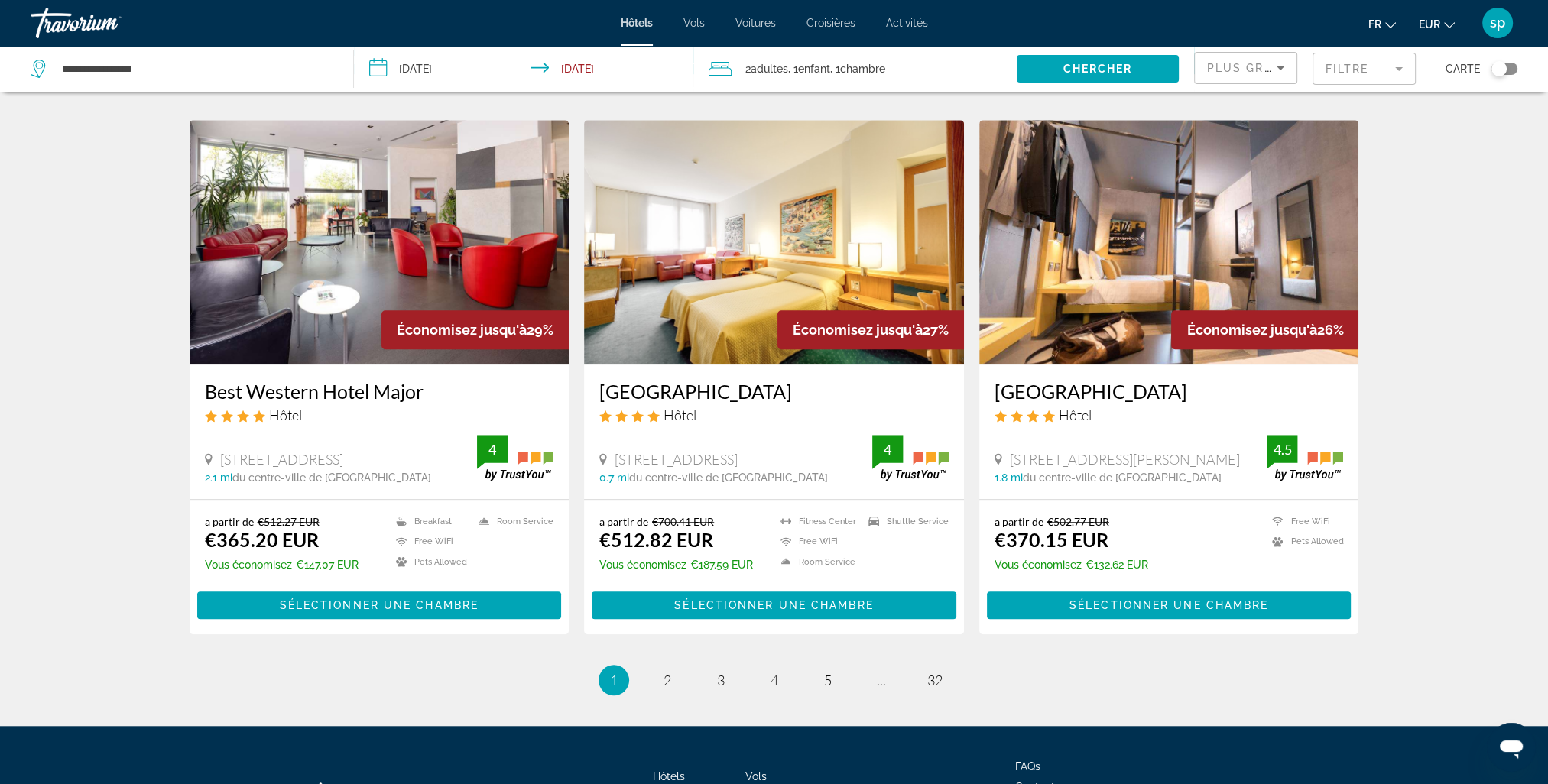
scroll to position [1788, 0]
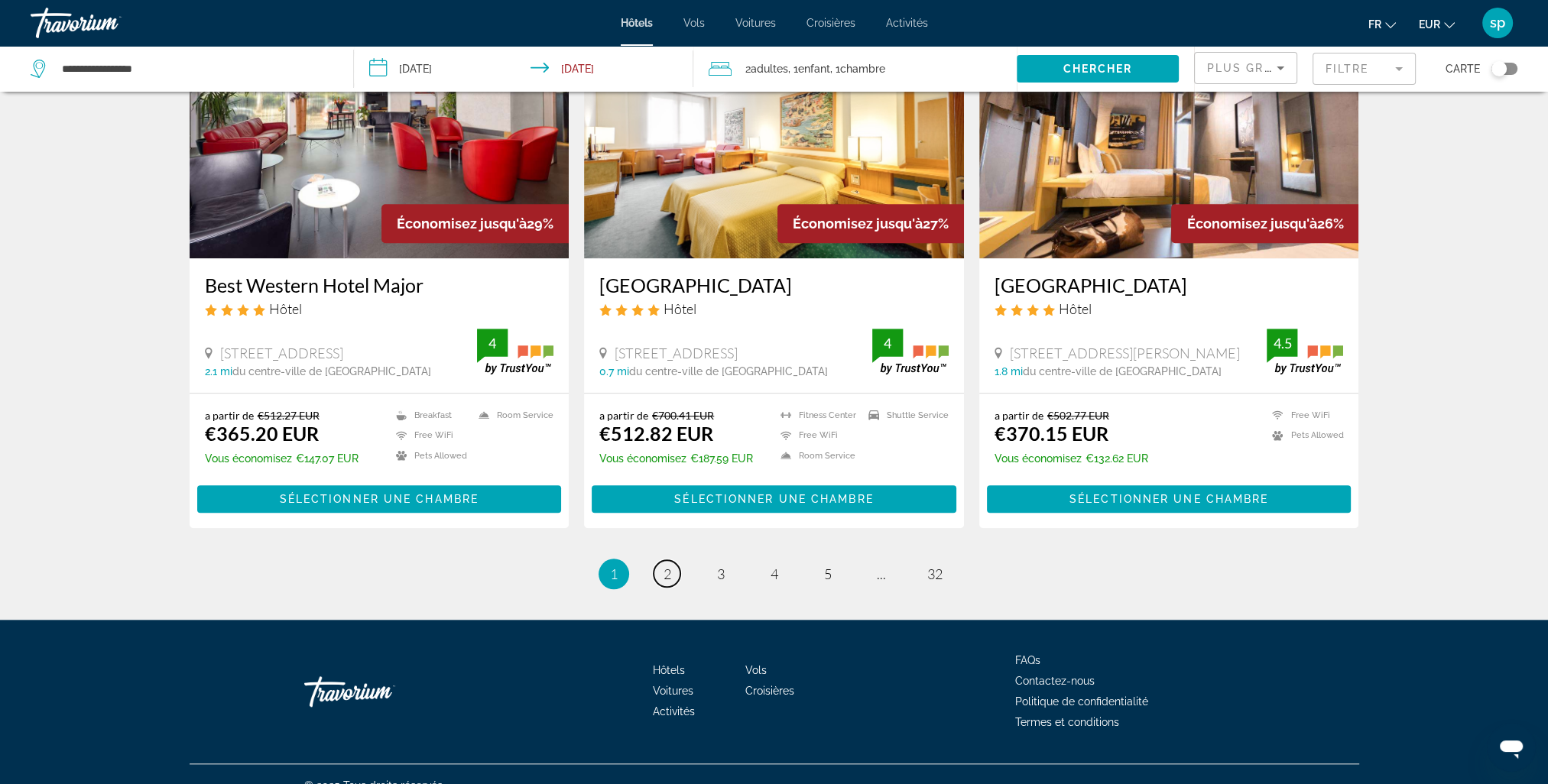
click at [673, 560] on link "page 2" at bounding box center [667, 573] width 27 height 27
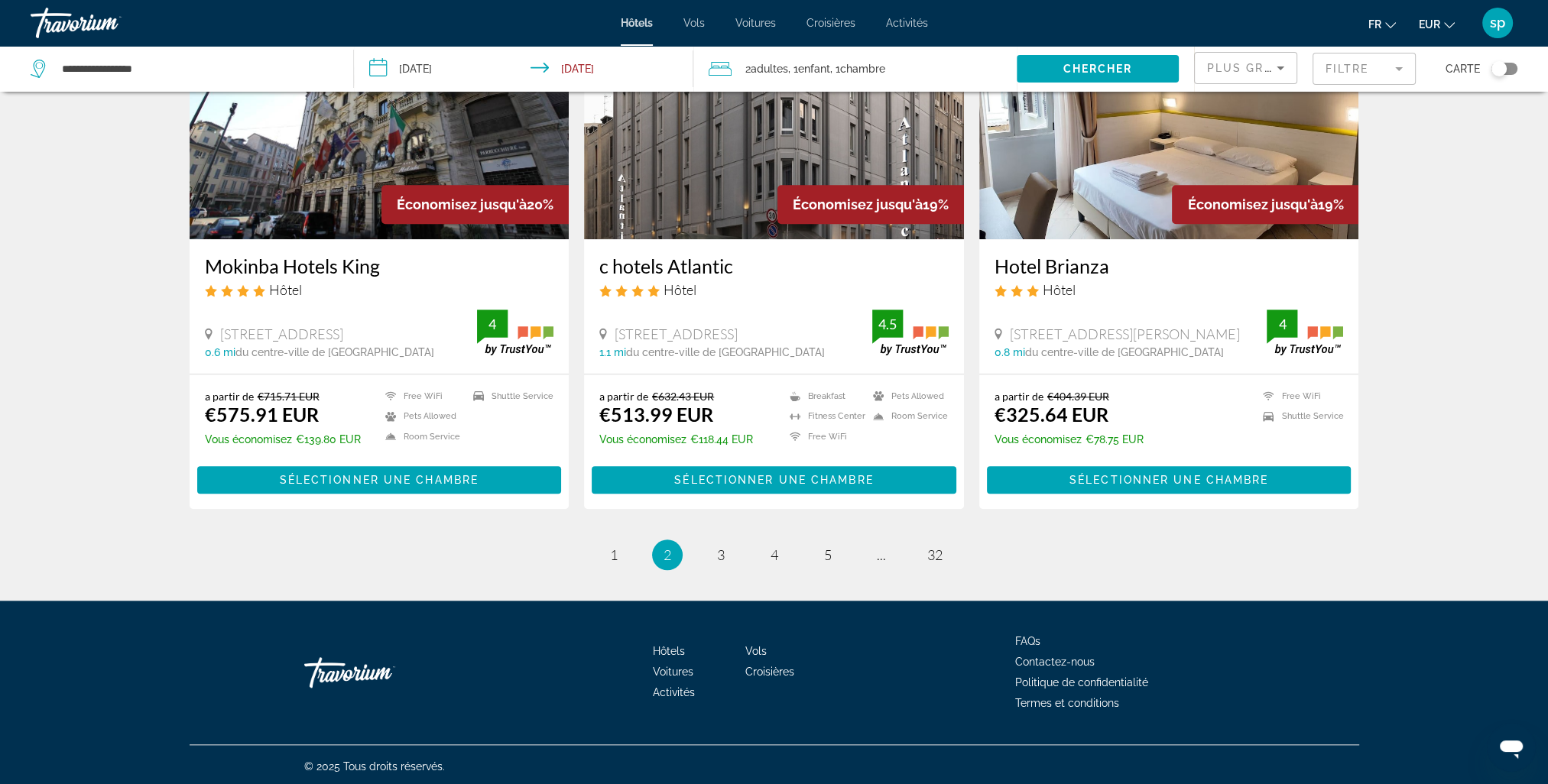
scroll to position [1810, 0]
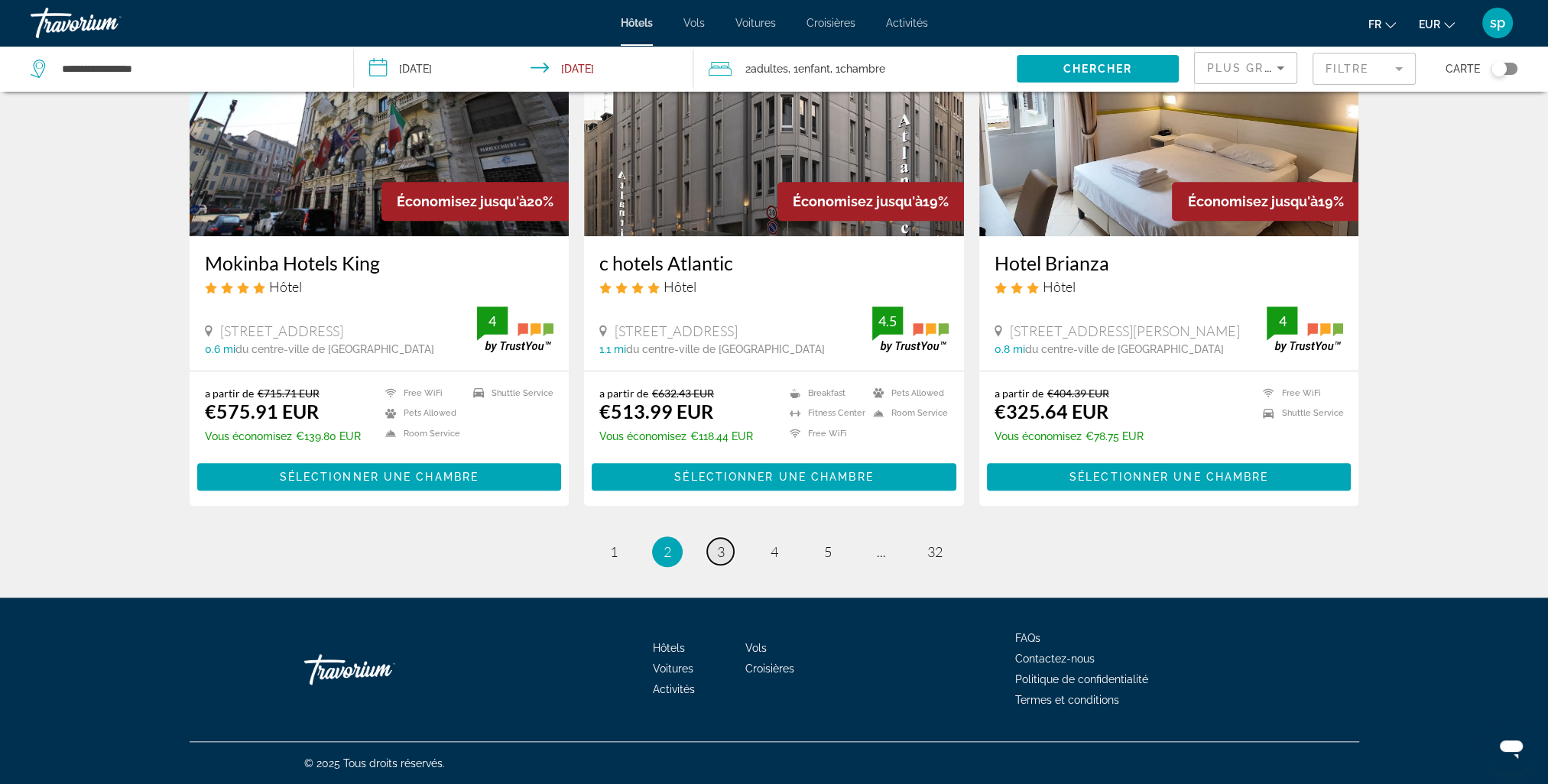
click at [721, 545] on span "3" at bounding box center [721, 552] width 7 height 17
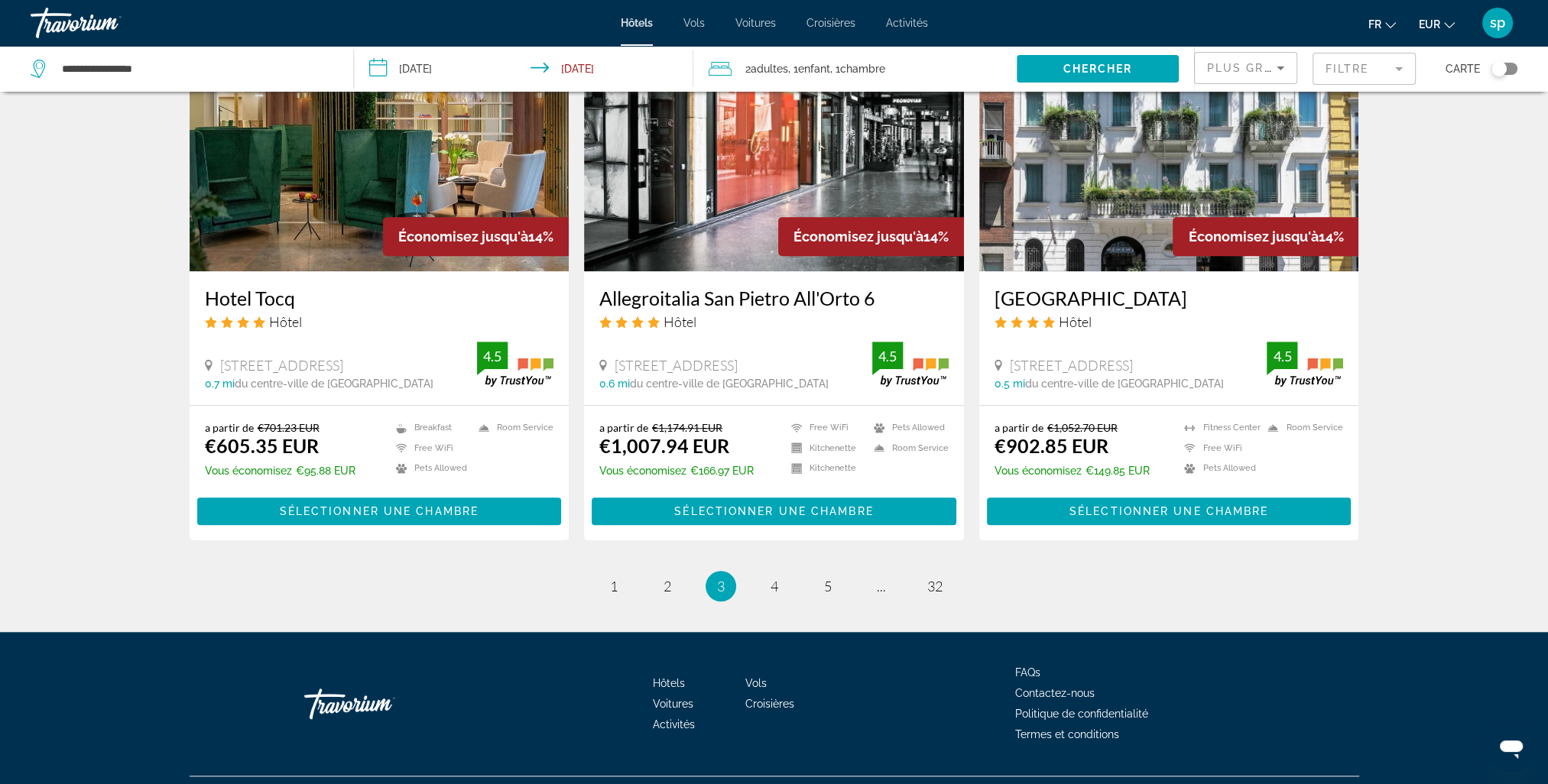
scroll to position [1788, 0]
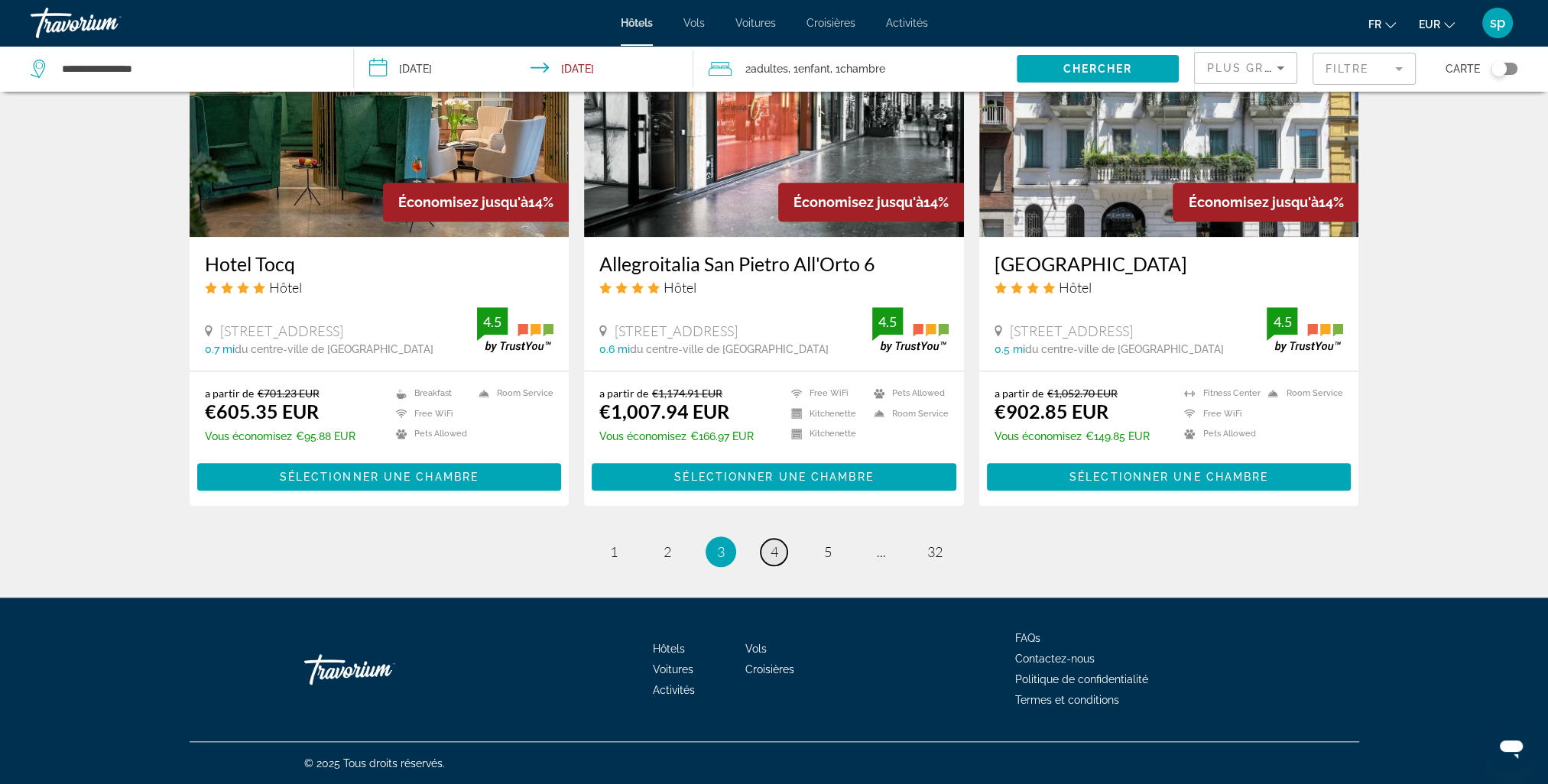
click at [771, 557] on span "4" at bounding box center [775, 552] width 7 height 17
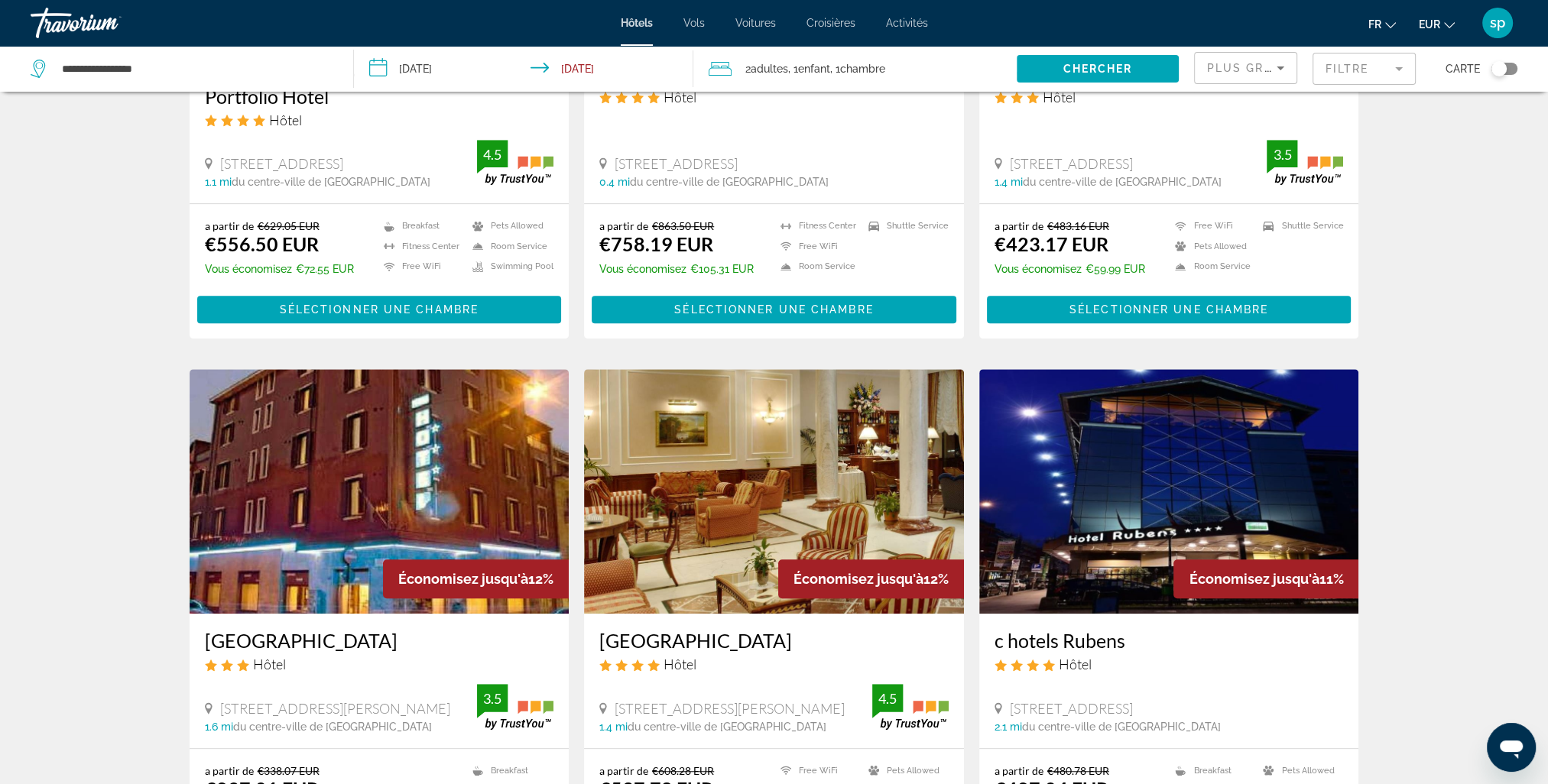
scroll to position [1529, 0]
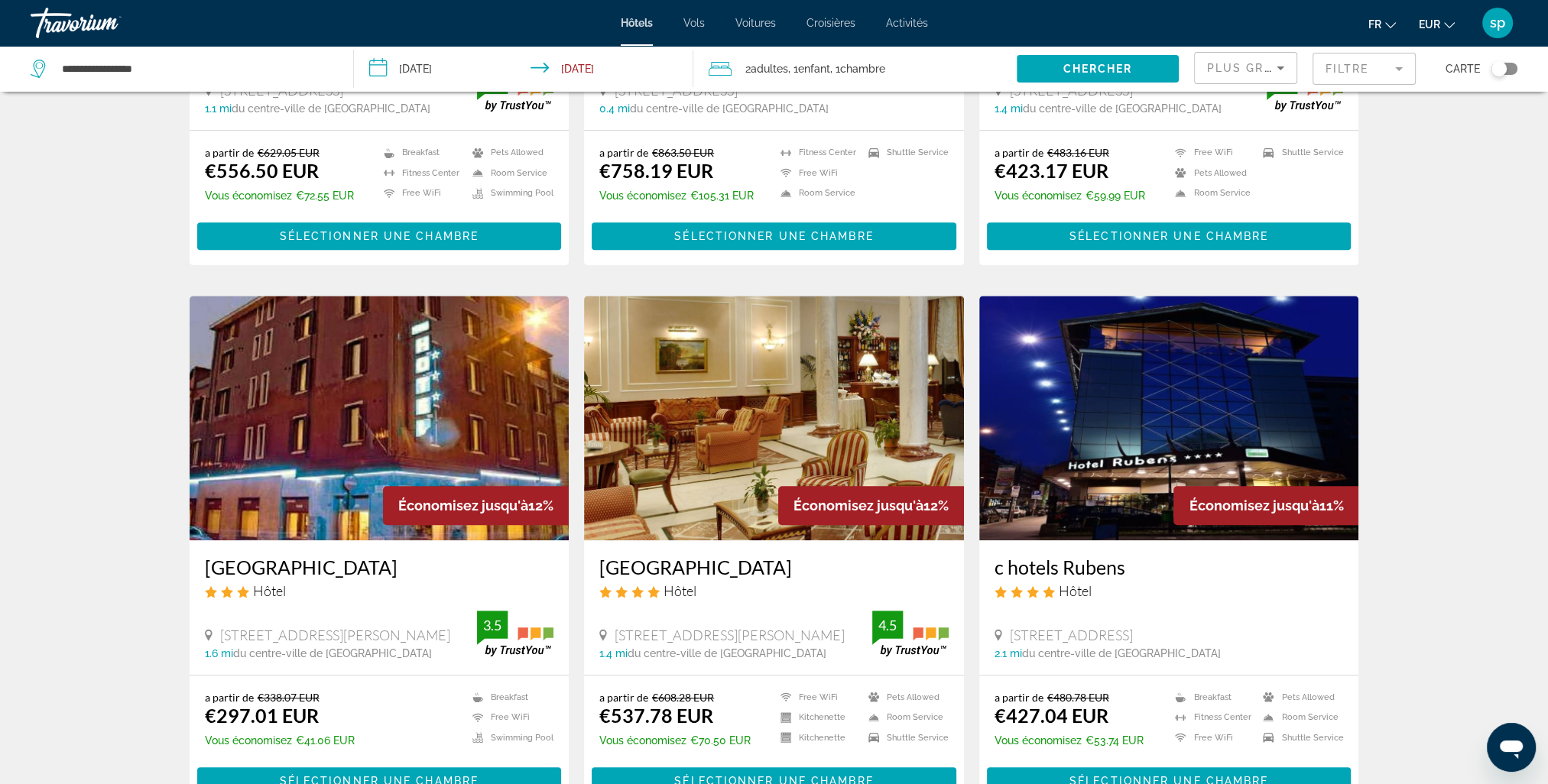
click at [1331, 66] on mat-form-field "Filtre" at bounding box center [1365, 68] width 103 height 32
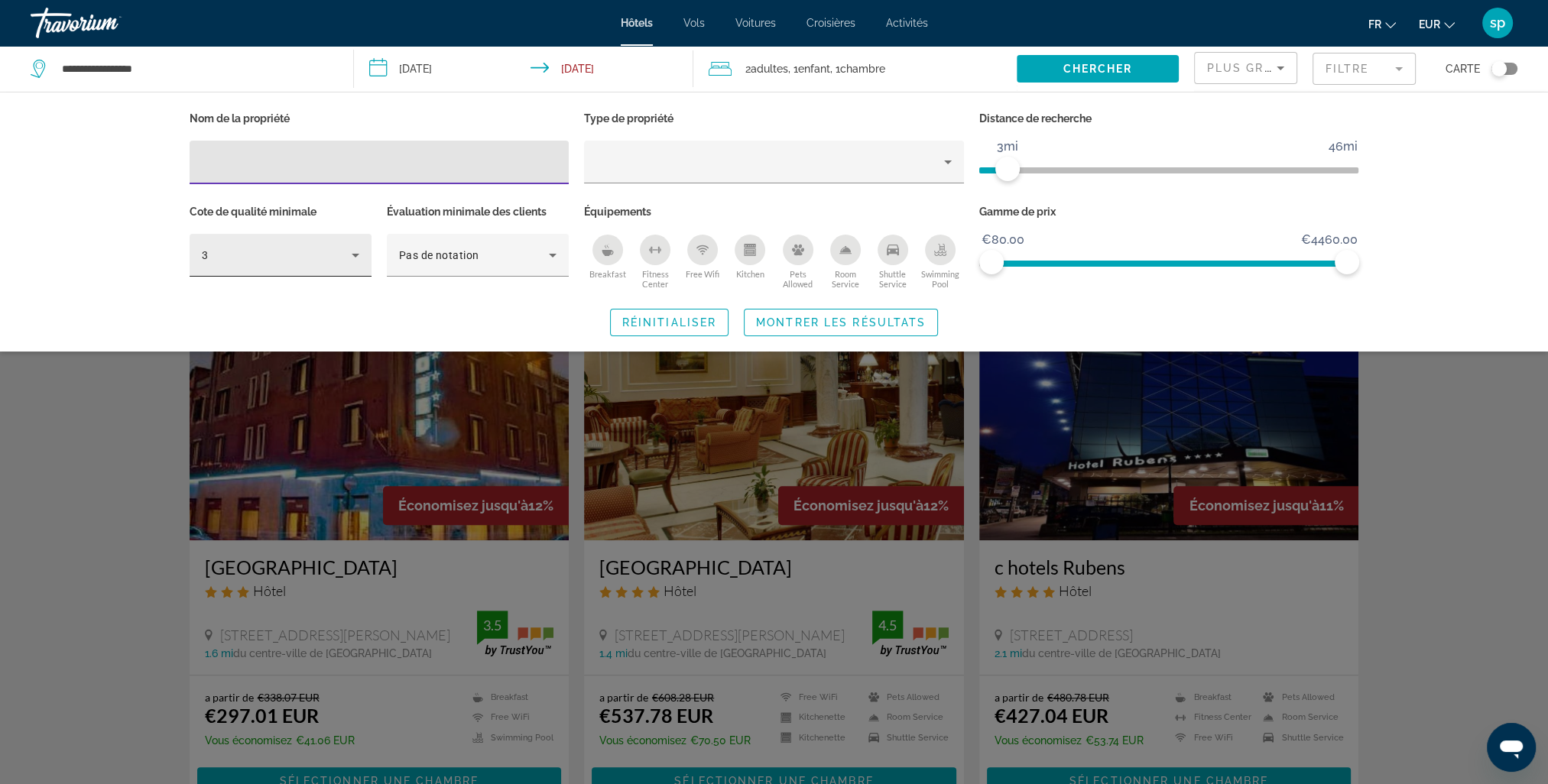
click at [351, 253] on icon "Hotel Filters" at bounding box center [356, 255] width 19 height 19
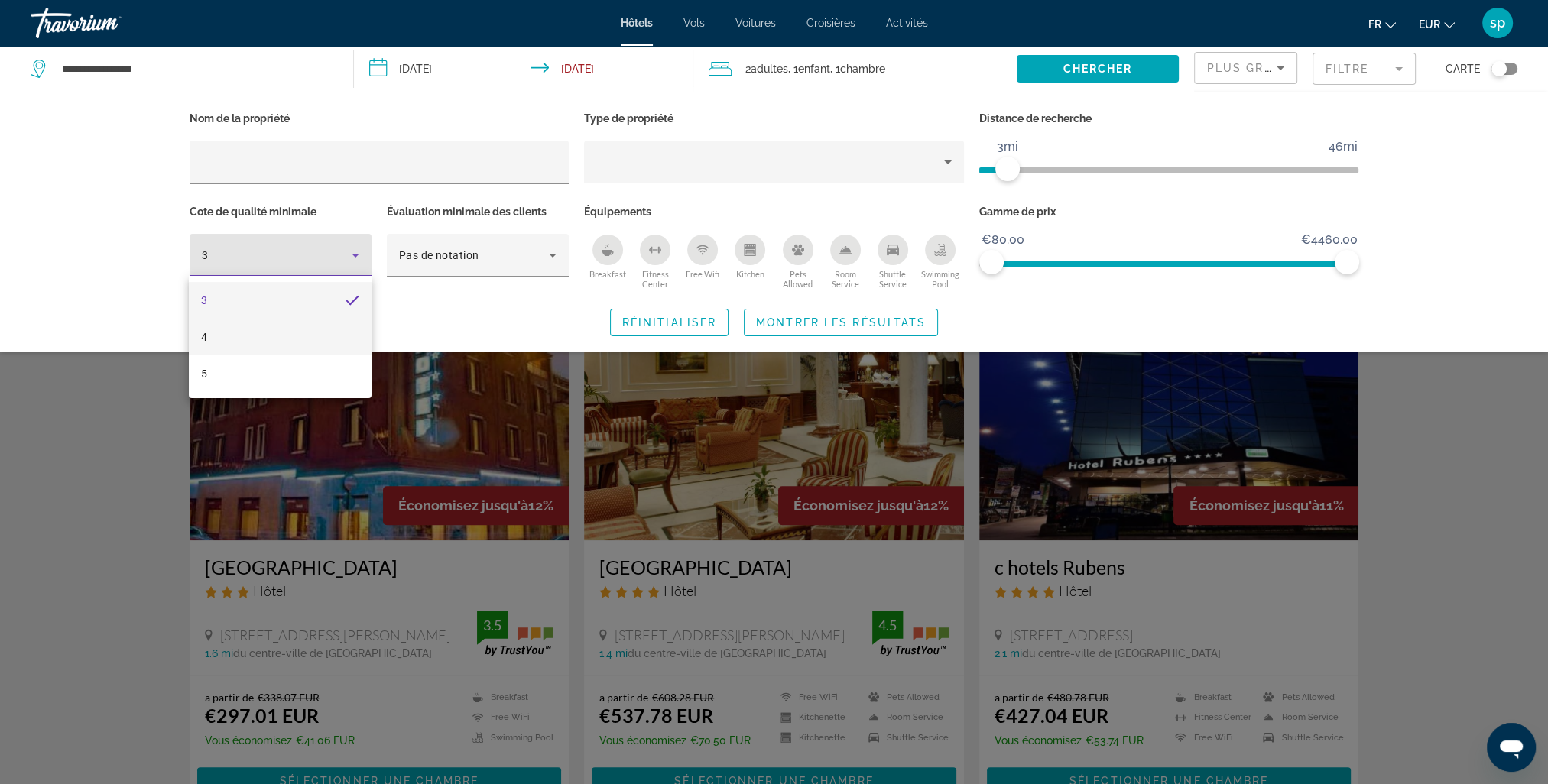
click at [257, 344] on mat-option "4" at bounding box center [280, 337] width 182 height 36
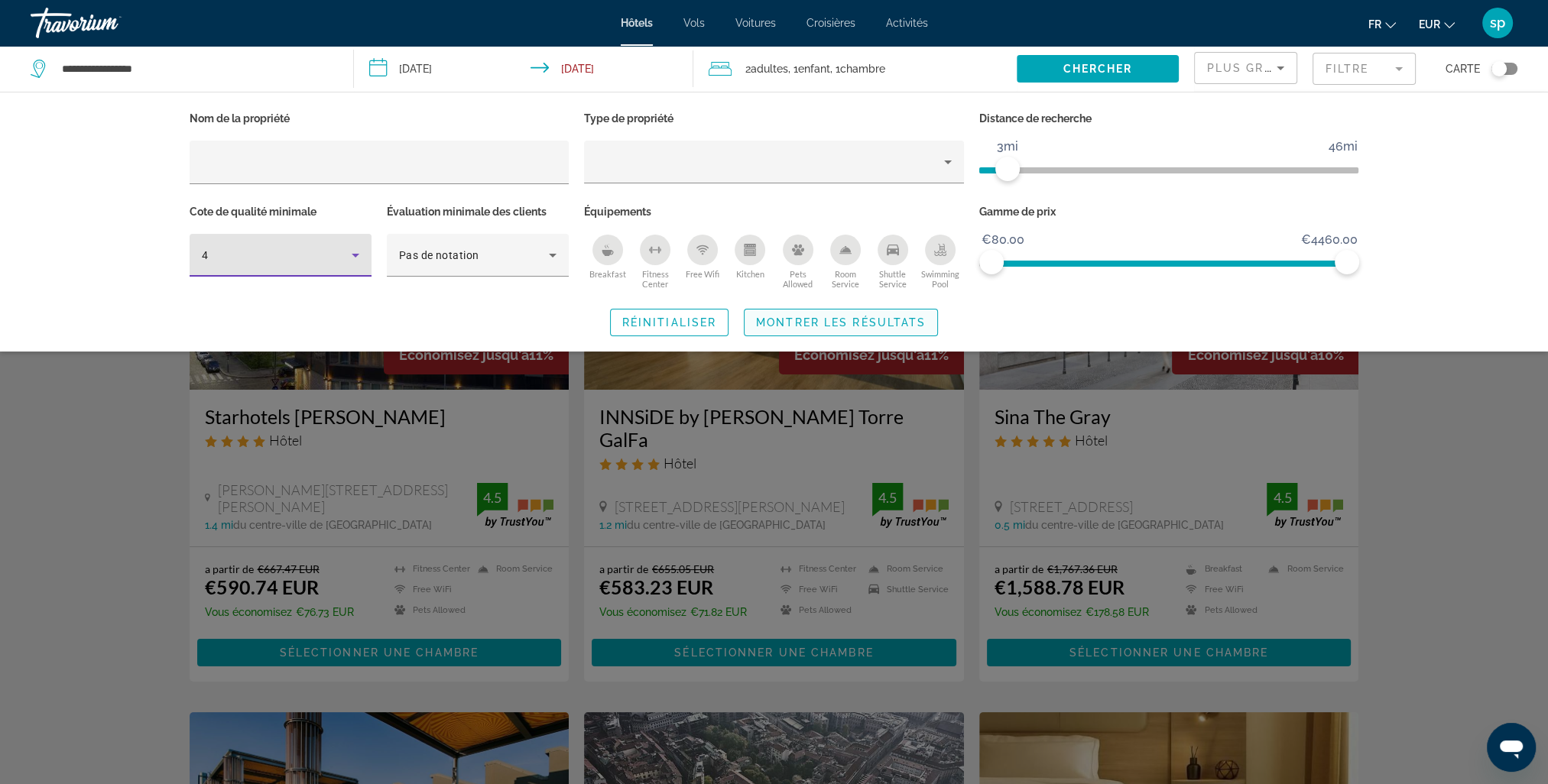
click at [849, 325] on span "Montrer les résultats" at bounding box center [840, 322] width 169 height 12
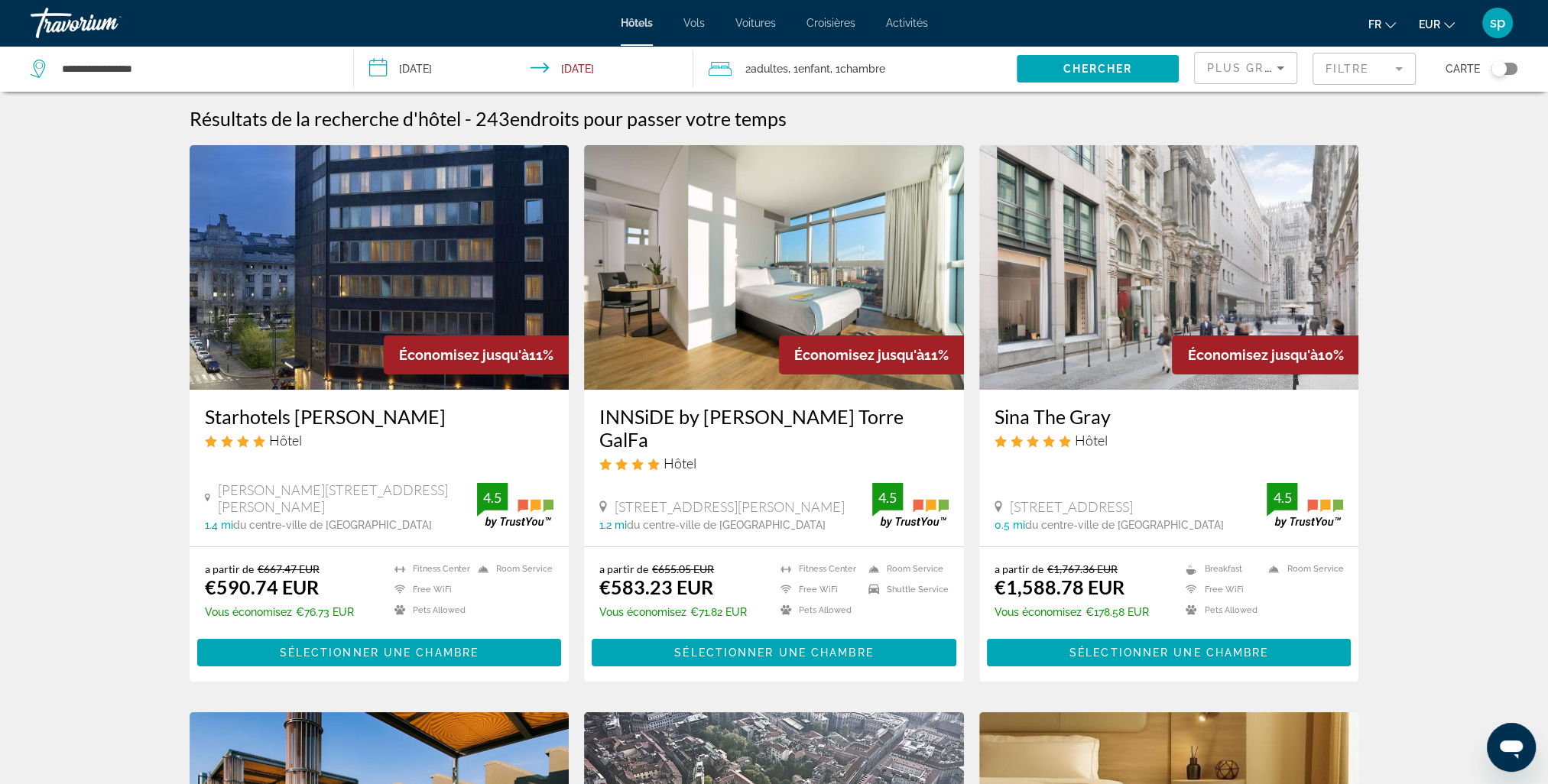
click at [1348, 67] on mat-form-field "Filtre" at bounding box center [1365, 68] width 103 height 32
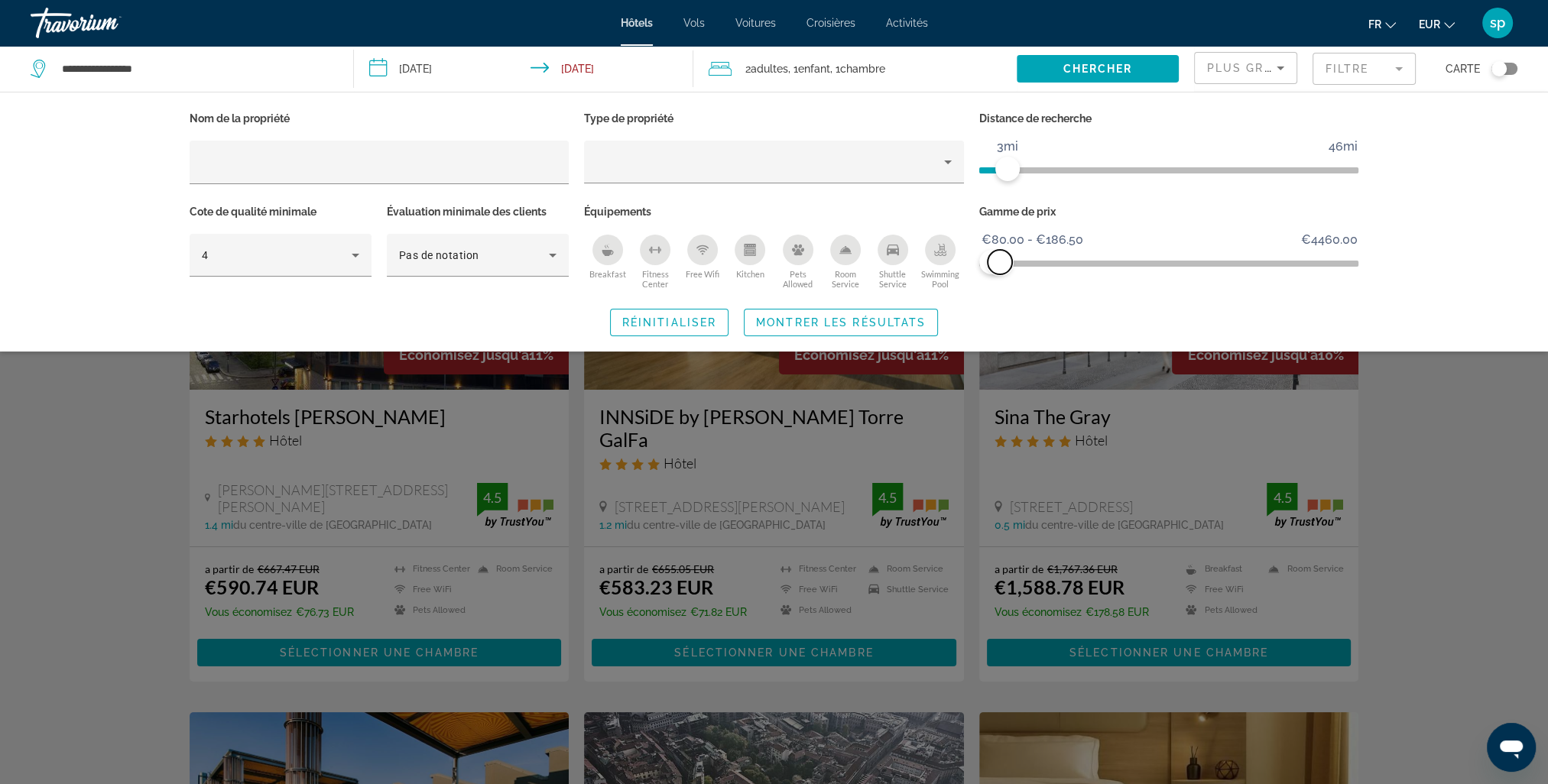
drag, startPoint x: 1355, startPoint y: 261, endPoint x: 1000, endPoint y: 335, distance: 362.6
click at [1000, 335] on div "Nom de la propriété Type de propriété Distance de recherche 1mi 46mi 3mi Cote d…" at bounding box center [774, 222] width 1231 height 228
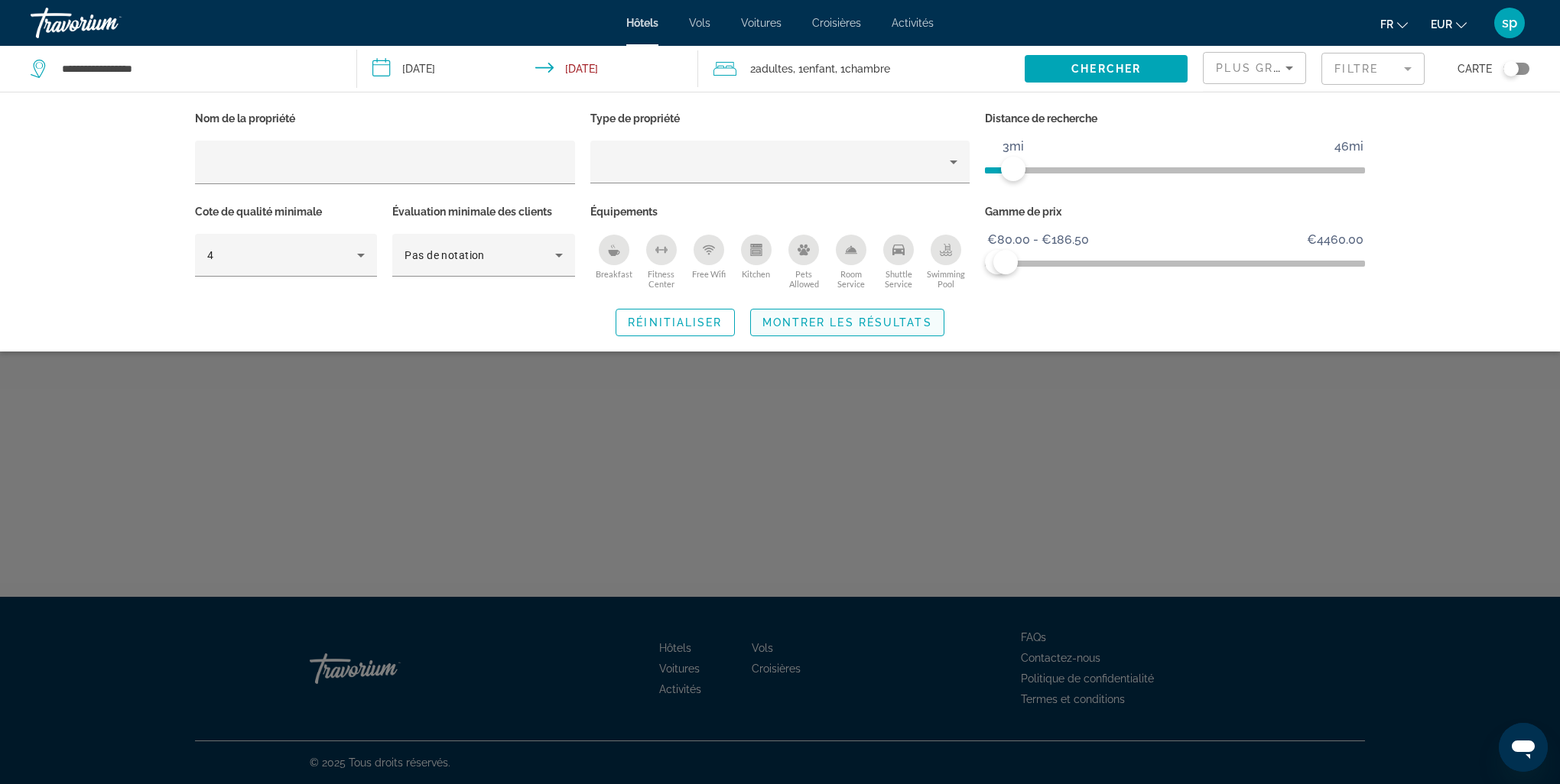
click at [903, 328] on span "Search widget" at bounding box center [847, 322] width 193 height 36
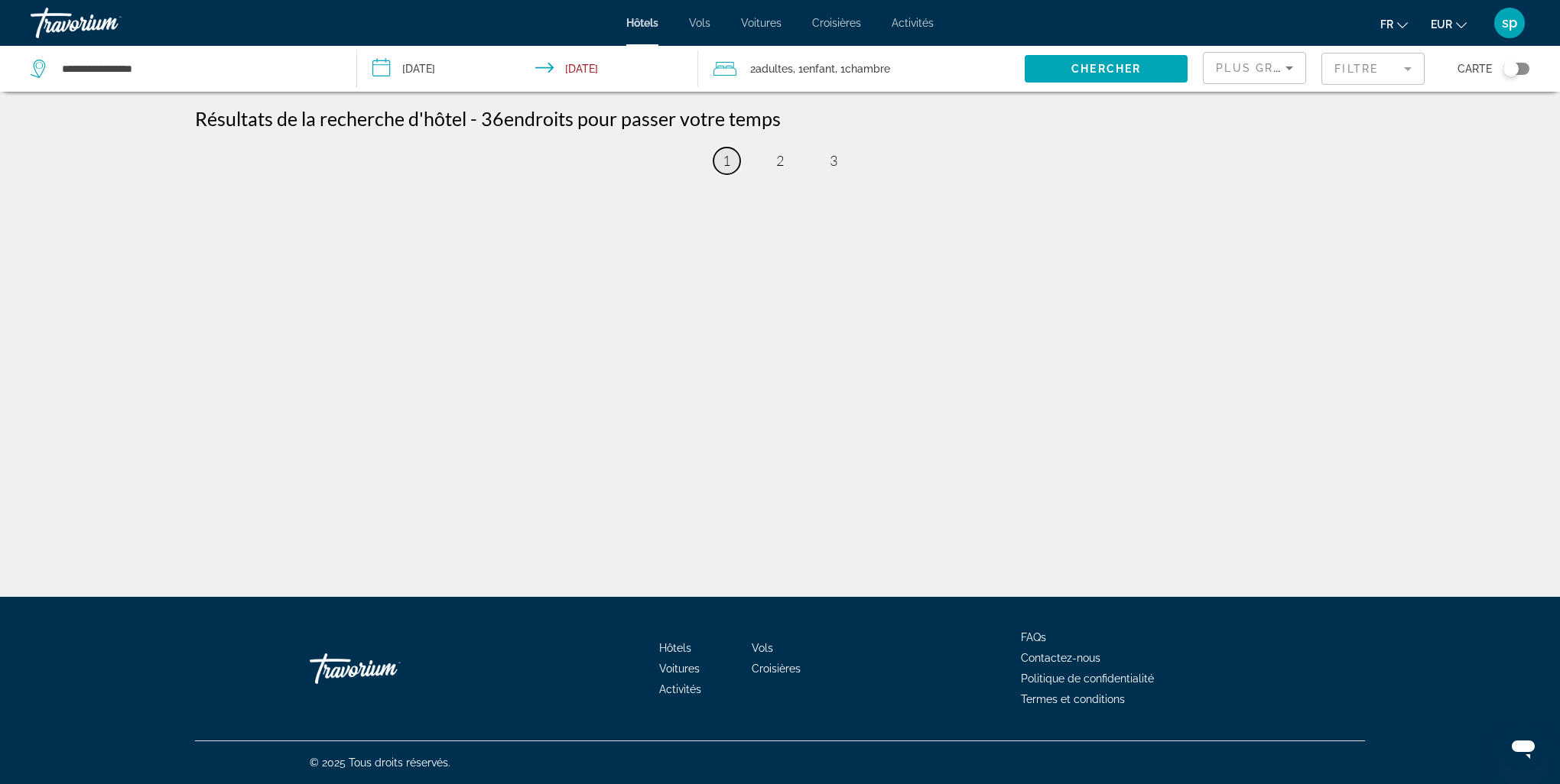
click at [721, 158] on link "page 1" at bounding box center [726, 161] width 27 height 27
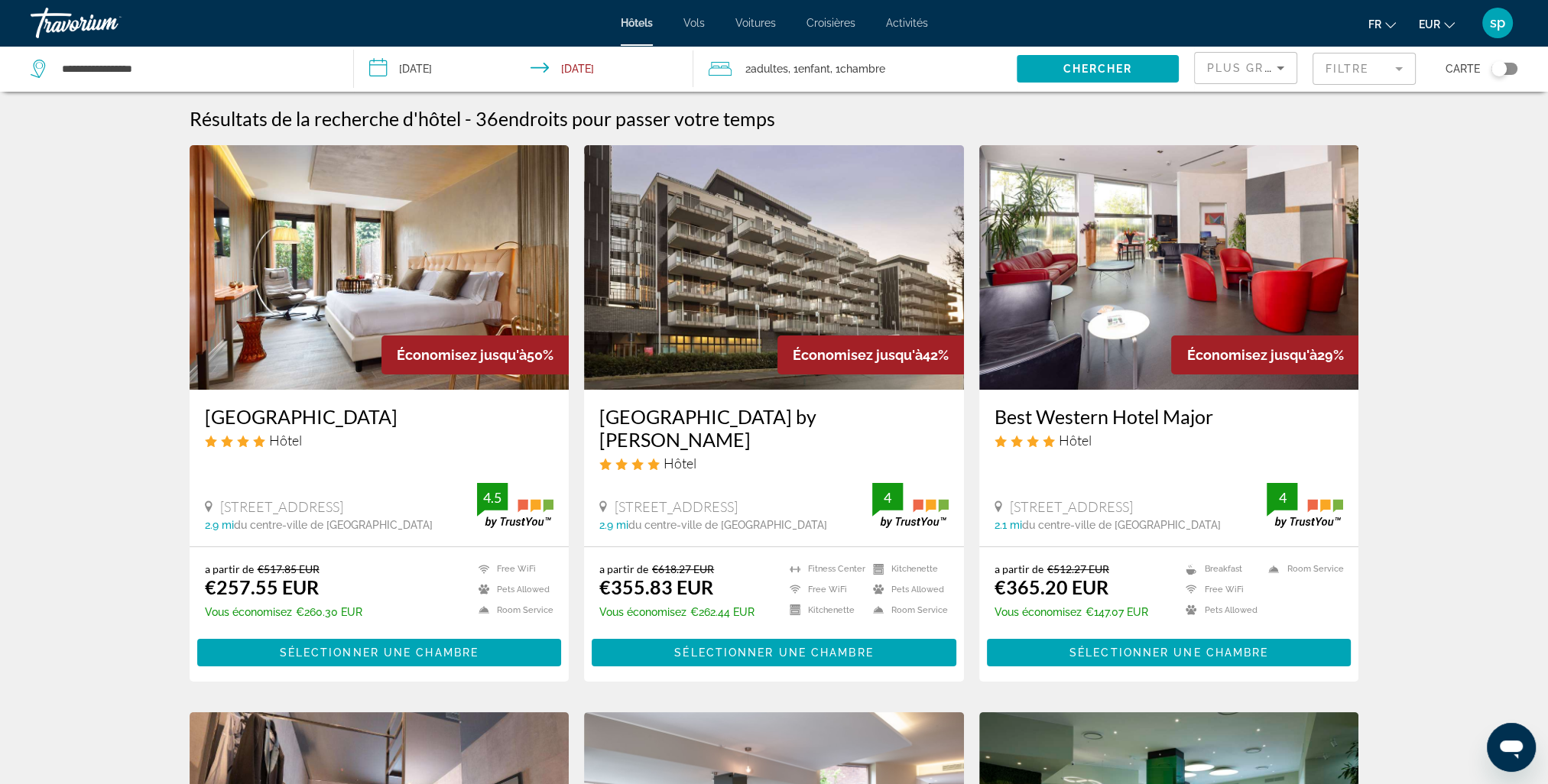
click at [1327, 61] on mat-form-field "Filtre" at bounding box center [1365, 68] width 103 height 32
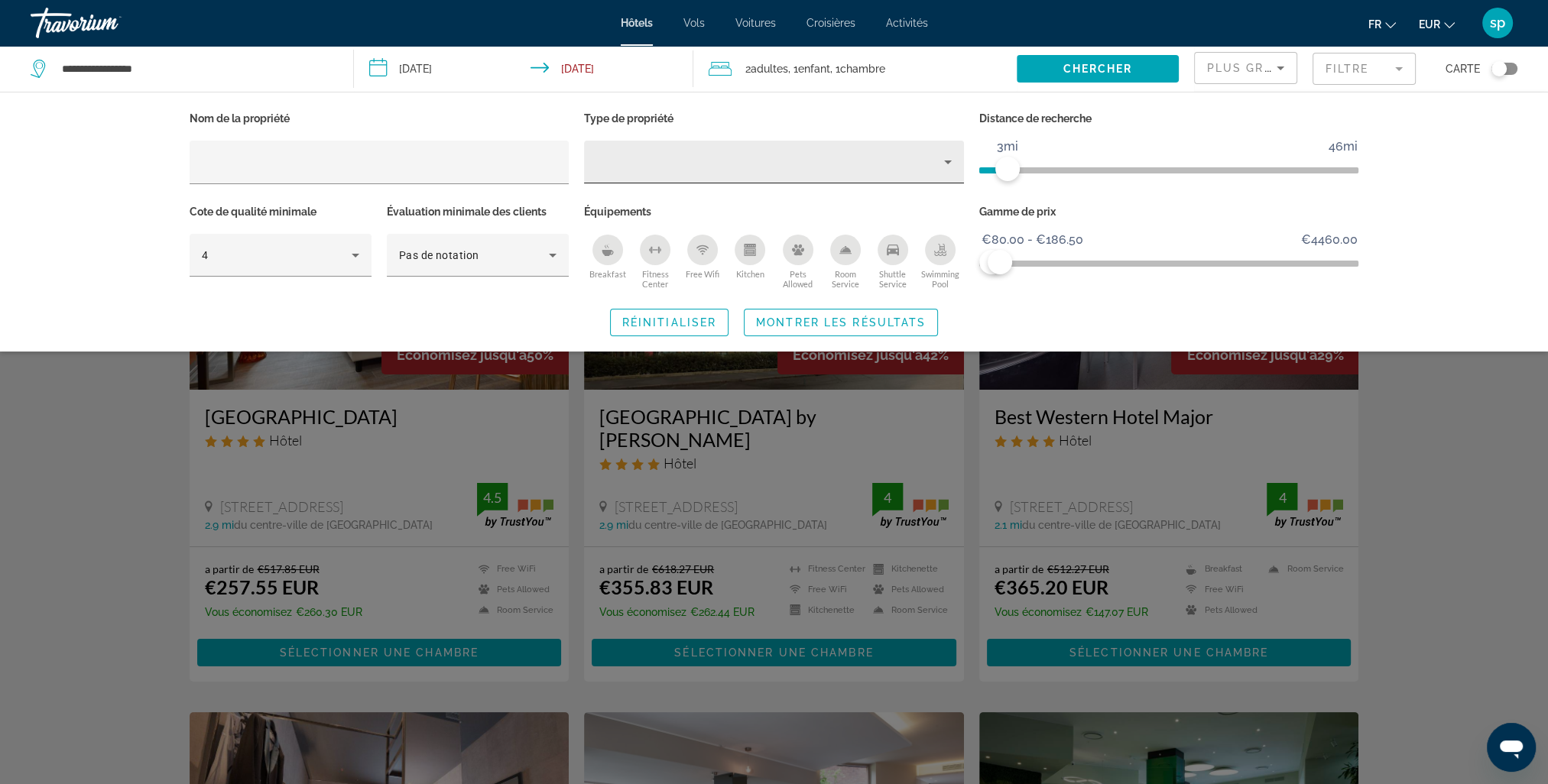
click at [809, 178] on div "Hotel Filters" at bounding box center [774, 162] width 356 height 43
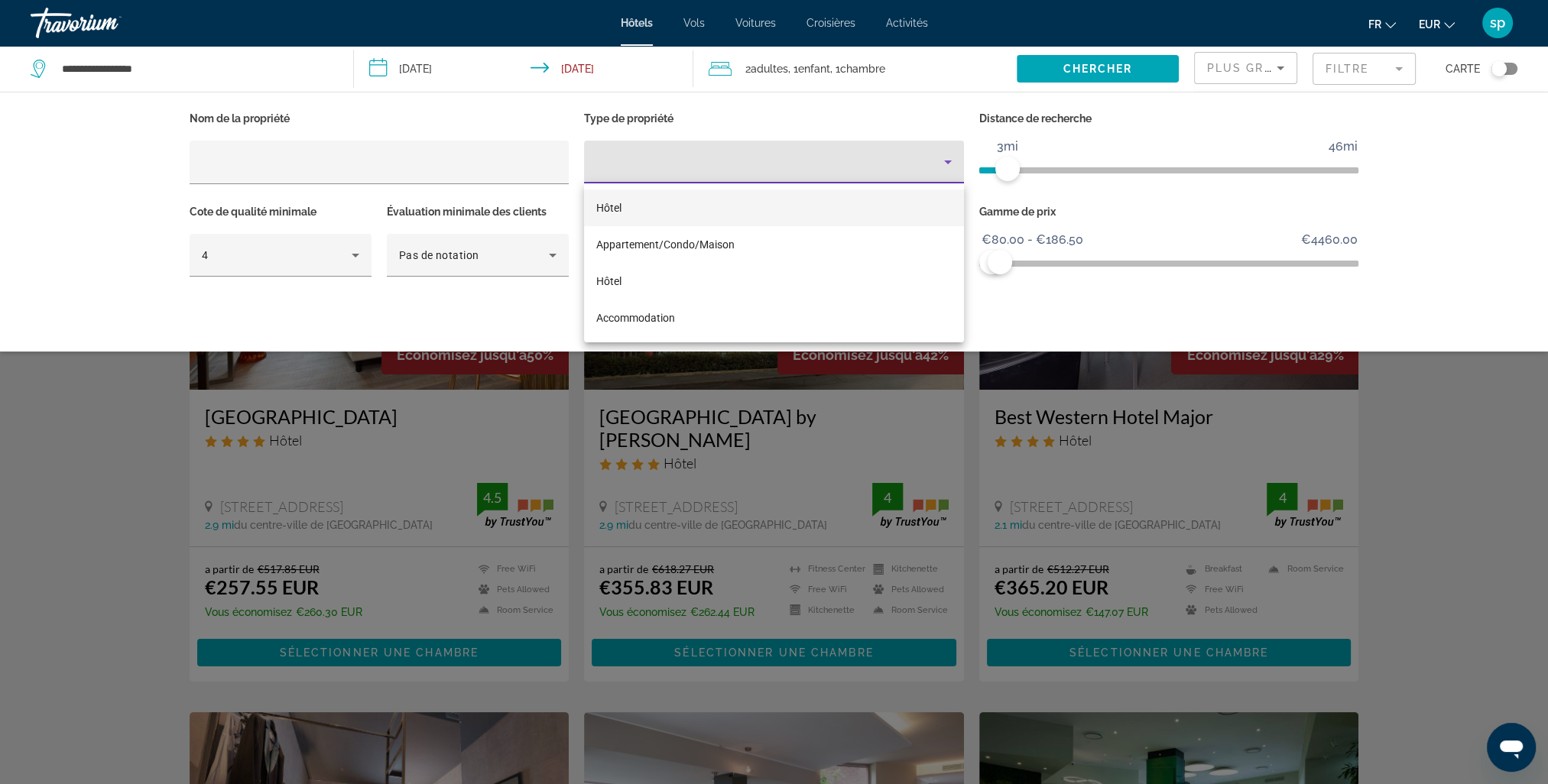
click at [686, 210] on mat-option "Hôtel" at bounding box center [774, 208] width 380 height 36
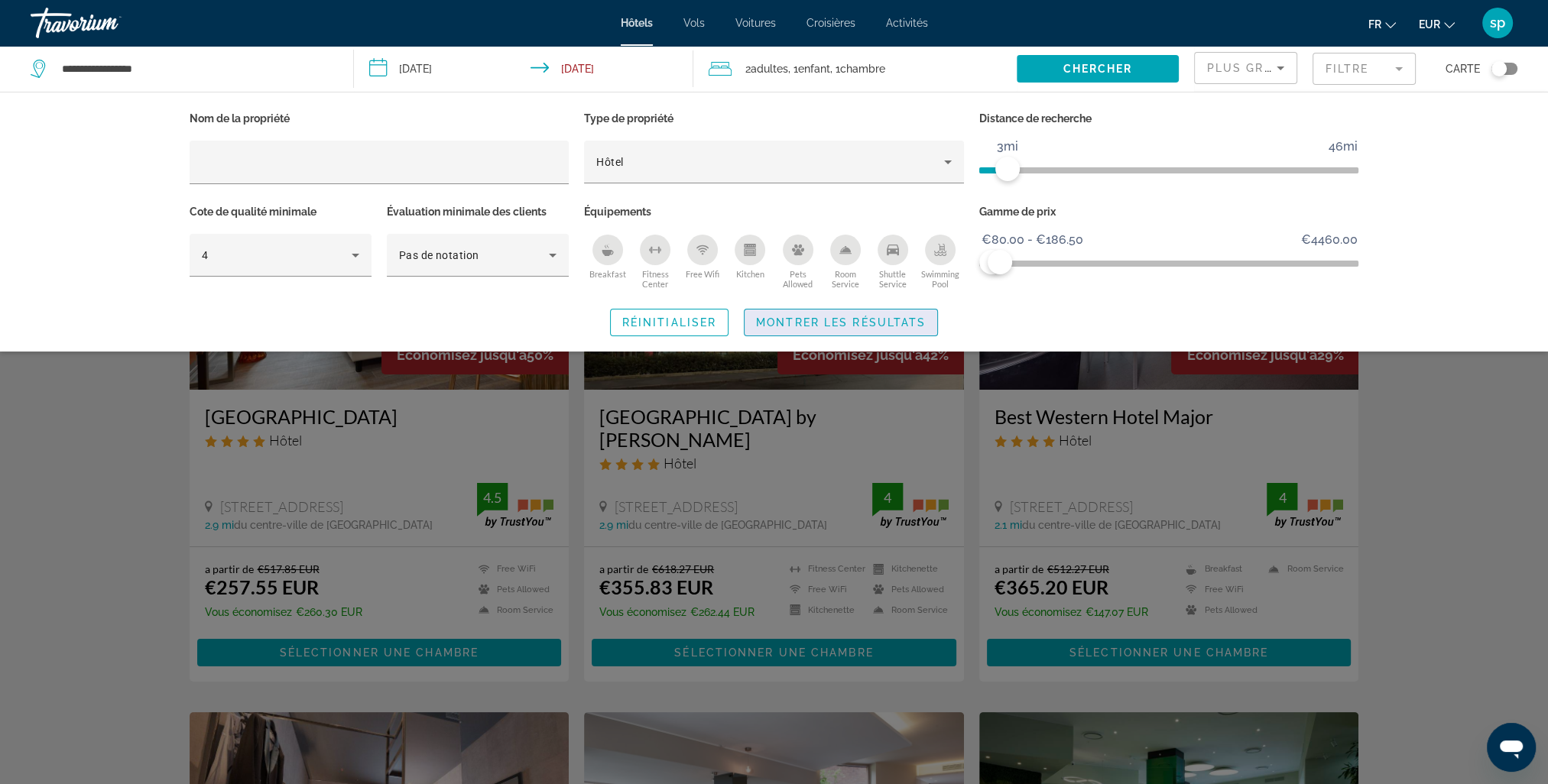
click at [851, 315] on span "Search widget" at bounding box center [841, 322] width 193 height 36
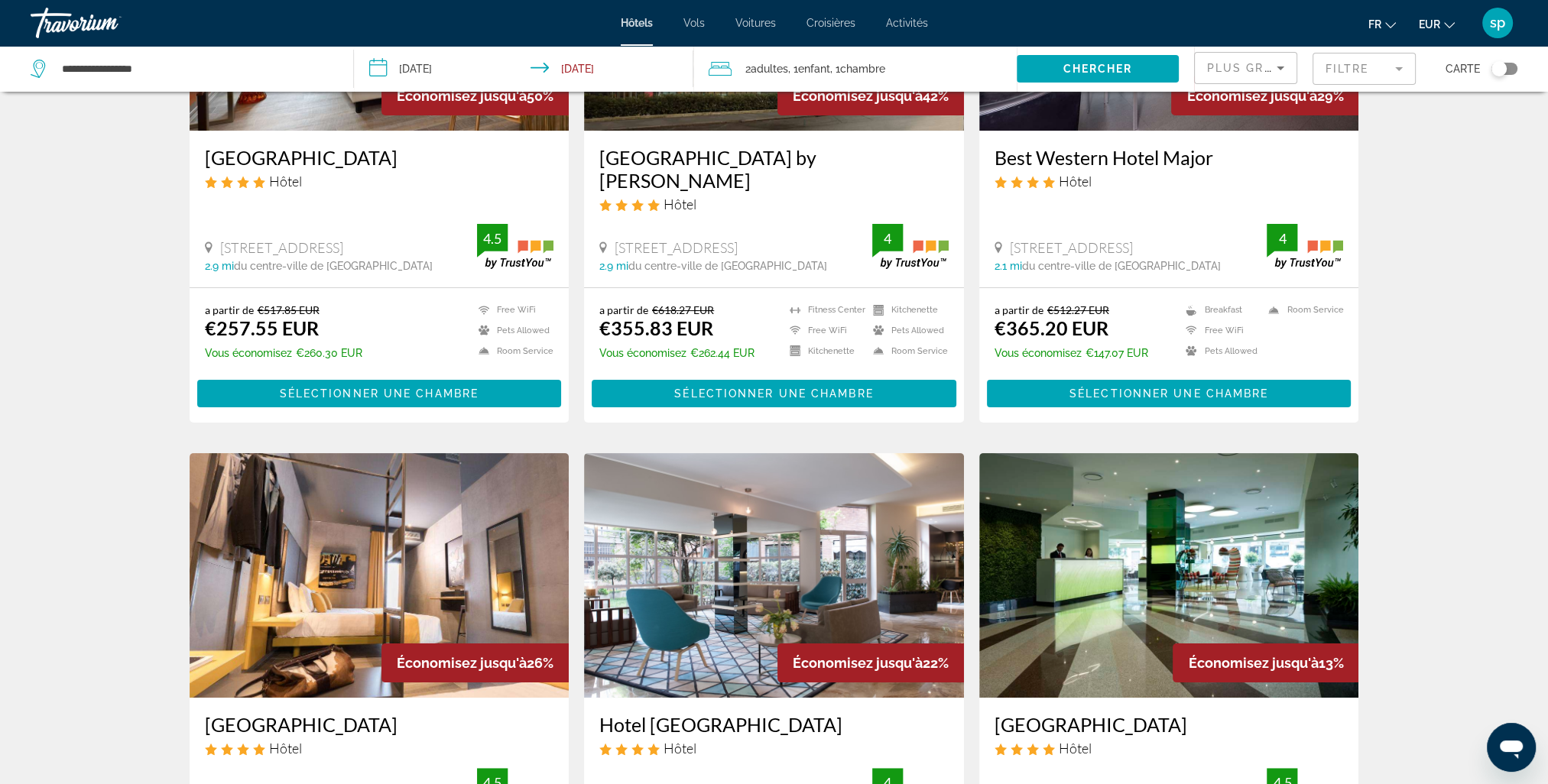
scroll to position [458, 0]
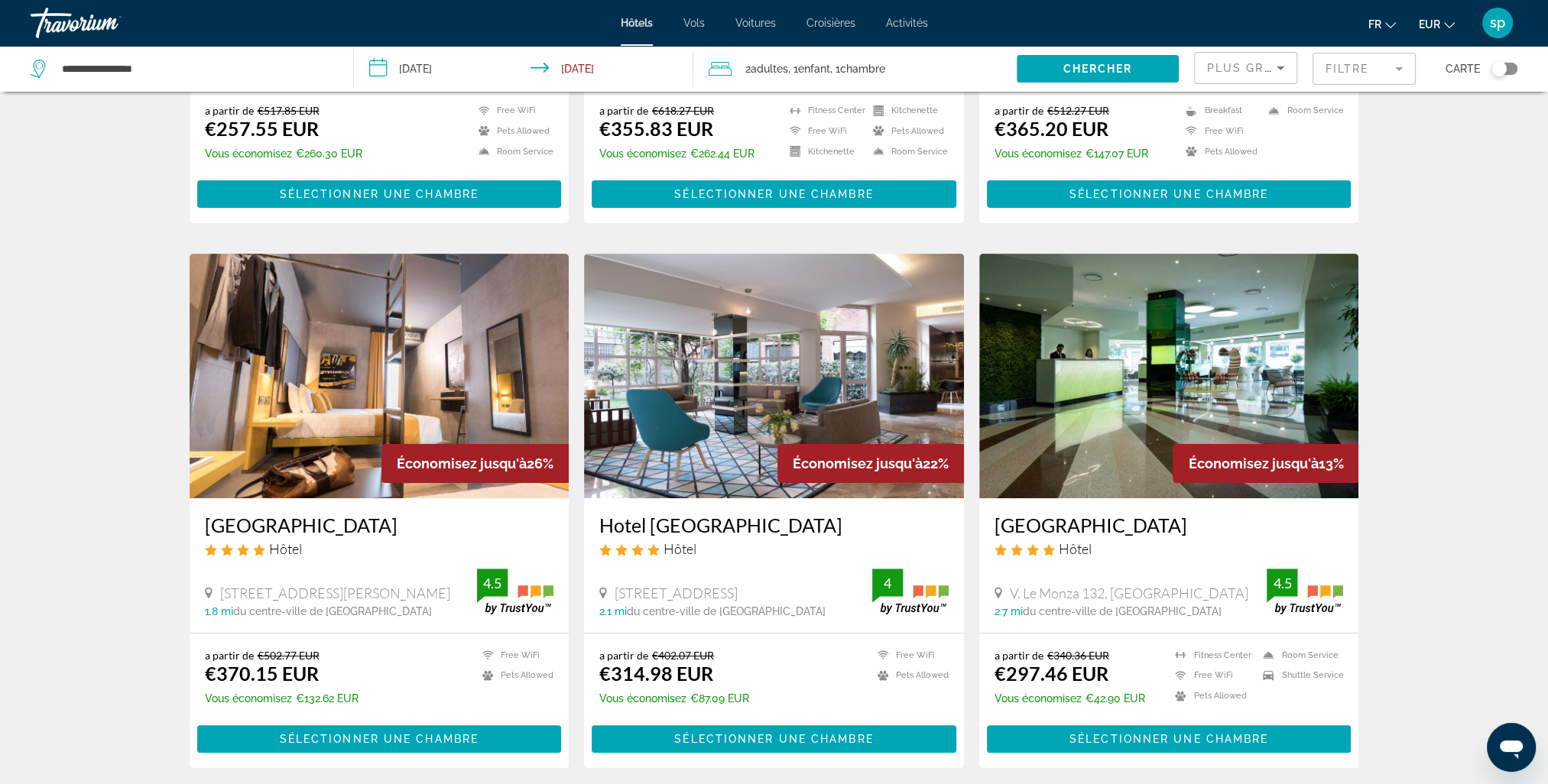
click at [1205, 76] on div "Plus grandes économies" at bounding box center [1246, 67] width 102 height 31
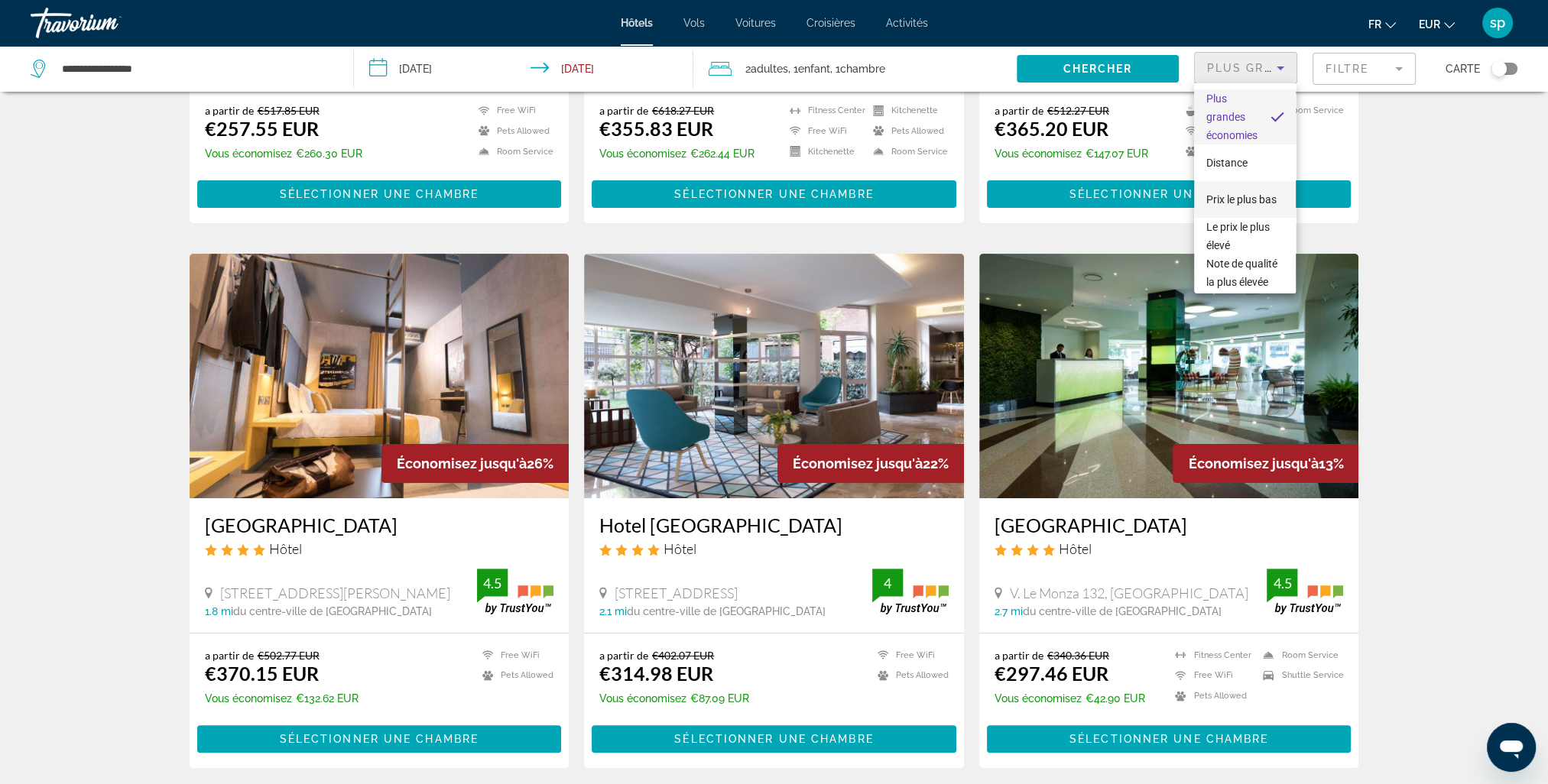
click at [1227, 199] on span "Prix le plus bas" at bounding box center [1241, 199] width 70 height 19
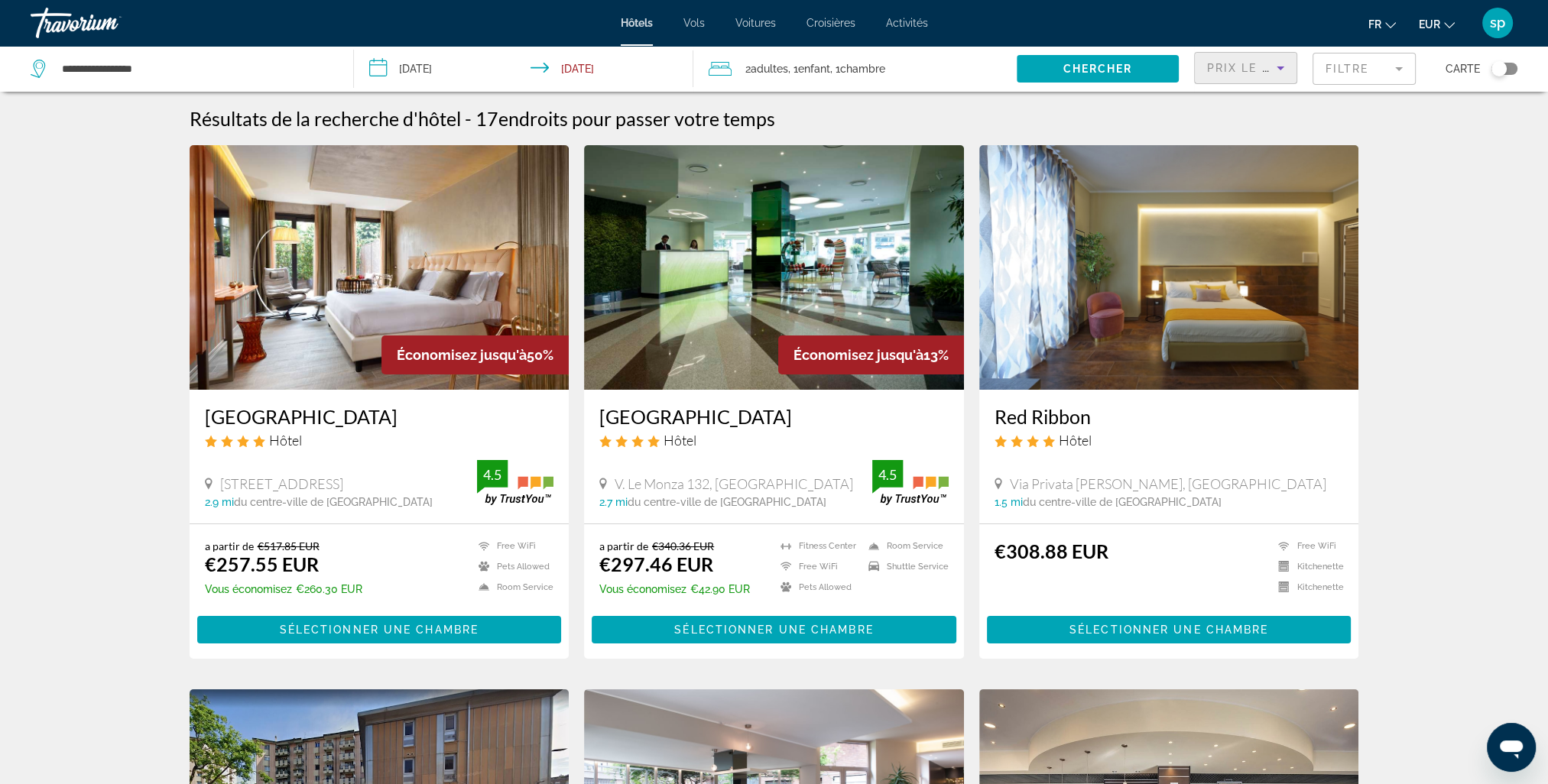
click at [781, 251] on img "Main content" at bounding box center [774, 267] width 380 height 244
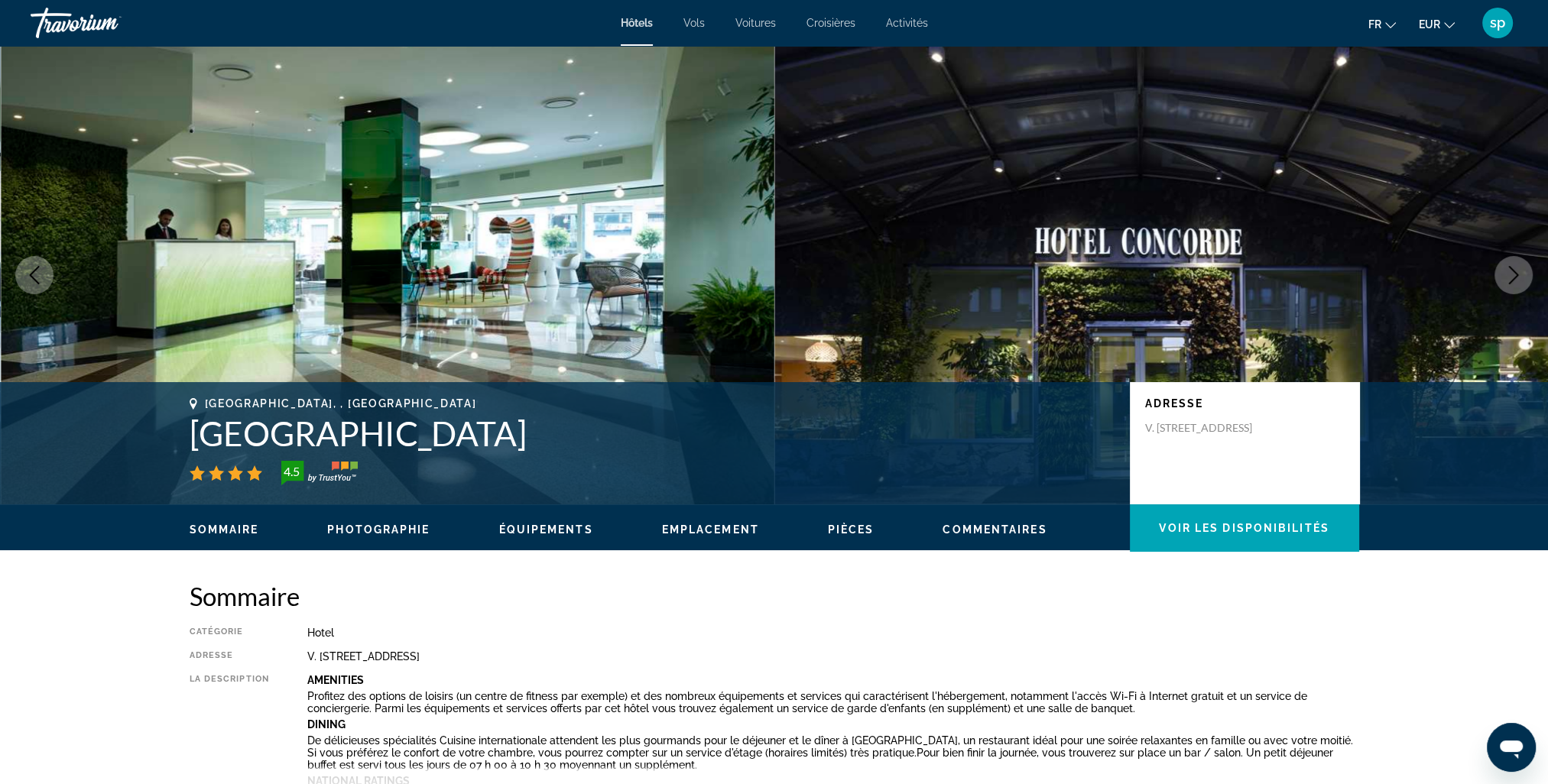
click at [1509, 277] on icon "Next image" at bounding box center [1514, 275] width 19 height 19
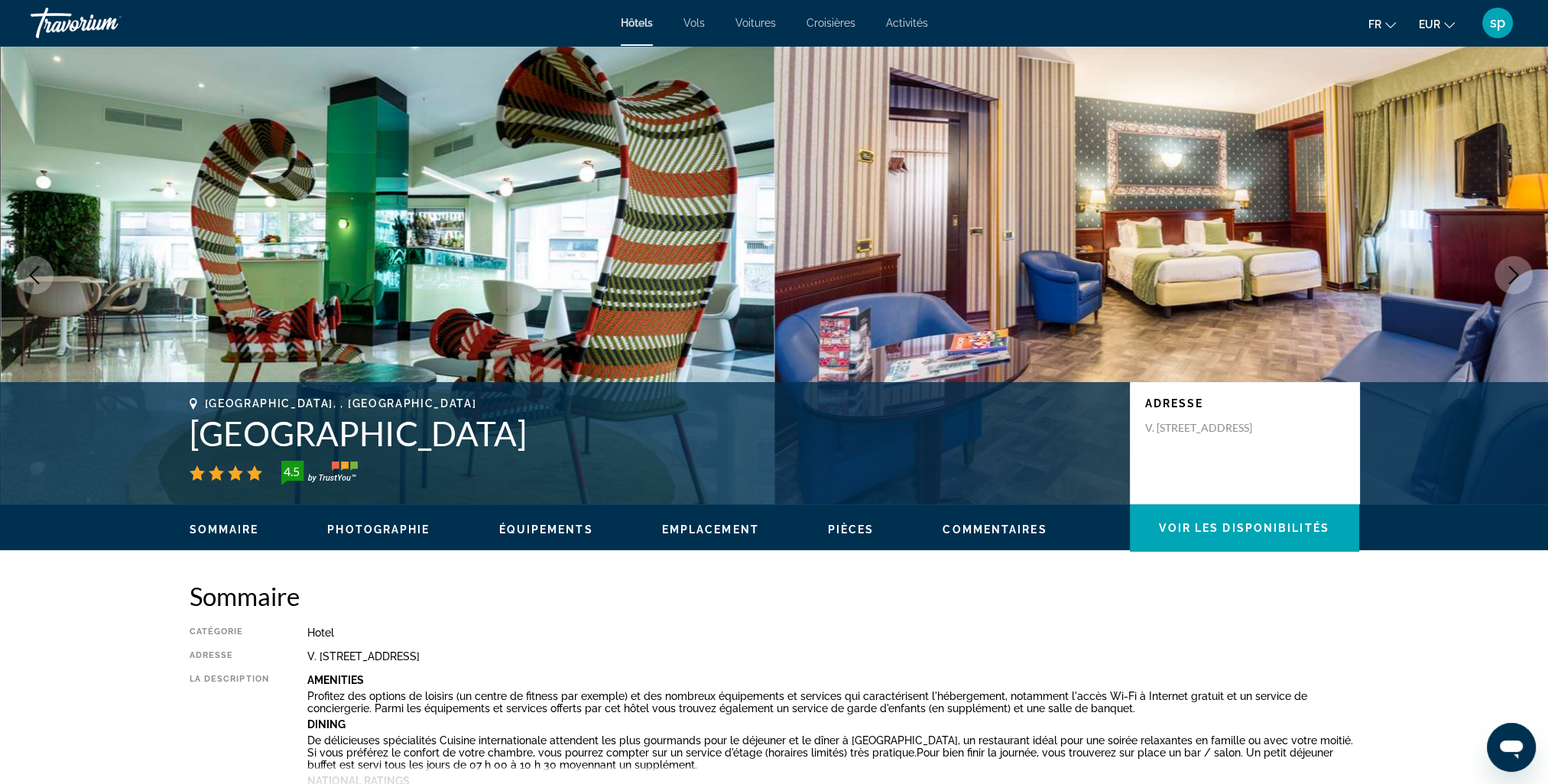
click at [1509, 278] on icon "Next image" at bounding box center [1514, 275] width 19 height 19
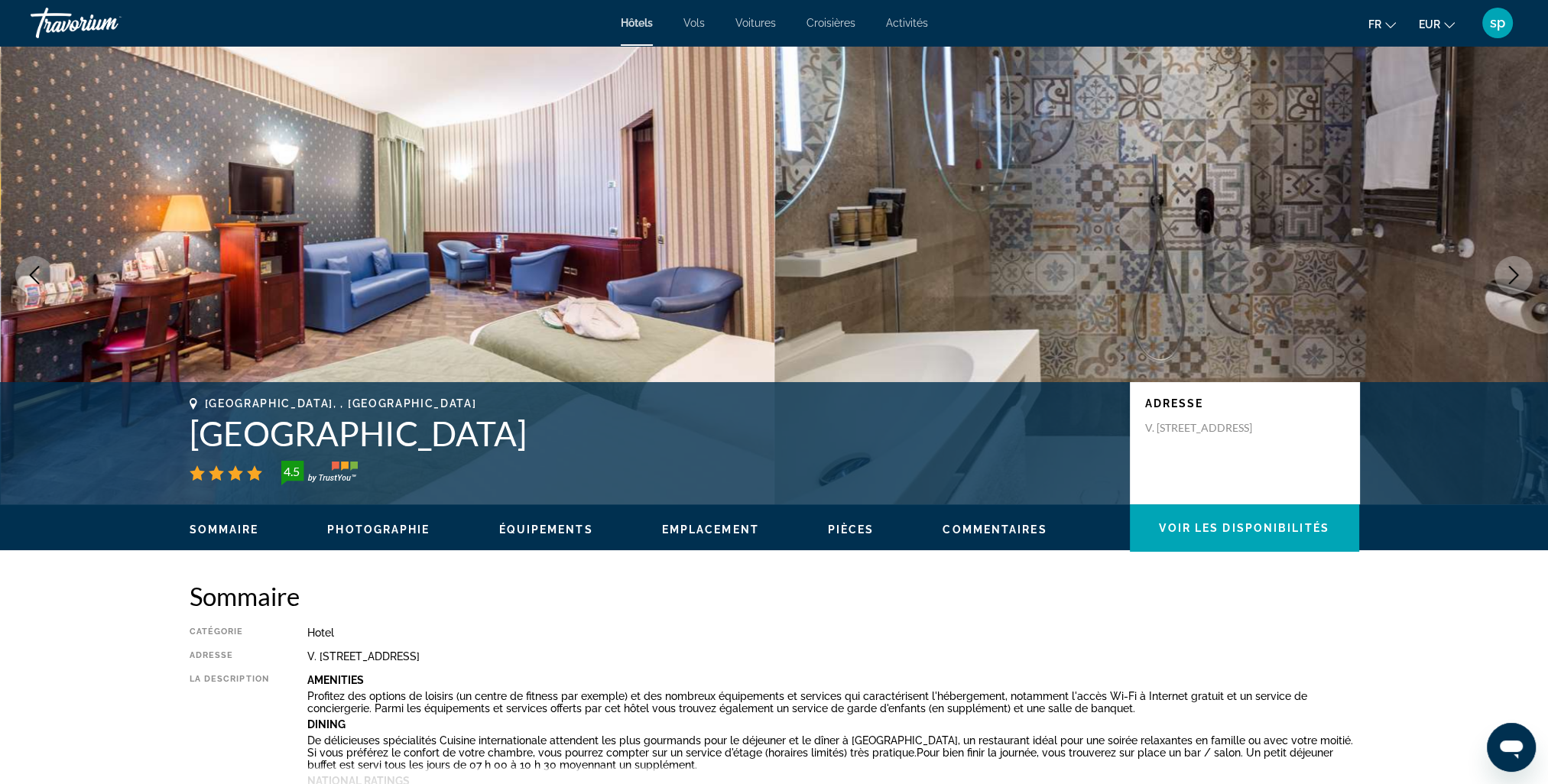
click at [1509, 278] on icon "Next image" at bounding box center [1514, 275] width 19 height 19
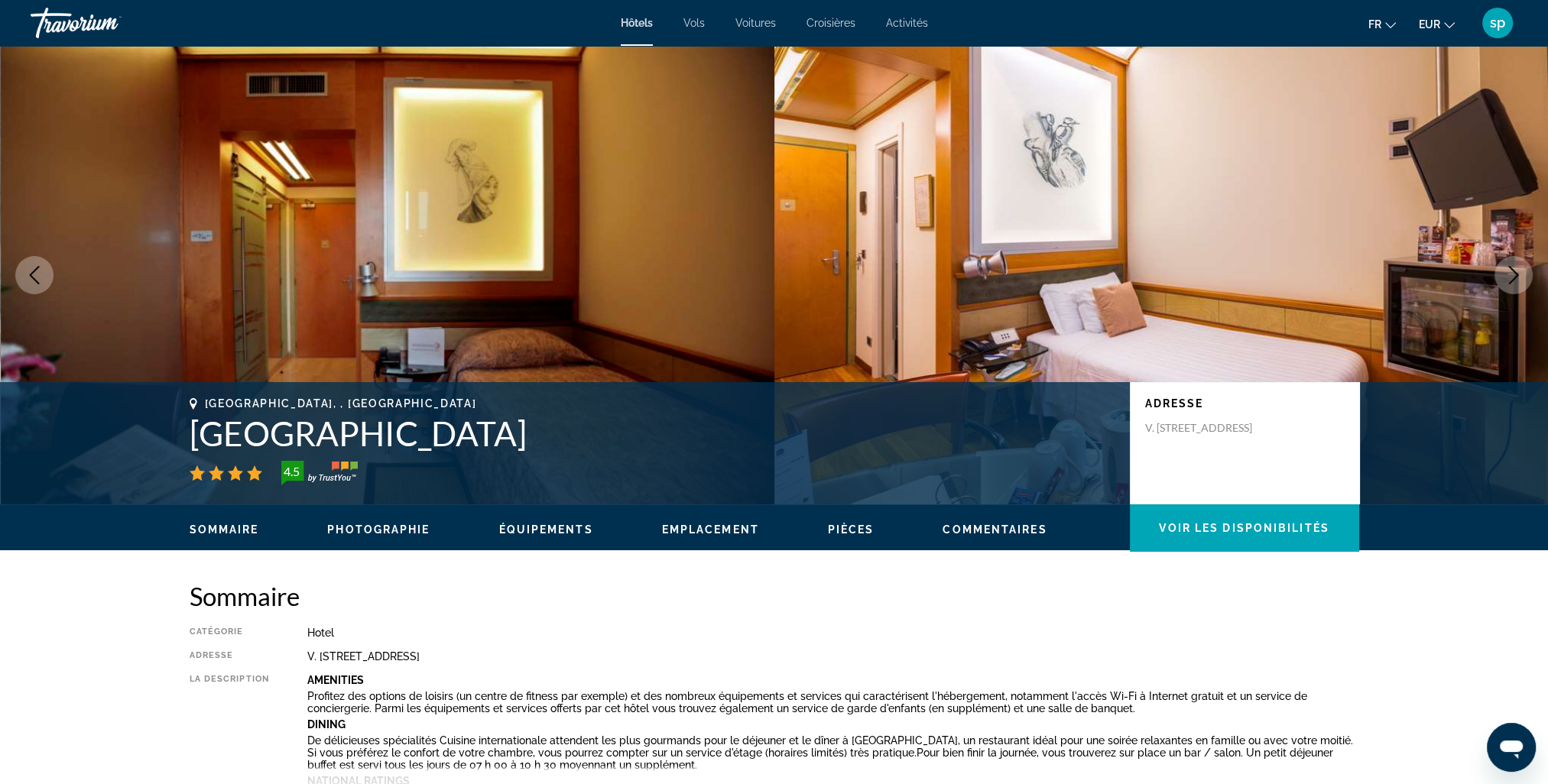
click at [1509, 278] on icon "Next image" at bounding box center [1514, 275] width 19 height 19
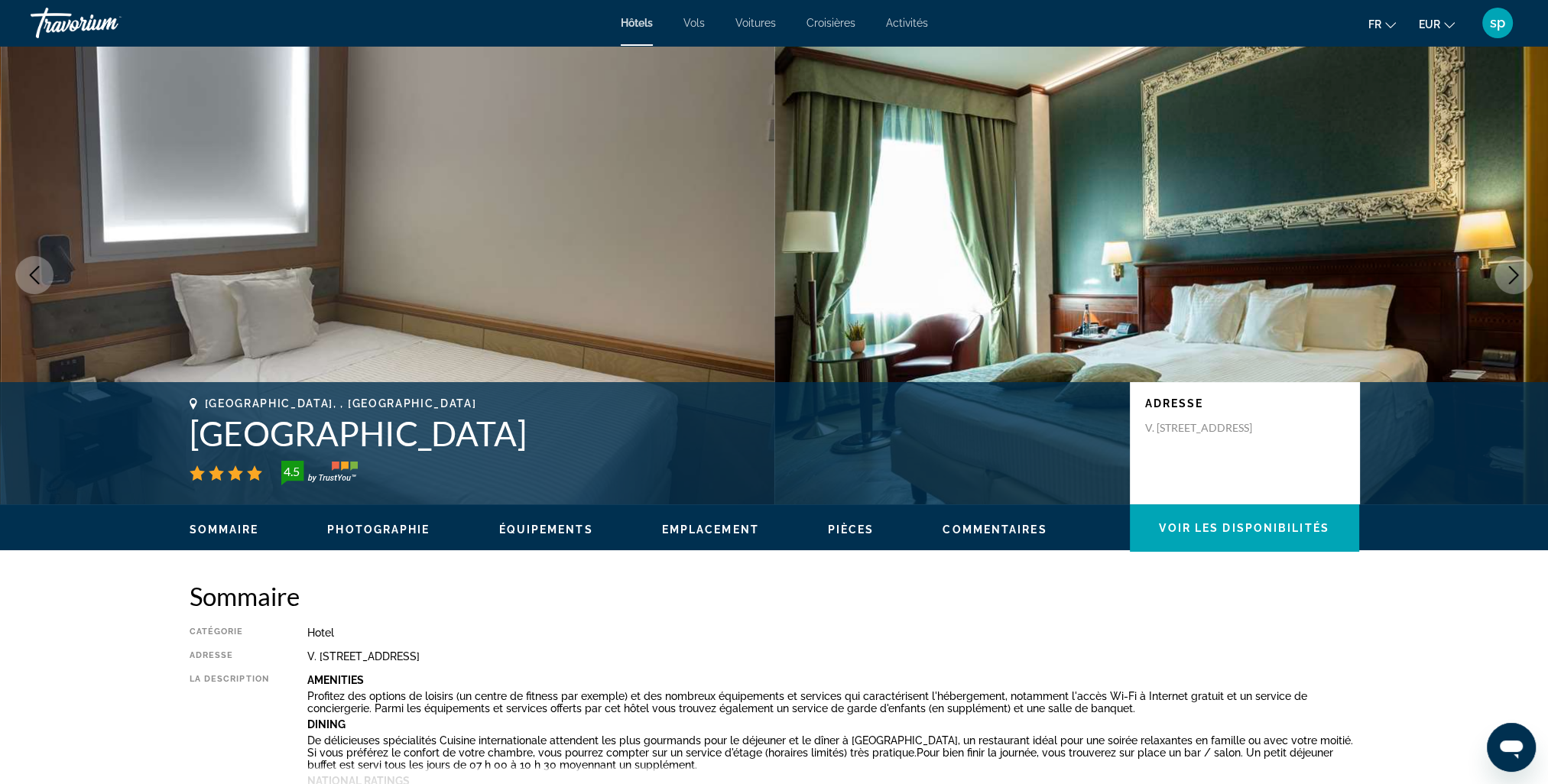
click at [1508, 278] on icon "Next image" at bounding box center [1514, 275] width 19 height 19
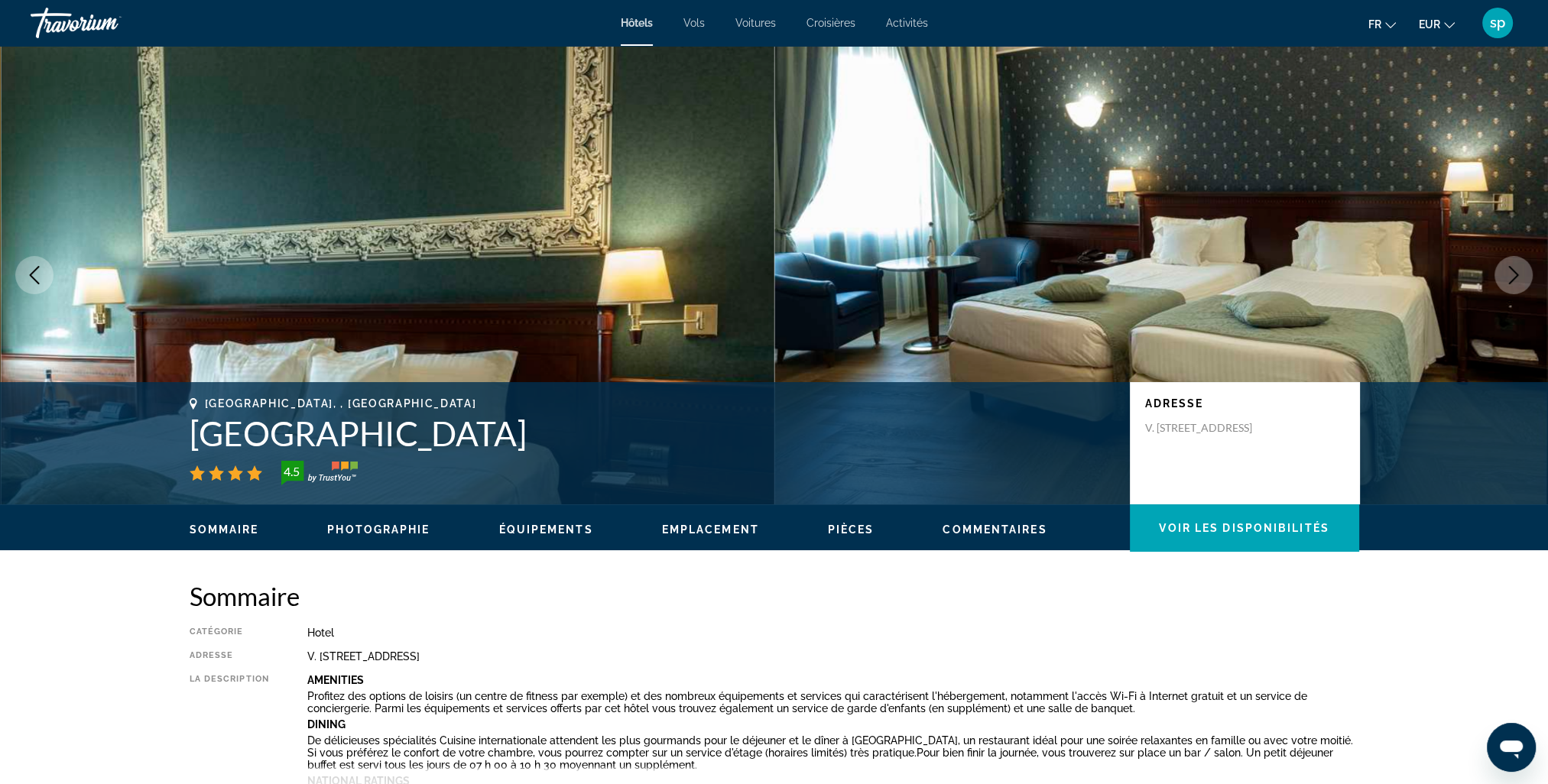
click at [1508, 279] on icon "Next image" at bounding box center [1514, 275] width 19 height 19
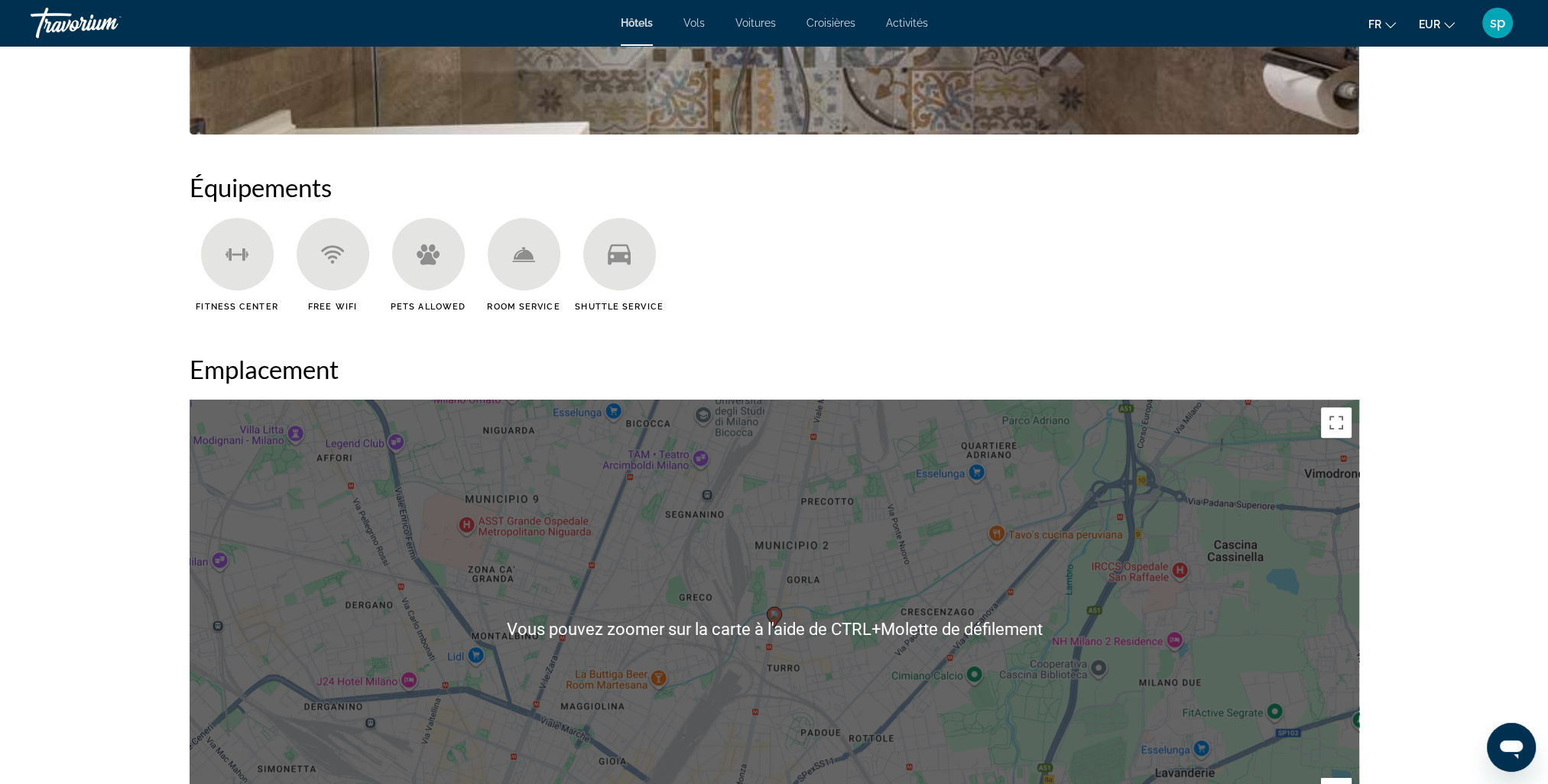
scroll to position [1299, 0]
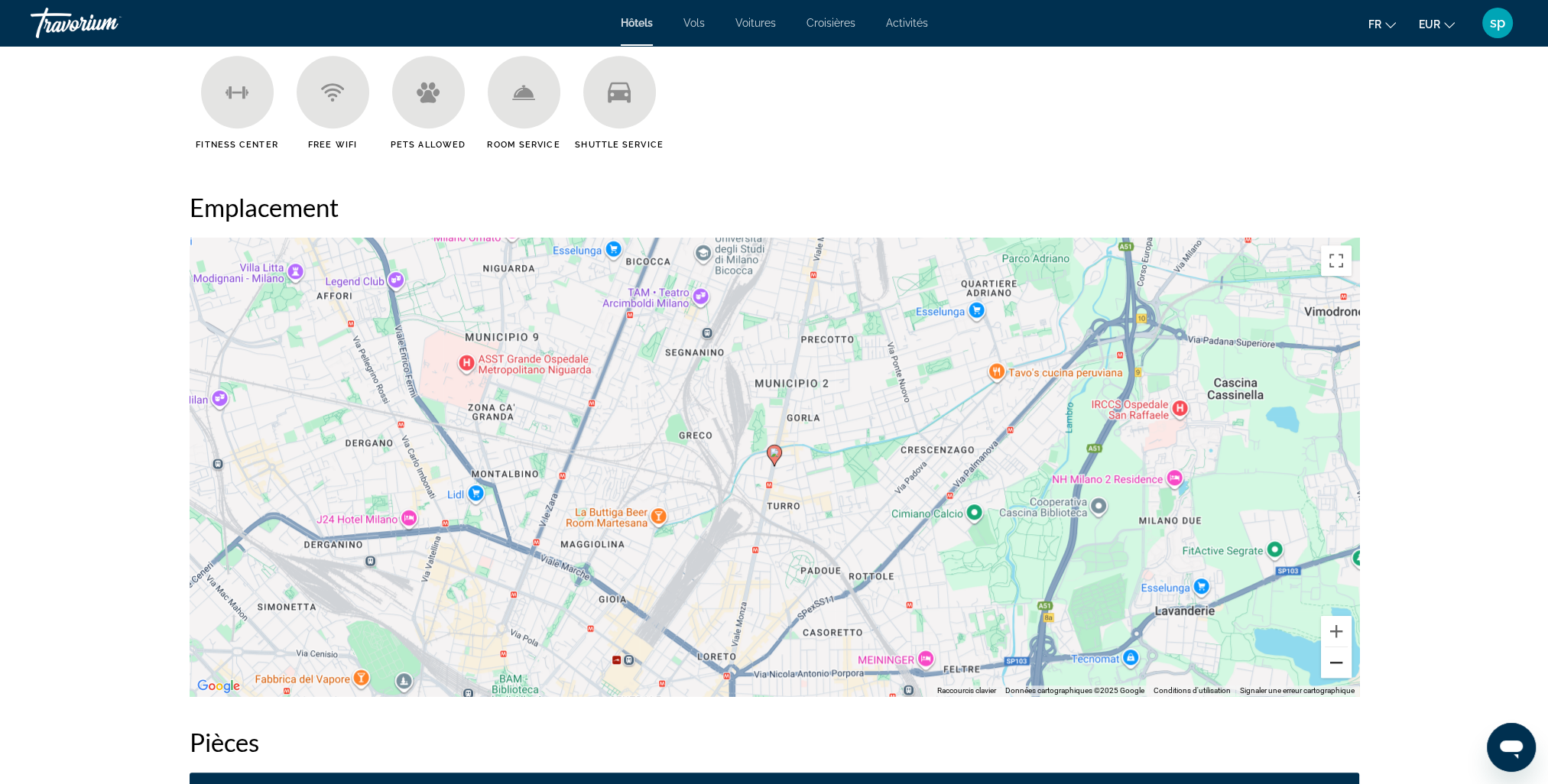
click at [1331, 666] on button "Zoom arrière" at bounding box center [1336, 662] width 31 height 31
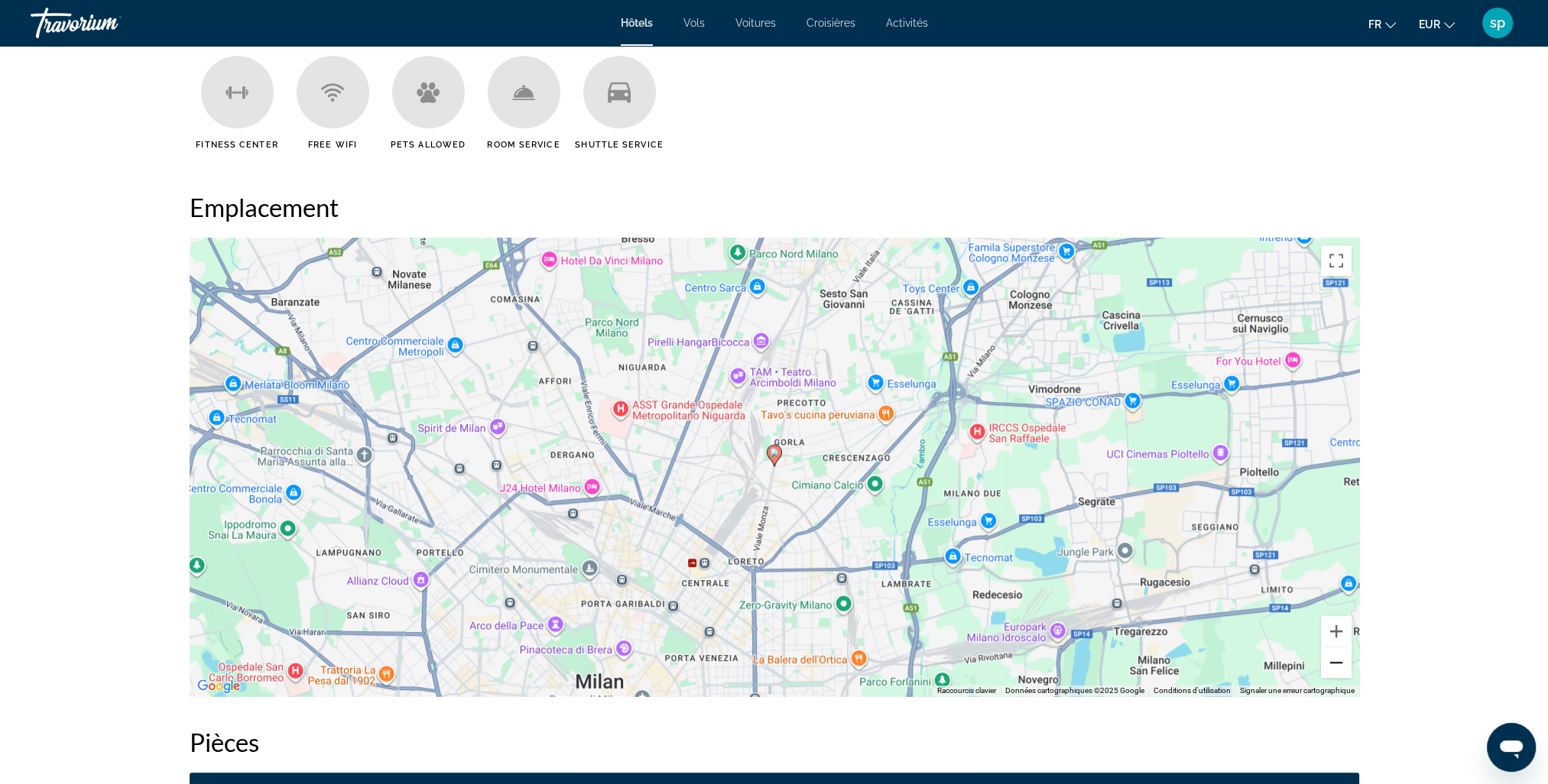
click at [1331, 665] on button "Zoom arrière" at bounding box center [1336, 662] width 31 height 31
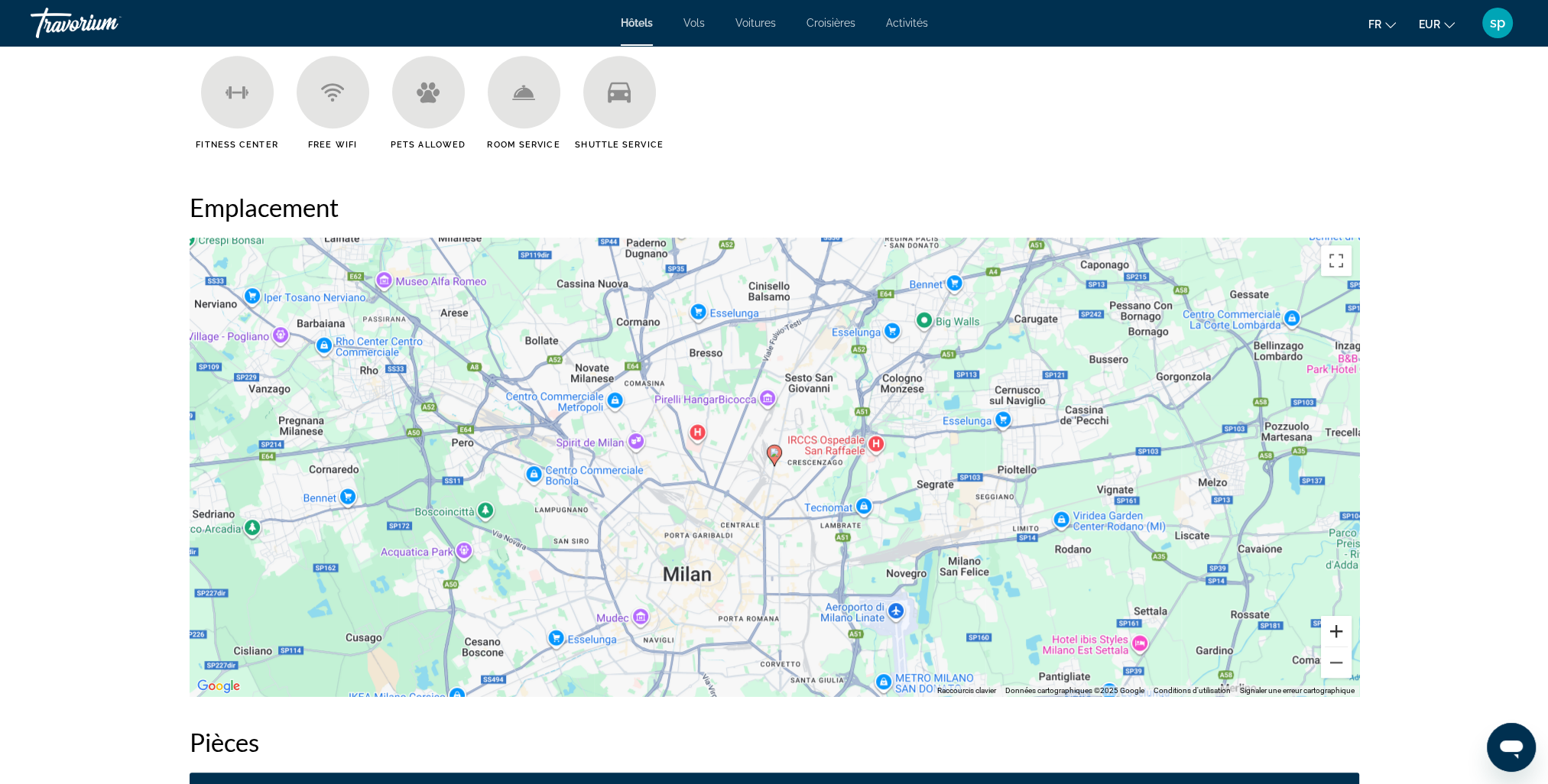
click at [1336, 629] on button "Zoom avant" at bounding box center [1336, 632] width 31 height 31
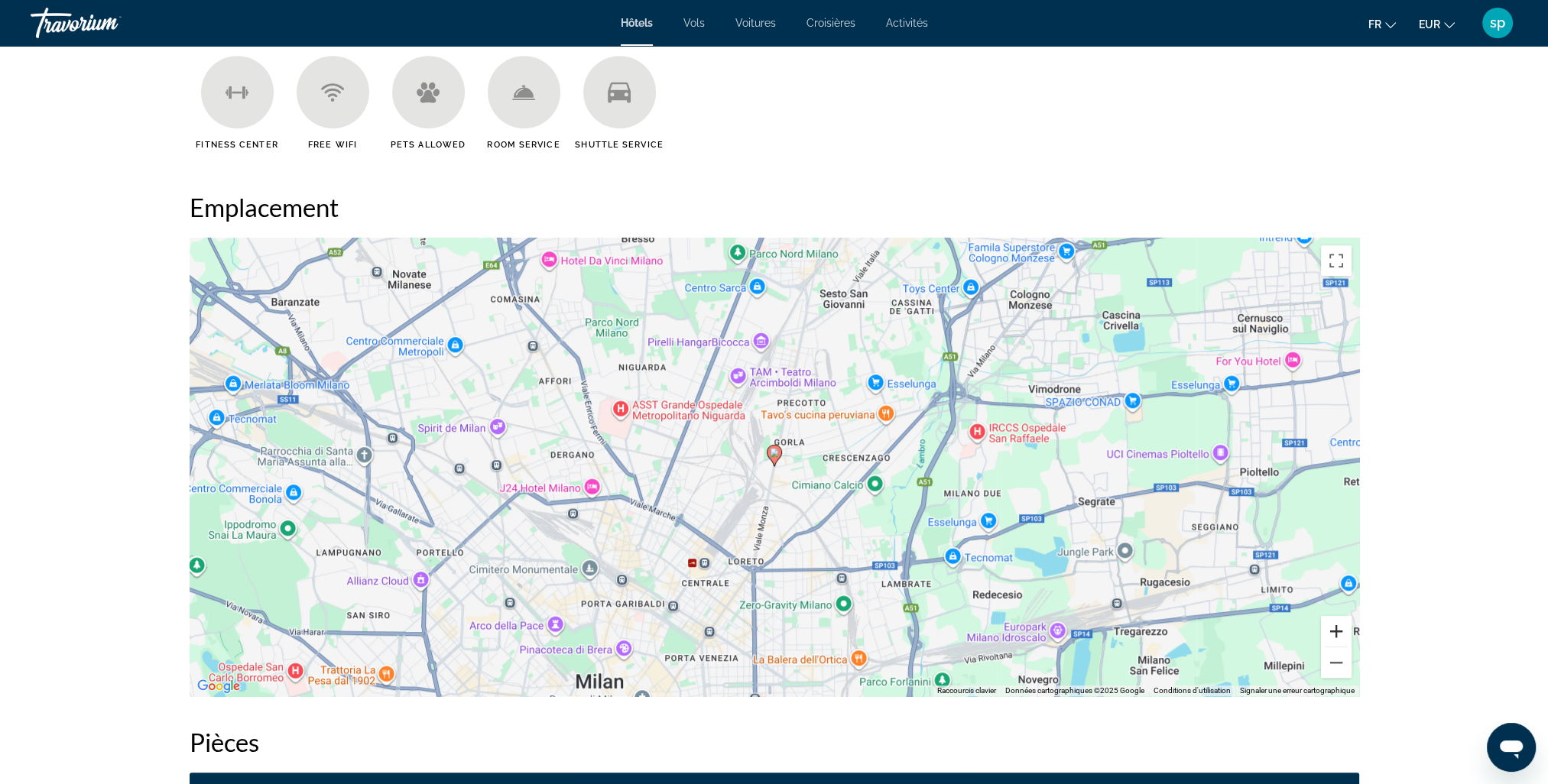
click at [1336, 629] on button "Zoom avant" at bounding box center [1336, 632] width 31 height 31
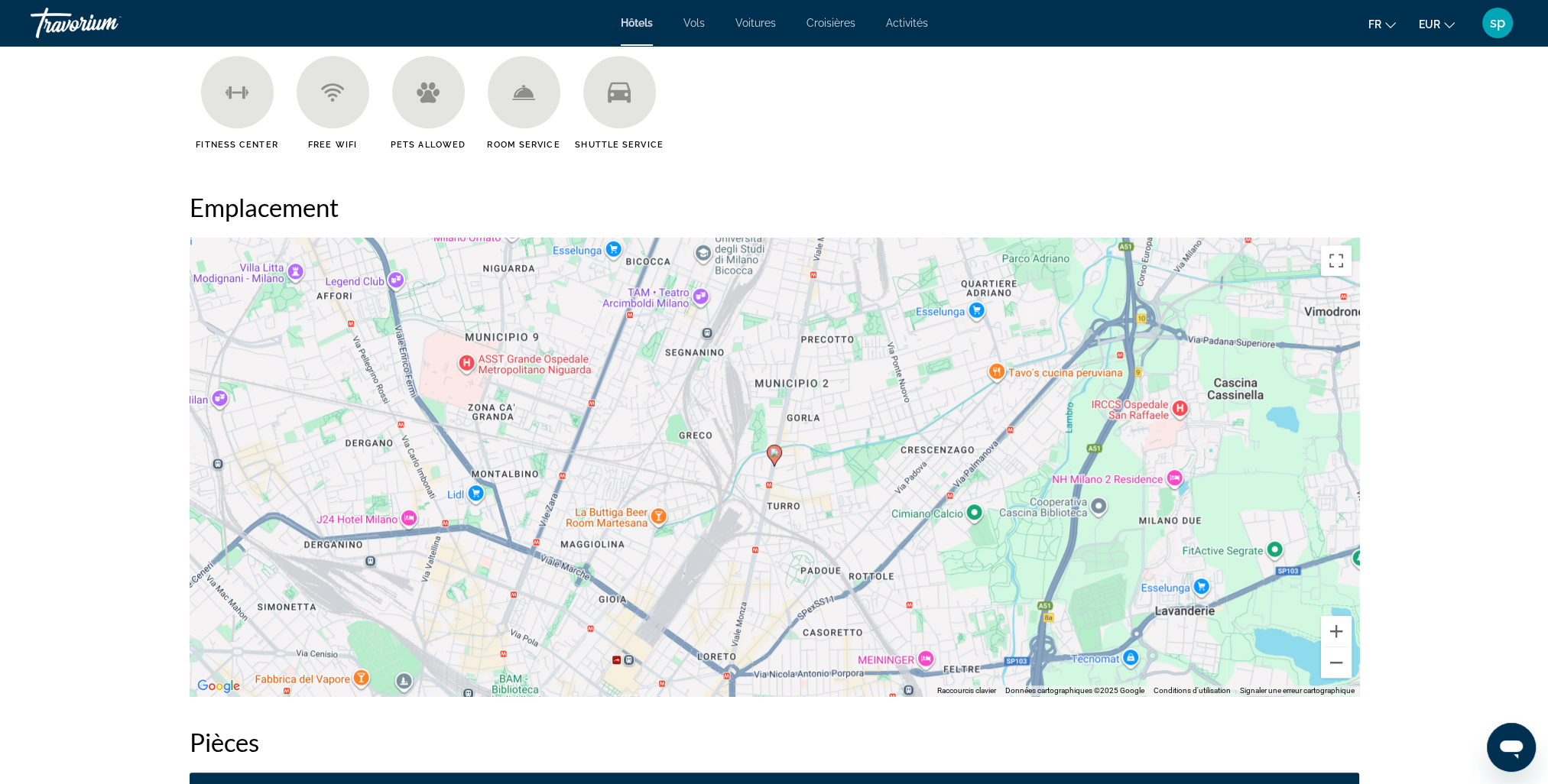
click at [769, 491] on div "Pour activer le glissement avec le clavier, appuyez sur Alt+Entrée. Une fois ce…" at bounding box center [775, 467] width 1170 height 458
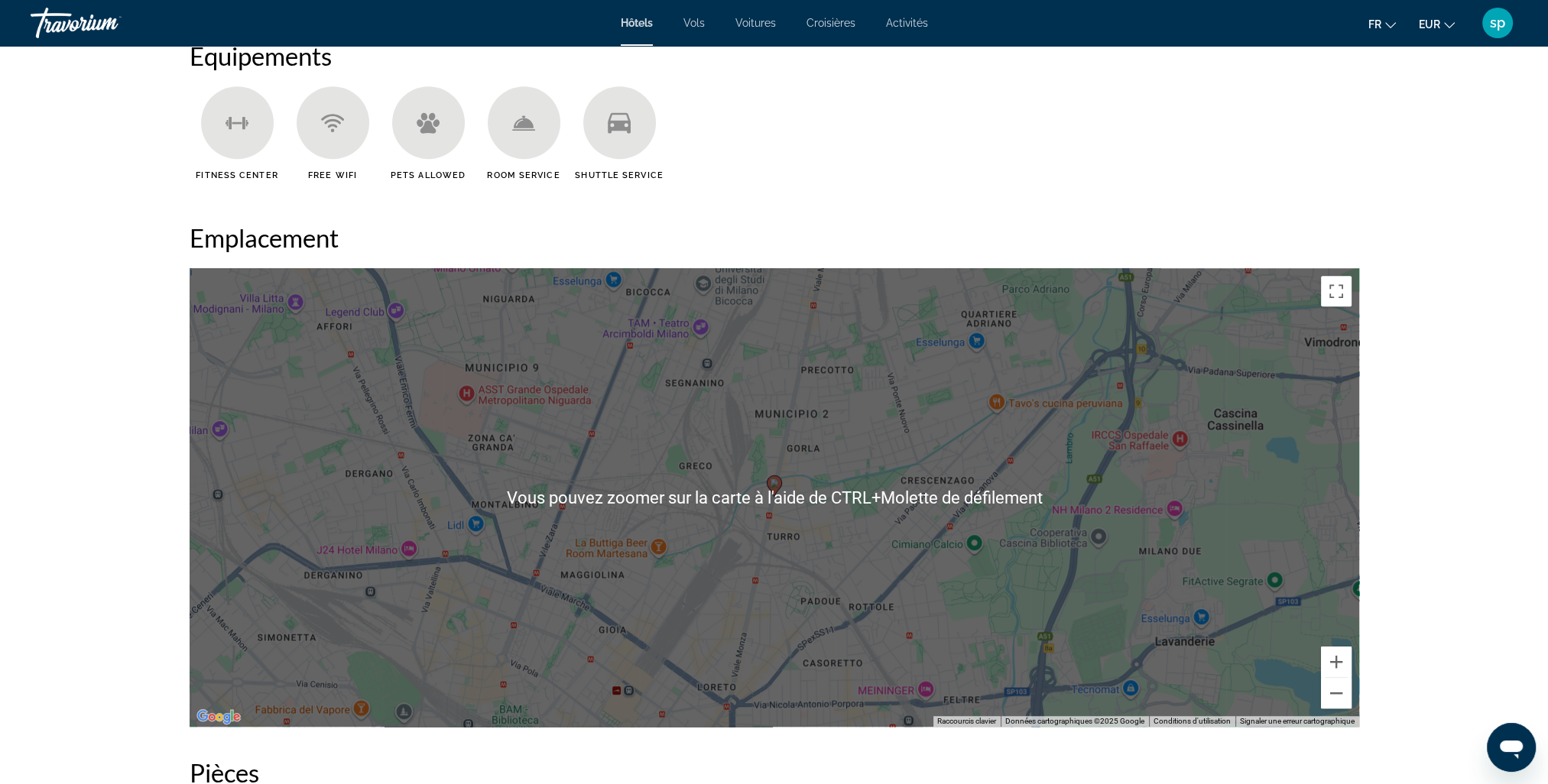
scroll to position [1223, 0]
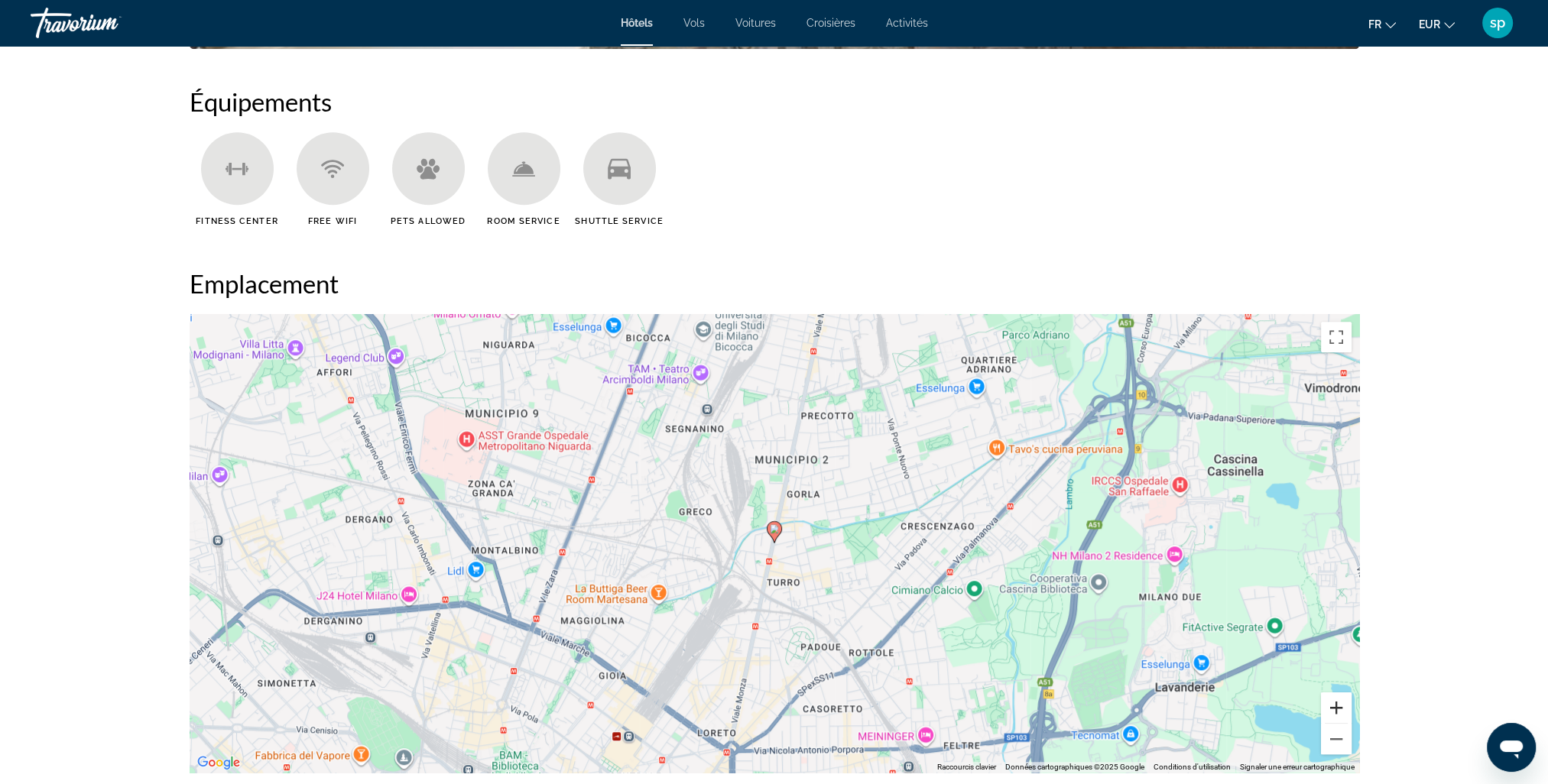
click at [1336, 708] on button "Zoom avant" at bounding box center [1336, 707] width 31 height 31
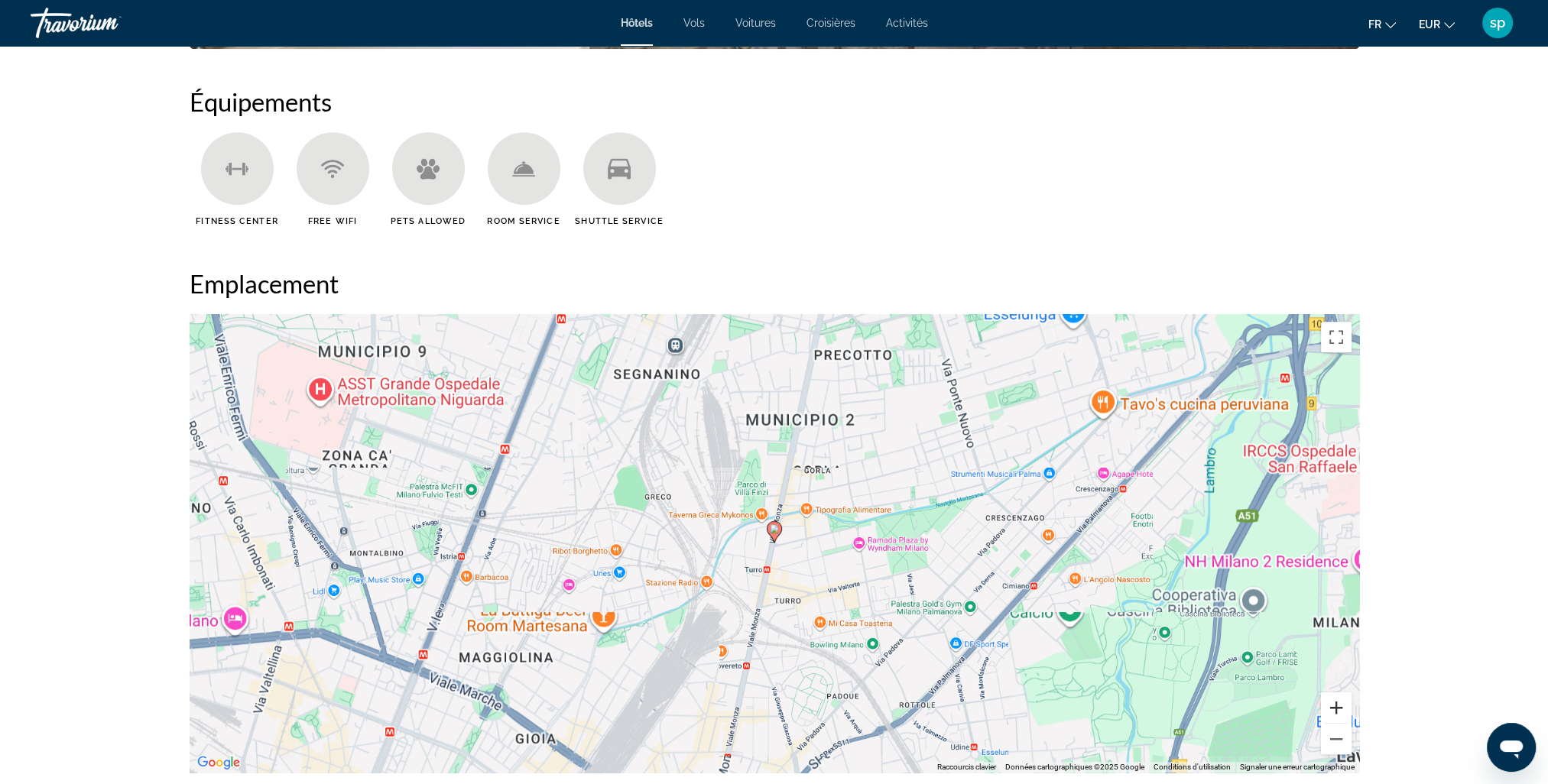
click at [1336, 708] on button "Zoom avant" at bounding box center [1336, 707] width 31 height 31
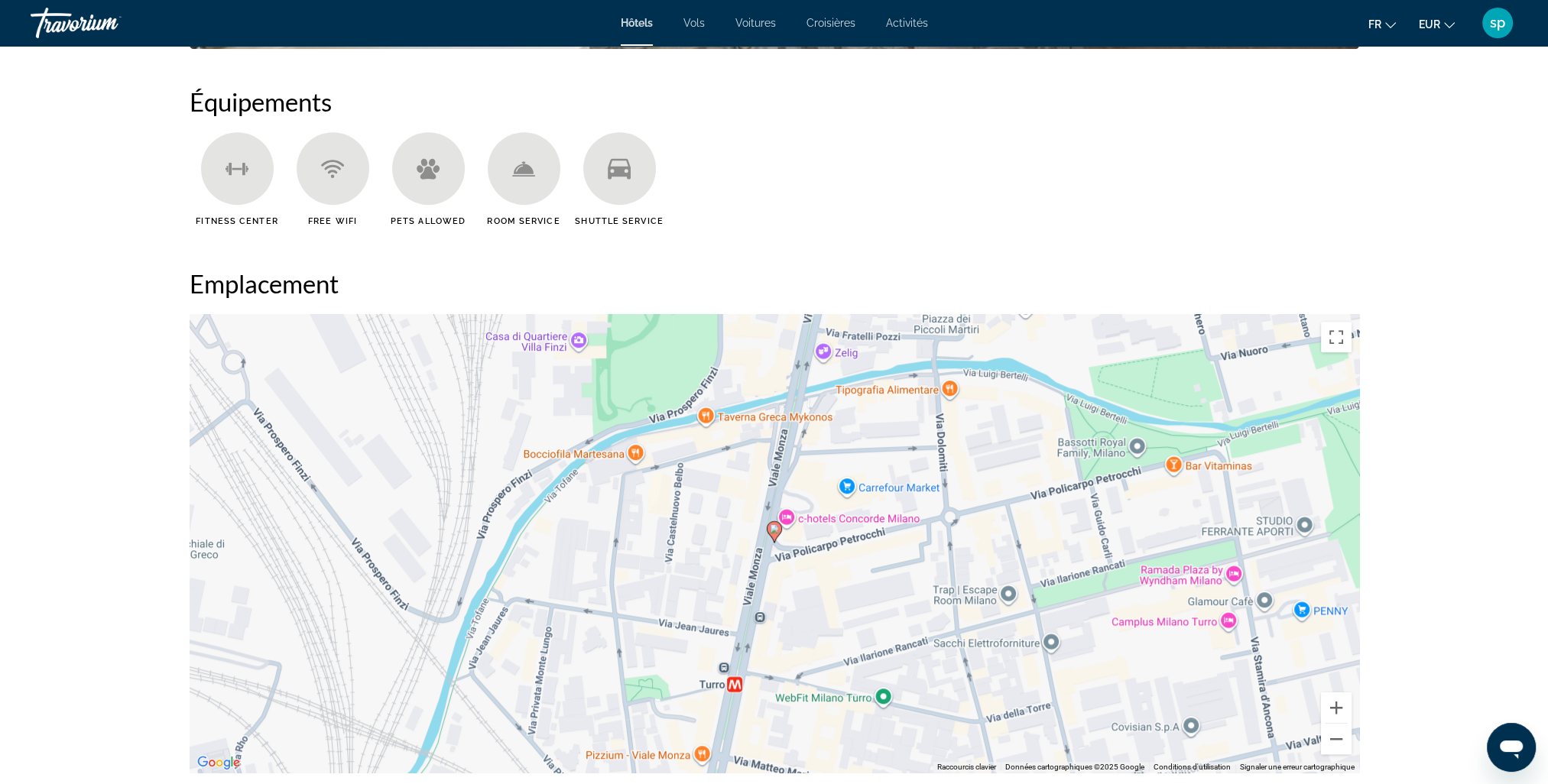
click at [728, 685] on div "Pour activer le glissement avec le clavier, appuyez sur Alt+Entrée. Une fois ce…" at bounding box center [775, 544] width 1170 height 458
click at [756, 610] on button "Fermer" at bounding box center [747, 609] width 37 height 36
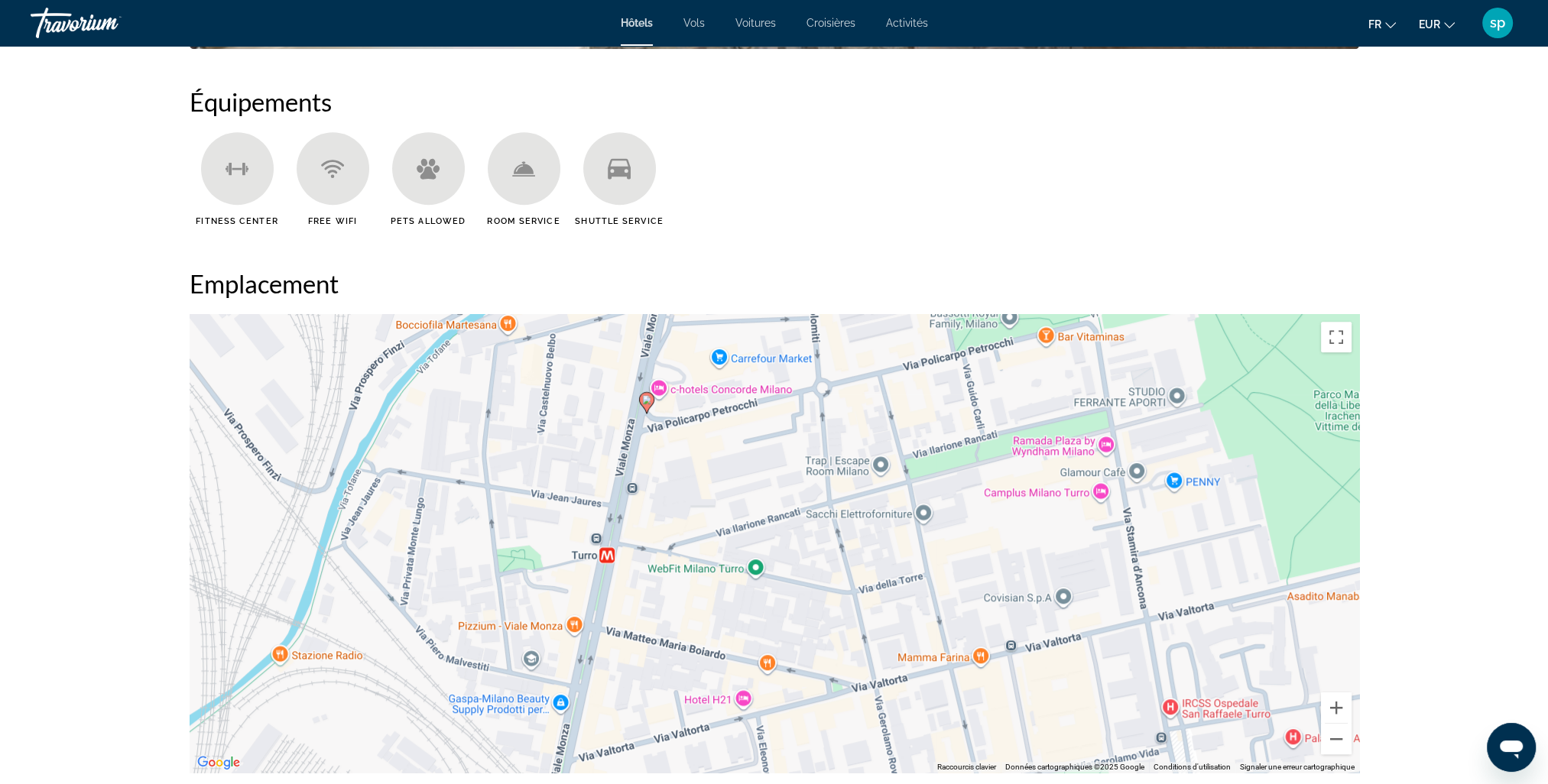
drag, startPoint x: 839, startPoint y: 657, endPoint x: 711, endPoint y: 526, distance: 183.2
click at [711, 526] on div "Pour activer le glissement avec le clavier, appuyez sur Alt+Entrée. Une fois ce…" at bounding box center [775, 544] width 1170 height 458
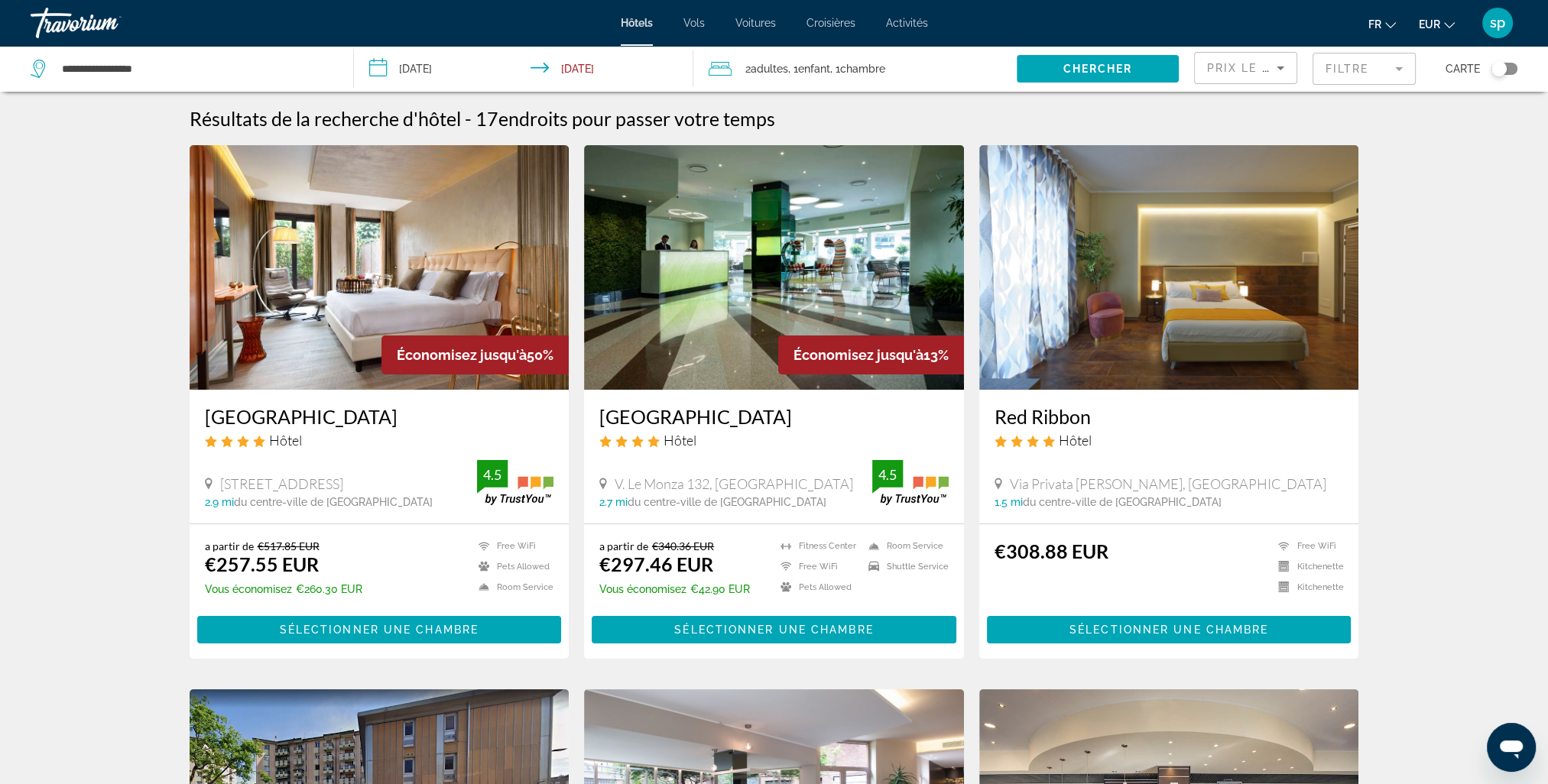
click at [1114, 301] on img "Main content" at bounding box center [1170, 267] width 380 height 244
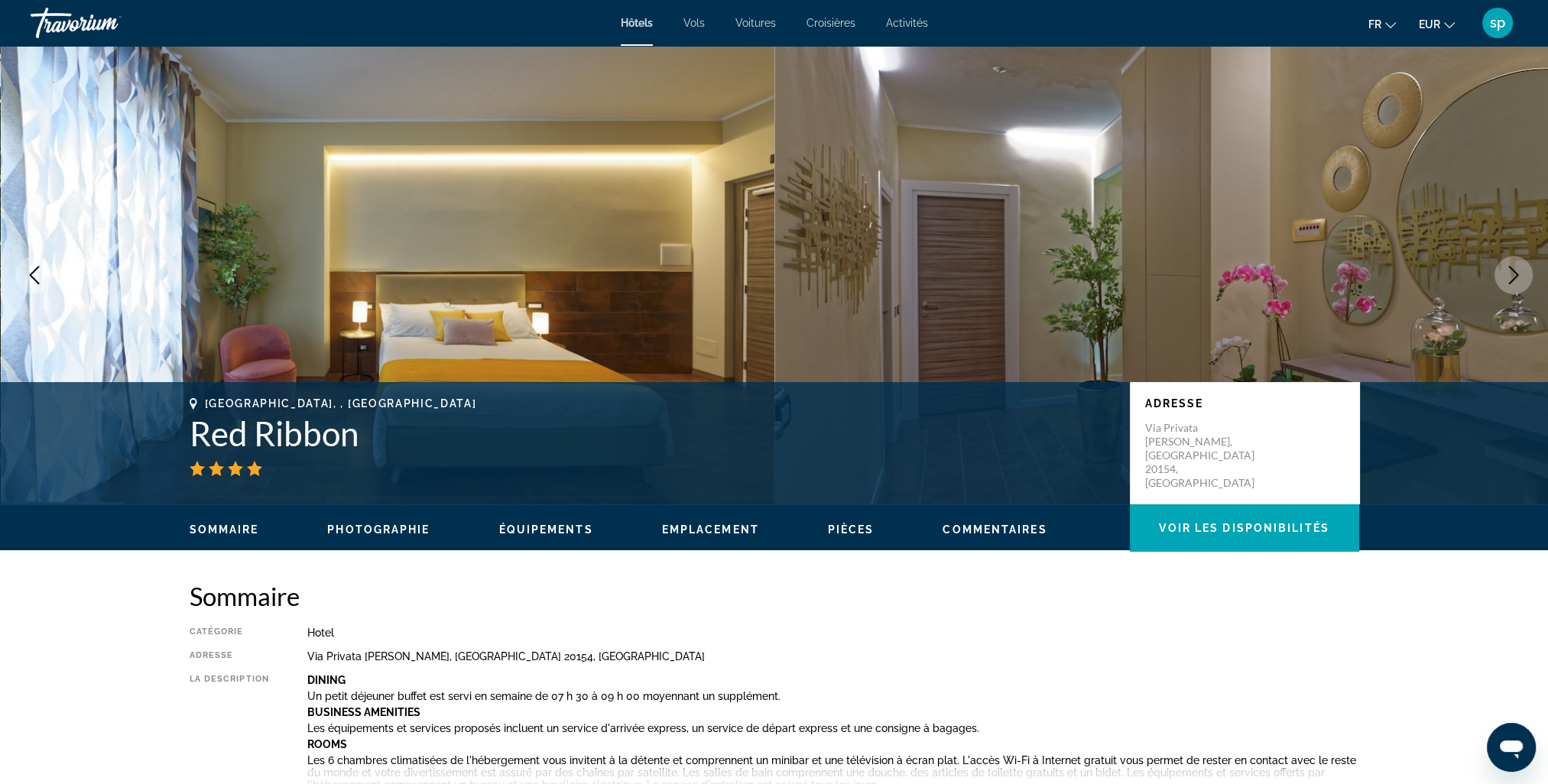
click at [1511, 283] on icon "Next image" at bounding box center [1514, 275] width 19 height 19
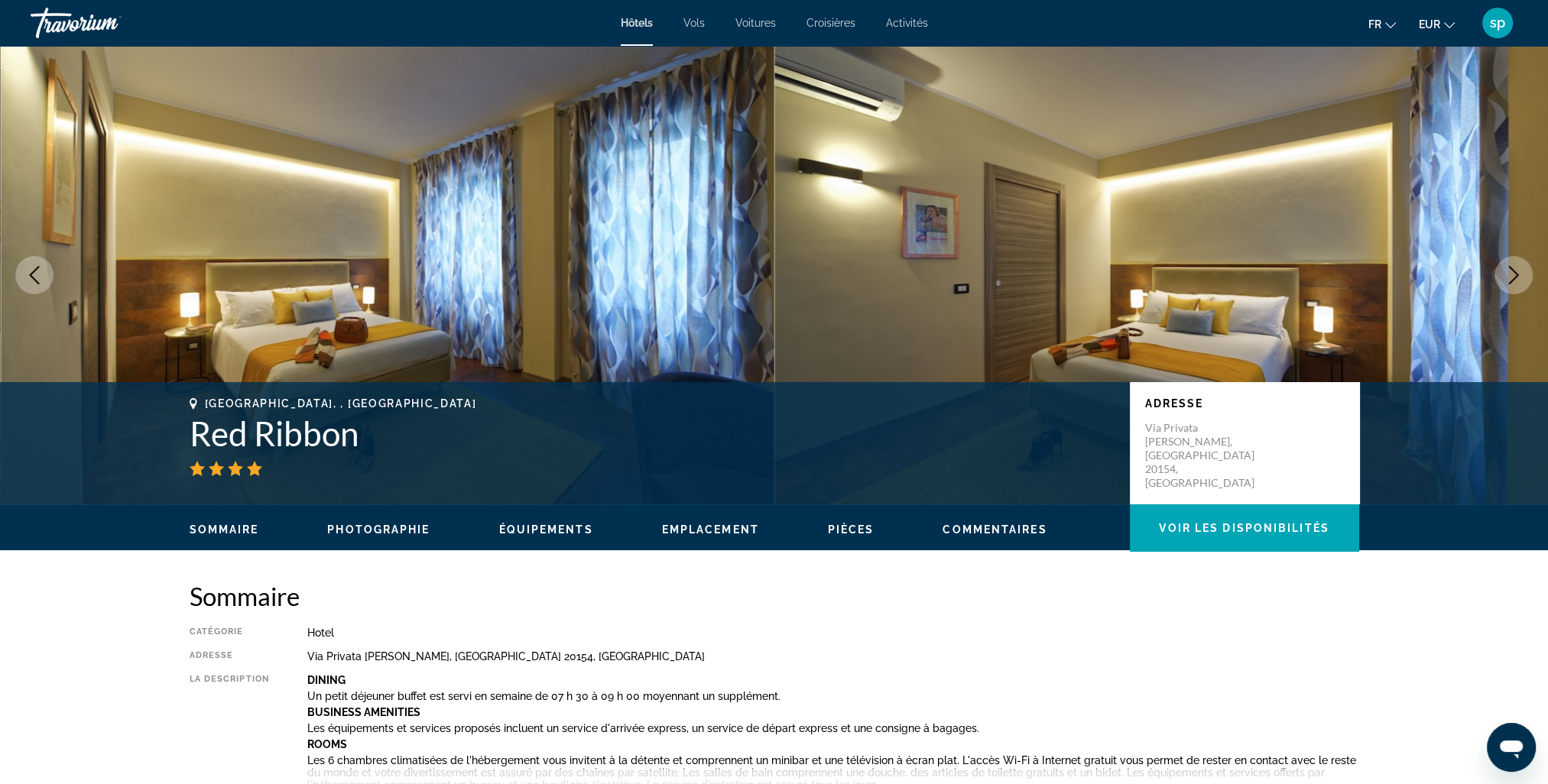
click at [1511, 283] on icon "Next image" at bounding box center [1514, 275] width 19 height 19
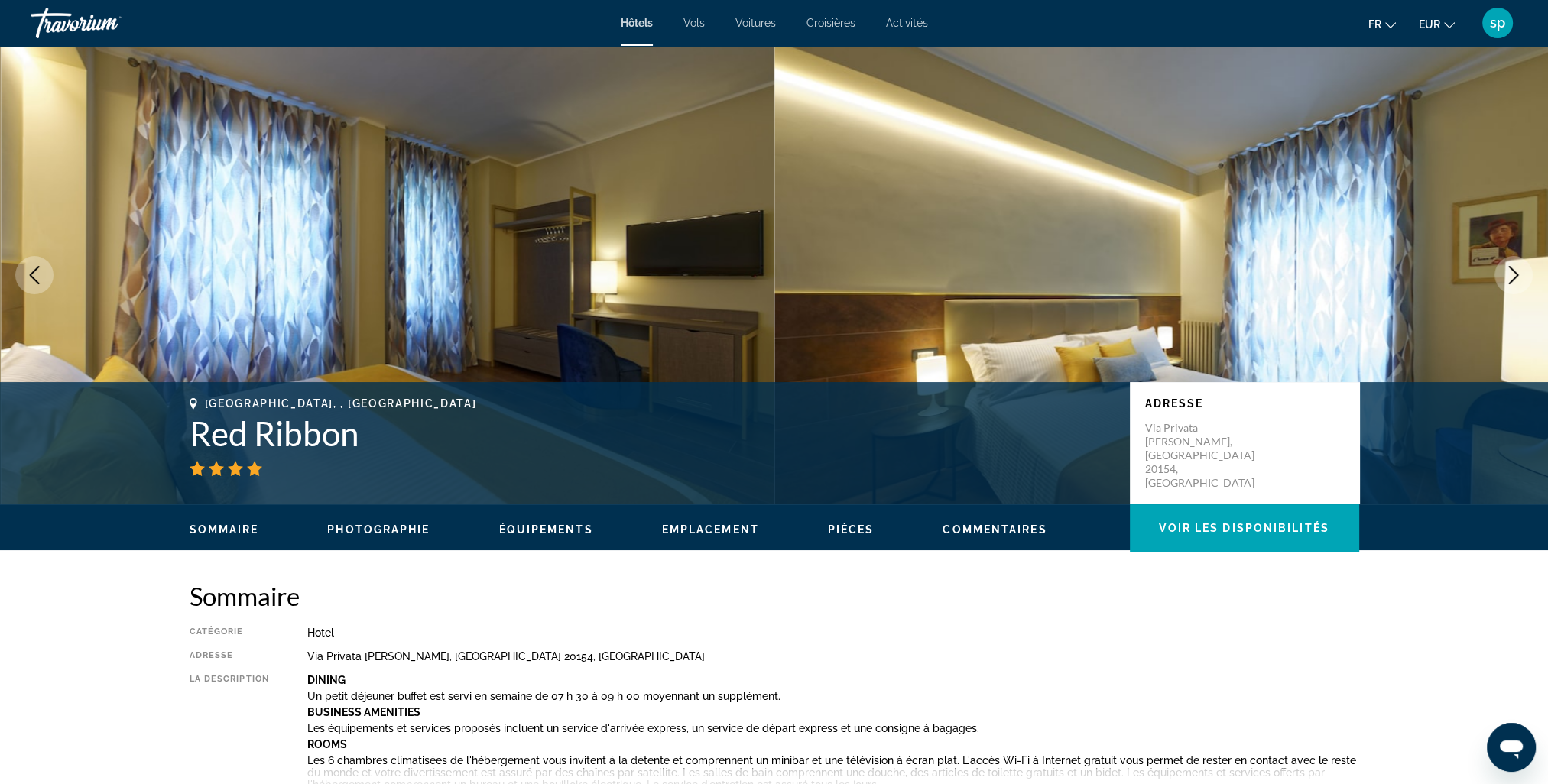
click at [1511, 283] on icon "Next image" at bounding box center [1514, 275] width 19 height 19
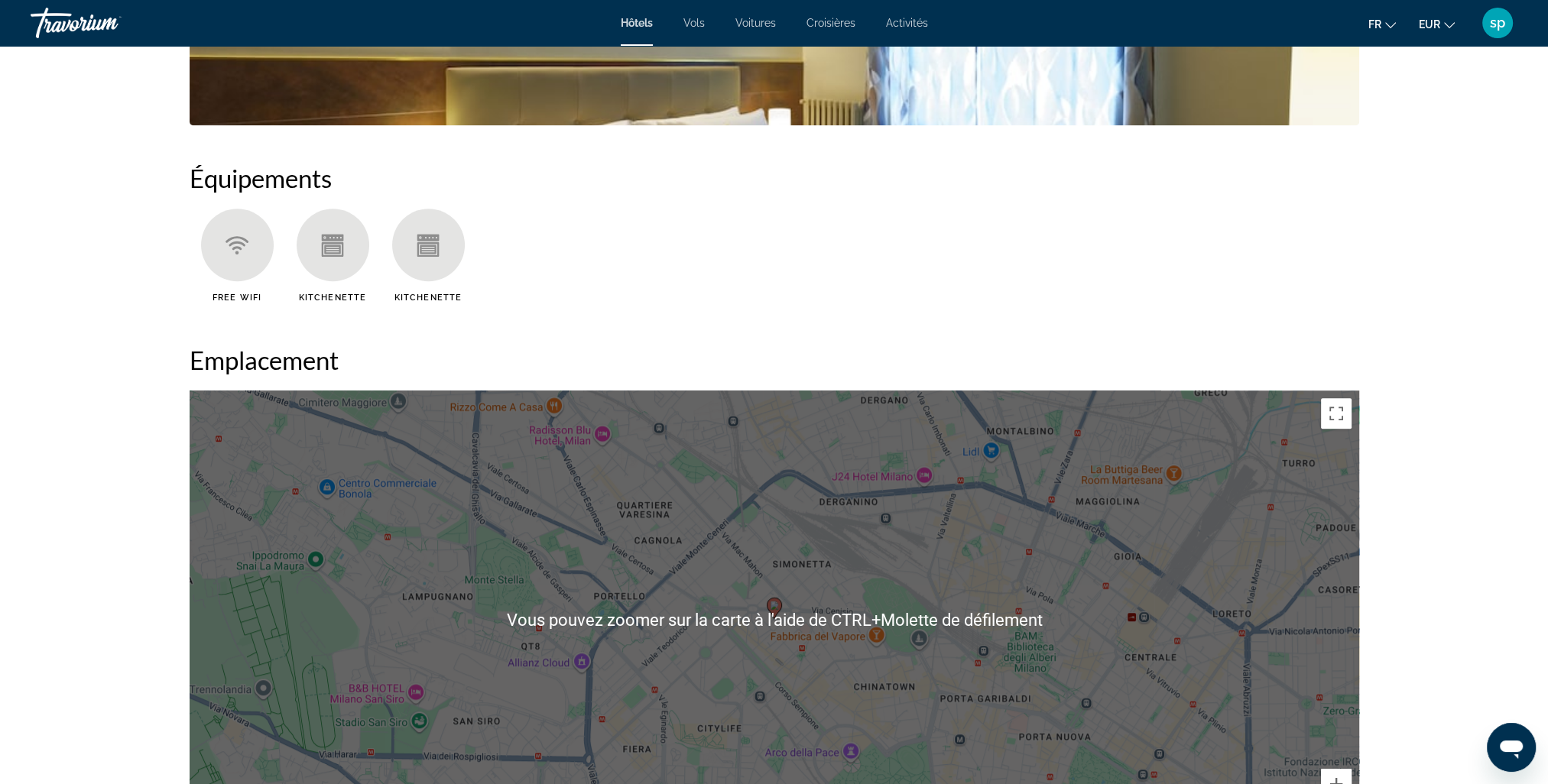
scroll to position [1376, 0]
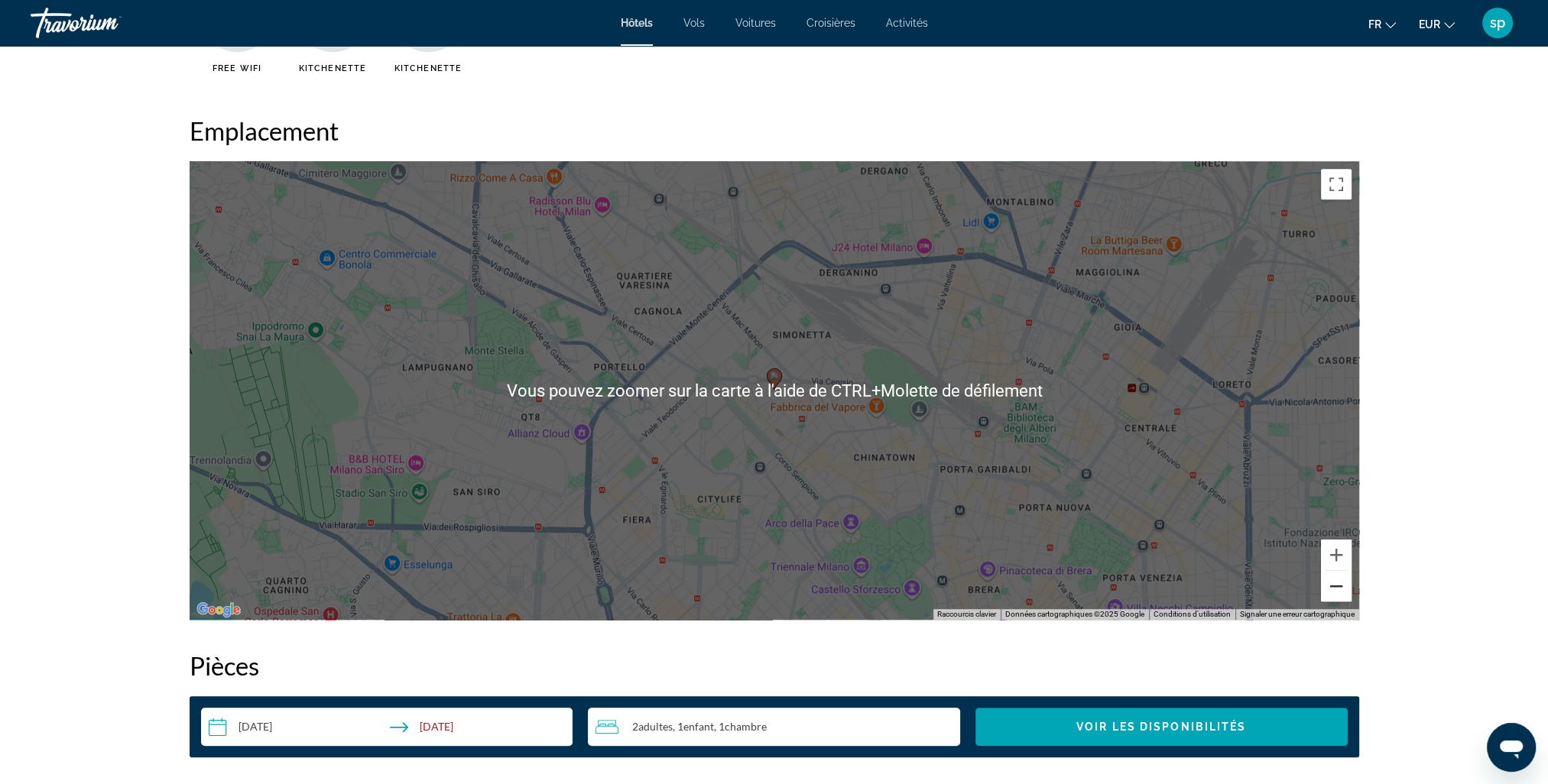
click at [1327, 582] on button "Zoom arrière" at bounding box center [1336, 586] width 31 height 31
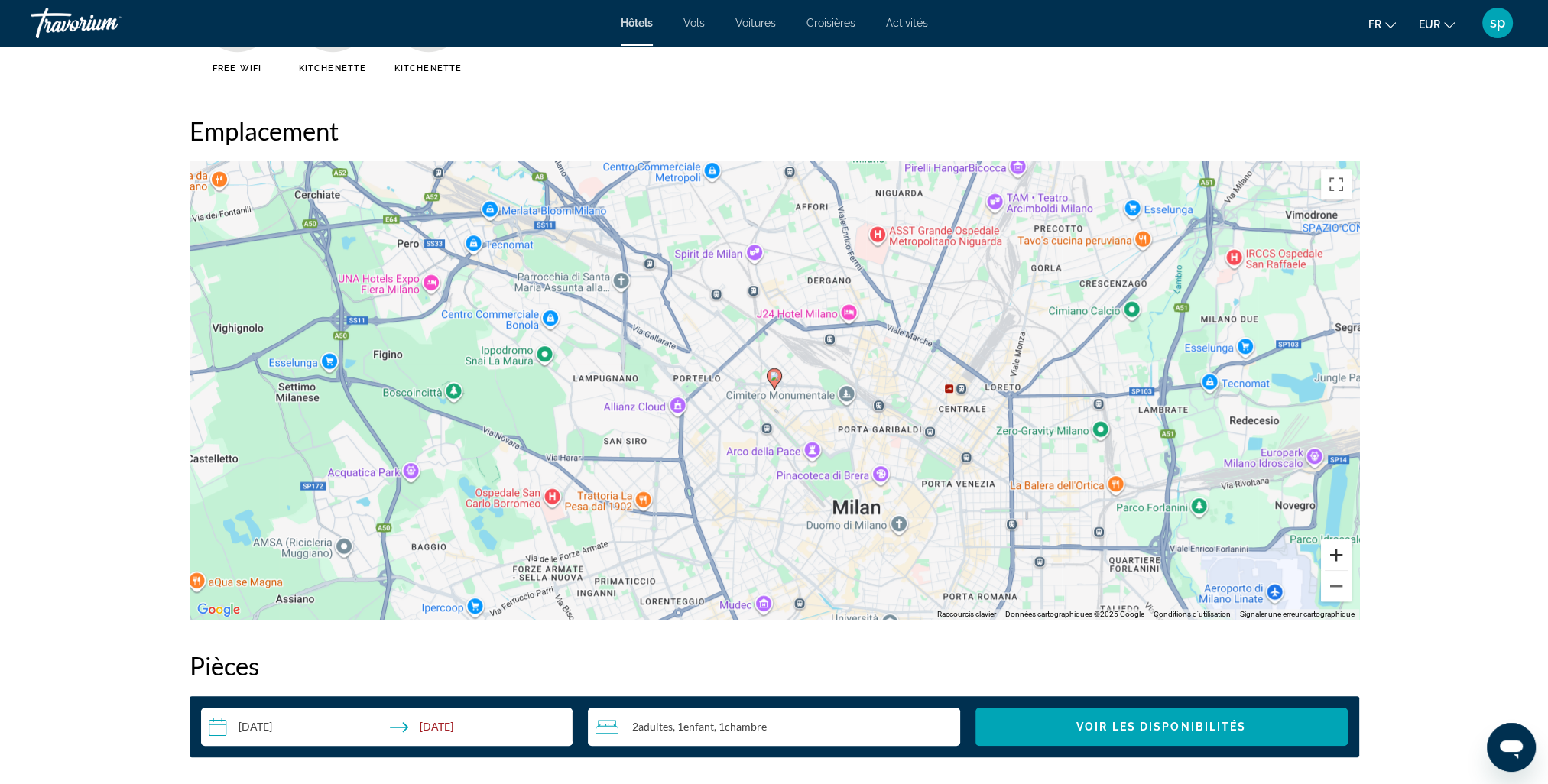
click at [1331, 558] on button "Zoom avant" at bounding box center [1336, 555] width 31 height 31
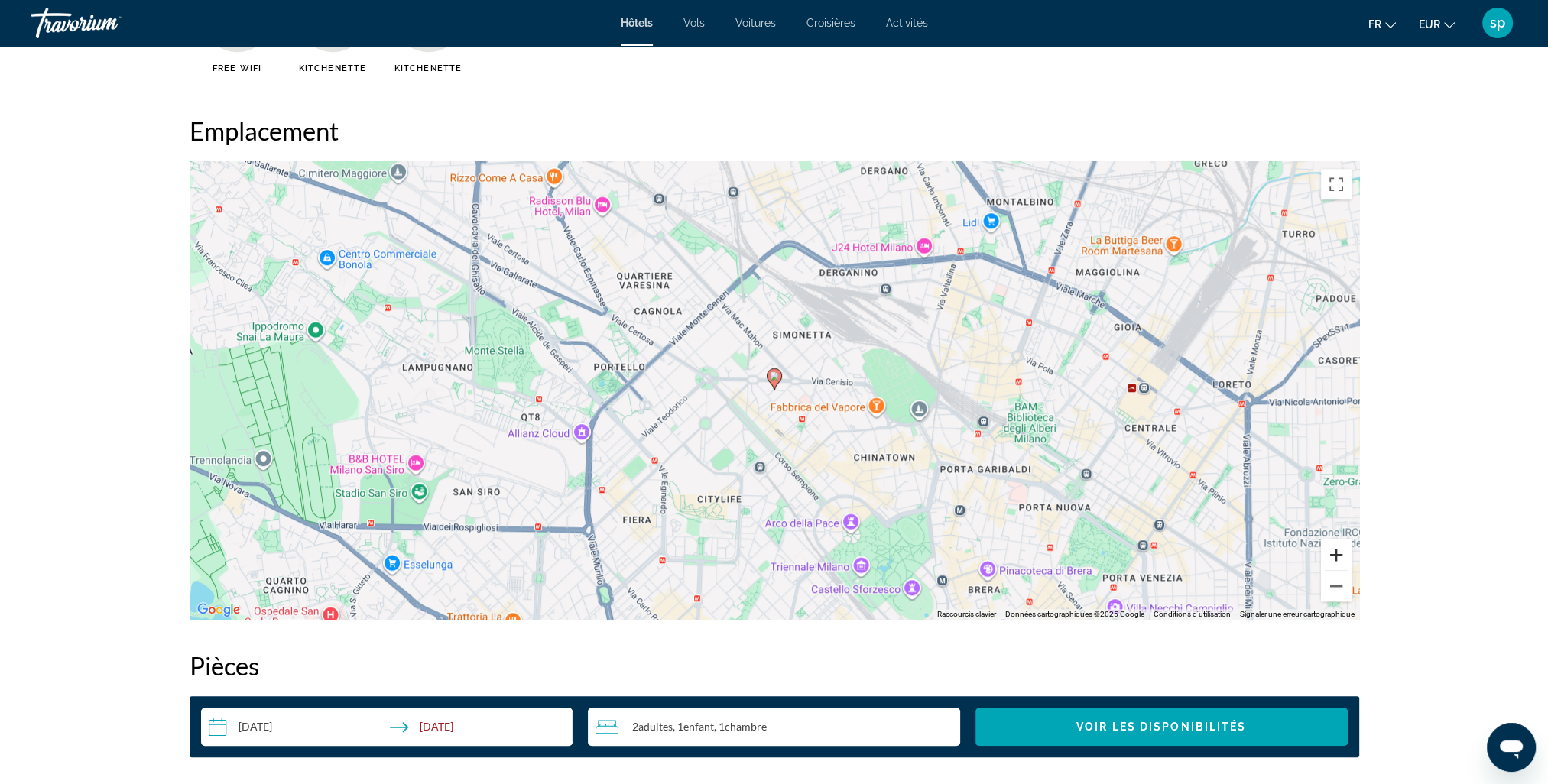
click at [1331, 558] on button "Zoom avant" at bounding box center [1336, 555] width 31 height 31
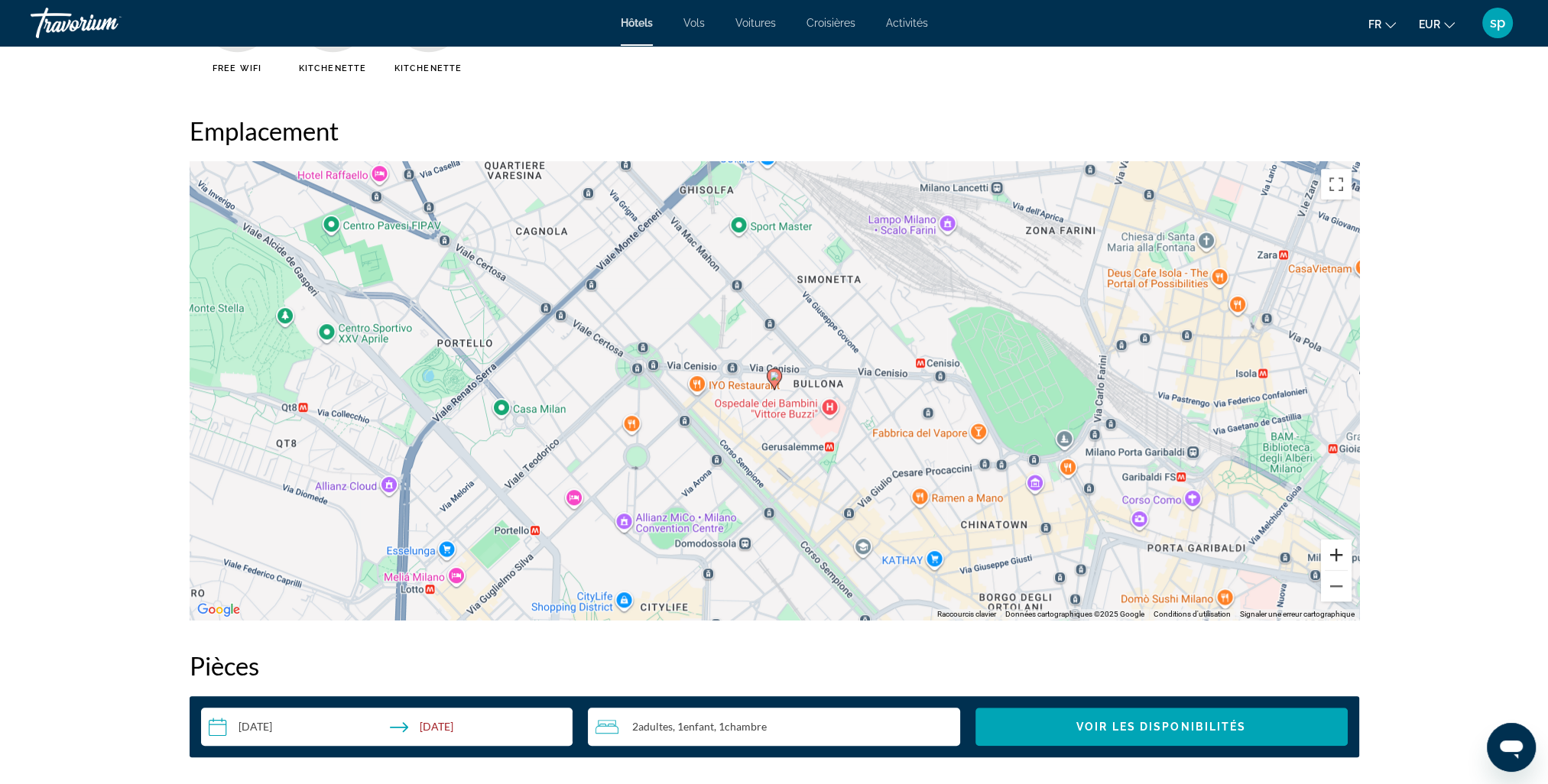
click at [1329, 557] on button "Zoom avant" at bounding box center [1336, 555] width 31 height 31
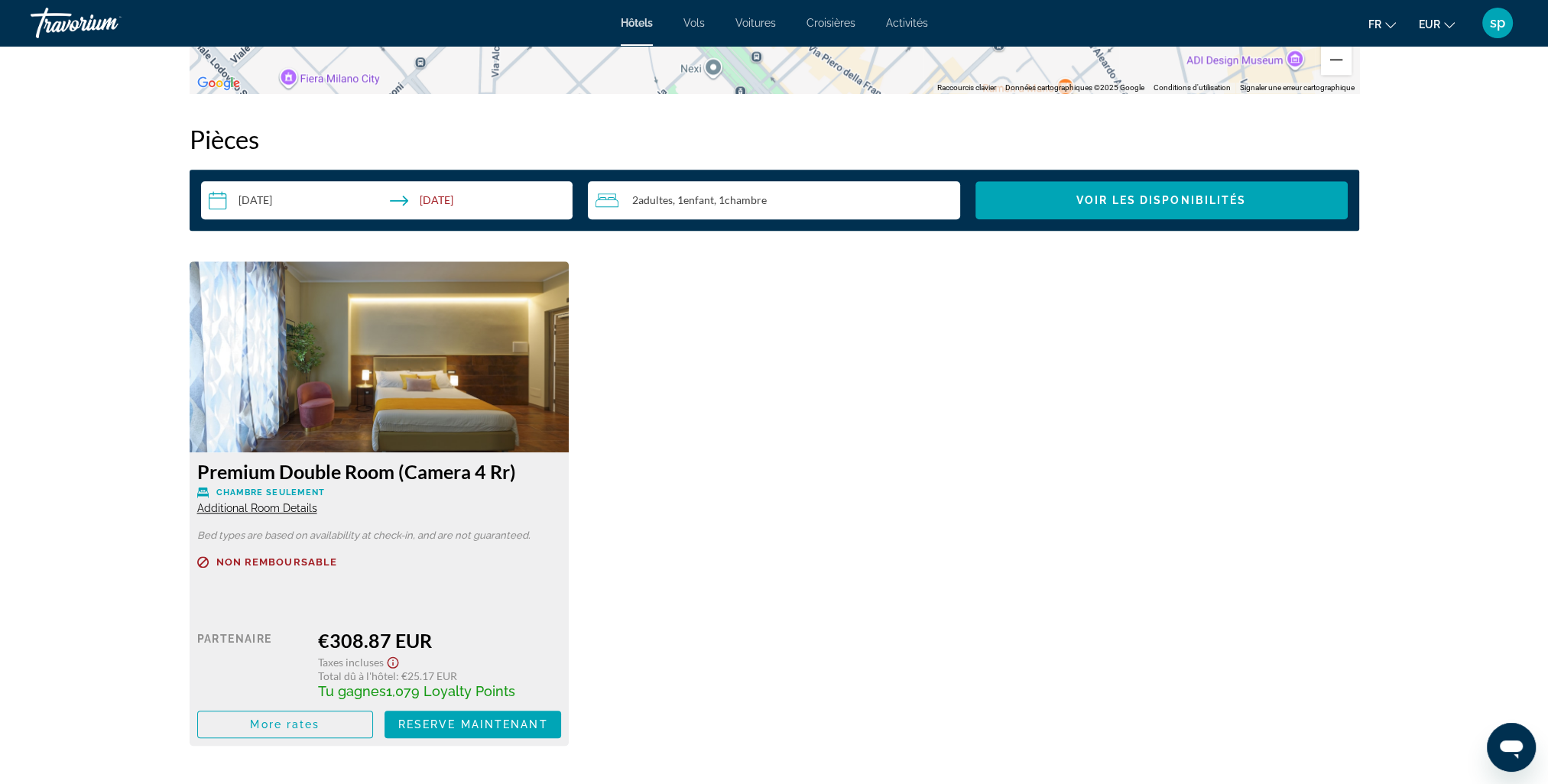
scroll to position [1911, 0]
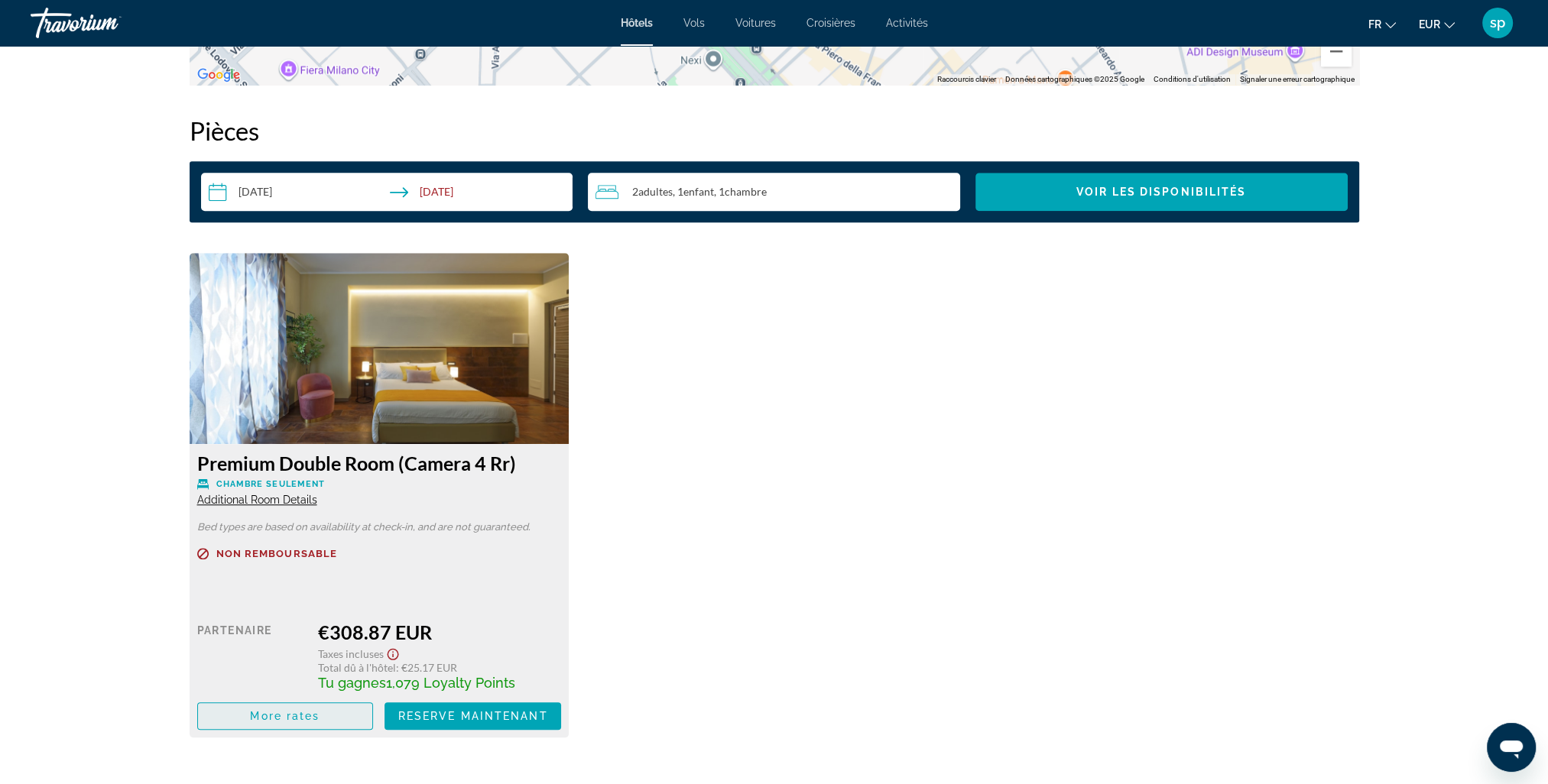
click at [328, 713] on span "Main content" at bounding box center [285, 716] width 175 height 36
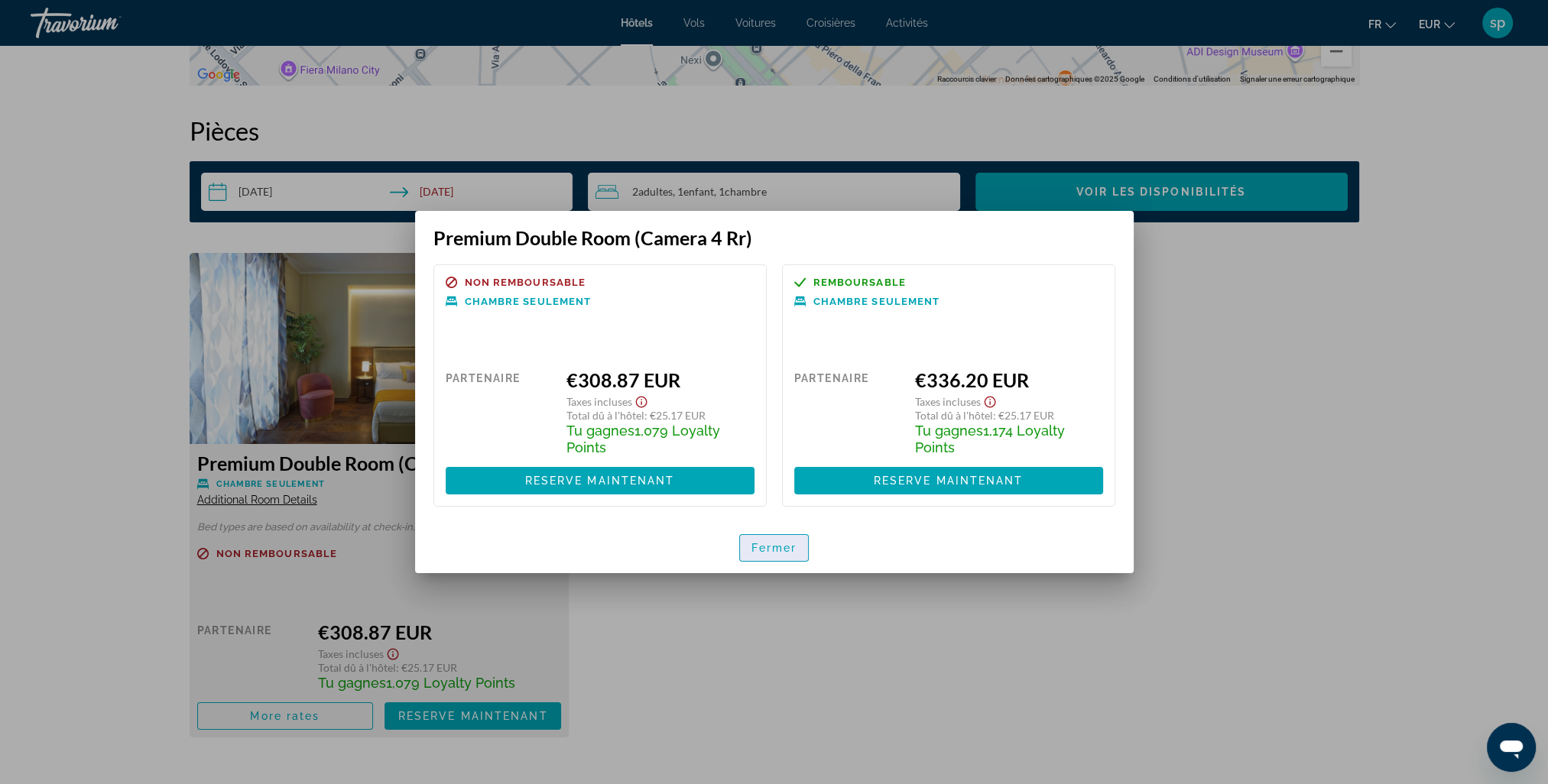
click at [780, 558] on span "button" at bounding box center [775, 547] width 69 height 36
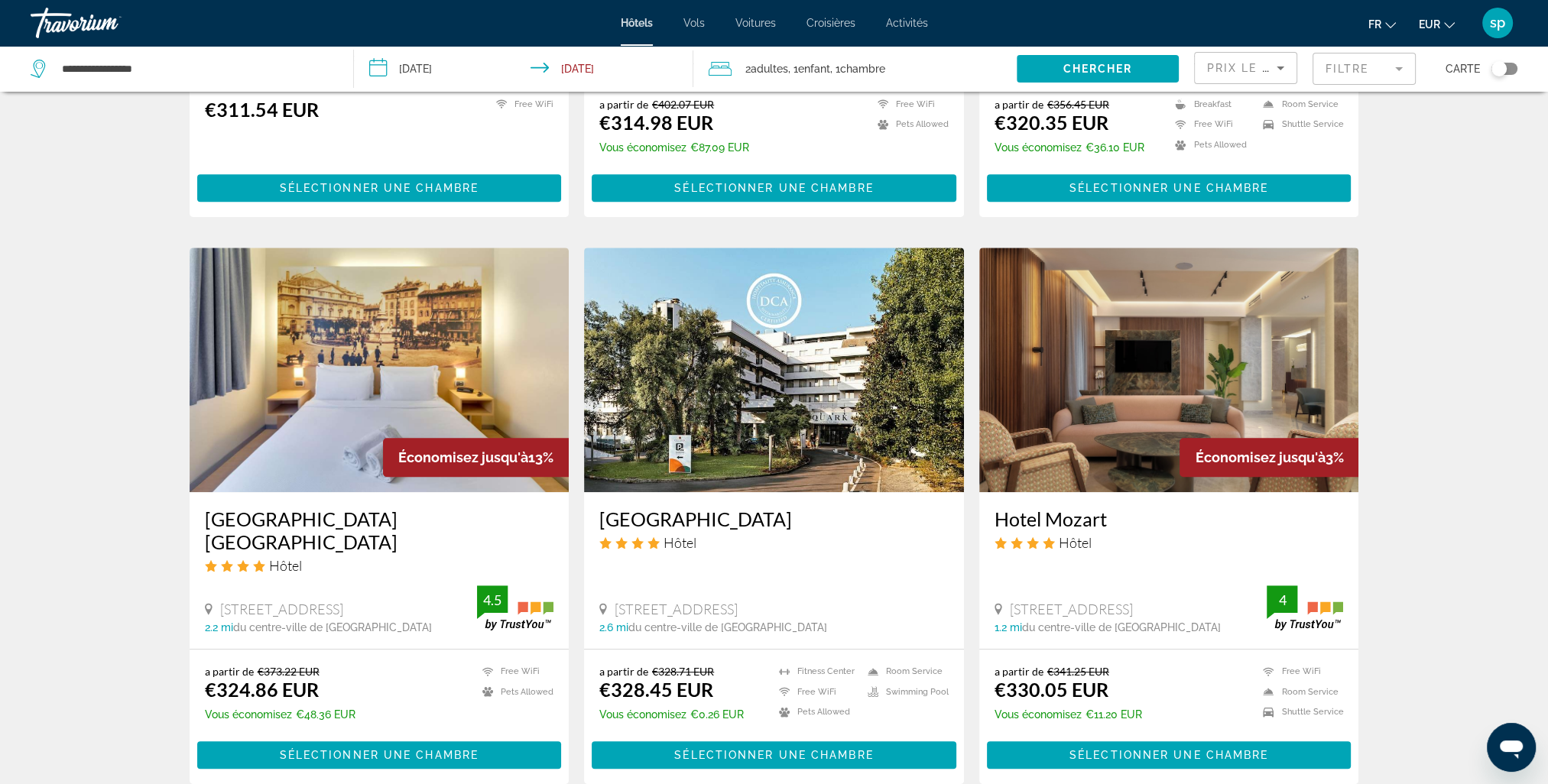
scroll to position [994, 0]
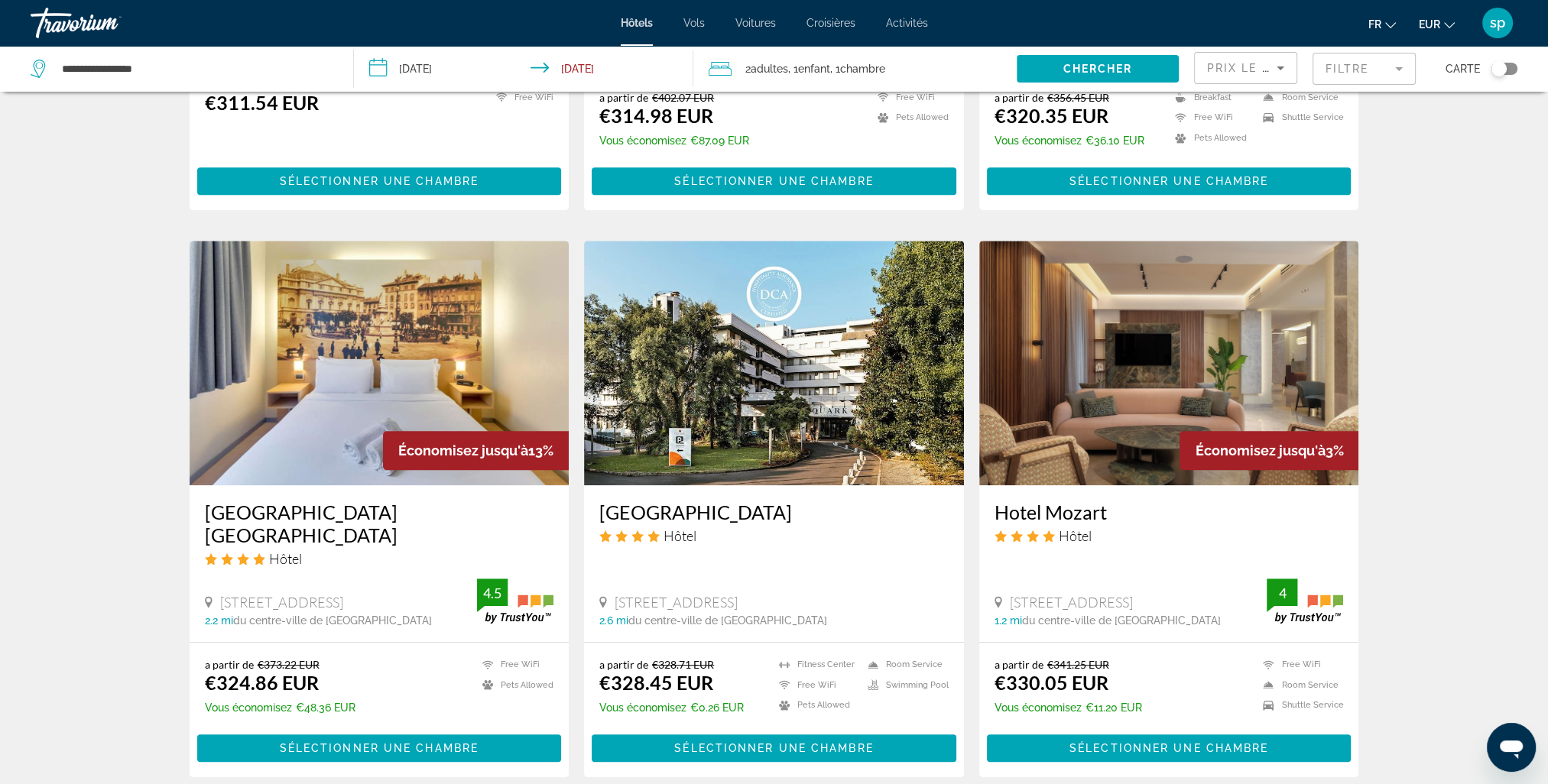
click at [1146, 395] on img "Main content" at bounding box center [1170, 362] width 380 height 244
click at [0, 0] on div at bounding box center [0, 0] width 0 height 0
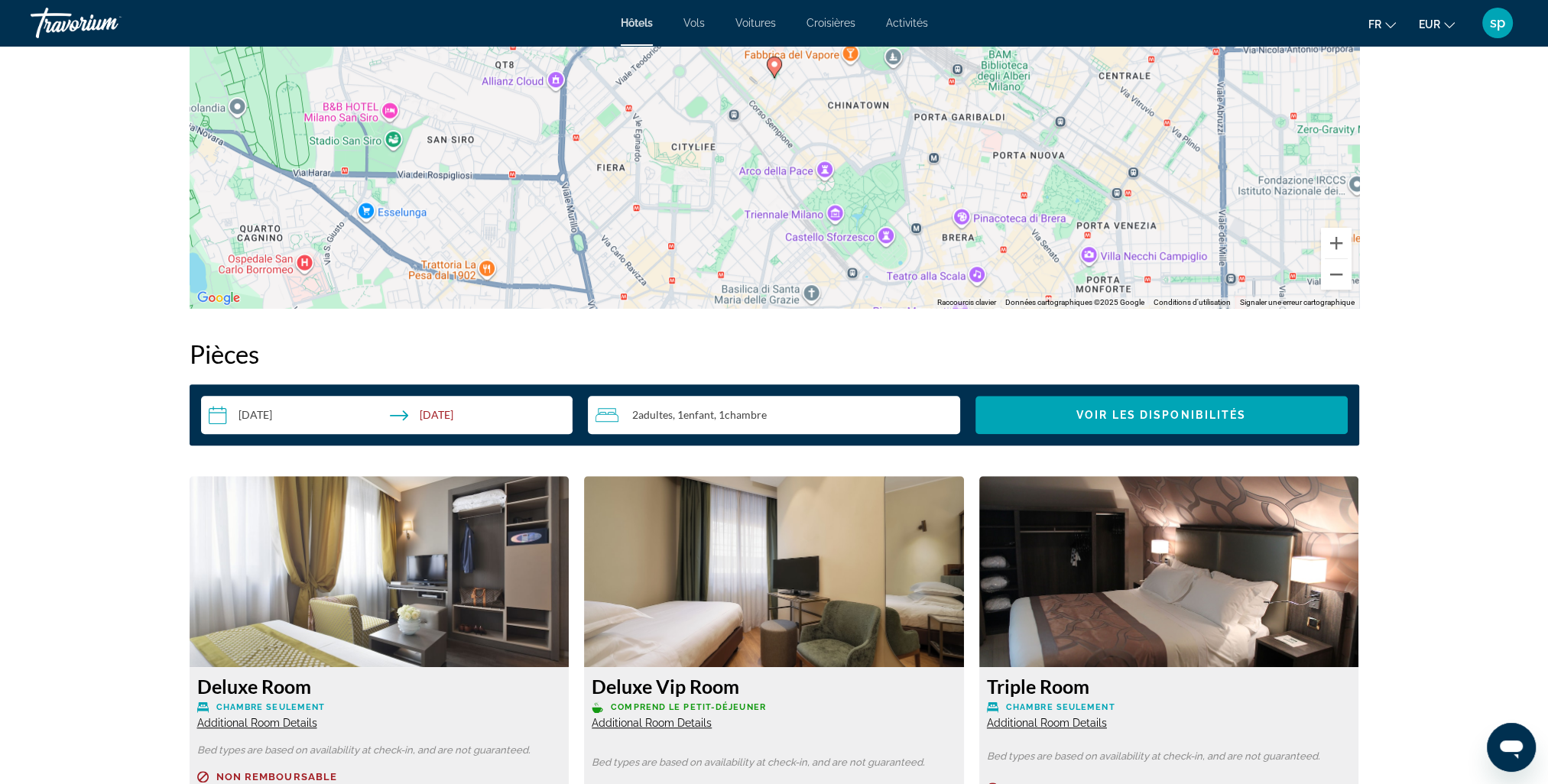
scroll to position [1835, 0]
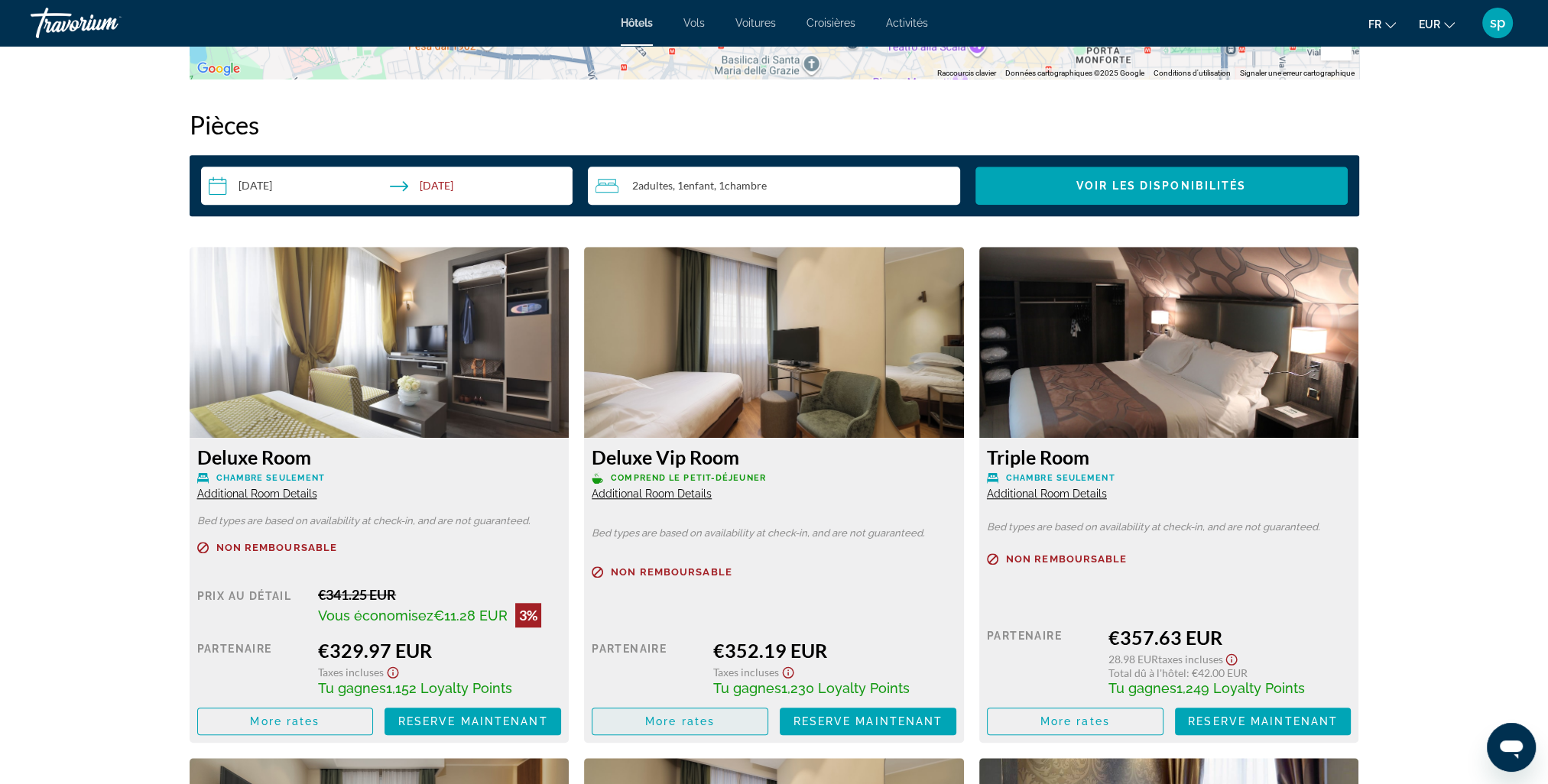
click at [707, 723] on span "More rates" at bounding box center [680, 721] width 69 height 12
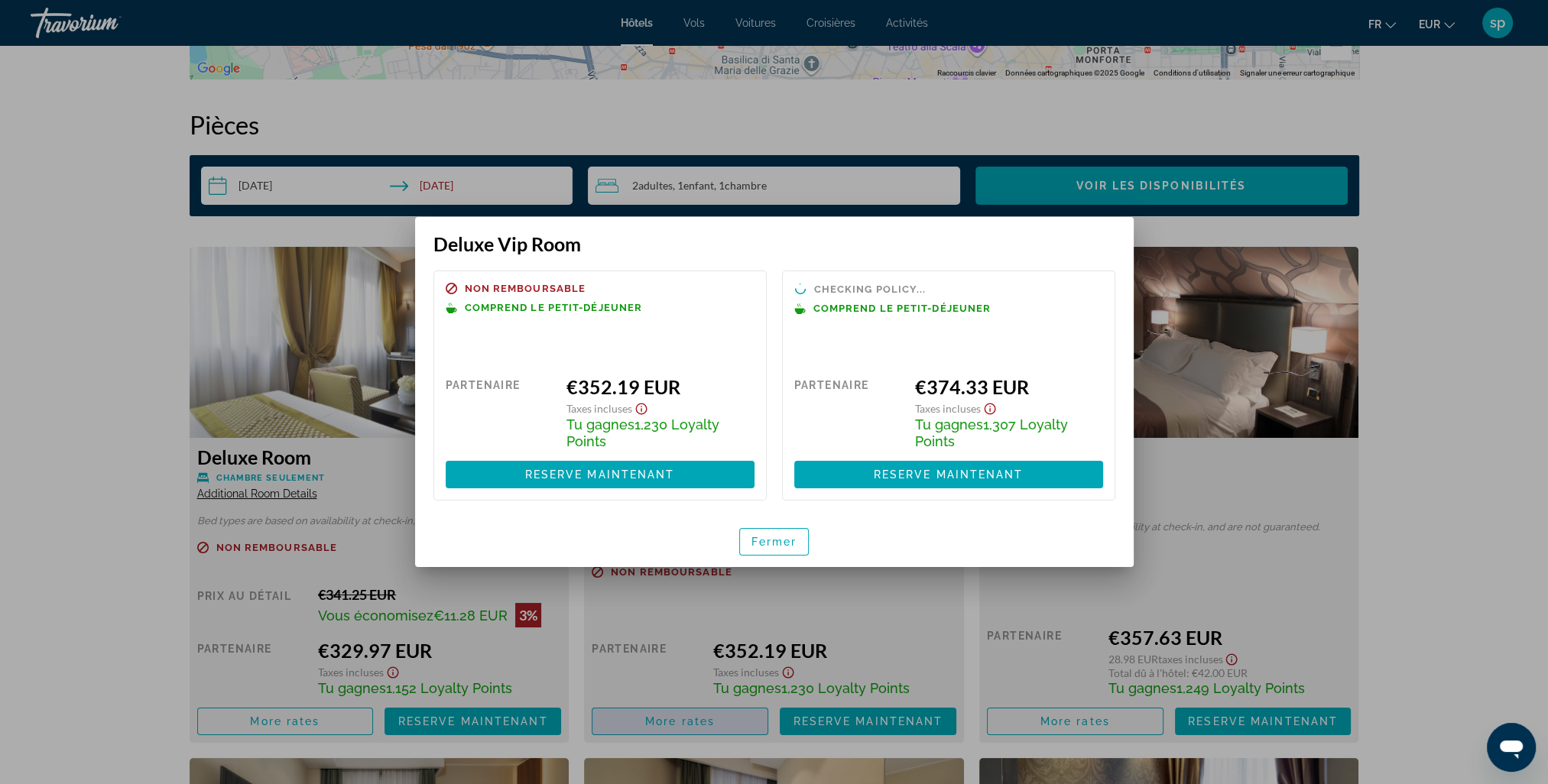
scroll to position [0, 0]
click at [789, 537] on span "Fermer" at bounding box center [774, 542] width 46 height 12
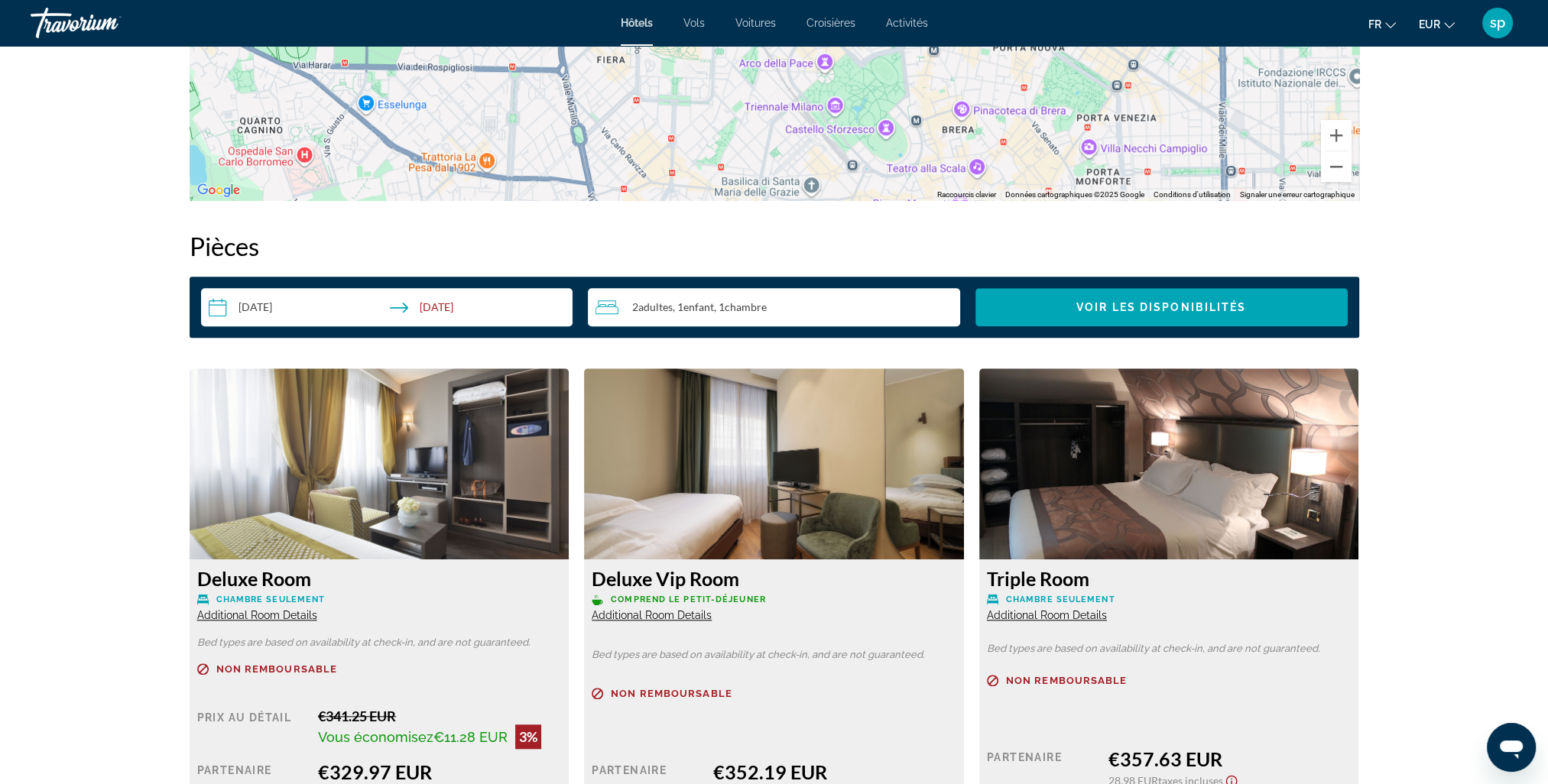
scroll to position [1835, 0]
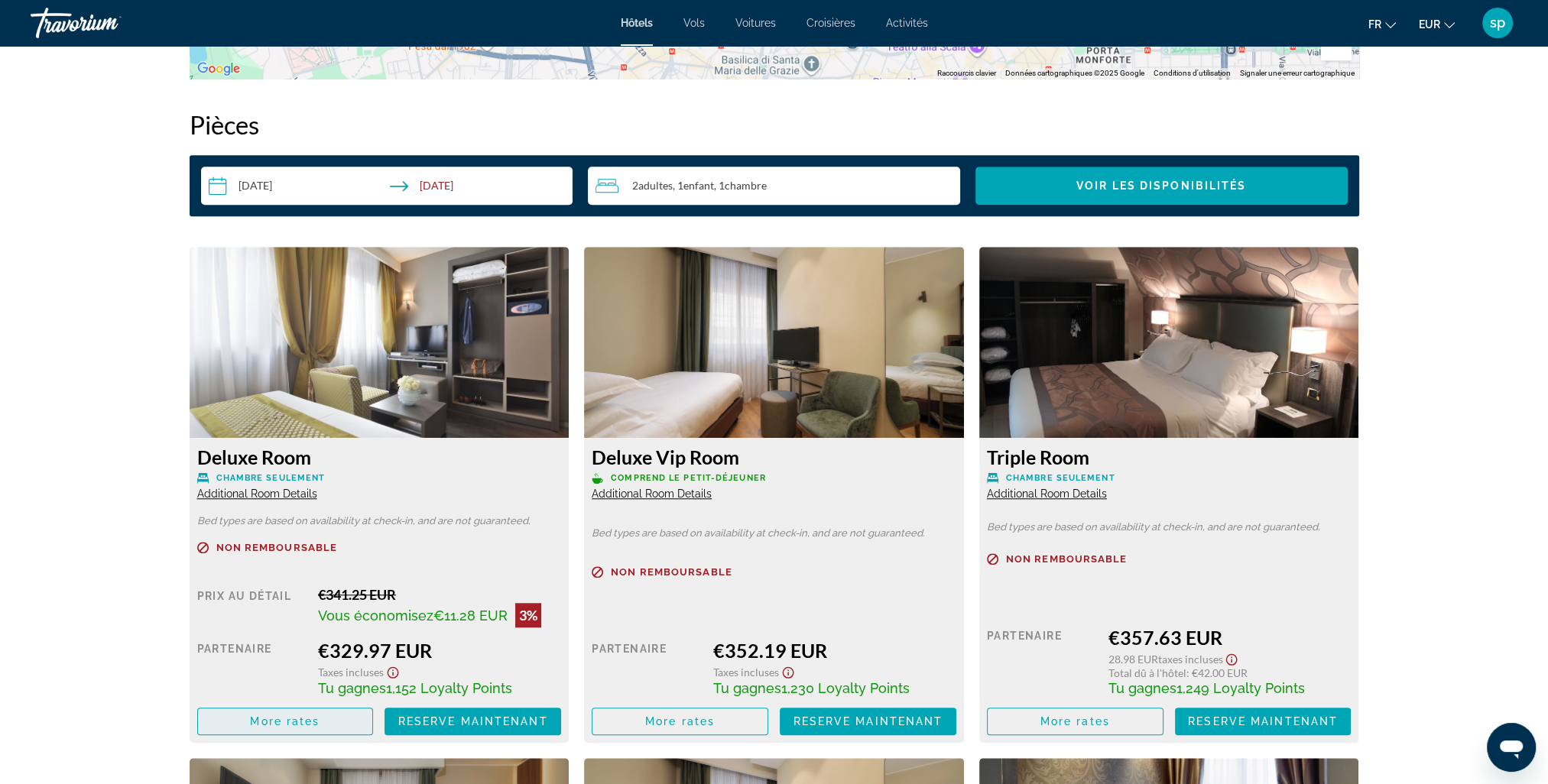
click at [329, 720] on span "Main content" at bounding box center [285, 721] width 175 height 36
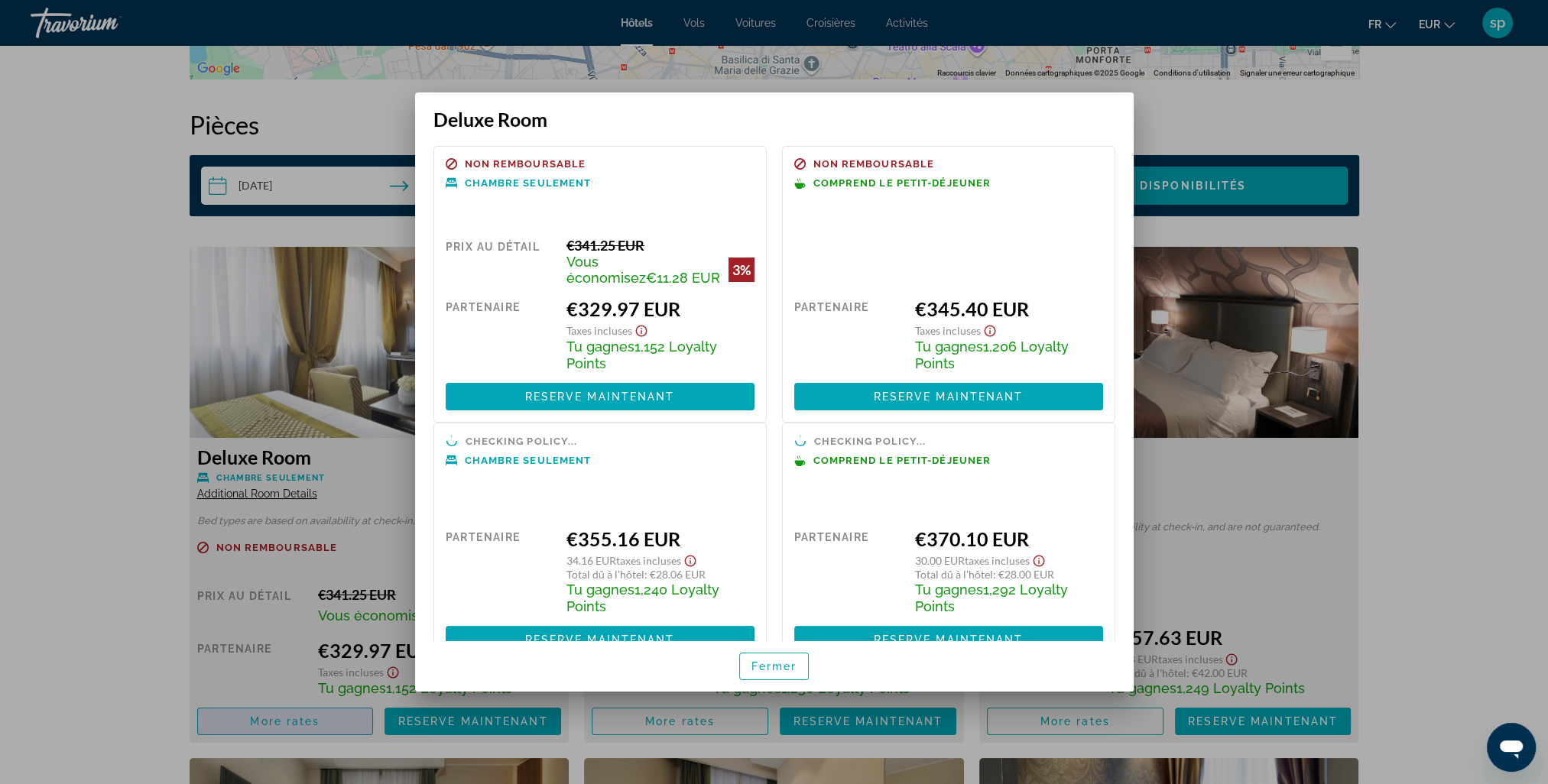
scroll to position [0, 0]
click at [777, 671] on span "Fermer" at bounding box center [774, 666] width 46 height 12
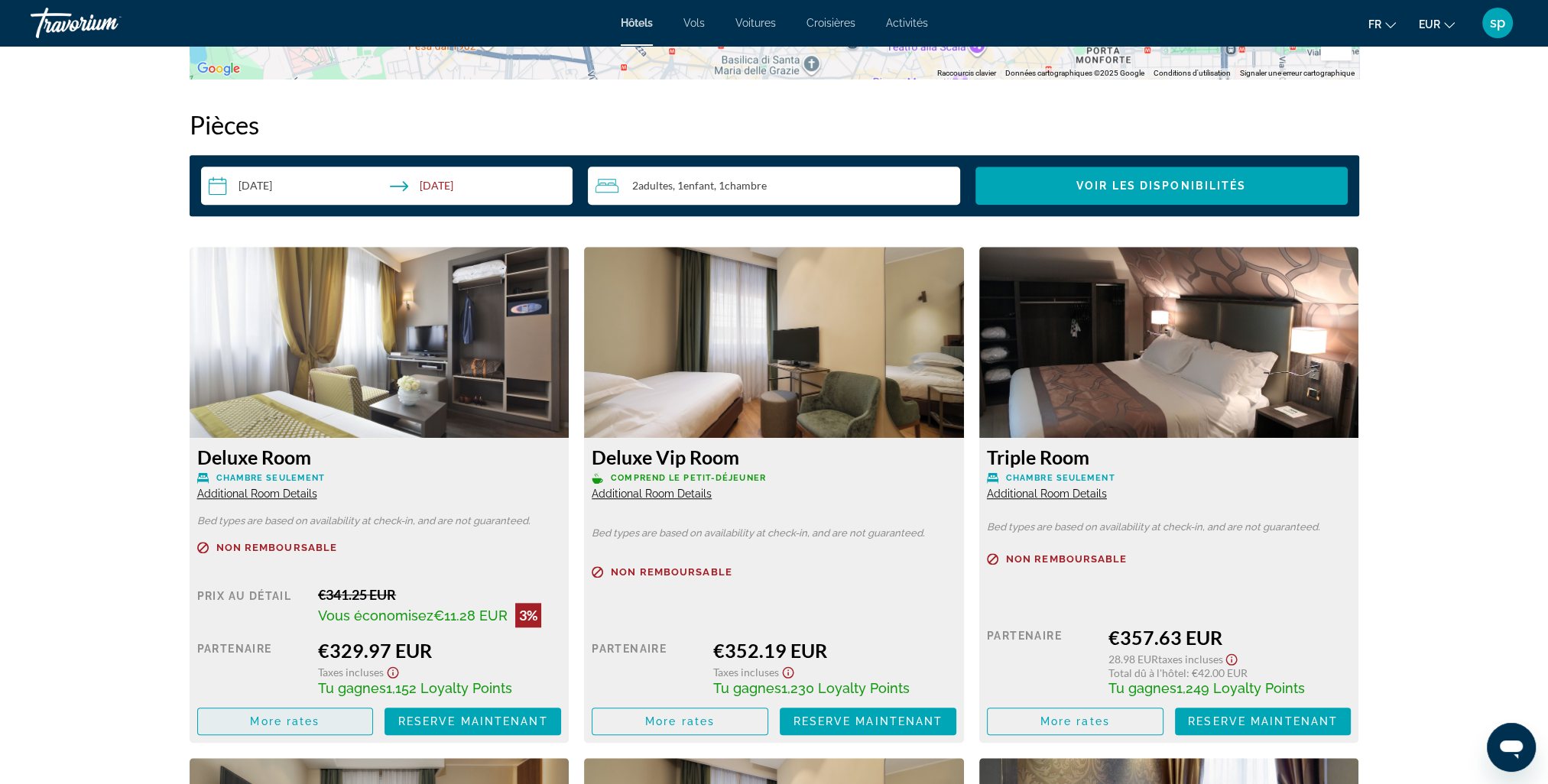
click at [322, 729] on span "Main content" at bounding box center [285, 721] width 175 height 36
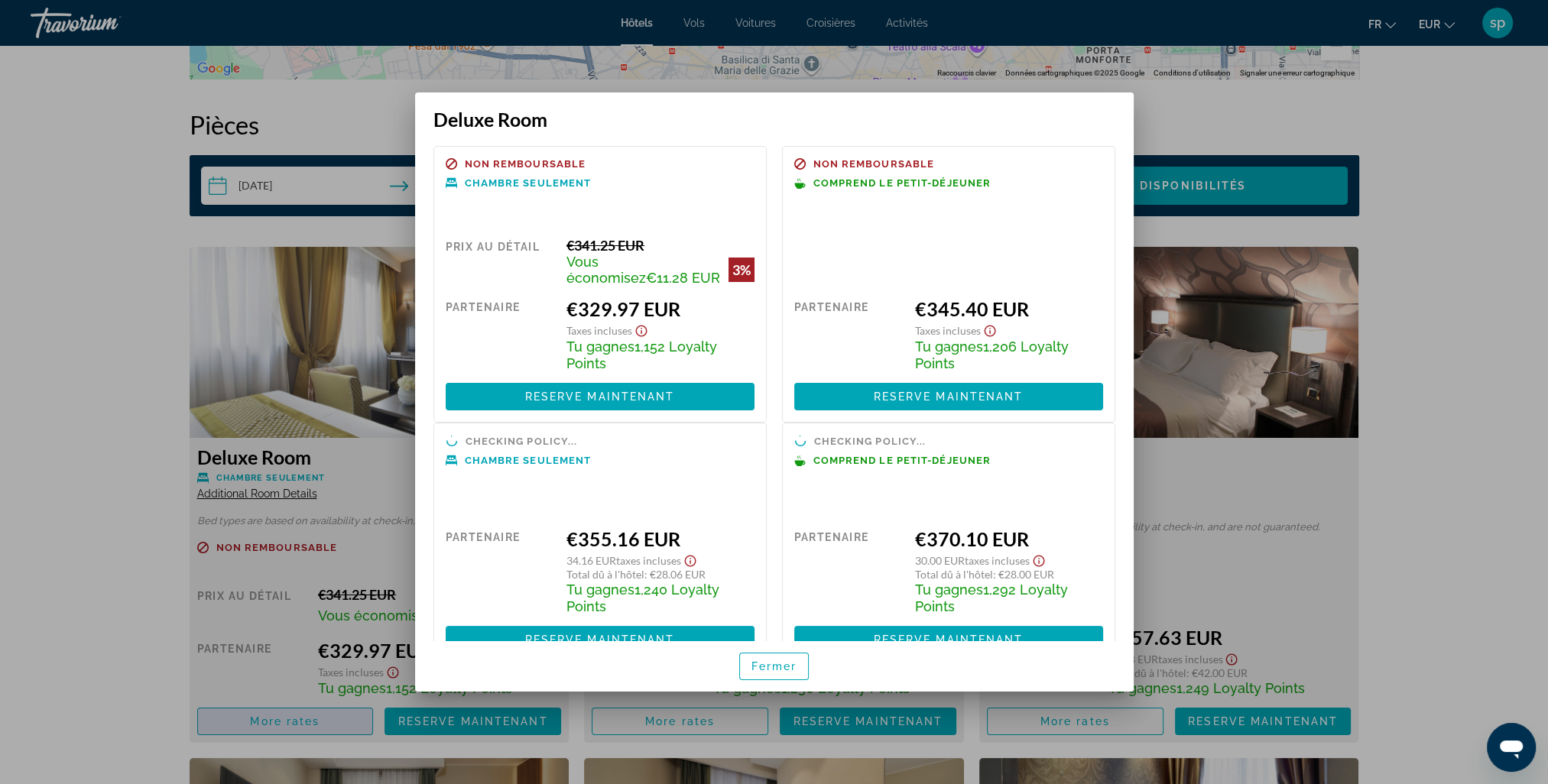
scroll to position [0, 0]
click at [752, 679] on span "button" at bounding box center [775, 666] width 69 height 36
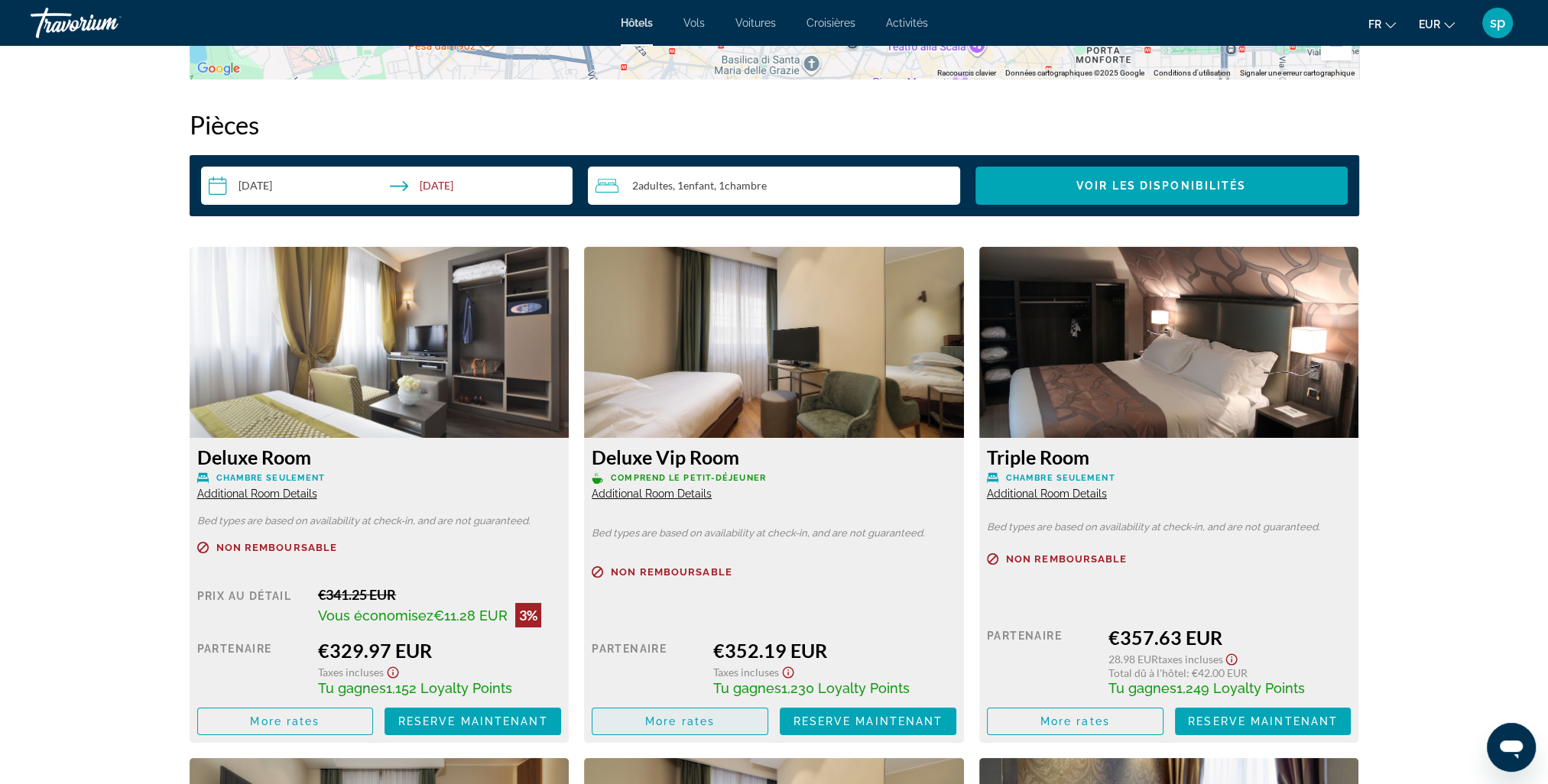
scroll to position [1835, 0]
click at [658, 731] on span "Main content" at bounding box center [679, 721] width 175 height 36
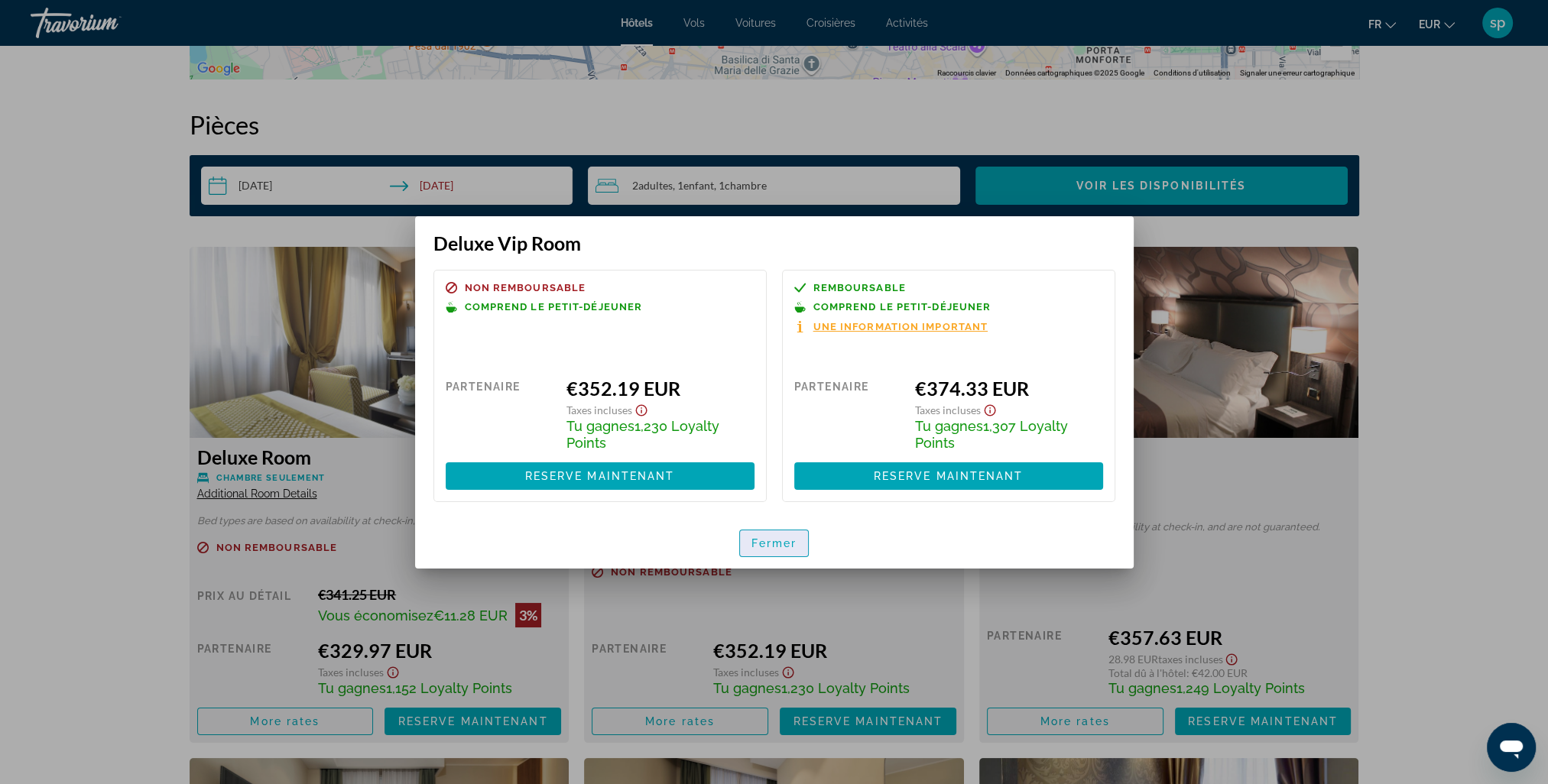
click at [767, 535] on span "button" at bounding box center [775, 543] width 69 height 36
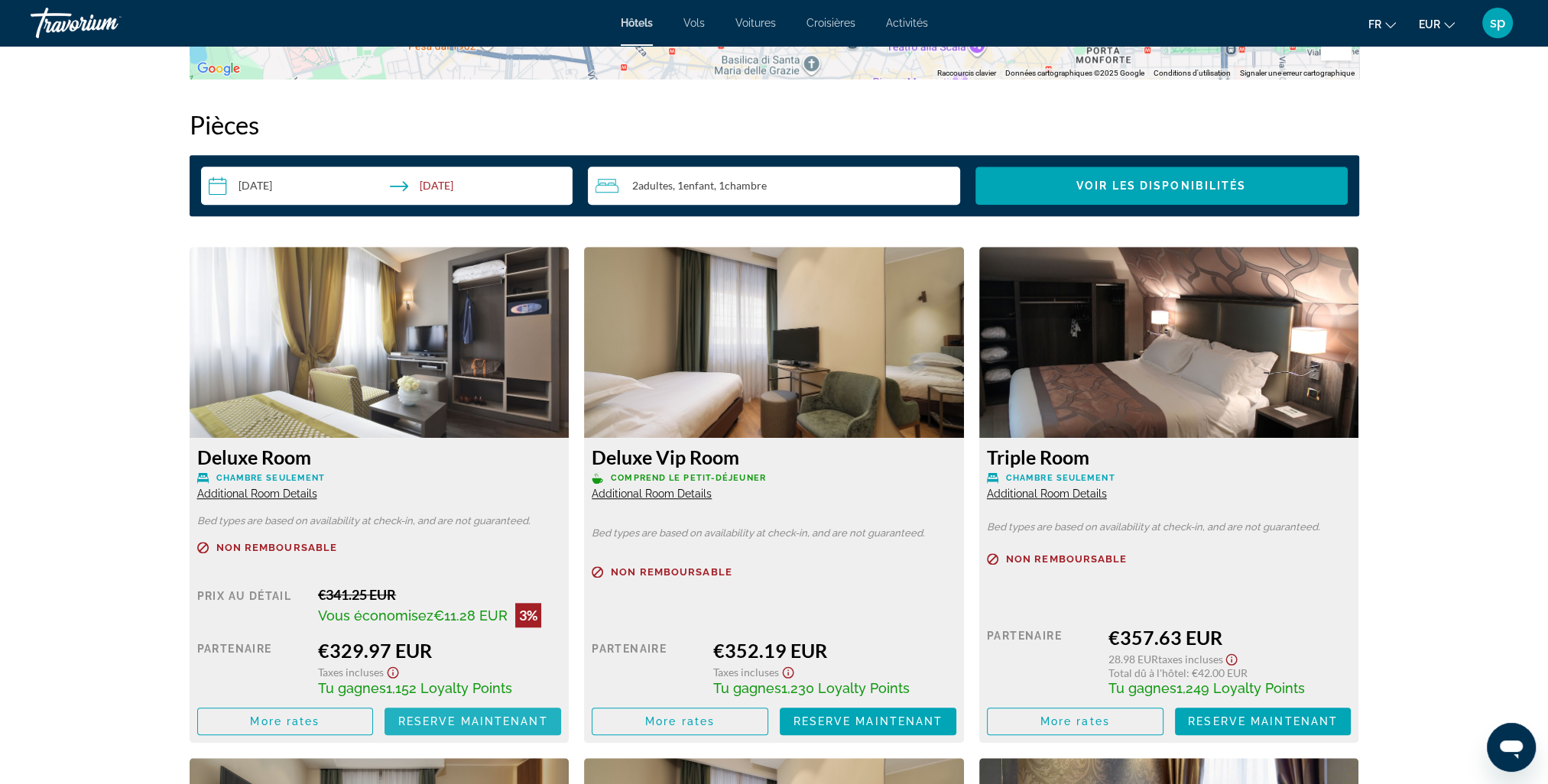
click at [466, 725] on span "Reserve maintenant" at bounding box center [474, 721] width 150 height 12
click at [297, 491] on span "Additional Room Details" at bounding box center [257, 493] width 120 height 12
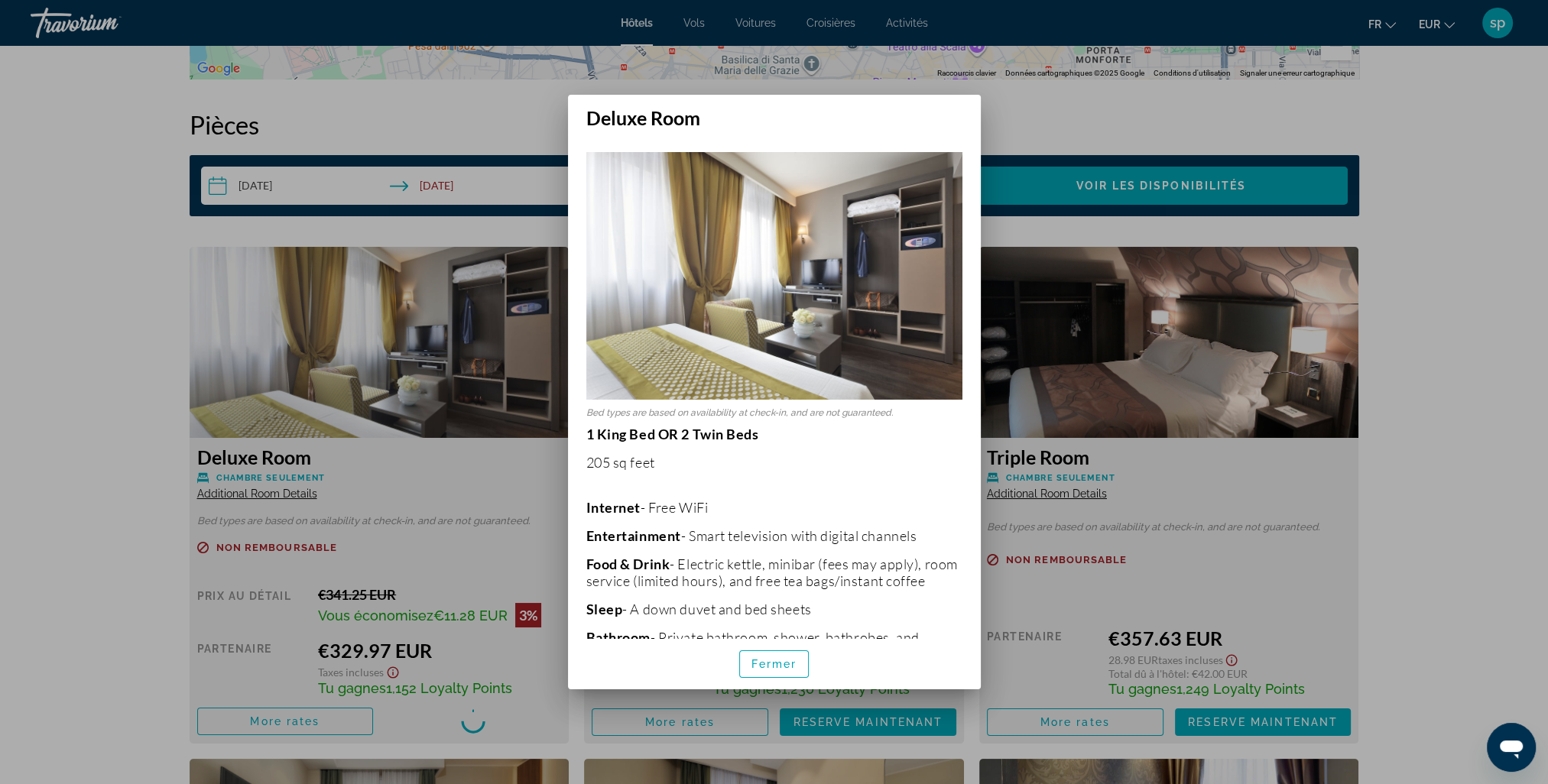
click at [429, 470] on div at bounding box center [774, 392] width 1548 height 784
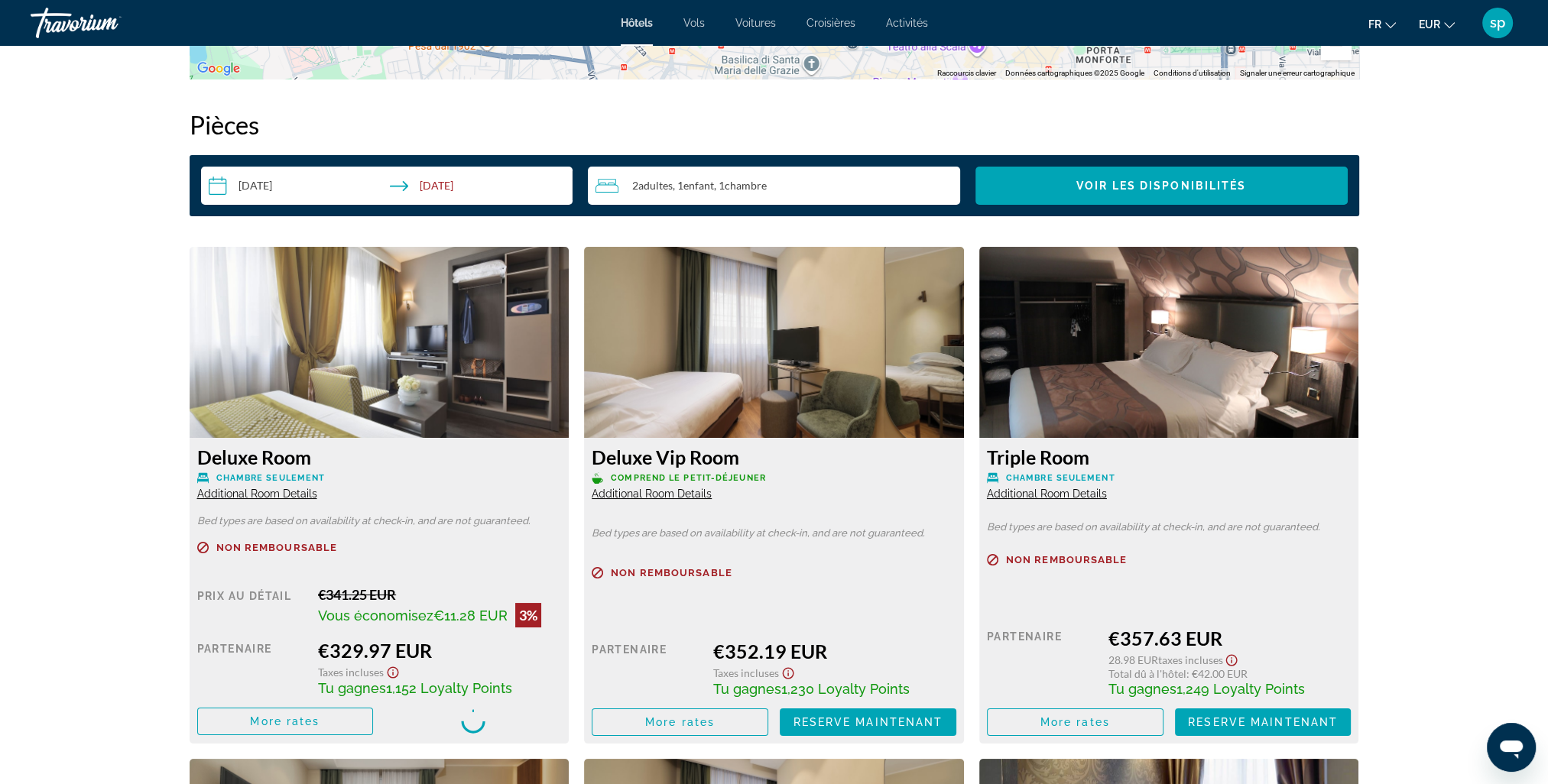
scroll to position [1835, 0]
click at [702, 491] on span "Additional Room Details" at bounding box center [651, 493] width 120 height 12
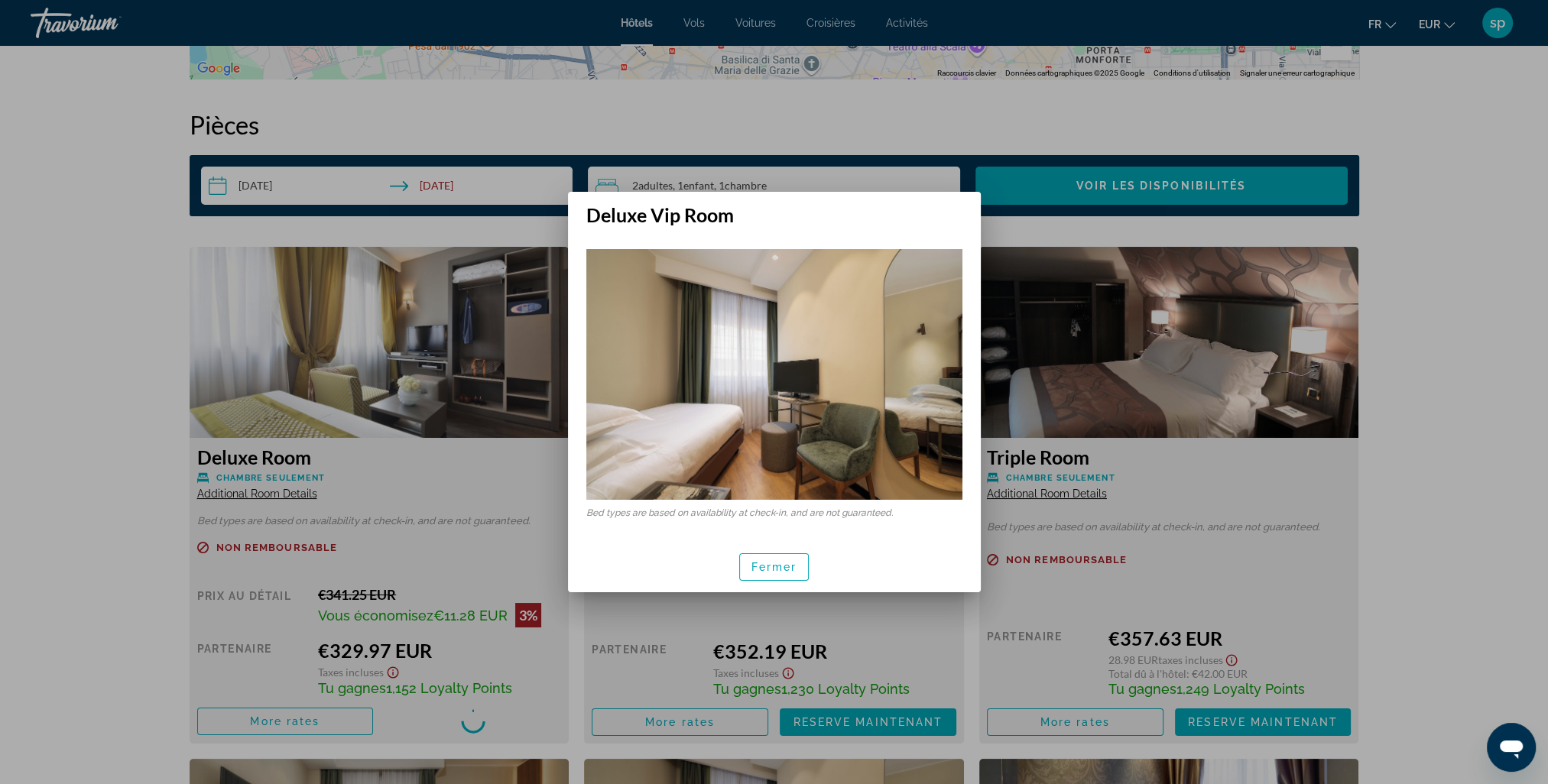
scroll to position [0, 0]
click at [780, 574] on span "button" at bounding box center [775, 567] width 69 height 36
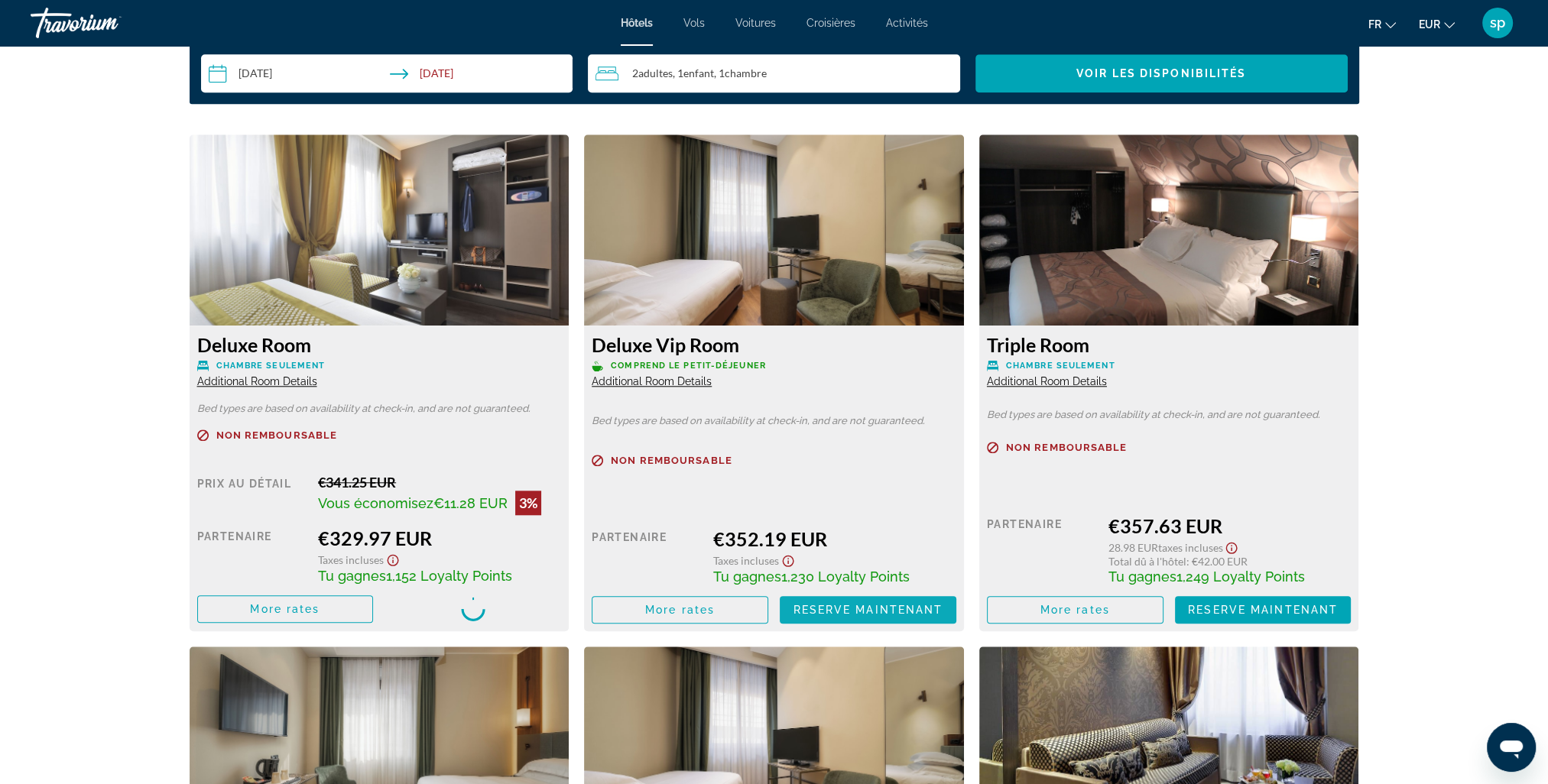
scroll to position [1987, 0]
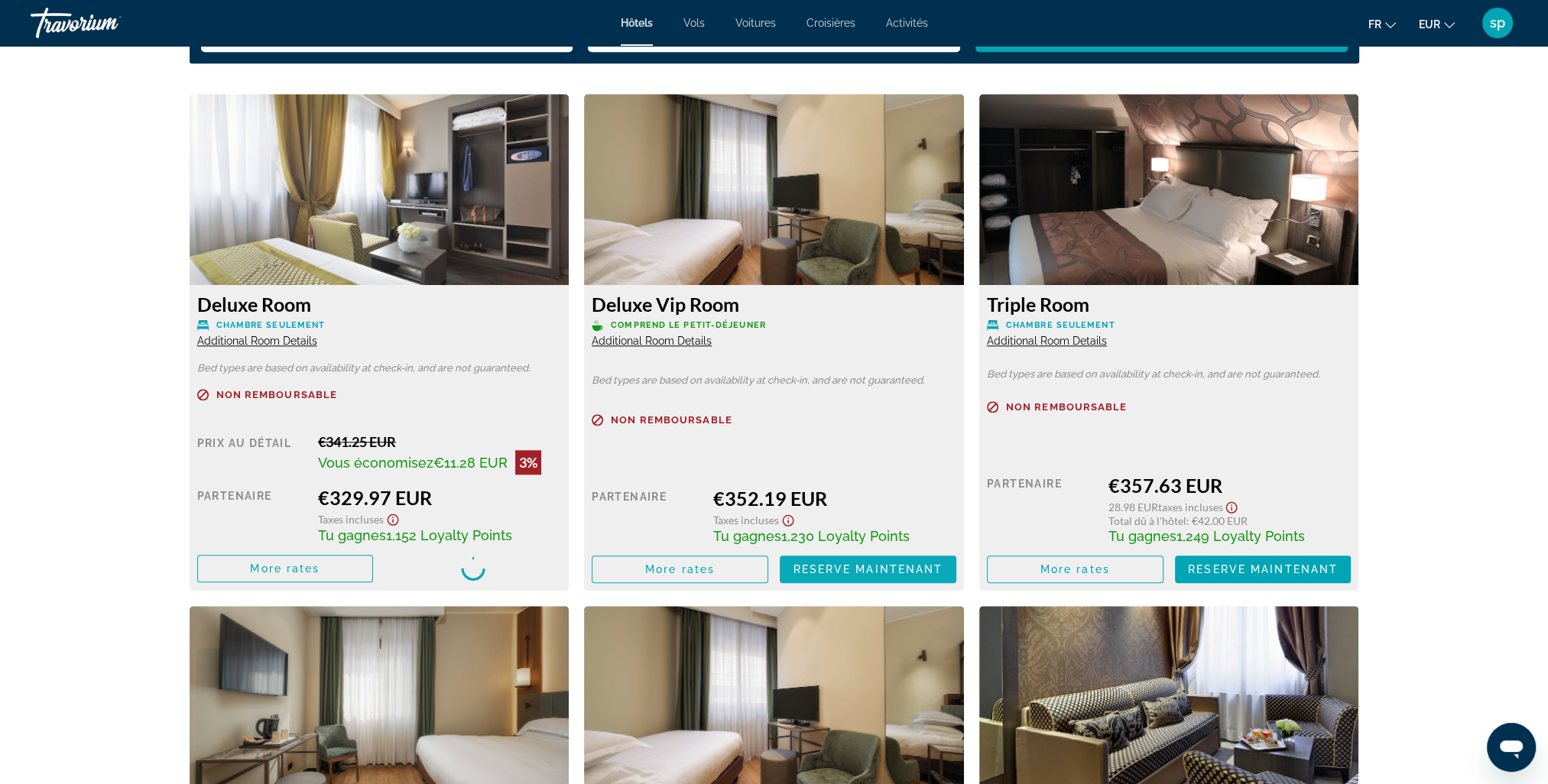
click at [820, 570] on span "Reserve maintenant" at bounding box center [868, 569] width 150 height 12
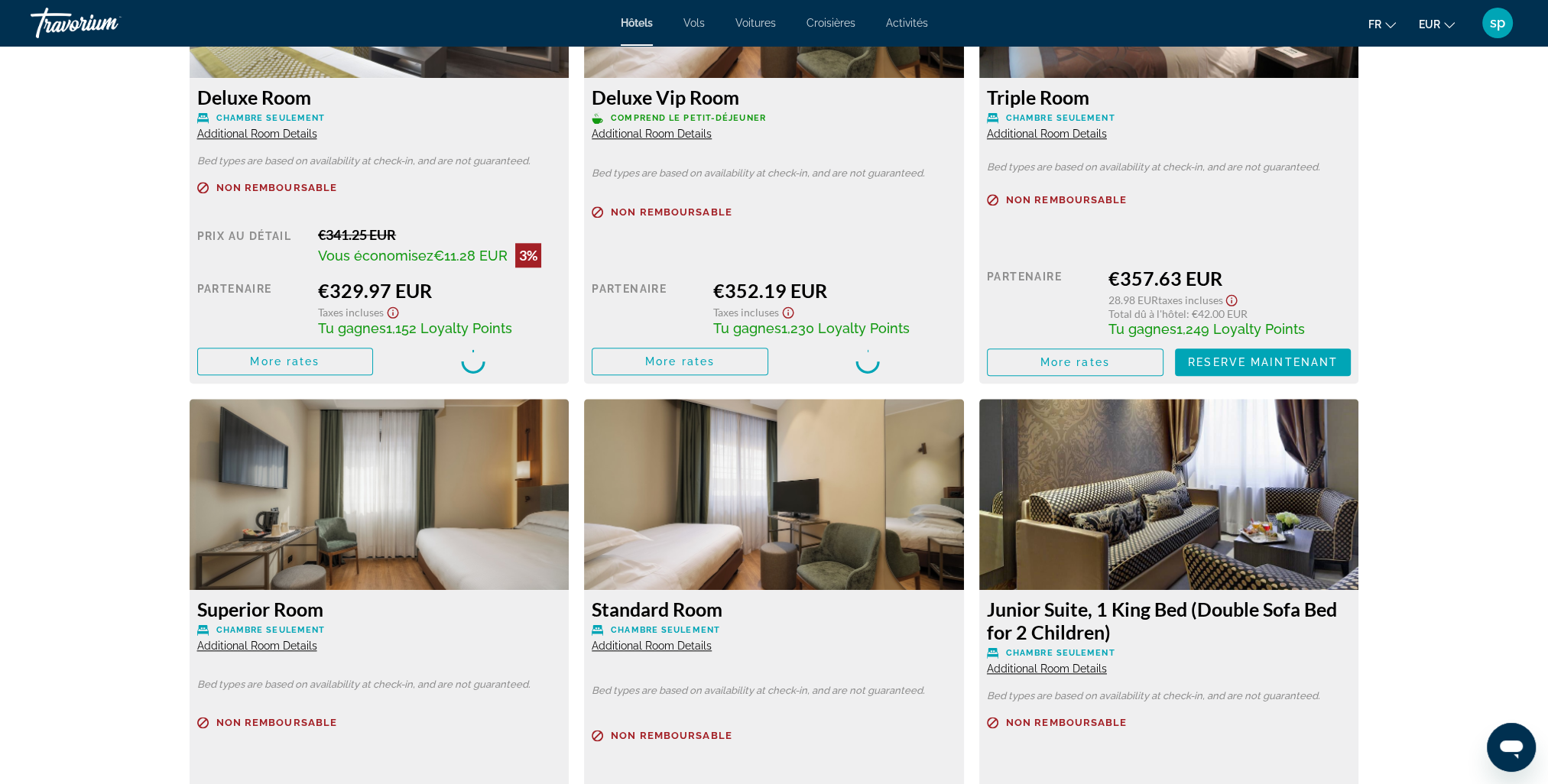
scroll to position [2216, 0]
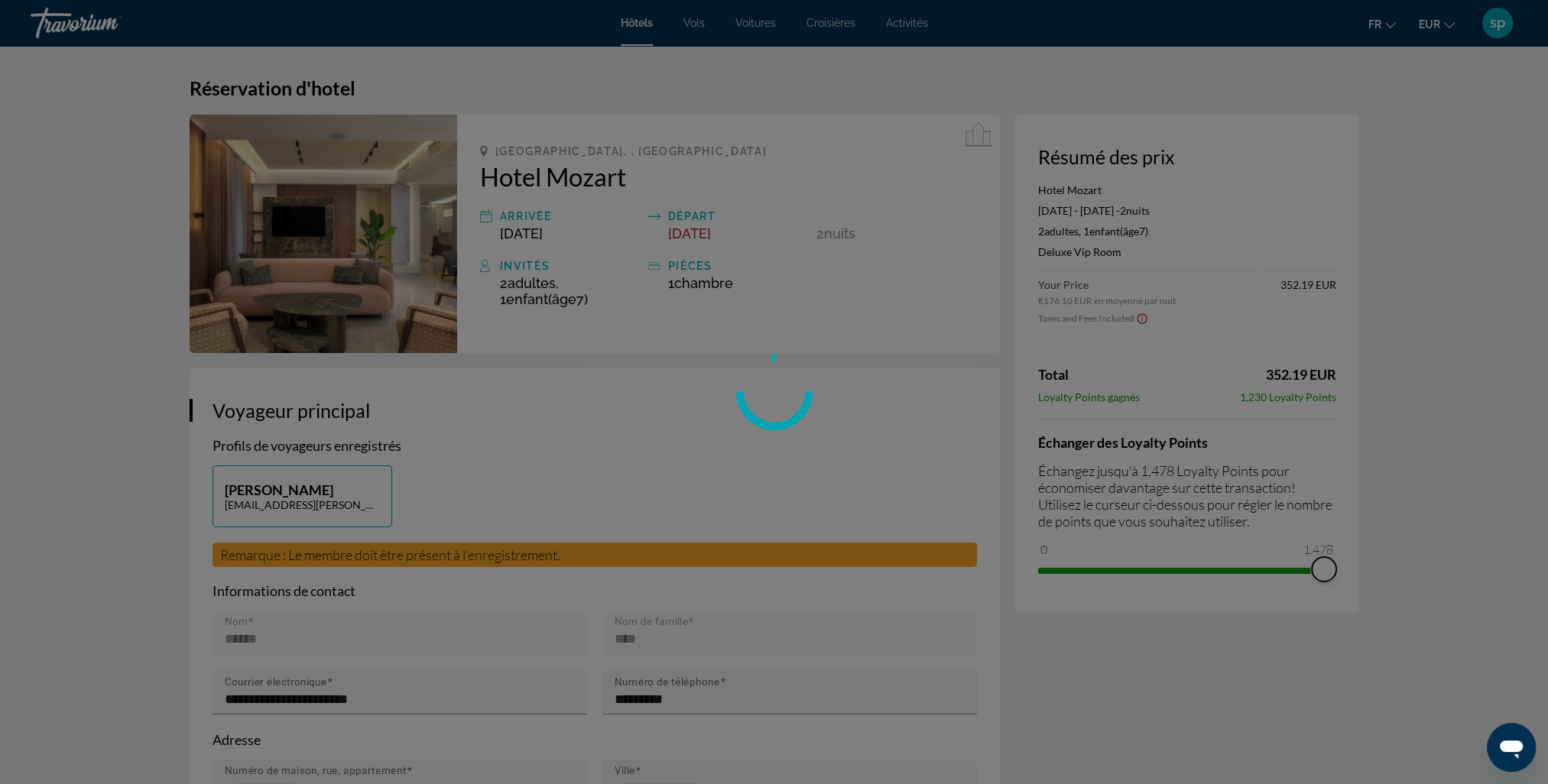
drag, startPoint x: 1045, startPoint y: 545, endPoint x: 1375, endPoint y: 545, distance: 330.0
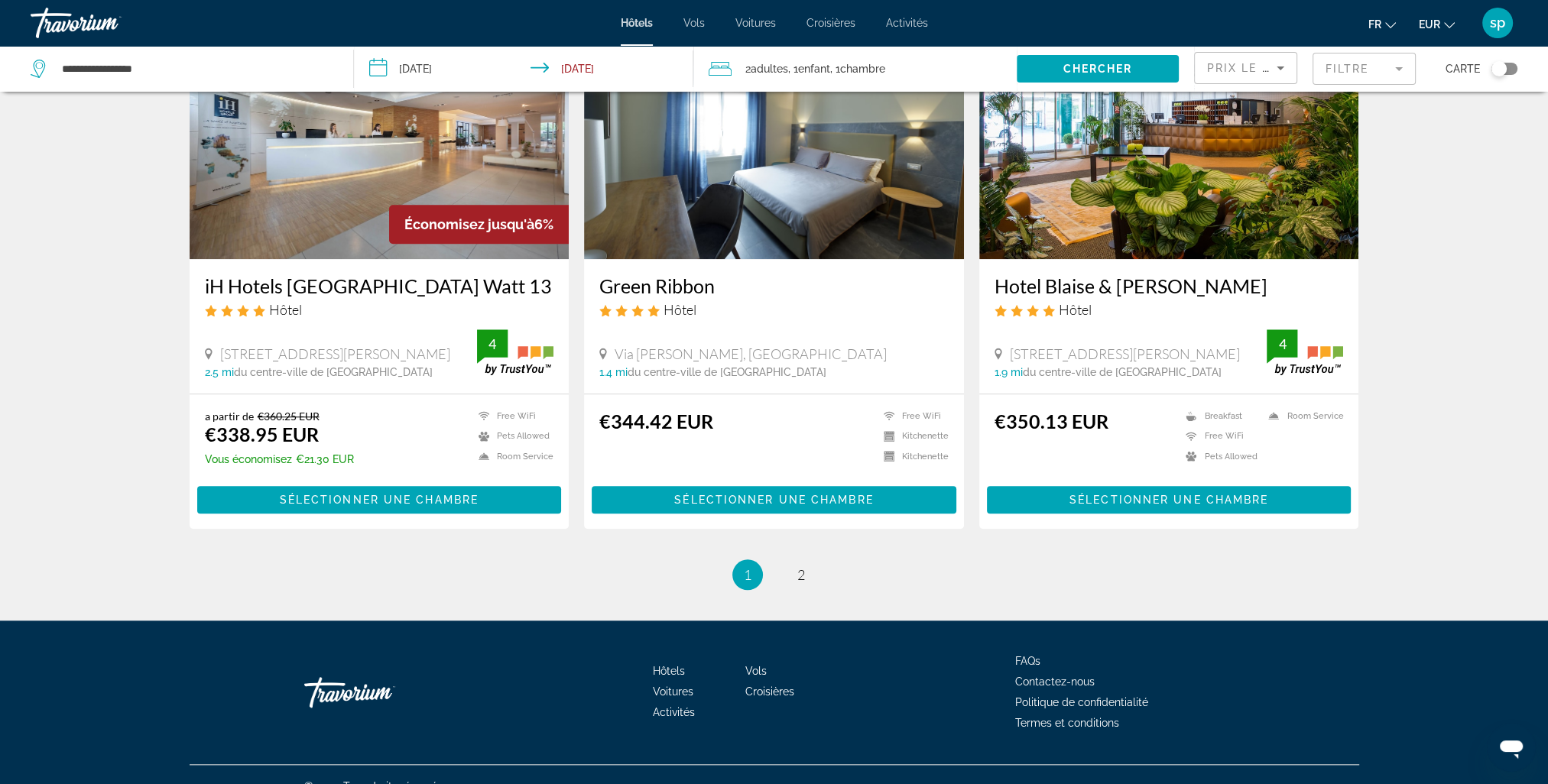
scroll to position [1788, 0]
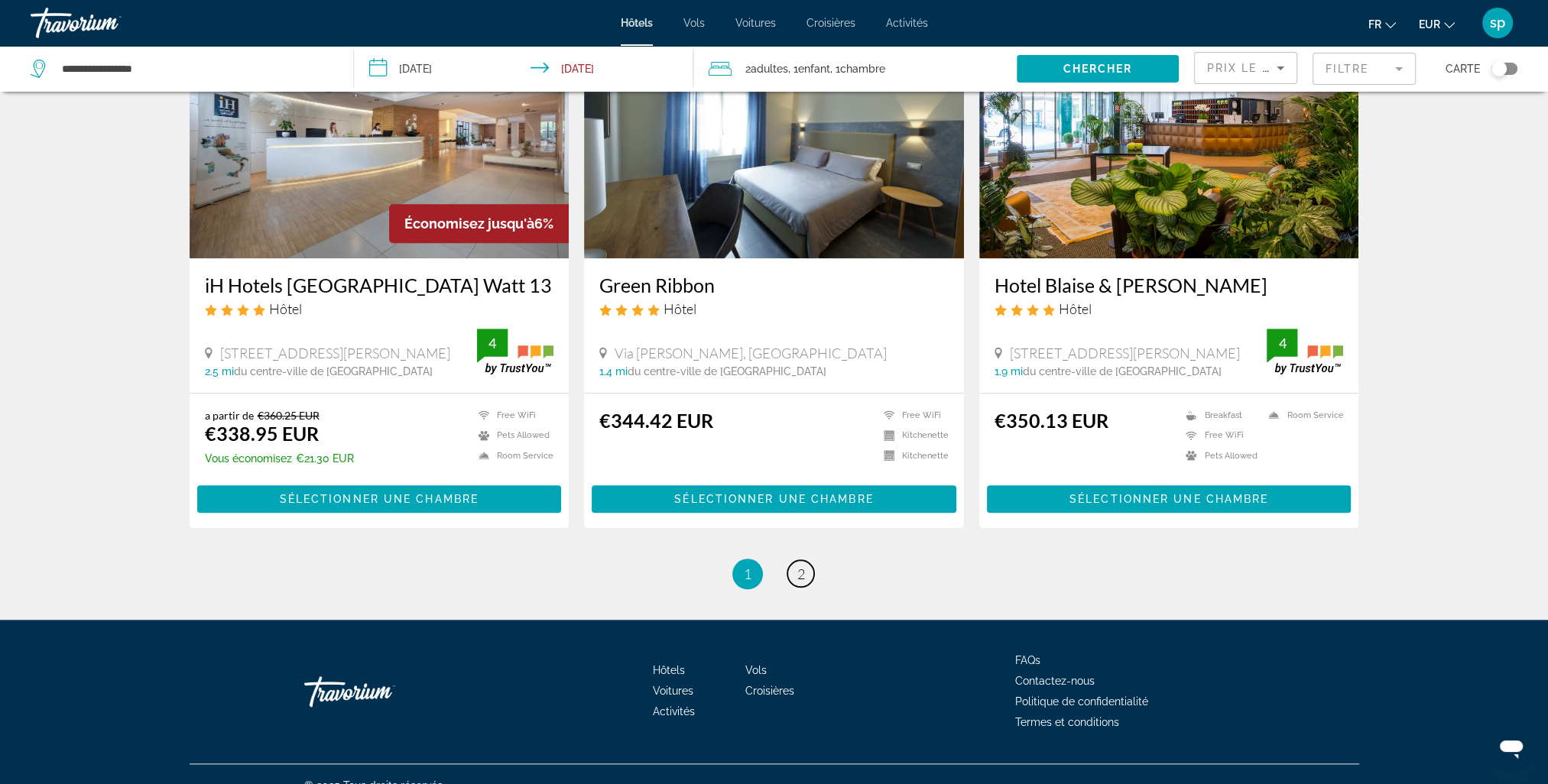
click at [805, 560] on link "page 2" at bounding box center [801, 573] width 27 height 27
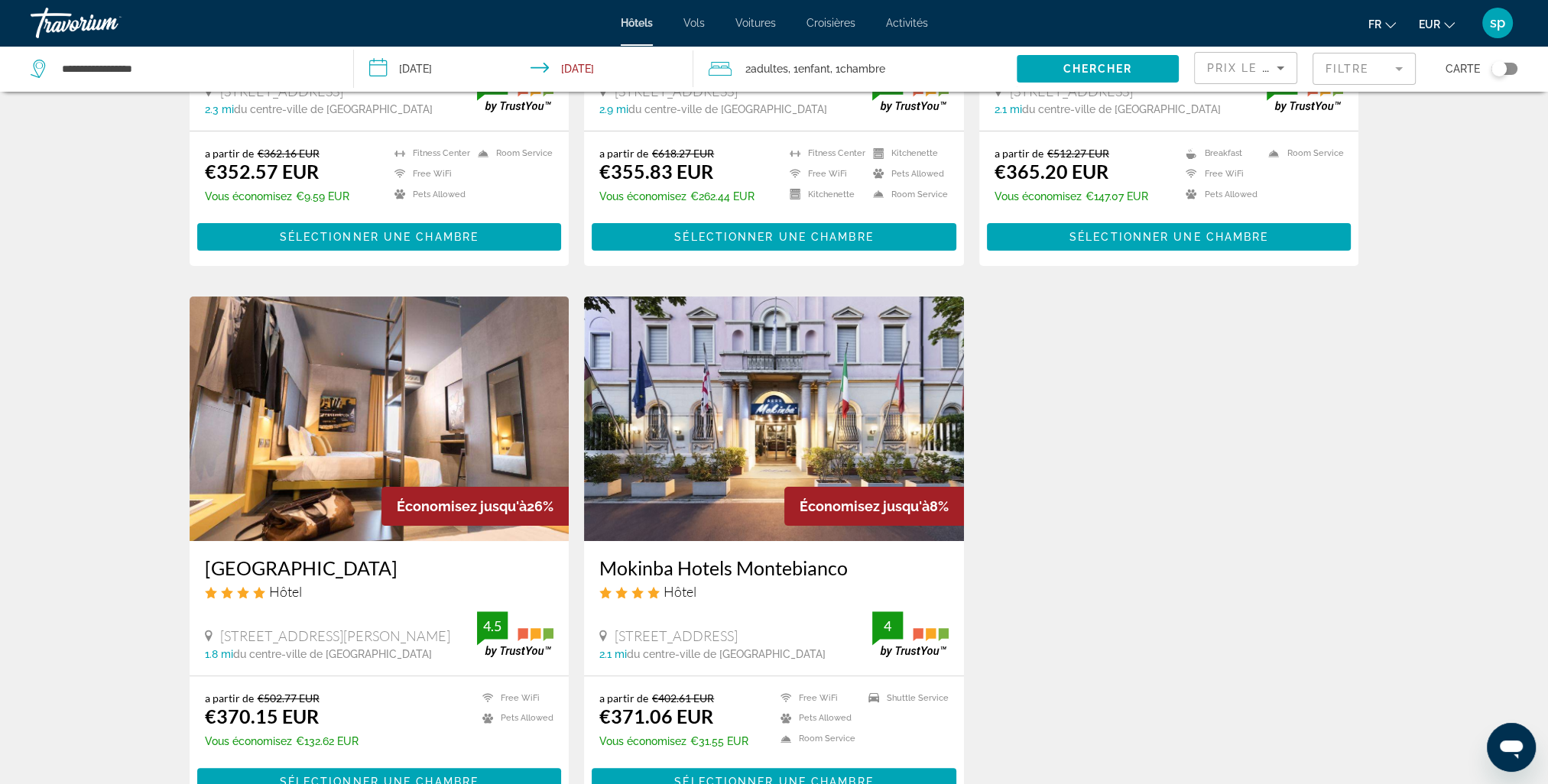
scroll to position [612, 0]
